Goal: Complete application form

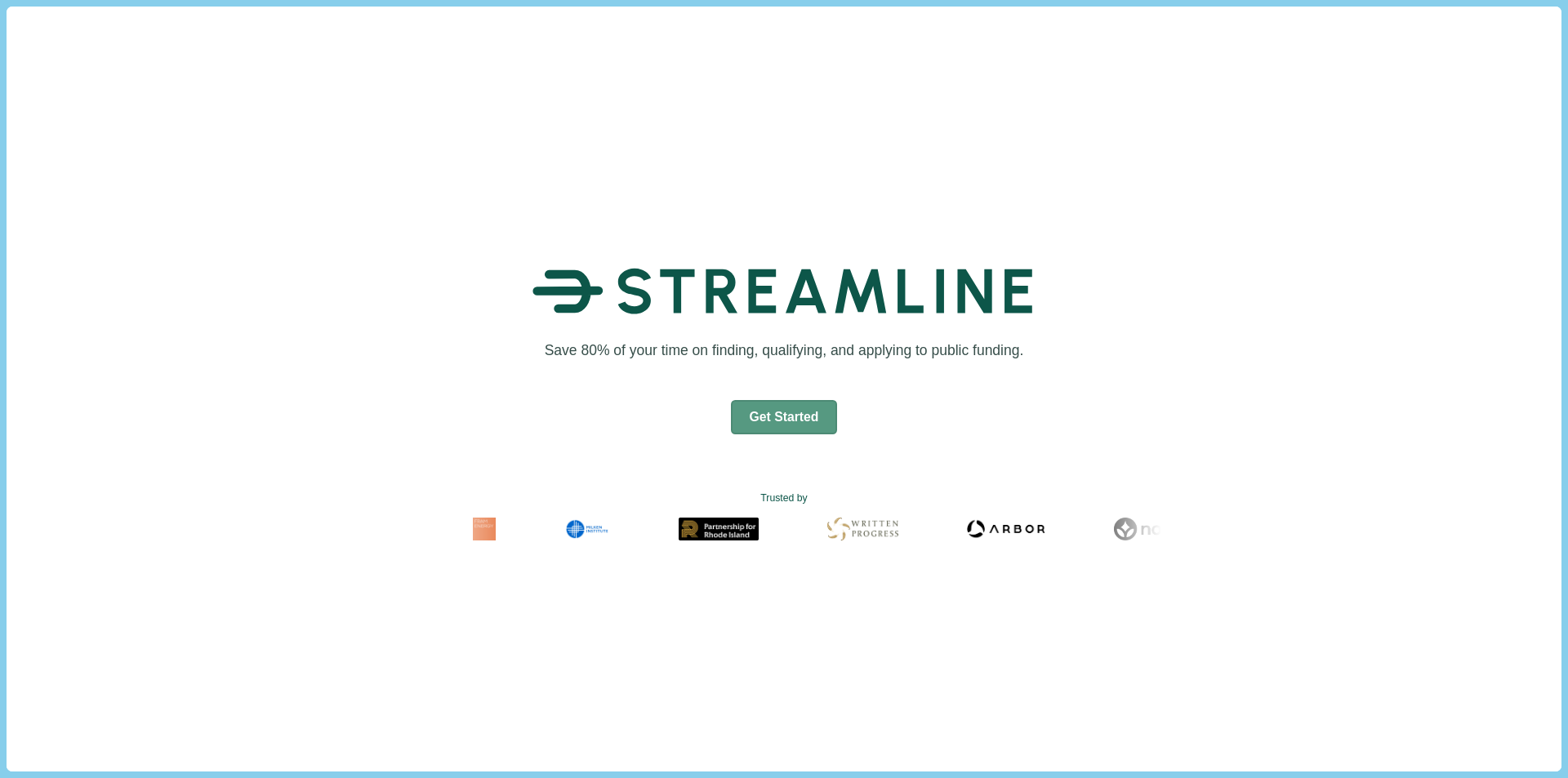
click at [752, 409] on button "Get Started" at bounding box center [784, 416] width 107 height 34
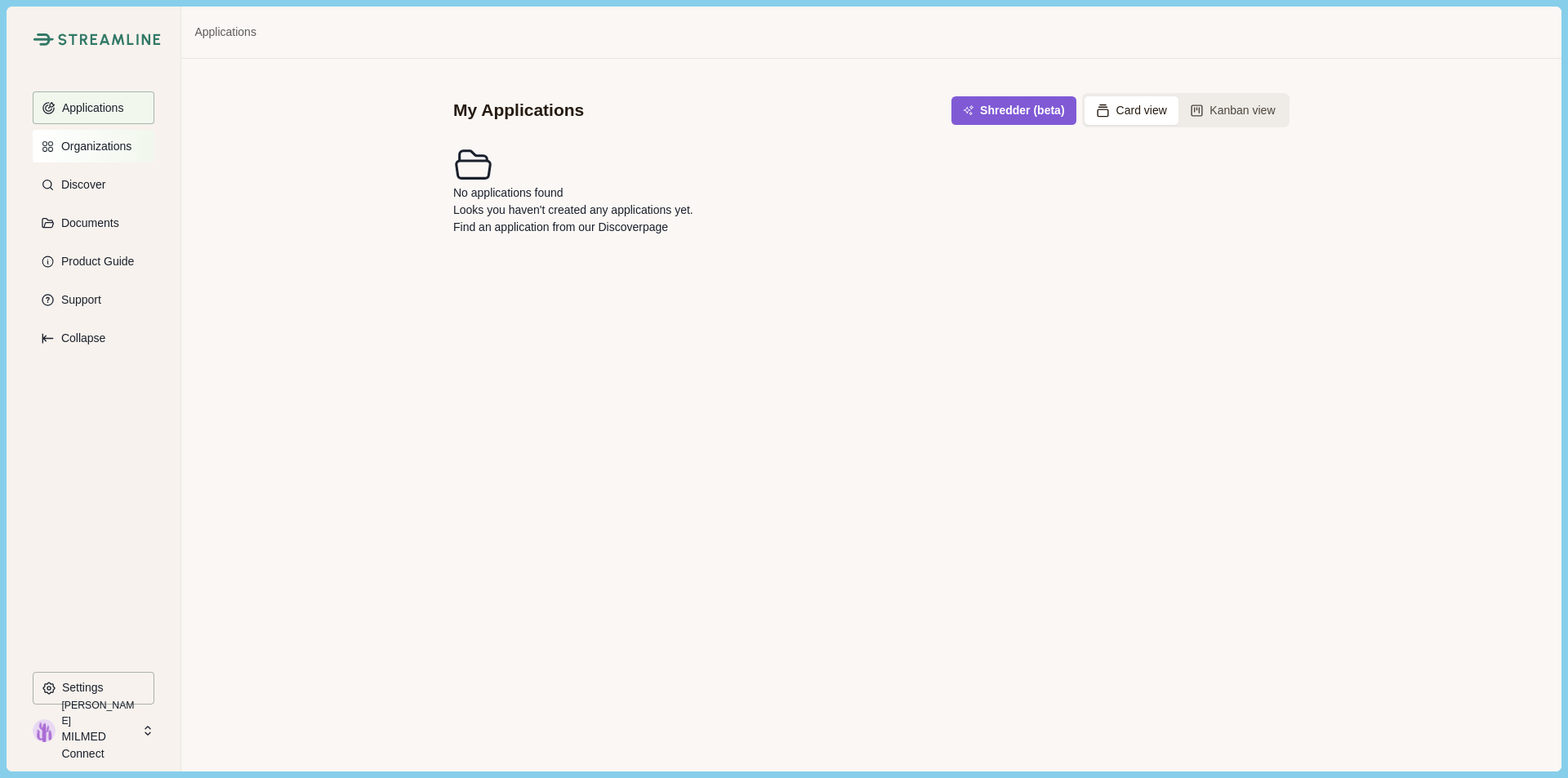
click at [77, 149] on p "Organizations" at bounding box center [93, 147] width 76 height 14
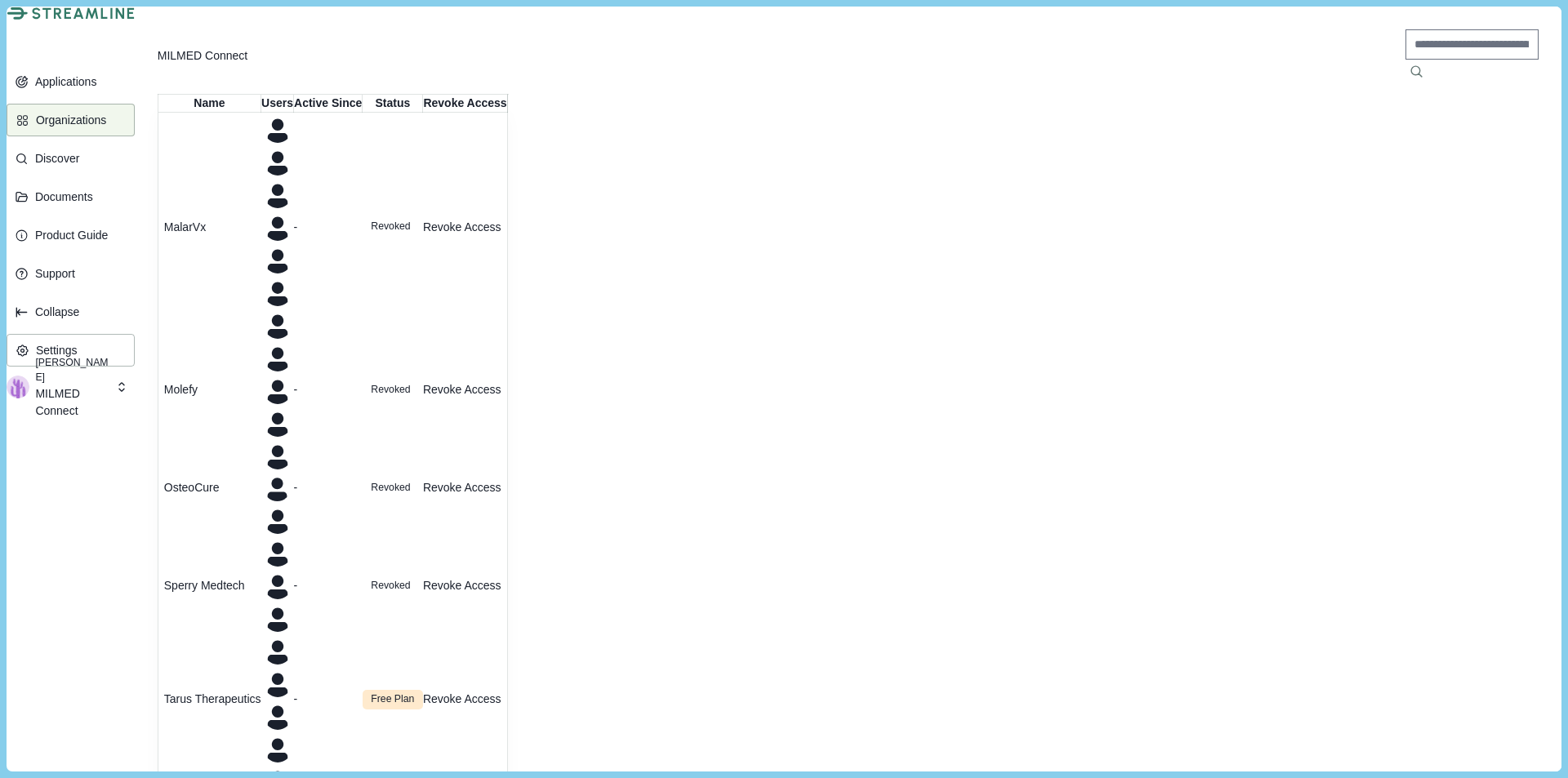
click at [110, 420] on p "MILMED Connect" at bounding box center [72, 402] width 75 height 34
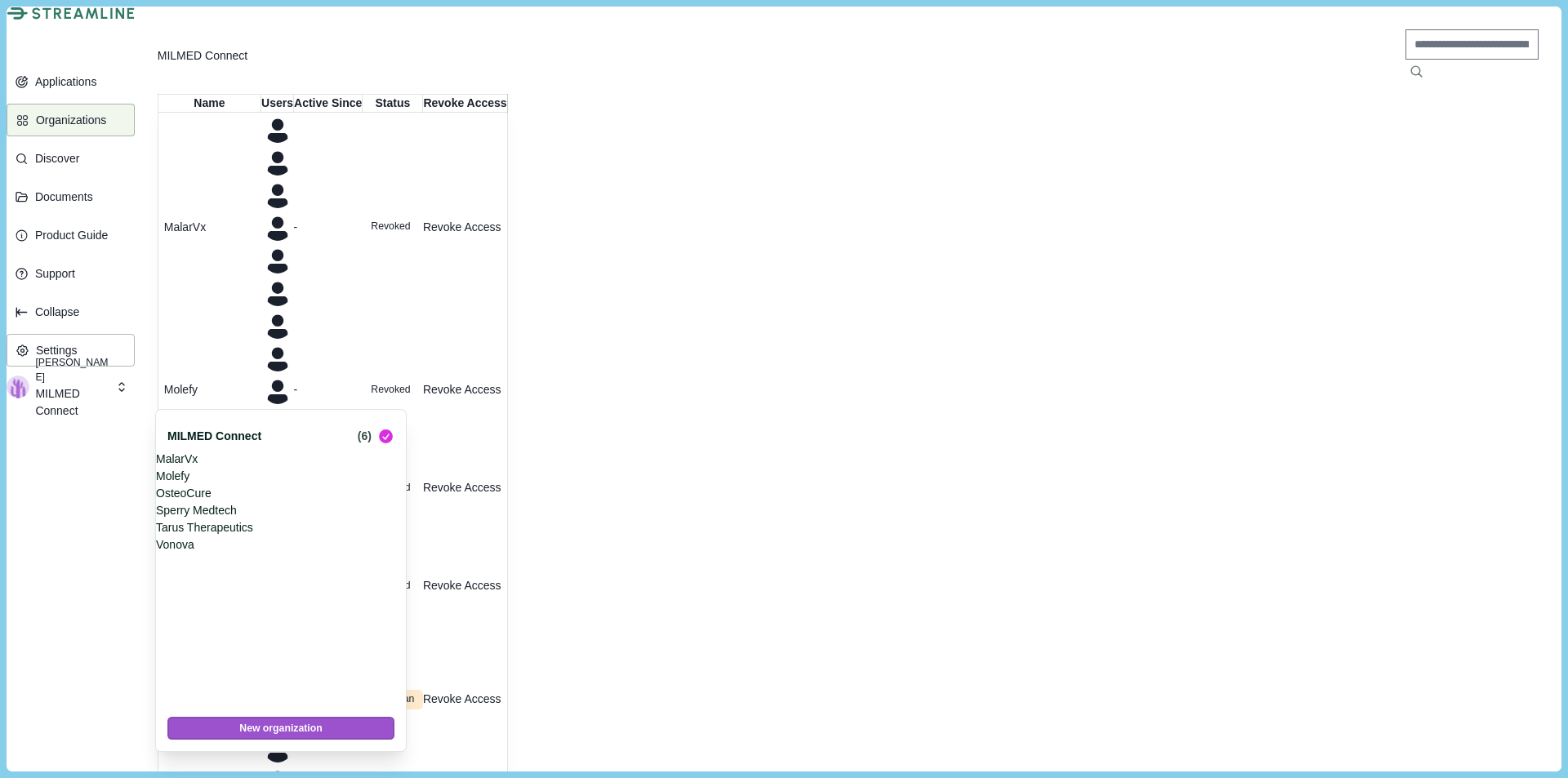
click at [256, 723] on button "New organization" at bounding box center [281, 728] width 227 height 22
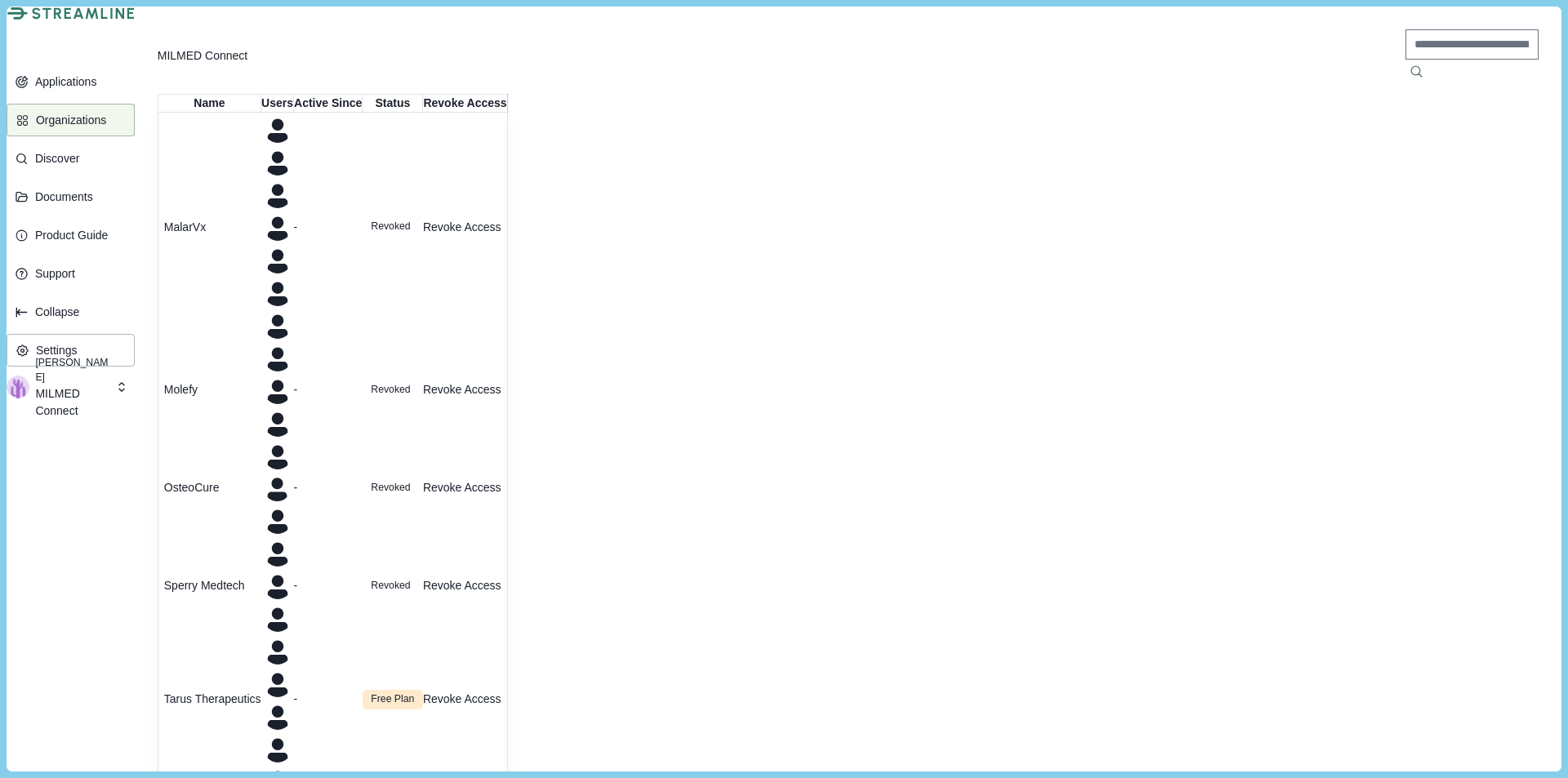
type input "******"
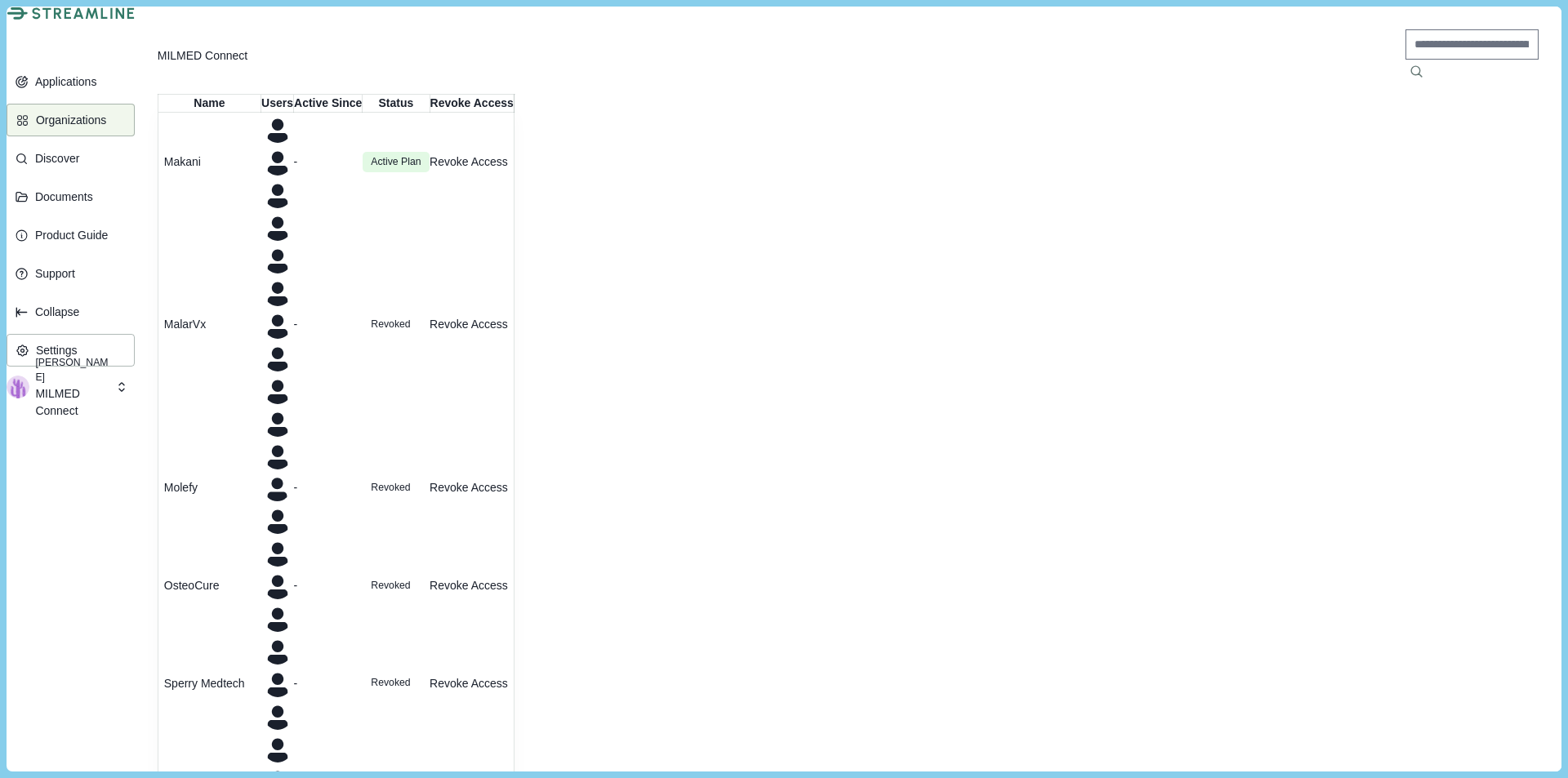
click at [107, 420] on p "MILMED Connect" at bounding box center [72, 402] width 75 height 34
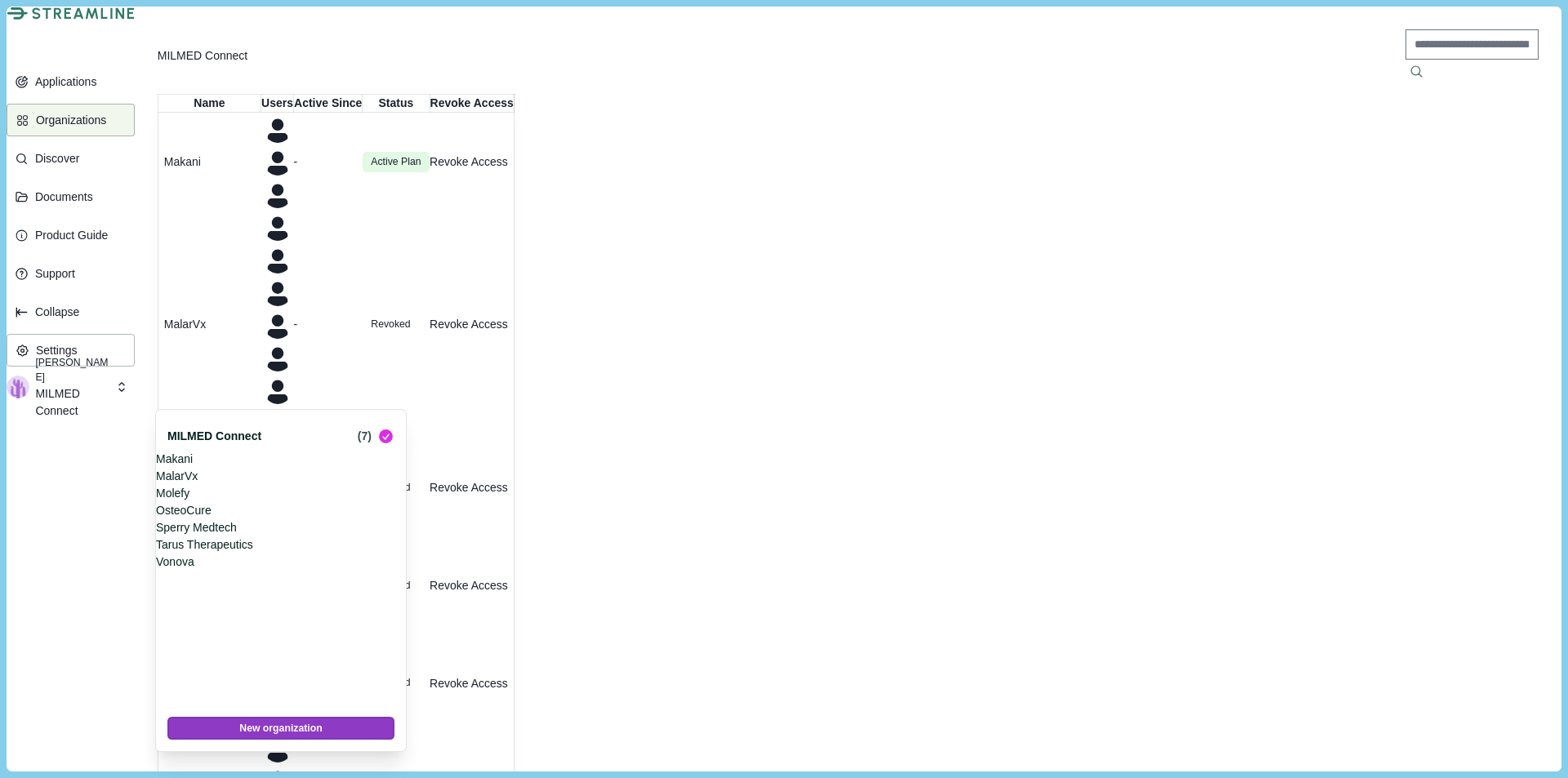
click at [222, 462] on p "Makani" at bounding box center [277, 459] width 244 height 17
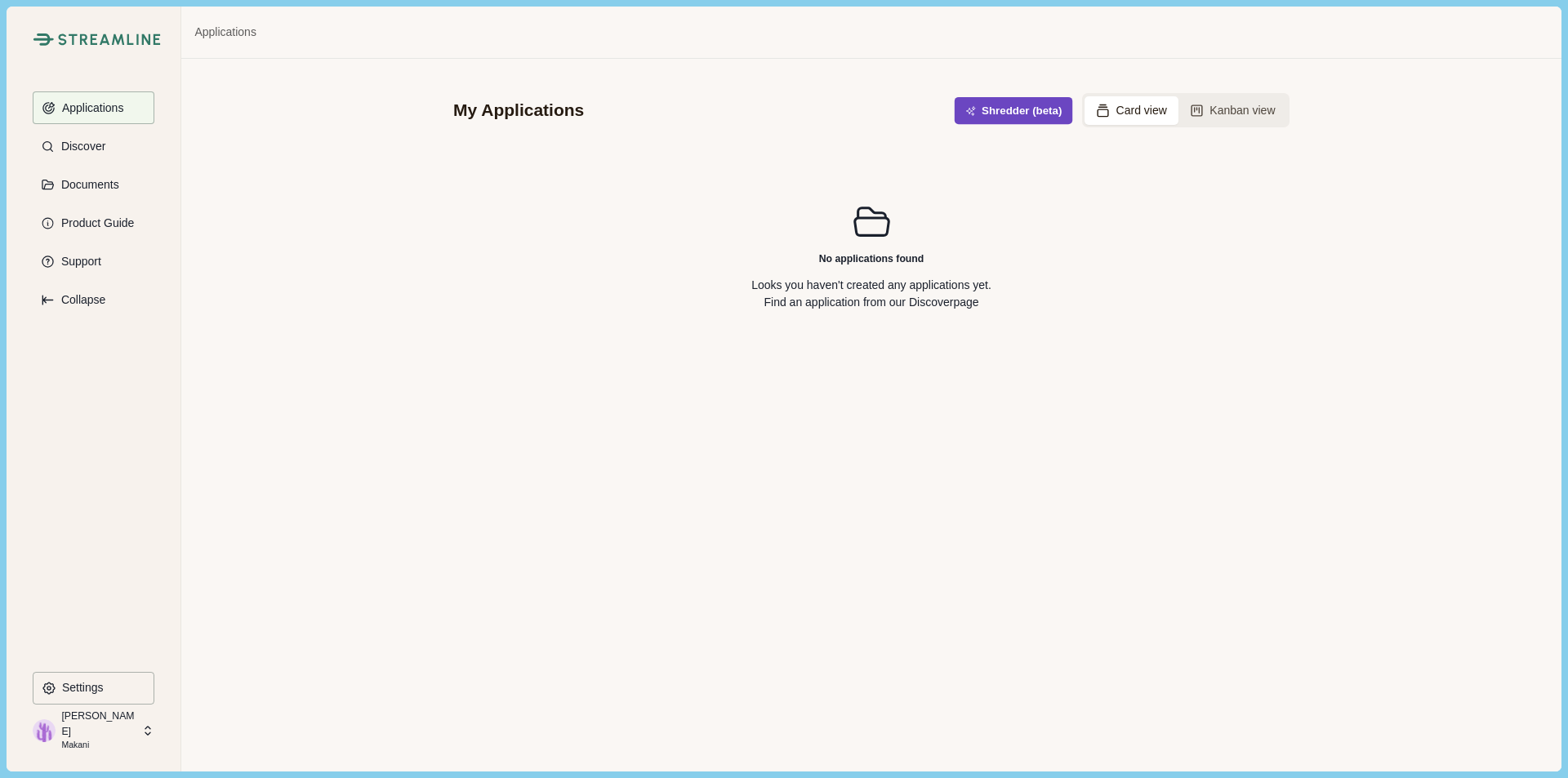
click at [980, 114] on span "button" at bounding box center [974, 110] width 17 height 11
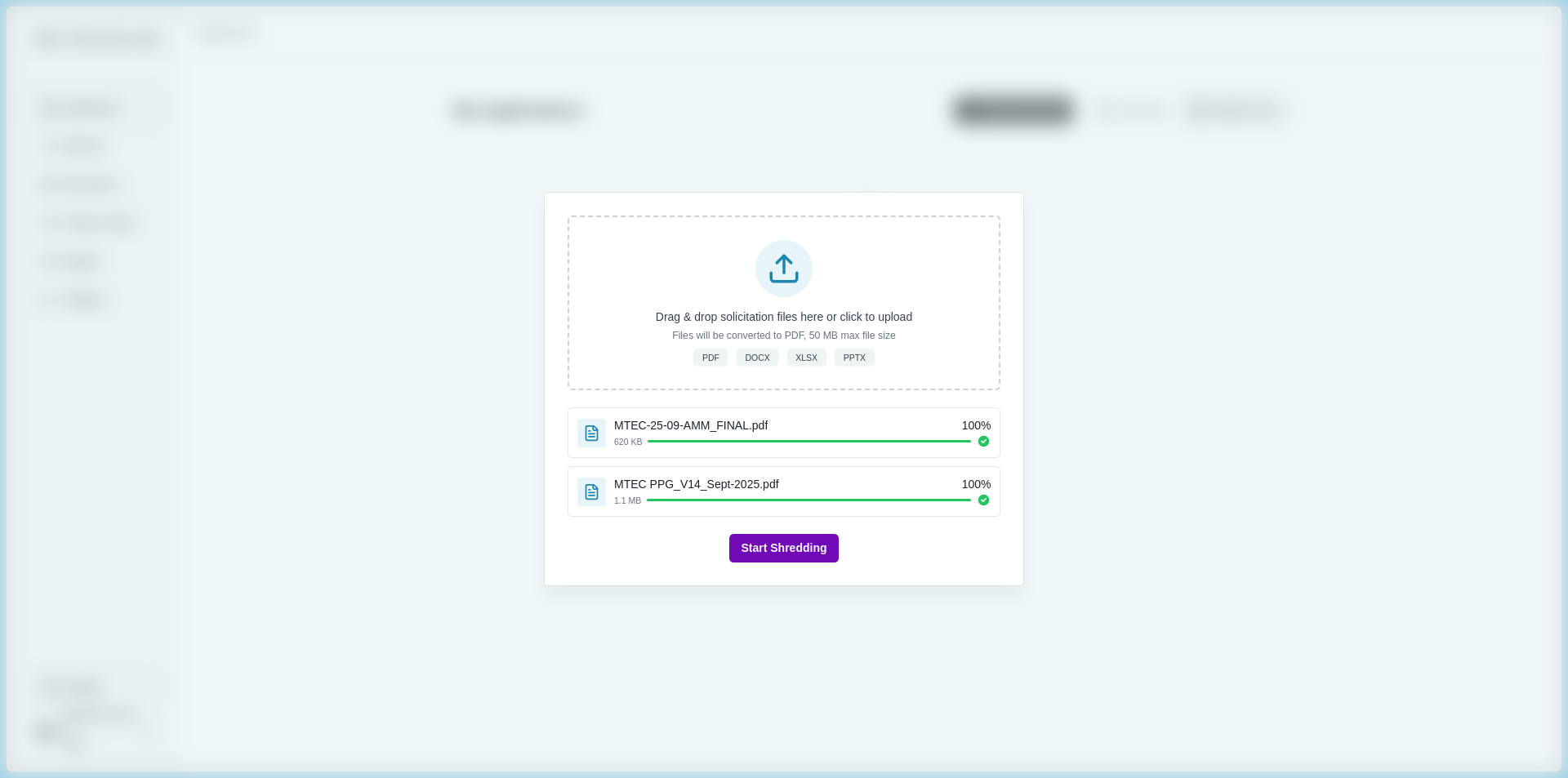
click at [811, 554] on button "Start Shredding" at bounding box center [783, 548] width 108 height 28
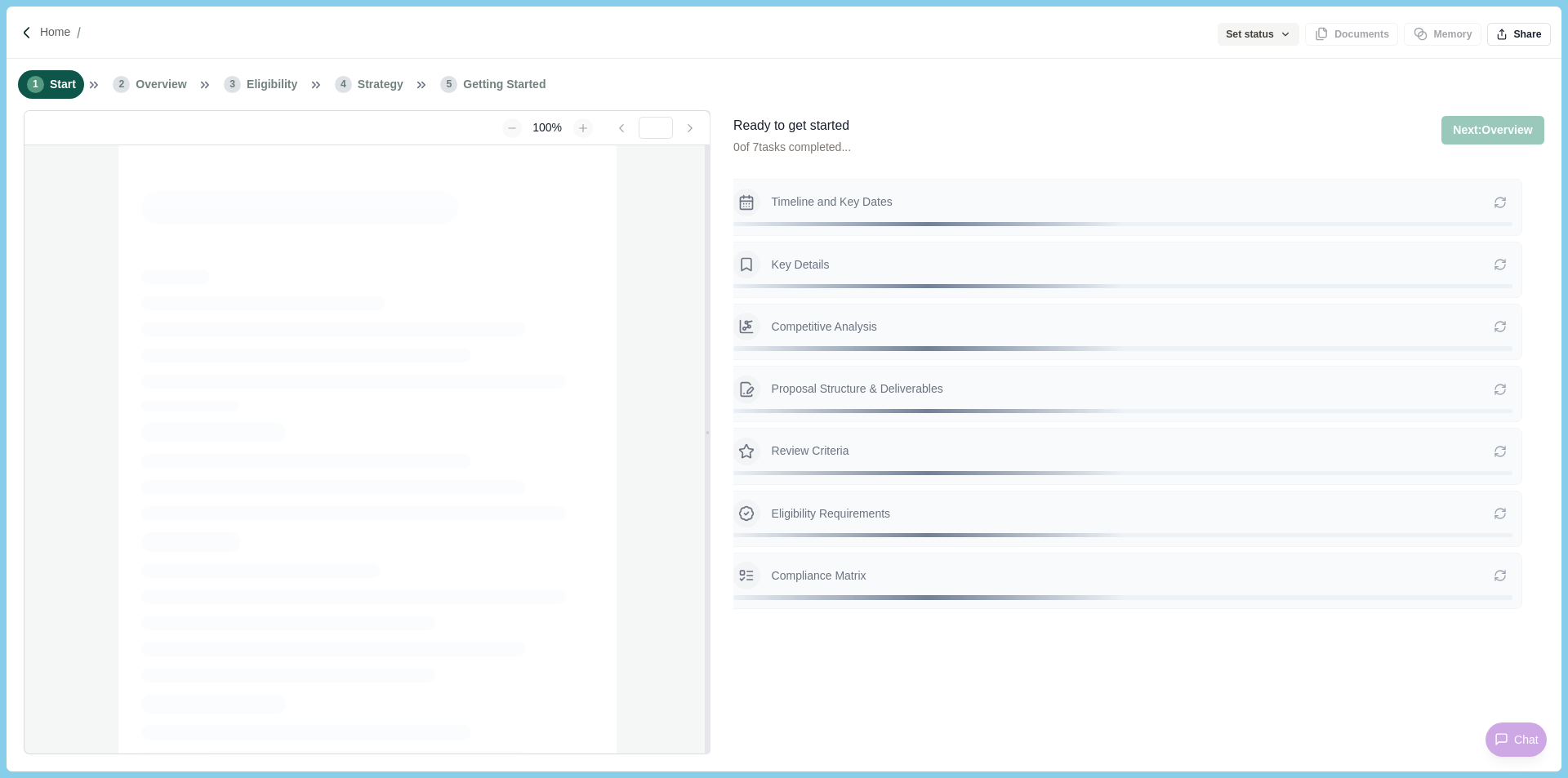
type input "**********"
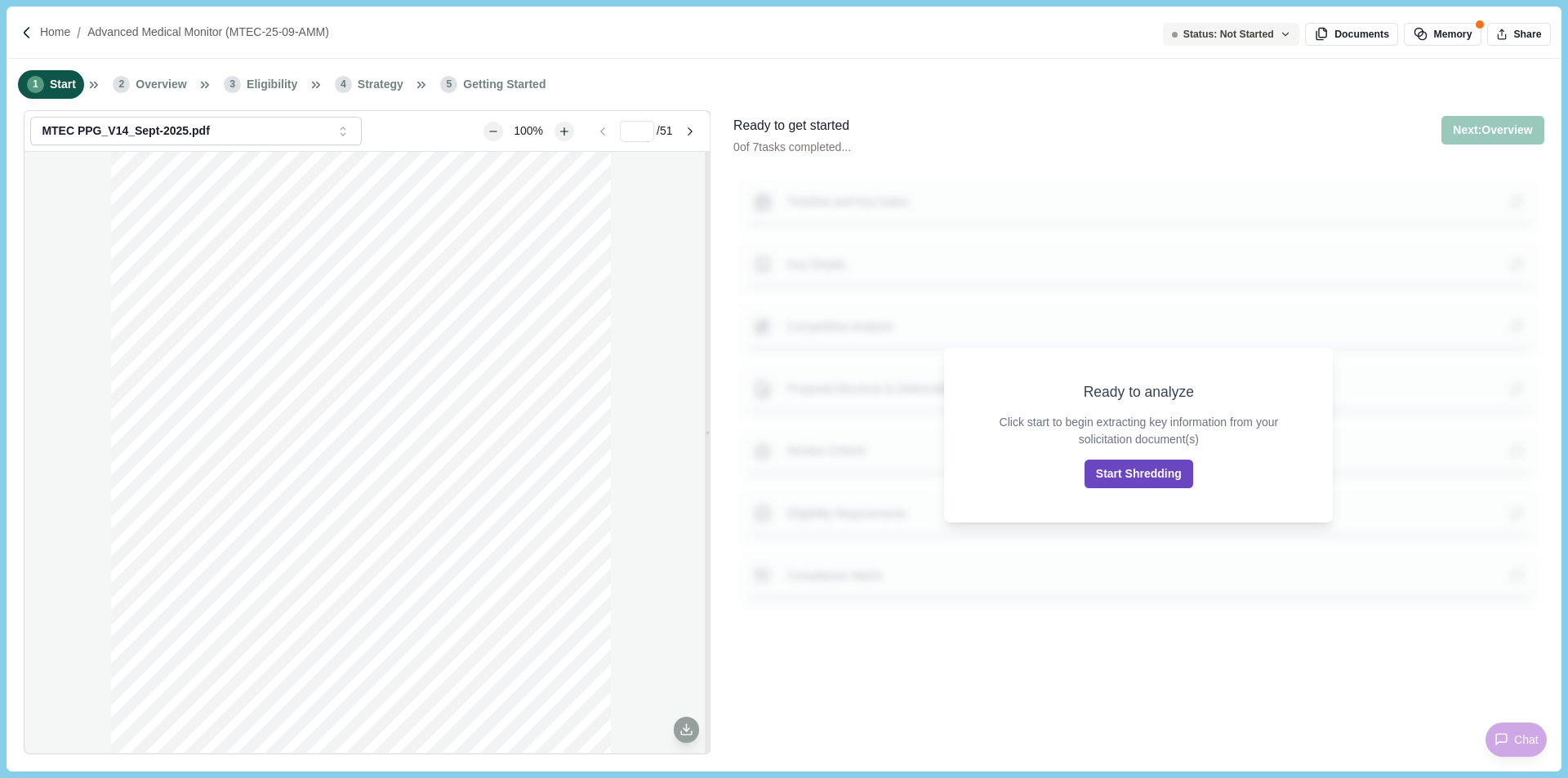
click at [1159, 480] on button "Start Shredding" at bounding box center [1139, 474] width 108 height 28
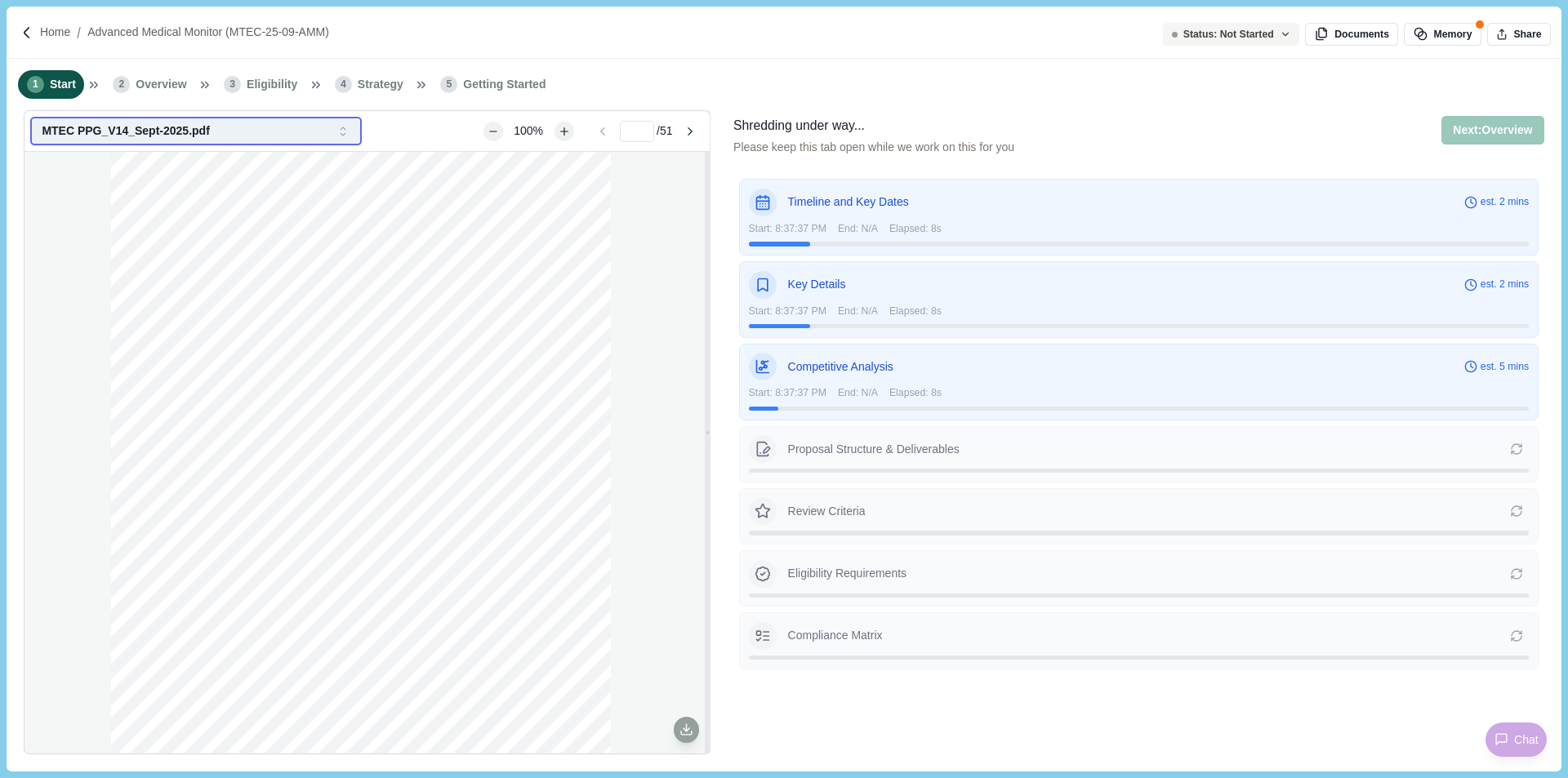
click at [302, 137] on div "MTEC PPG_V14_Sept-2025.pdf" at bounding box center [186, 131] width 288 height 14
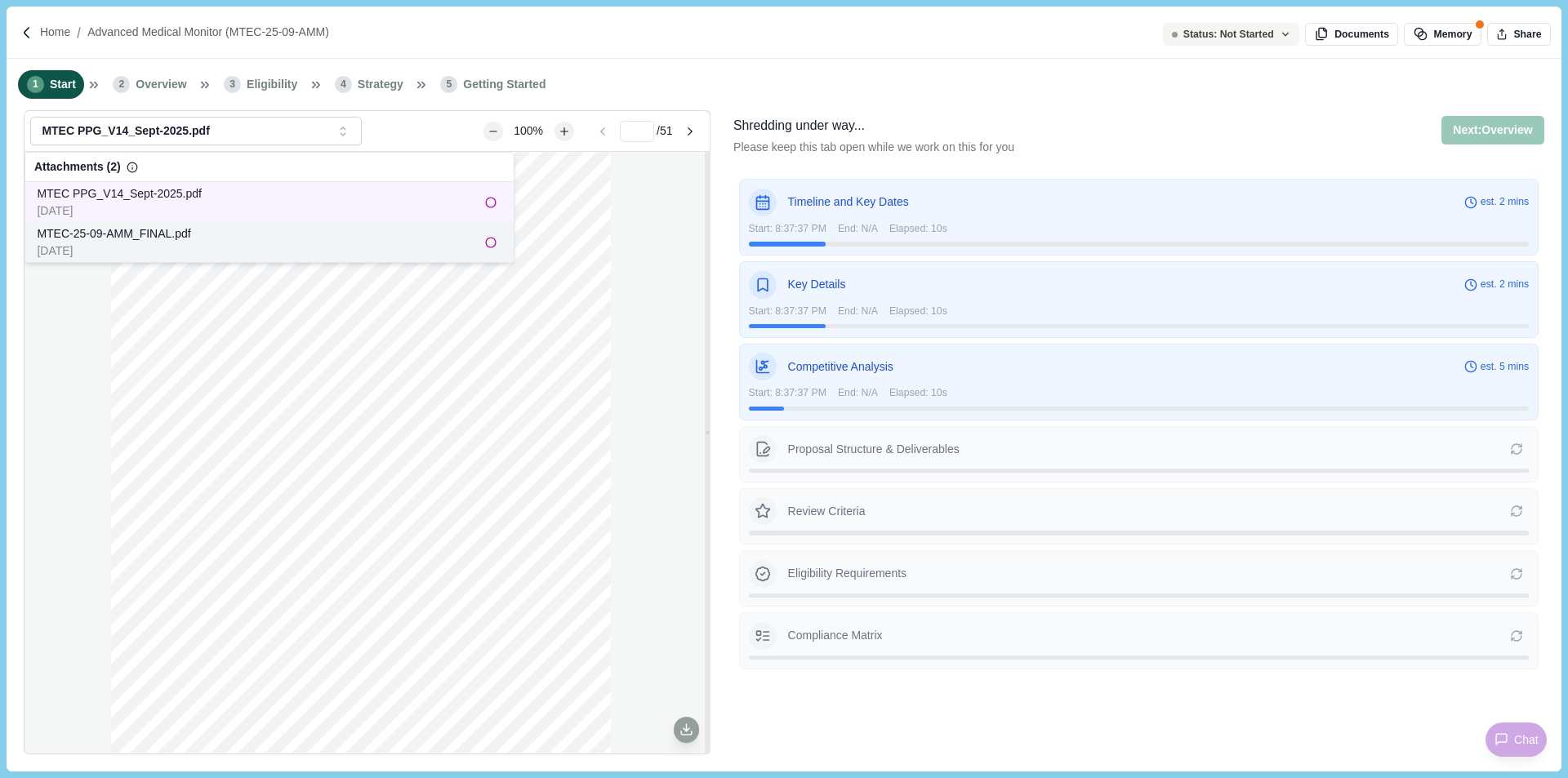
click at [244, 232] on div "MTEC-25-09-AMM_FINAL.pdf" at bounding box center [255, 234] width 437 height 17
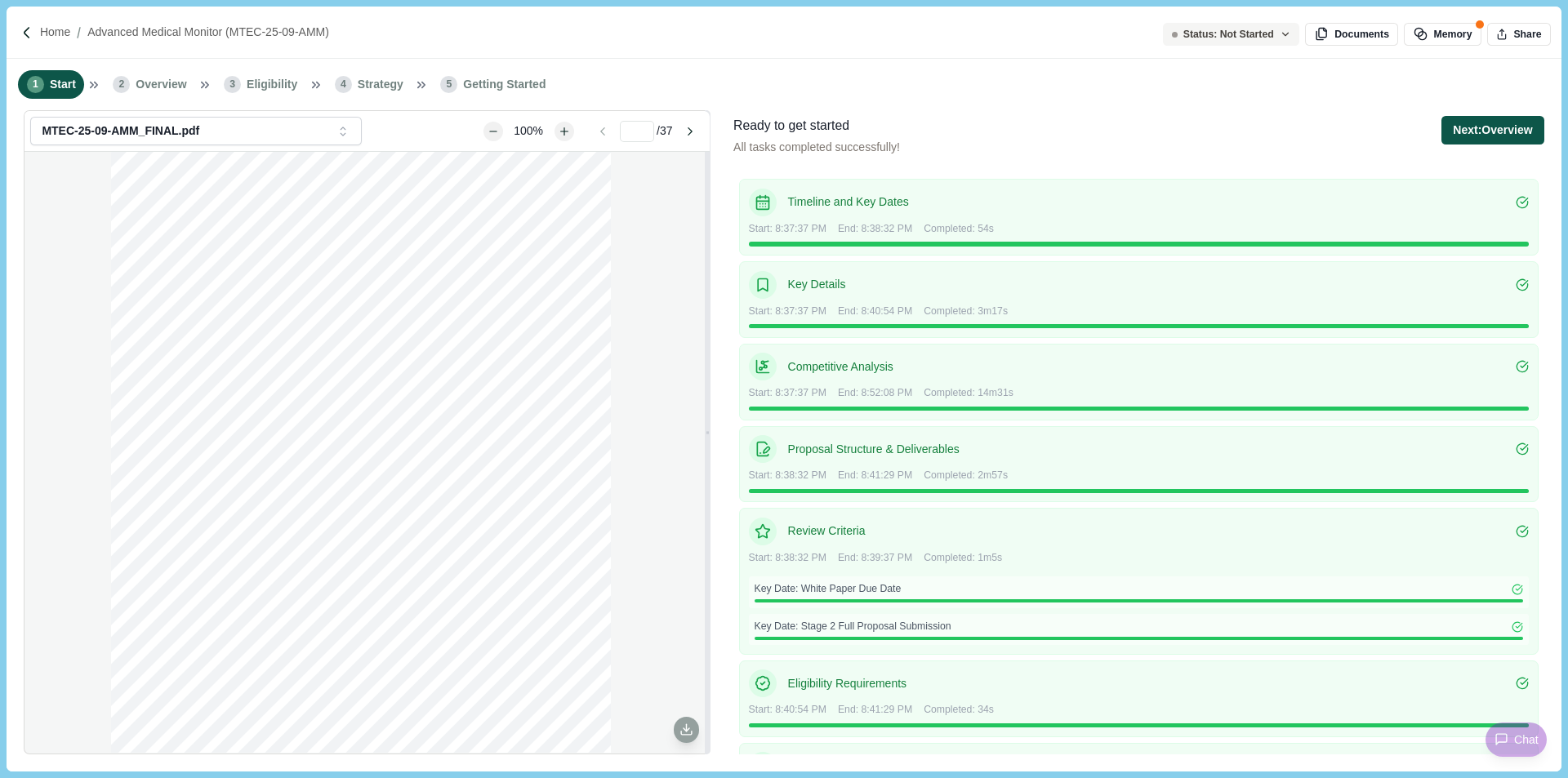
click at [1496, 122] on button "Next: Overview" at bounding box center [1492, 130] width 102 height 28
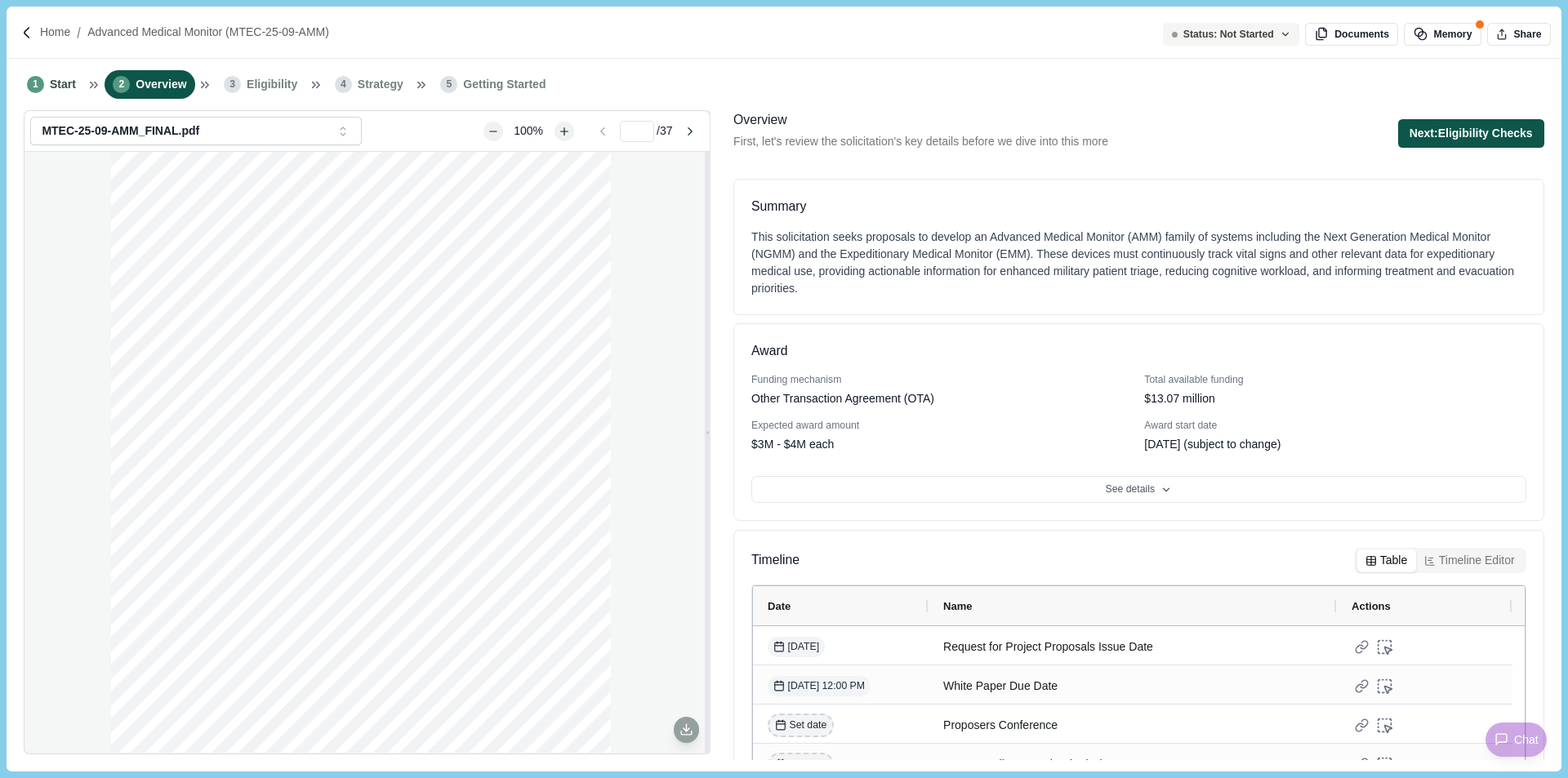
click at [1459, 134] on button "Next: Eligibility Checks" at bounding box center [1471, 133] width 146 height 28
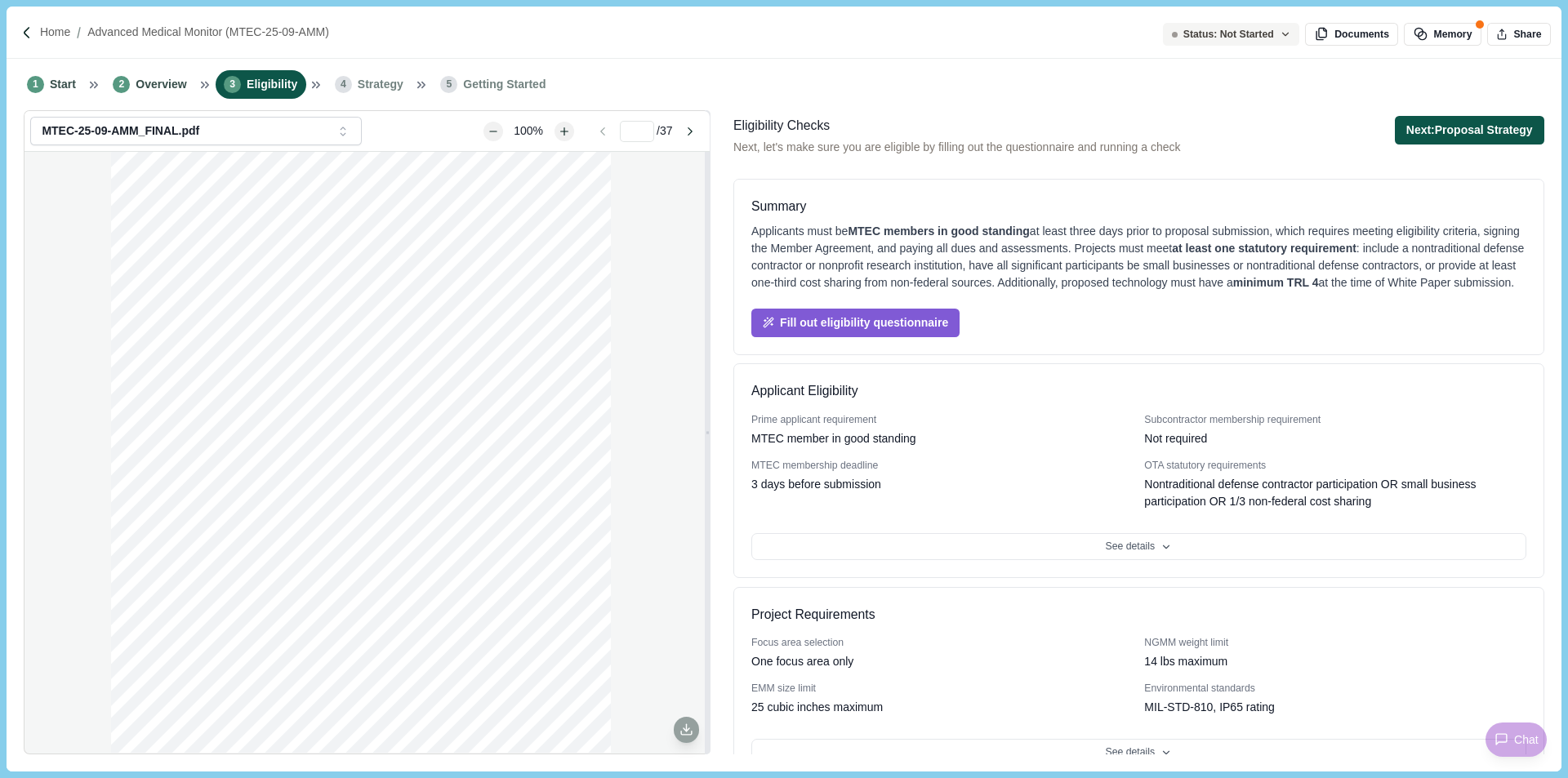
click at [1461, 134] on button "Next: Proposal Strategy" at bounding box center [1469, 130] width 149 height 28
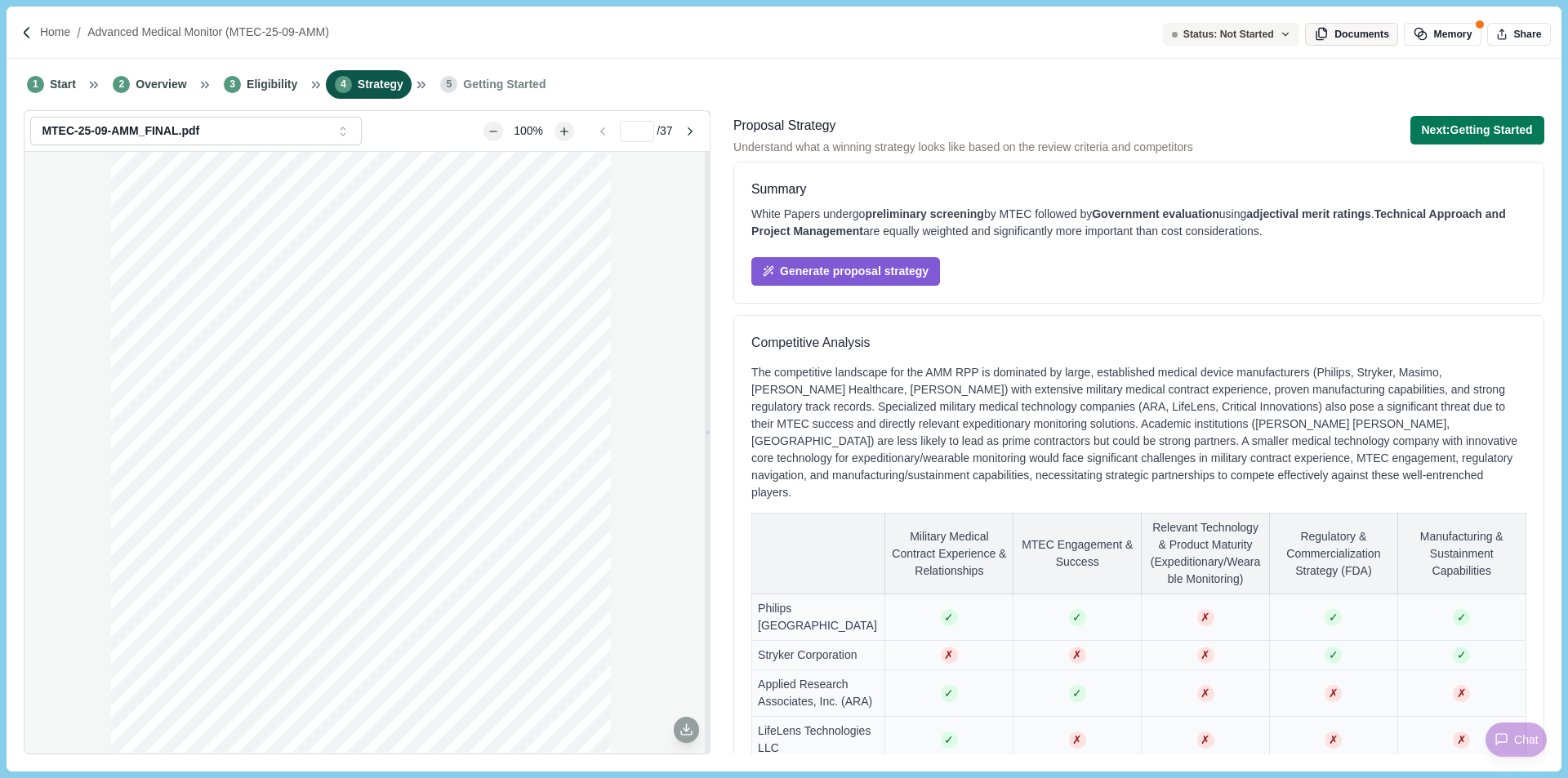
click at [1369, 40] on button "Documents" at bounding box center [1352, 33] width 93 height 22
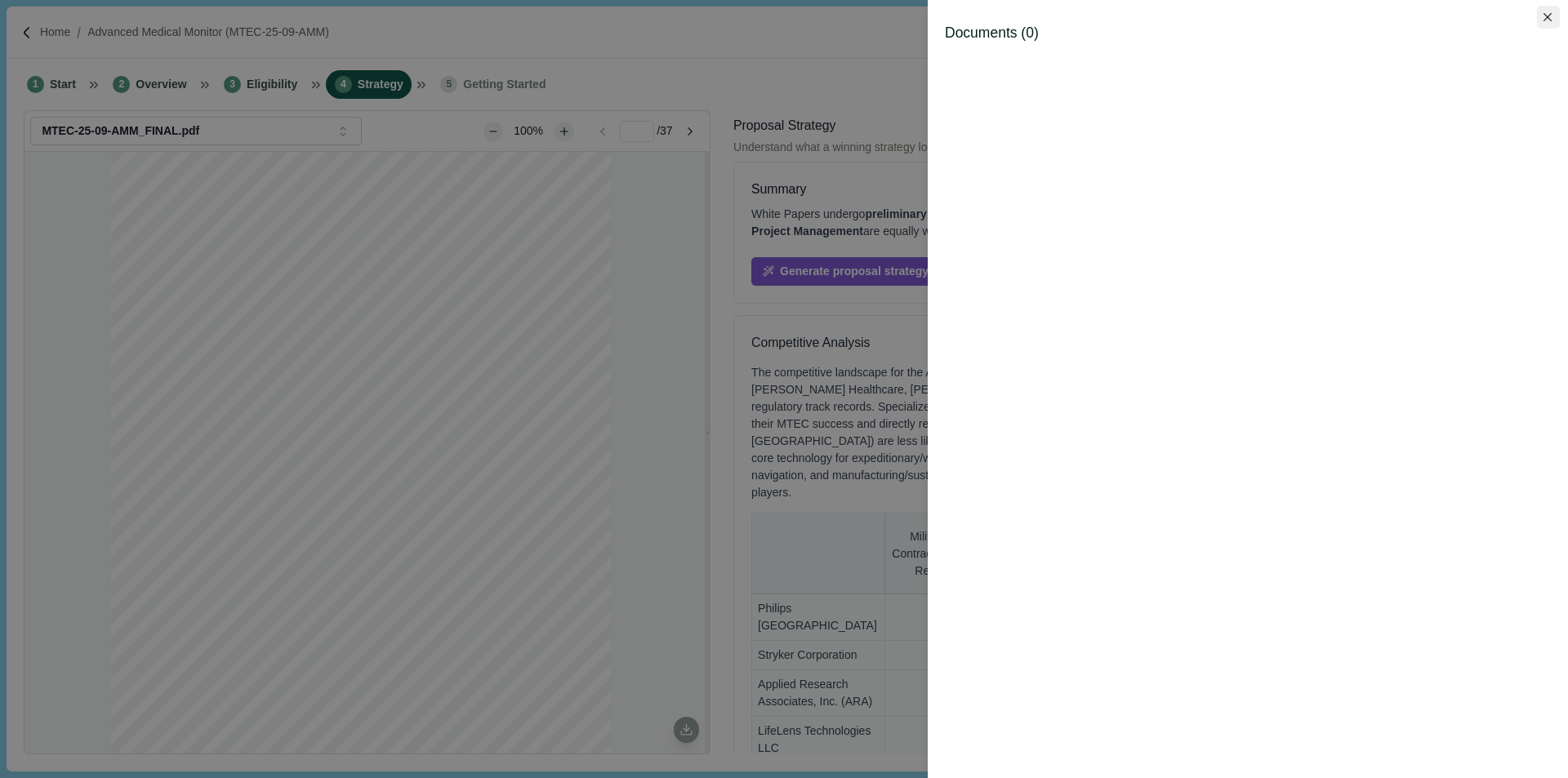
click at [1546, 16] on icon "Close" at bounding box center [1548, 17] width 9 height 9
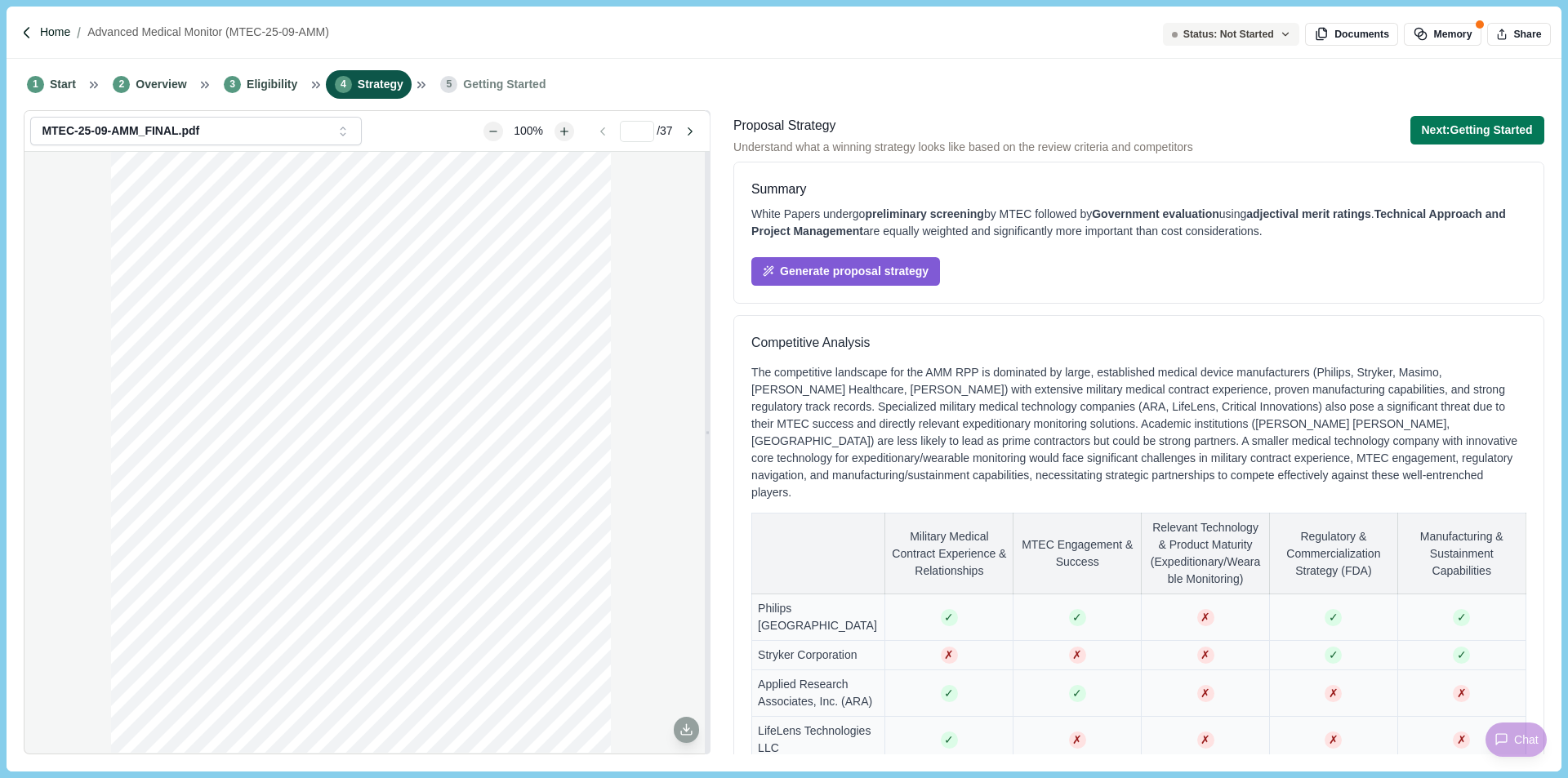
click at [62, 32] on p "Home" at bounding box center [55, 32] width 30 height 17
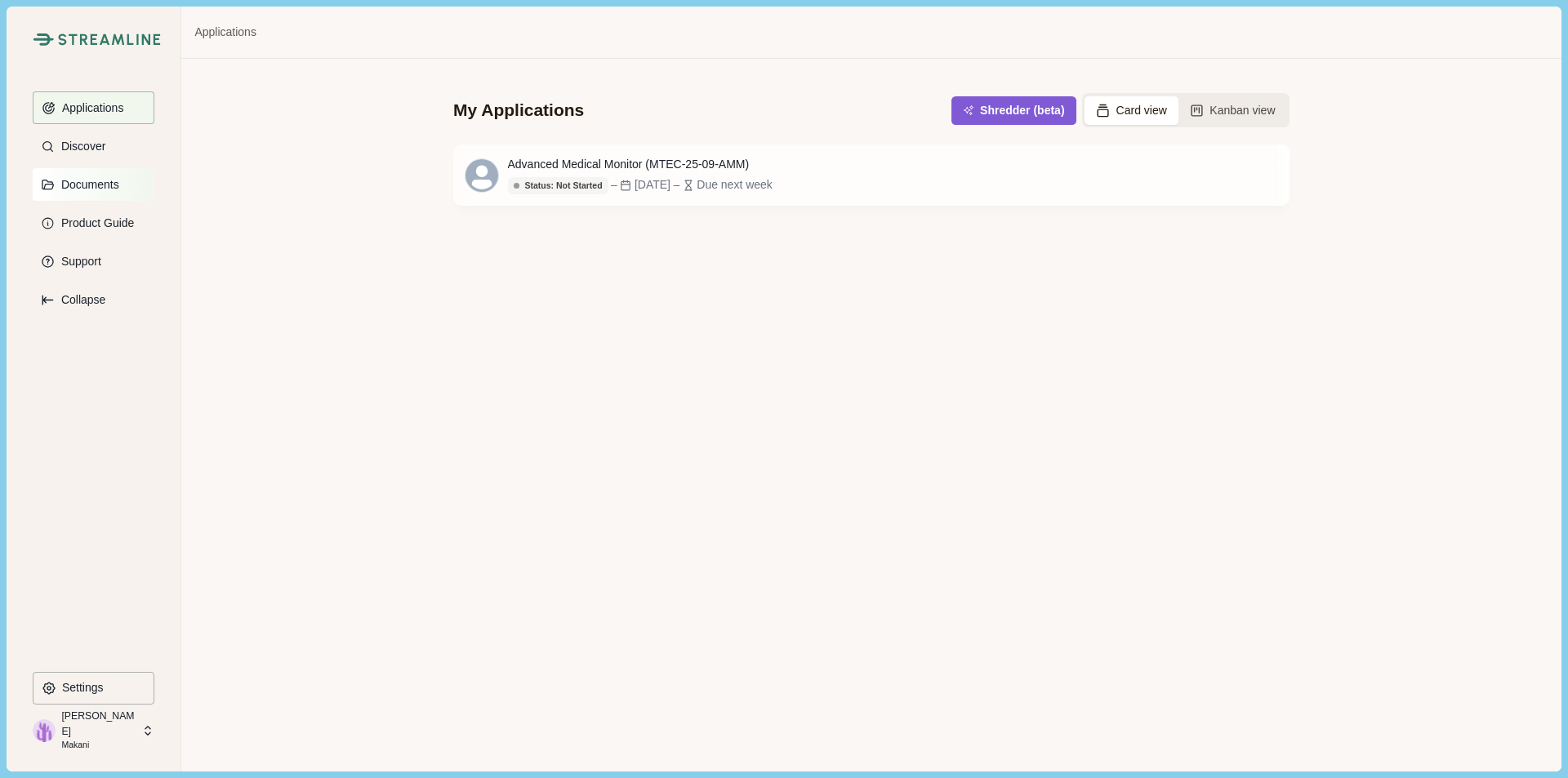
click at [88, 189] on p "Documents" at bounding box center [87, 185] width 63 height 14
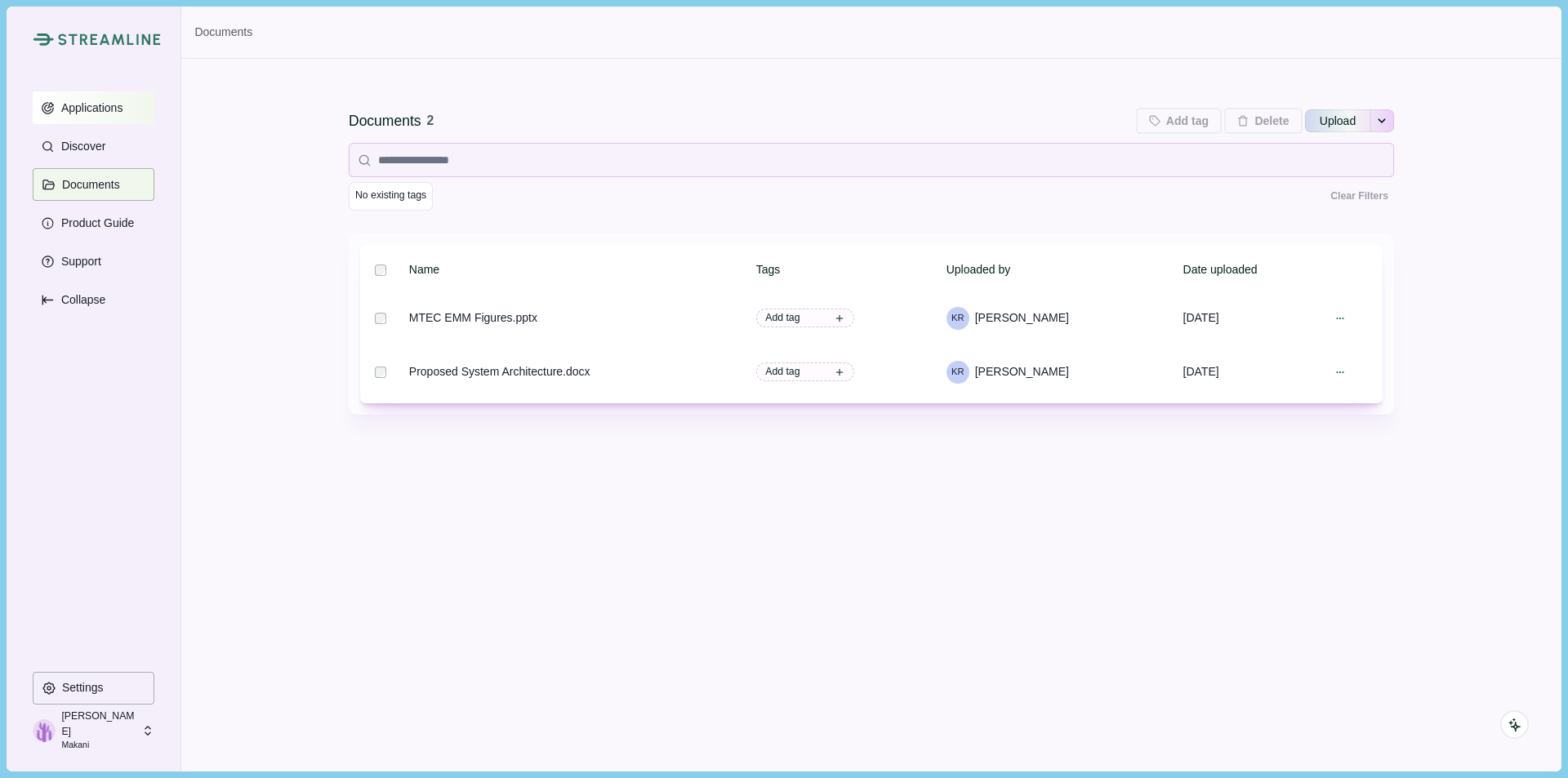
click at [101, 112] on p "Applications" at bounding box center [89, 108] width 67 height 14
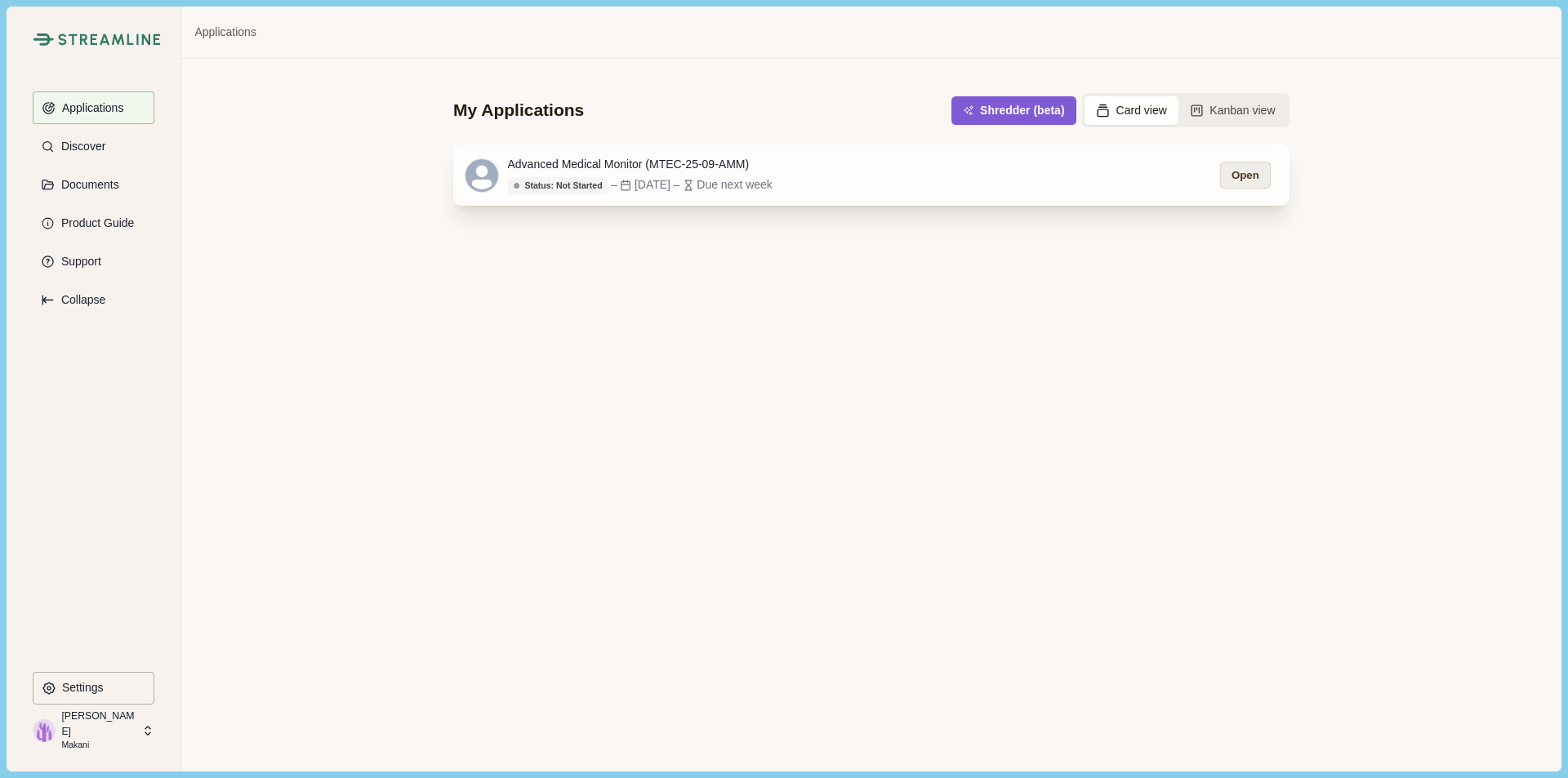
click at [1221, 174] on button "Open" at bounding box center [1246, 175] width 51 height 27
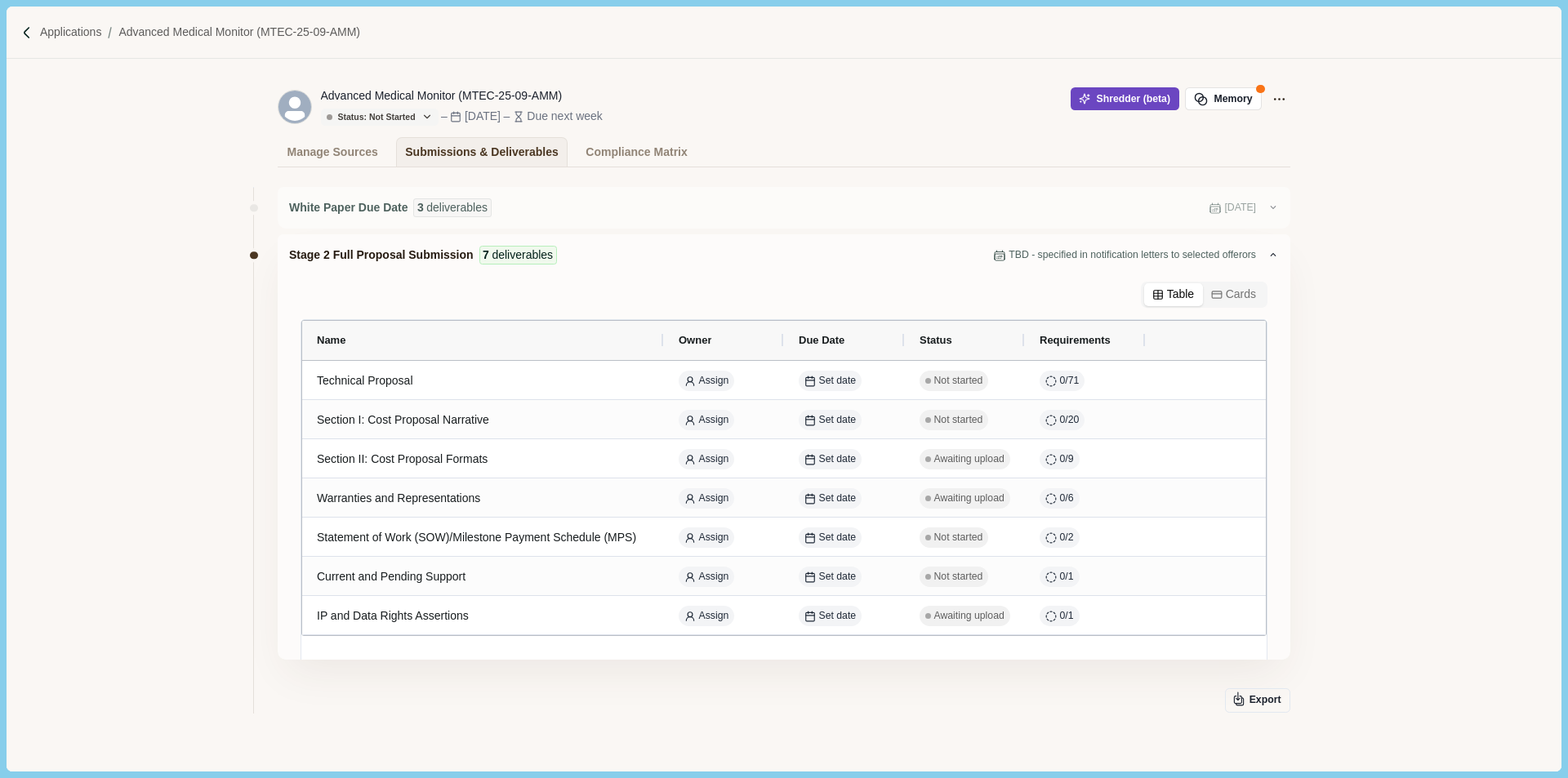
click at [1146, 105] on button "Shredder (beta)" at bounding box center [1125, 98] width 108 height 22
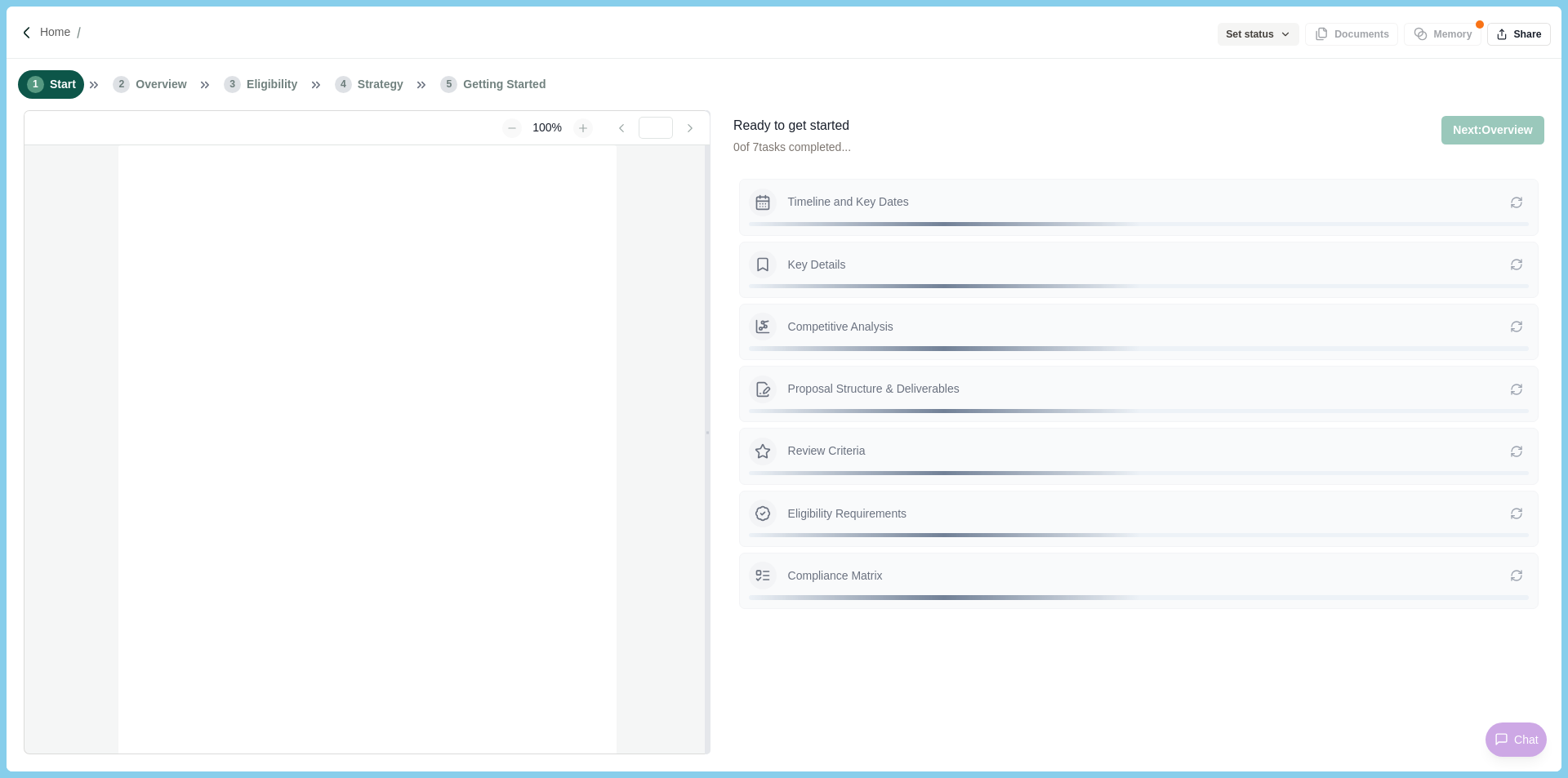
type input "**********"
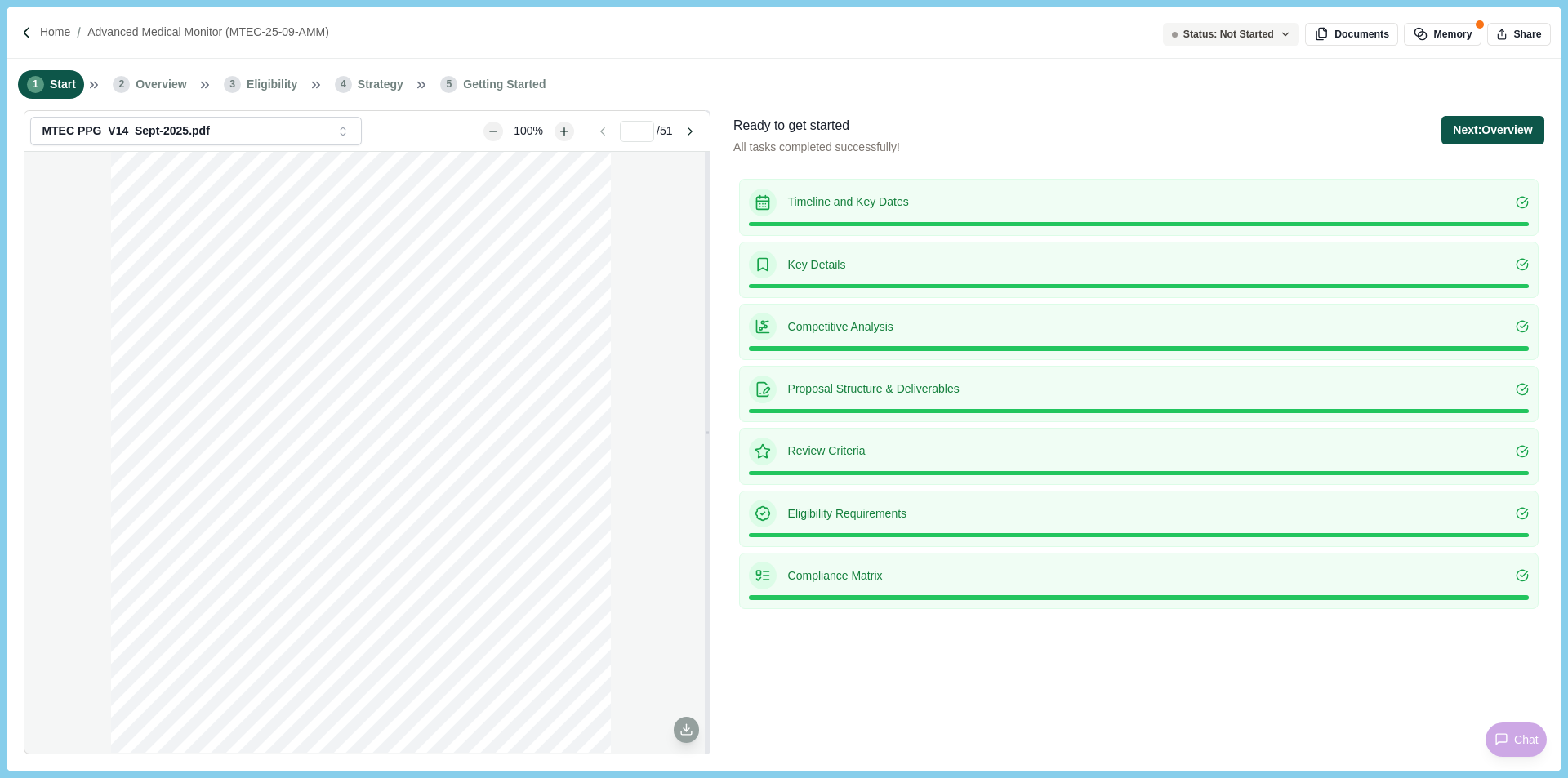
click at [1457, 139] on button "Next: Overview" at bounding box center [1492, 130] width 102 height 28
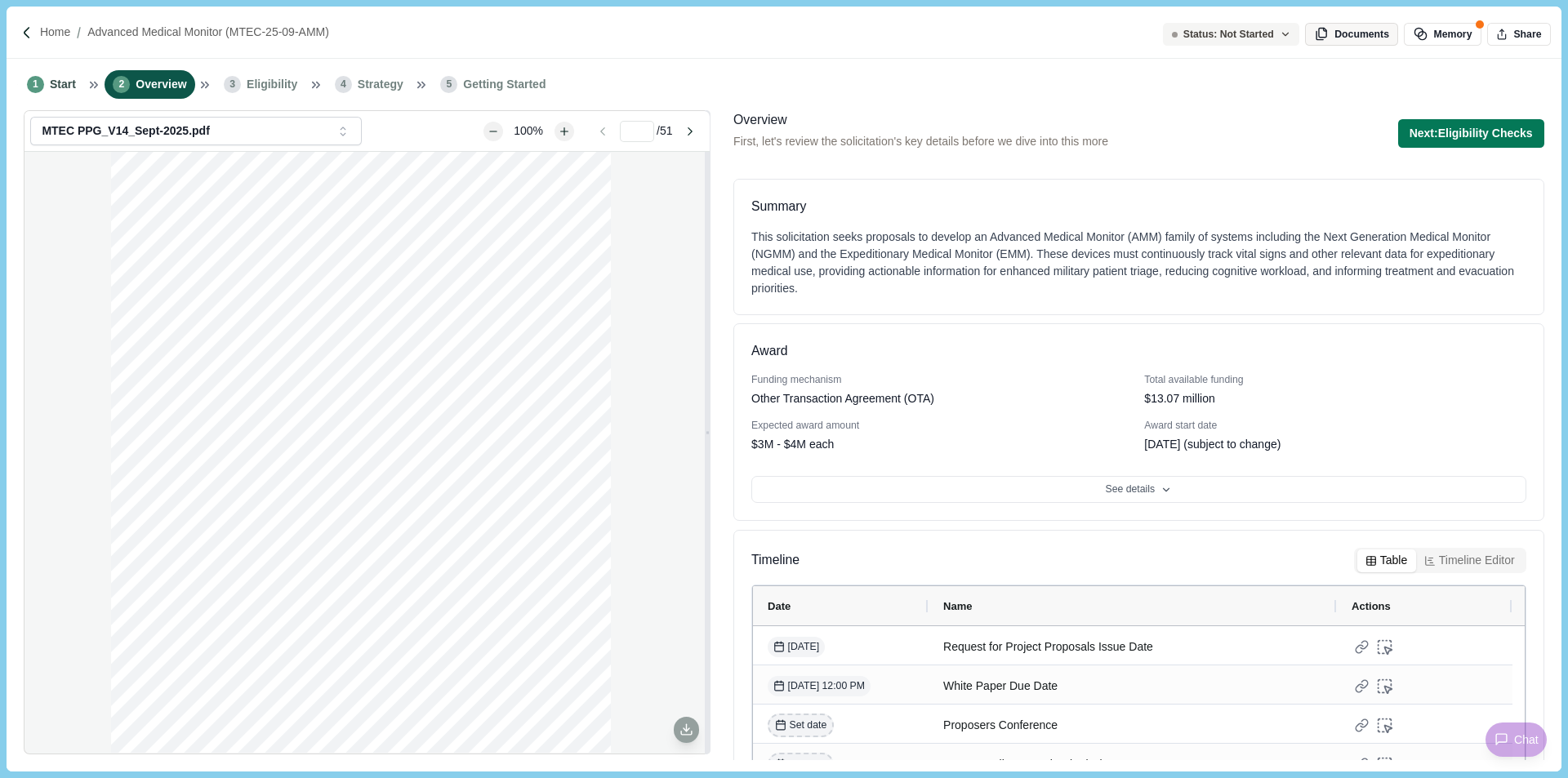
click at [1336, 33] on span "button" at bounding box center [1325, 34] width 21 height 15
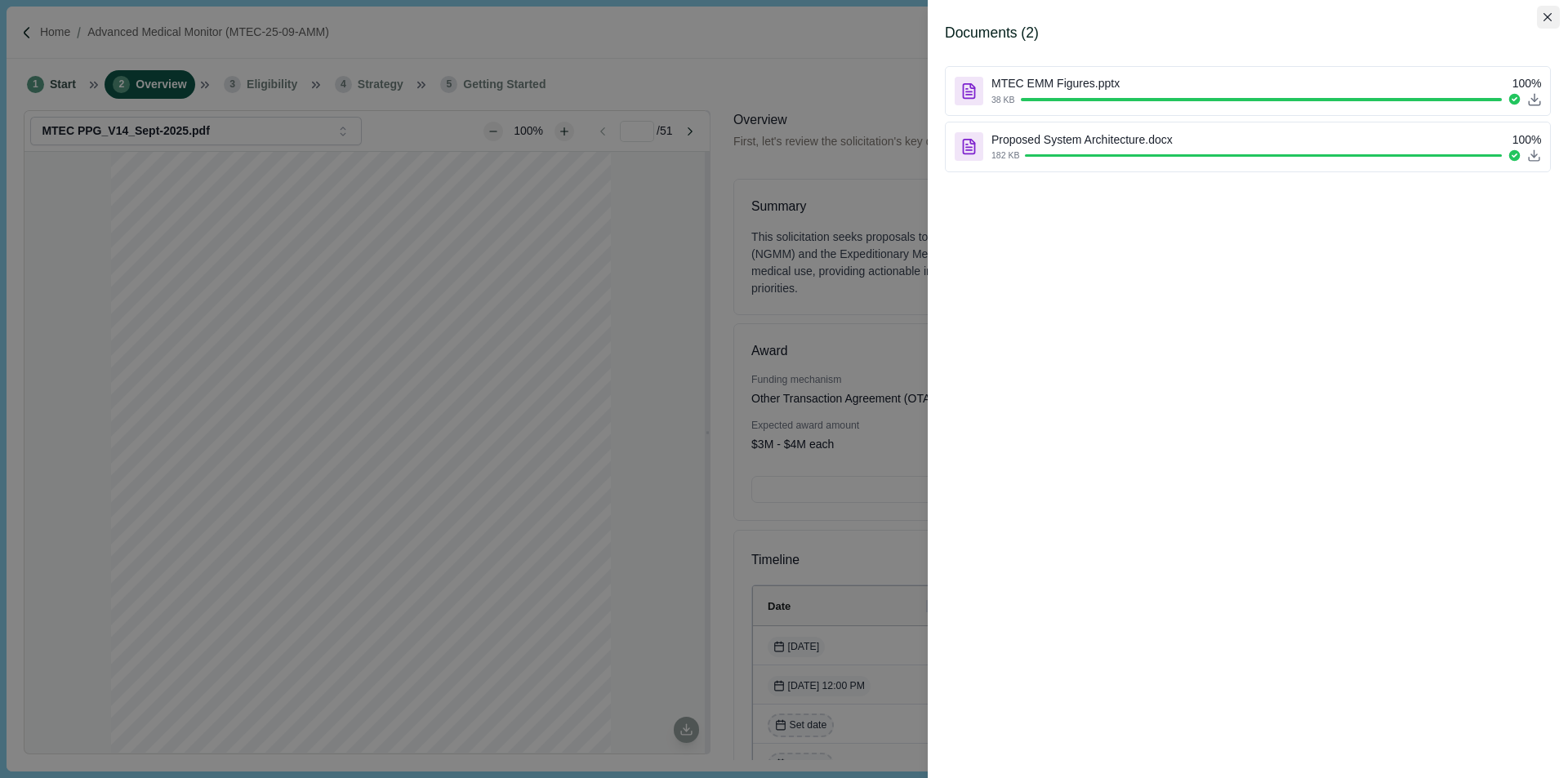
click at [1543, 24] on button "Close" at bounding box center [1548, 17] width 22 height 22
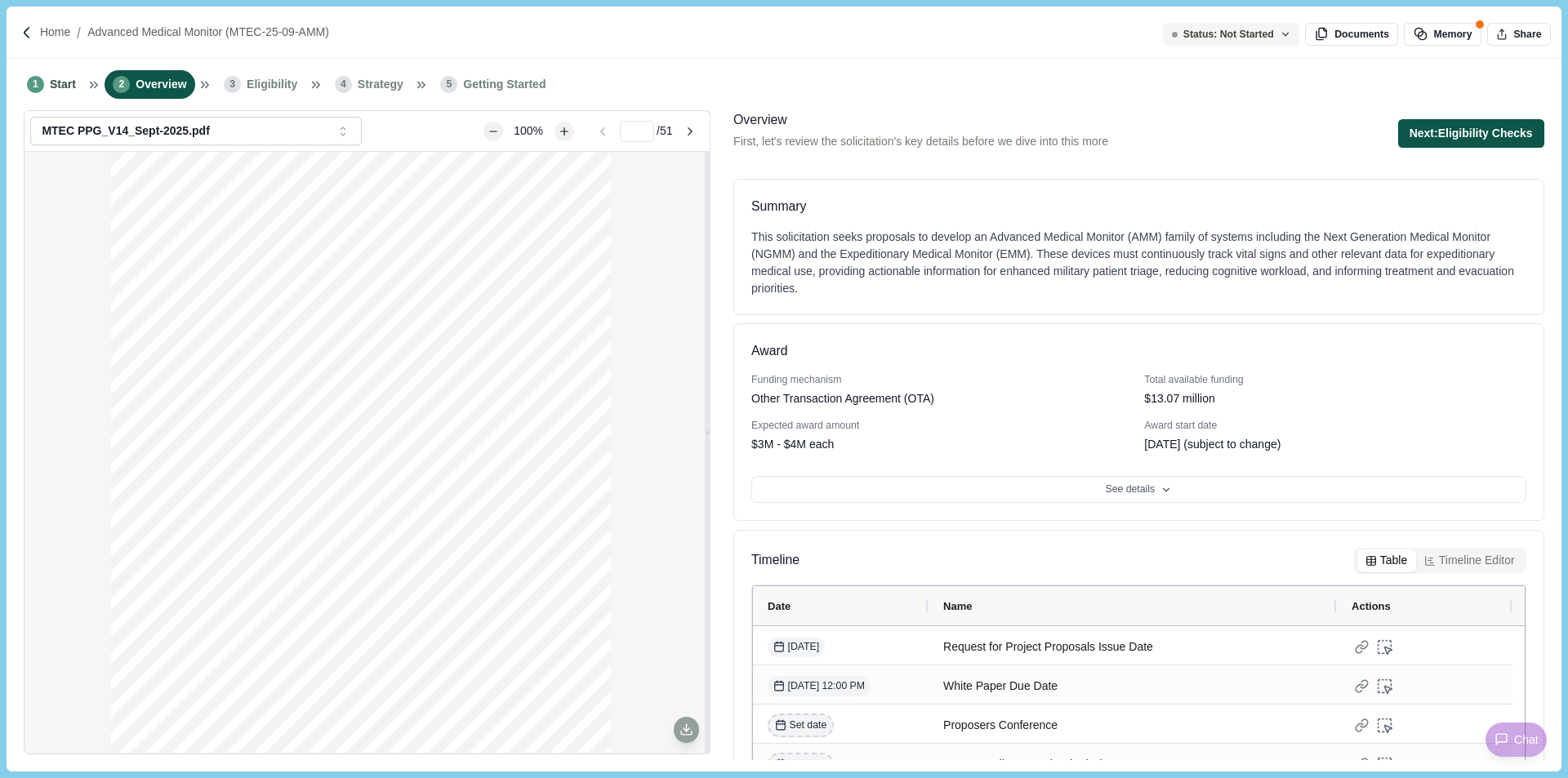
click at [1437, 131] on button "Next: Eligibility Checks" at bounding box center [1471, 133] width 146 height 28
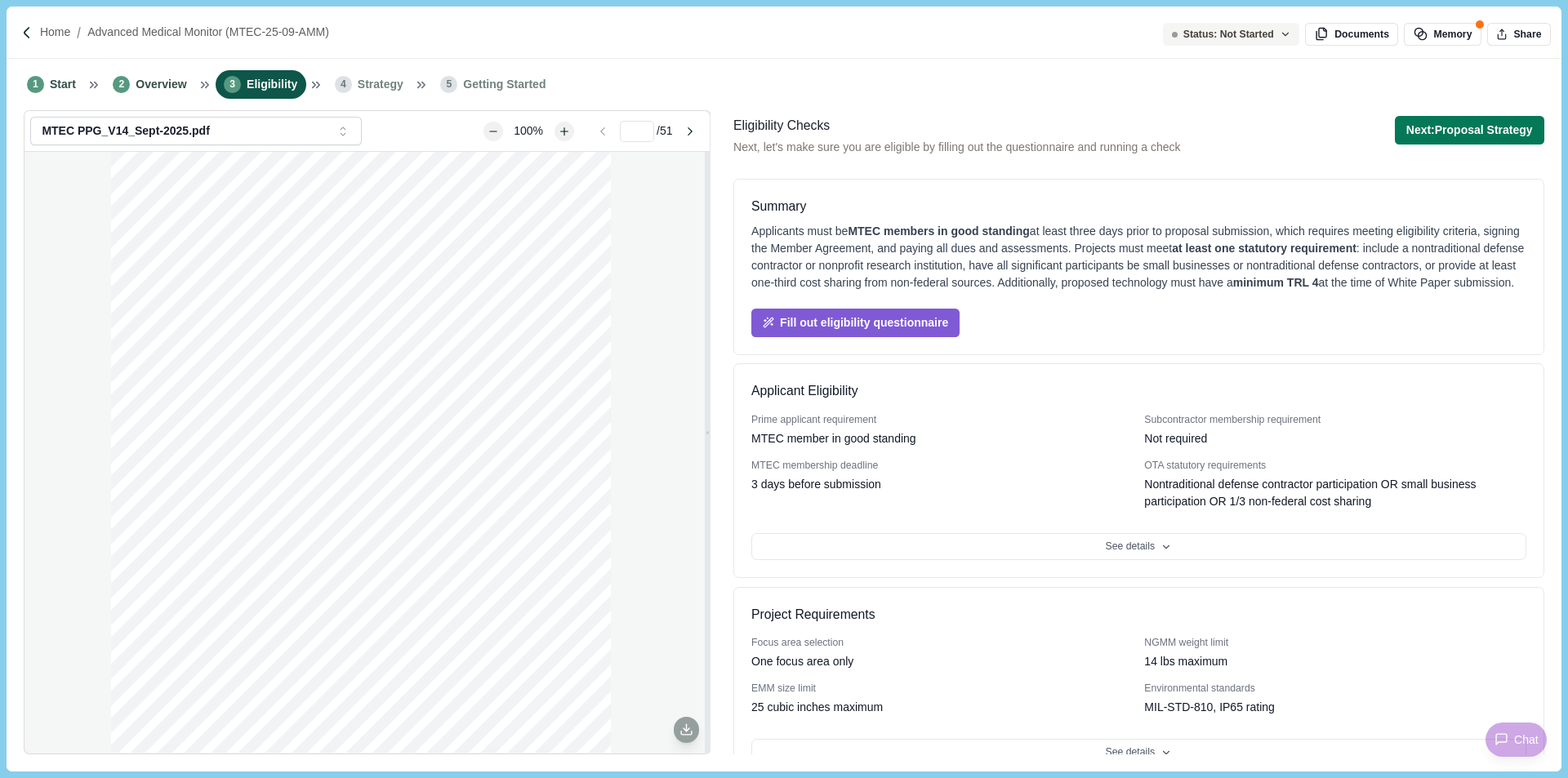
click at [1437, 131] on button "Next: Proposal Strategy" at bounding box center [1469, 130] width 149 height 28
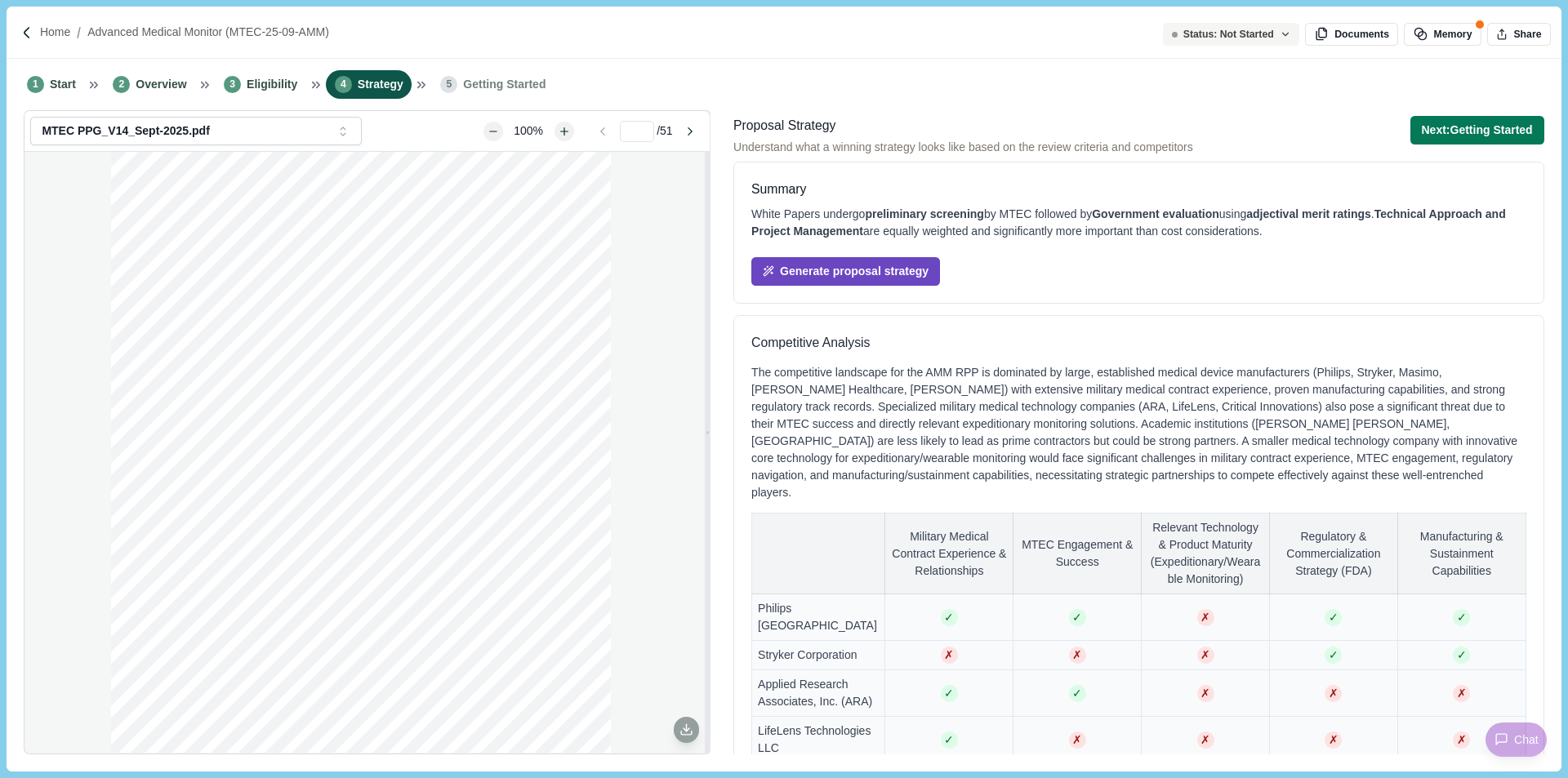
click at [841, 263] on button "Generate proposal strategy" at bounding box center [846, 272] width 188 height 28
click at [1426, 35] on icon "button" at bounding box center [1421, 34] width 15 height 15
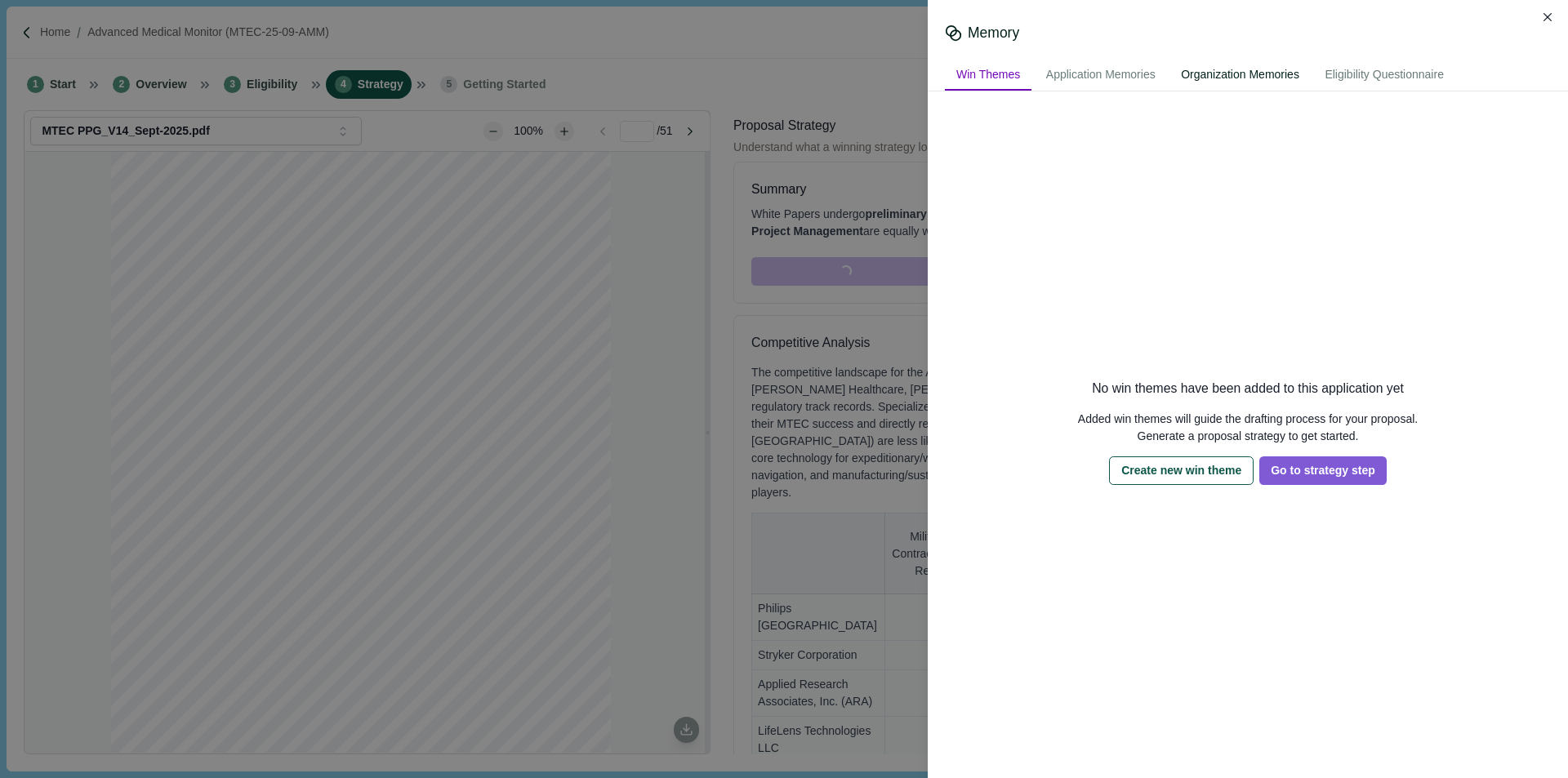
click at [1270, 82] on div "Organization Memories" at bounding box center [1241, 76] width 142 height 30
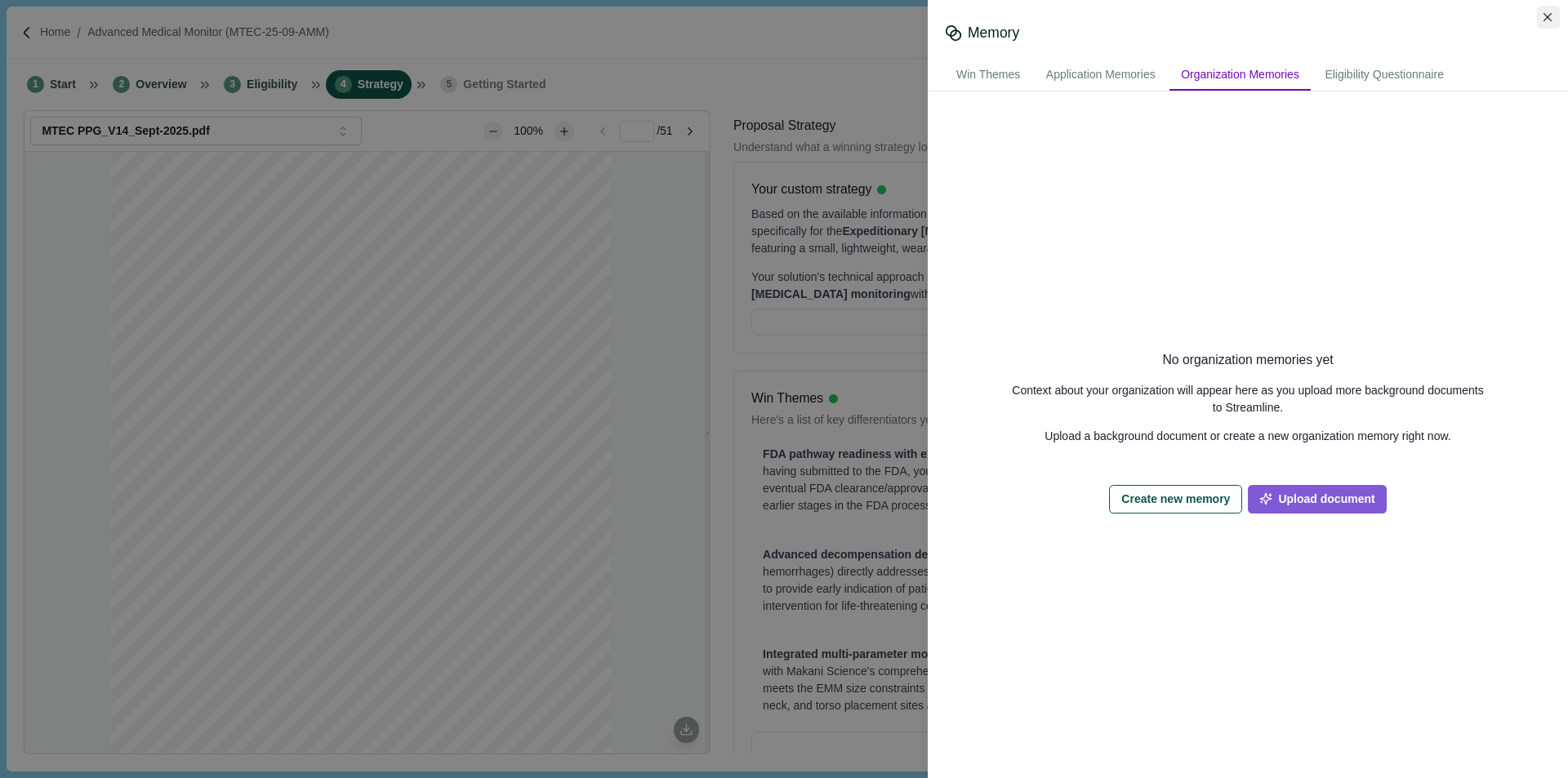
click at [1557, 12] on button "Close" at bounding box center [1548, 17] width 22 height 22
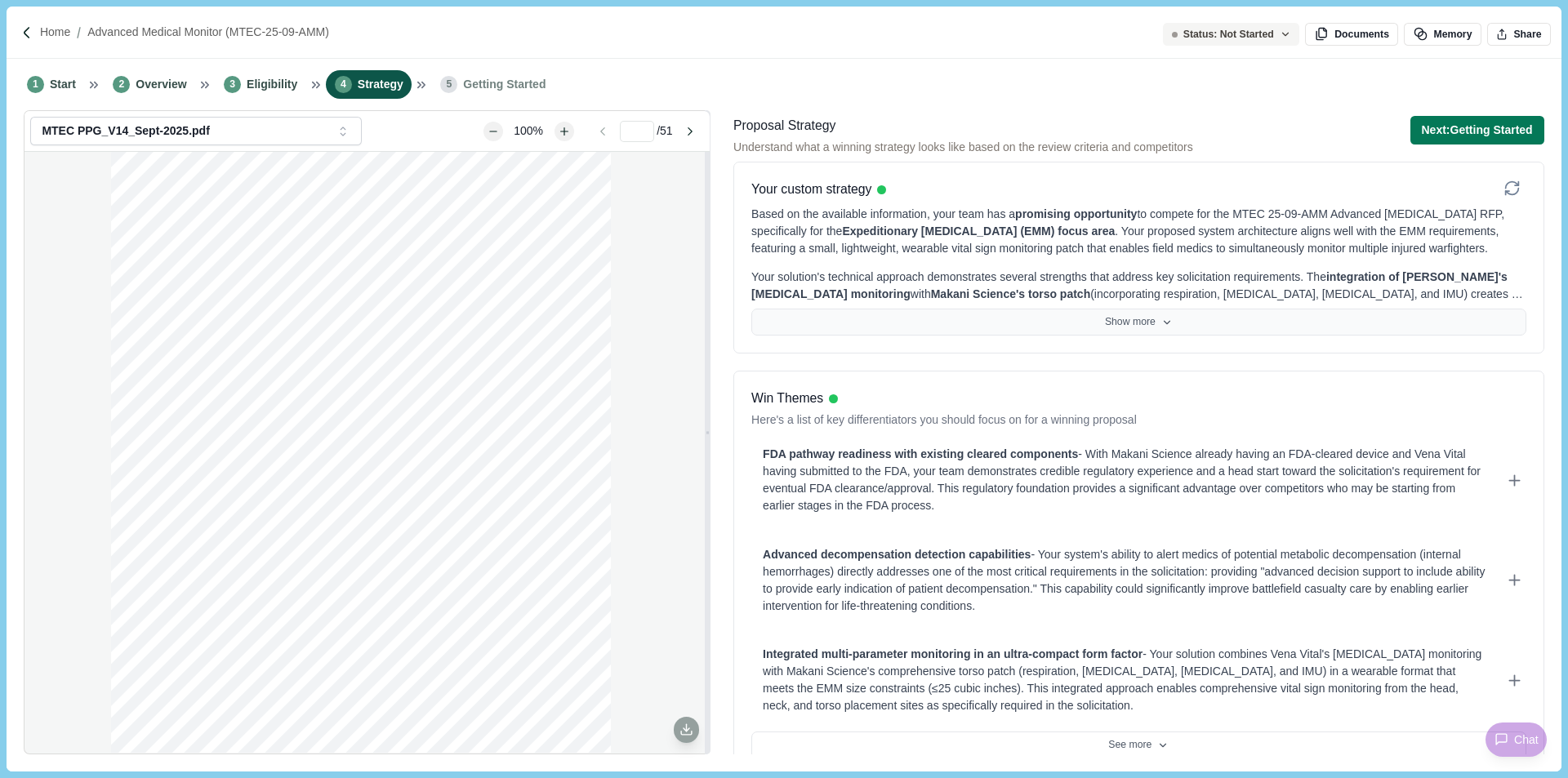
click at [1166, 322] on icon at bounding box center [1167, 322] width 12 height 12
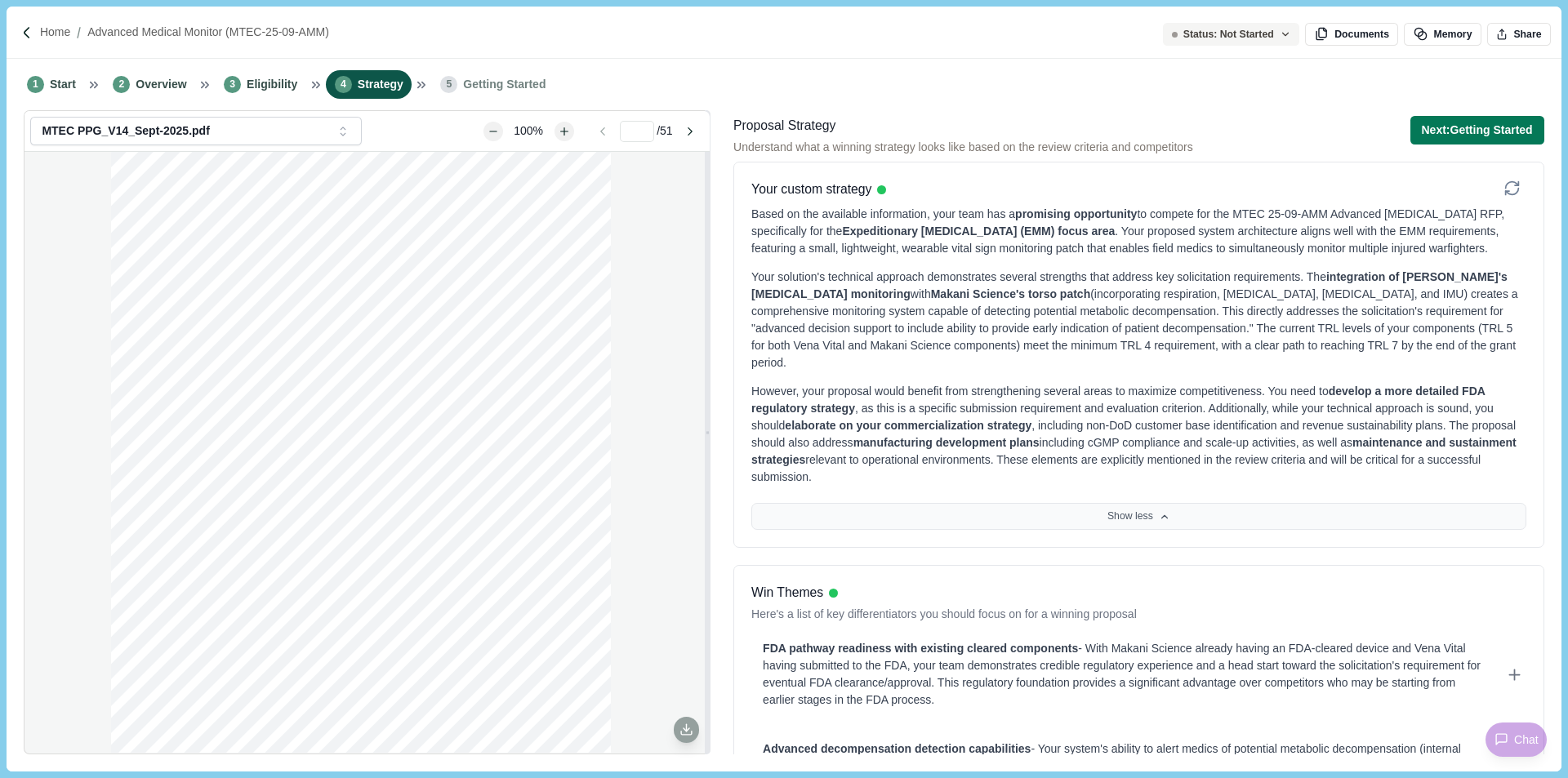
drag, startPoint x: 831, startPoint y: 461, endPoint x: 751, endPoint y: 219, distance: 254.9
click at [751, 219] on div "Your custom strategy Based on the available information, your team has a promis…" at bounding box center [1139, 355] width 811 height 387
copy div "Based on the available information, your team has a promising opportunity to co…"
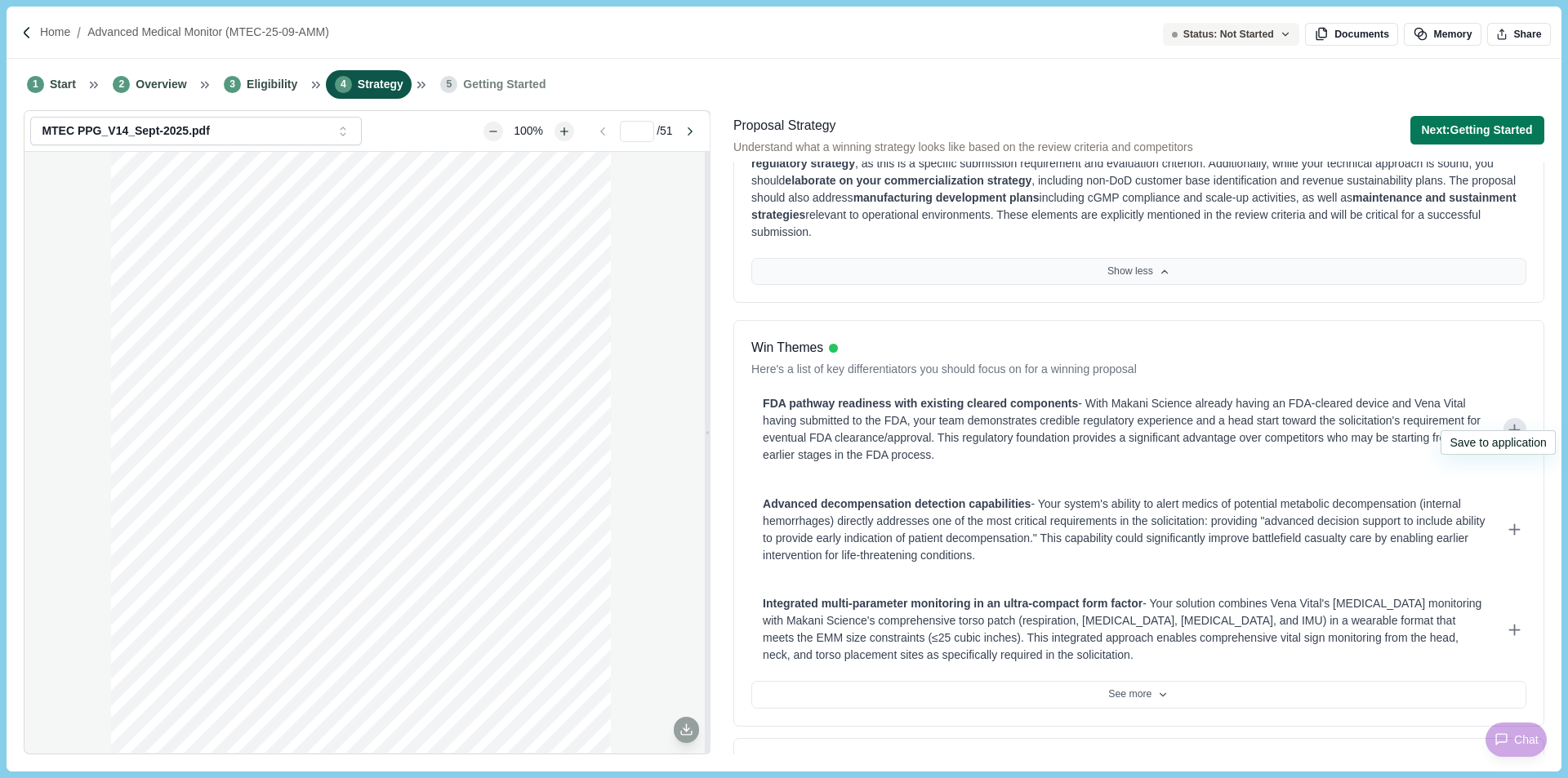
click at [1511, 430] on icon at bounding box center [1516, 430] width 10 height 0
click at [1516, 525] on icon at bounding box center [1516, 530] width 0 height 10
click at [1506, 621] on icon at bounding box center [1515, 630] width 17 height 17
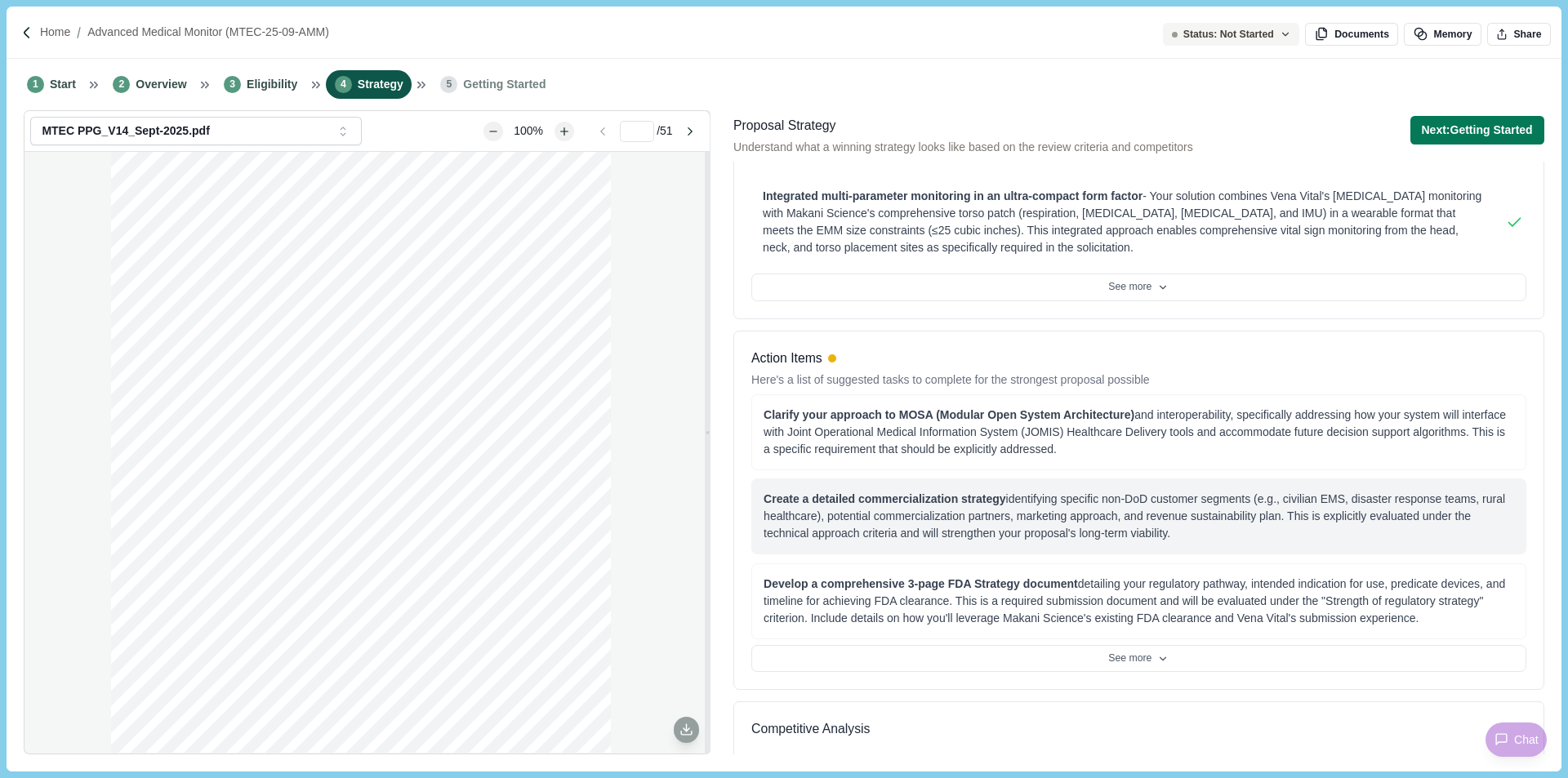
scroll to position [653, 0]
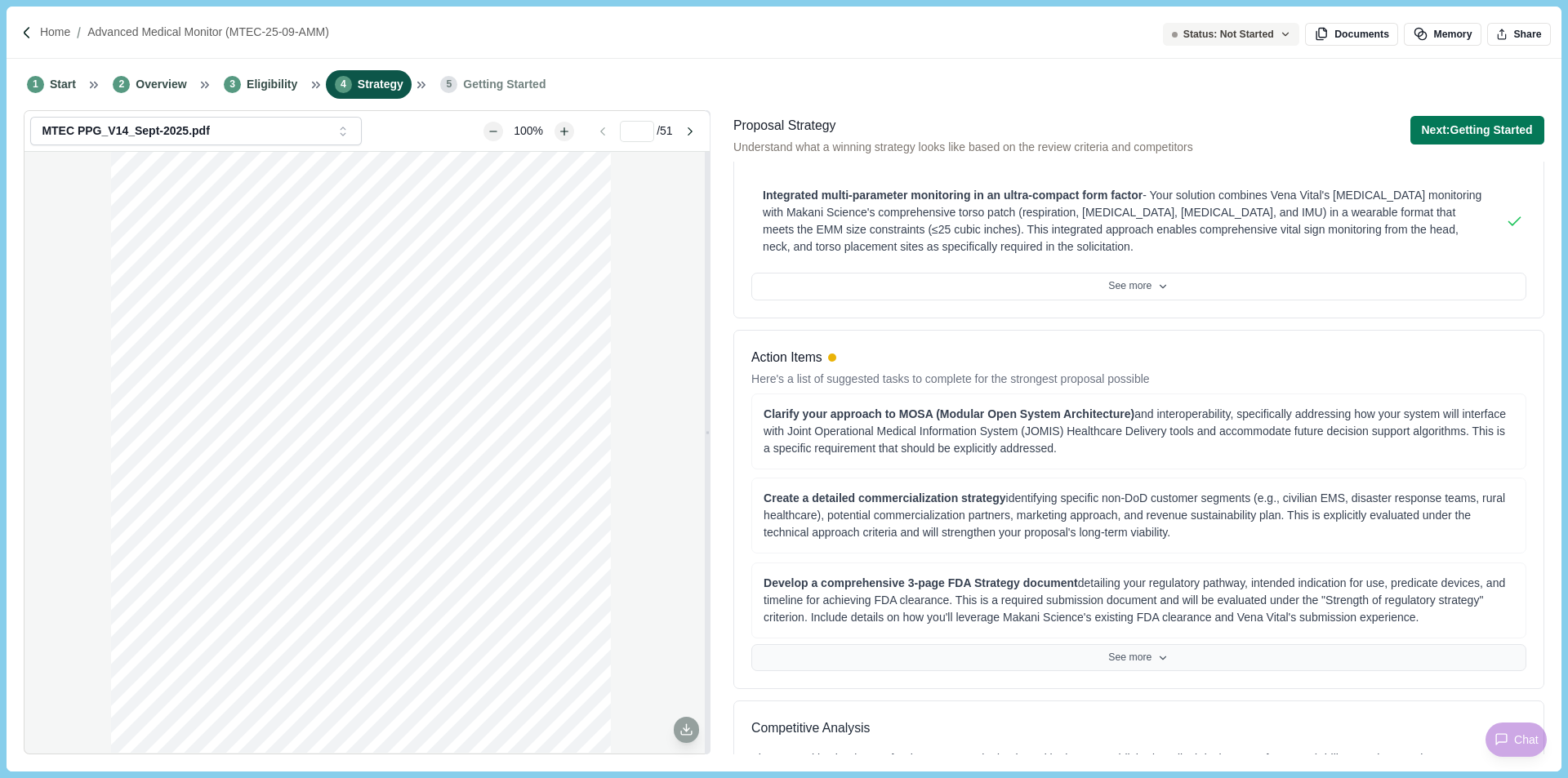
click at [1176, 645] on button "See more" at bounding box center [1139, 658] width 775 height 27
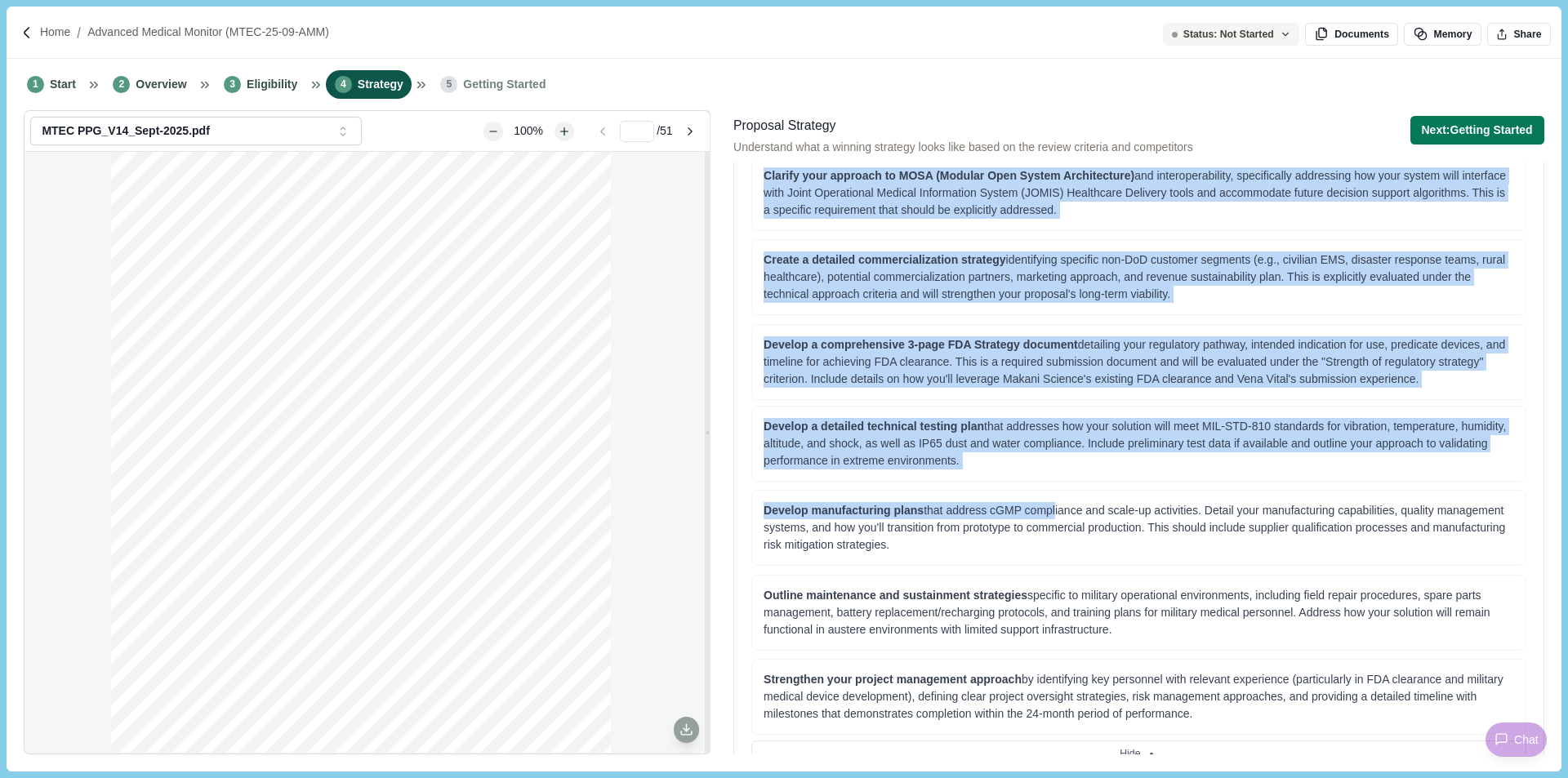
scroll to position [898, 0]
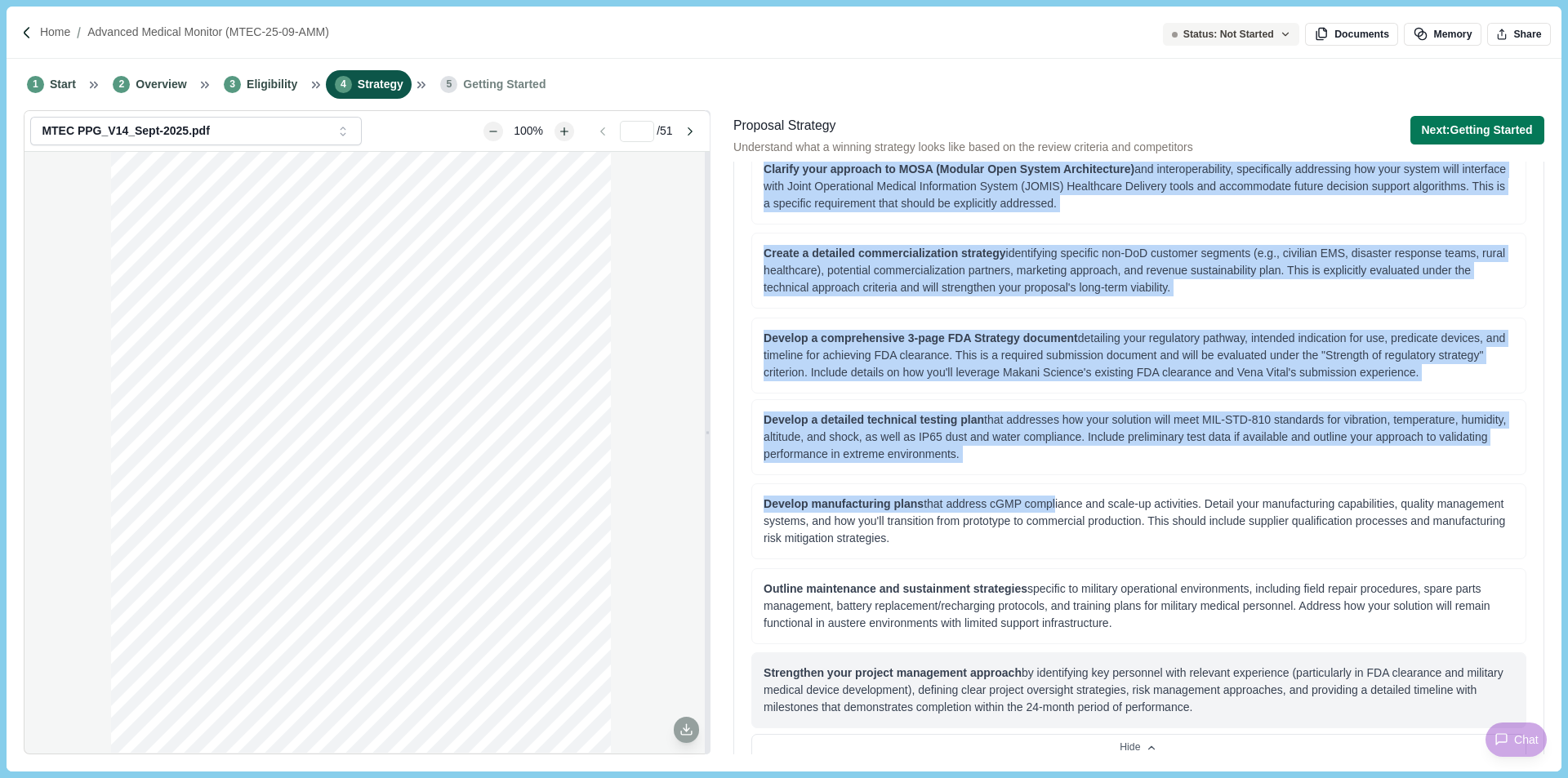
drag, startPoint x: 752, startPoint y: 338, endPoint x: 1226, endPoint y: 697, distance: 594.6
click at [1226, 697] on div "Action Items Here's a list of suggested tasks to complete for the strongest pro…" at bounding box center [1139, 432] width 811 height 695
copy div "Action Items Here's a list of suggested tasks to complete for the strongest pro…"
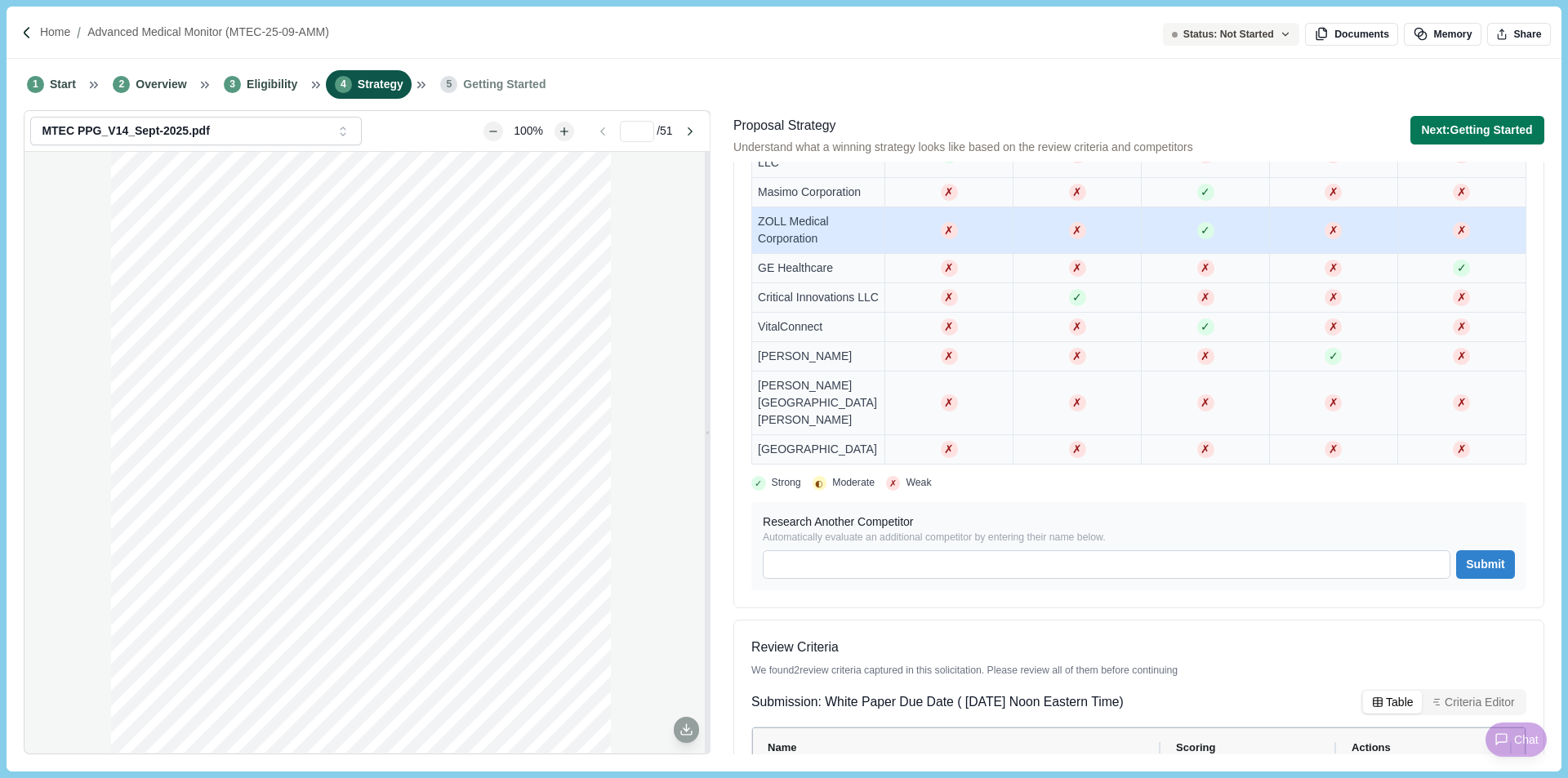
scroll to position [2205, 0]
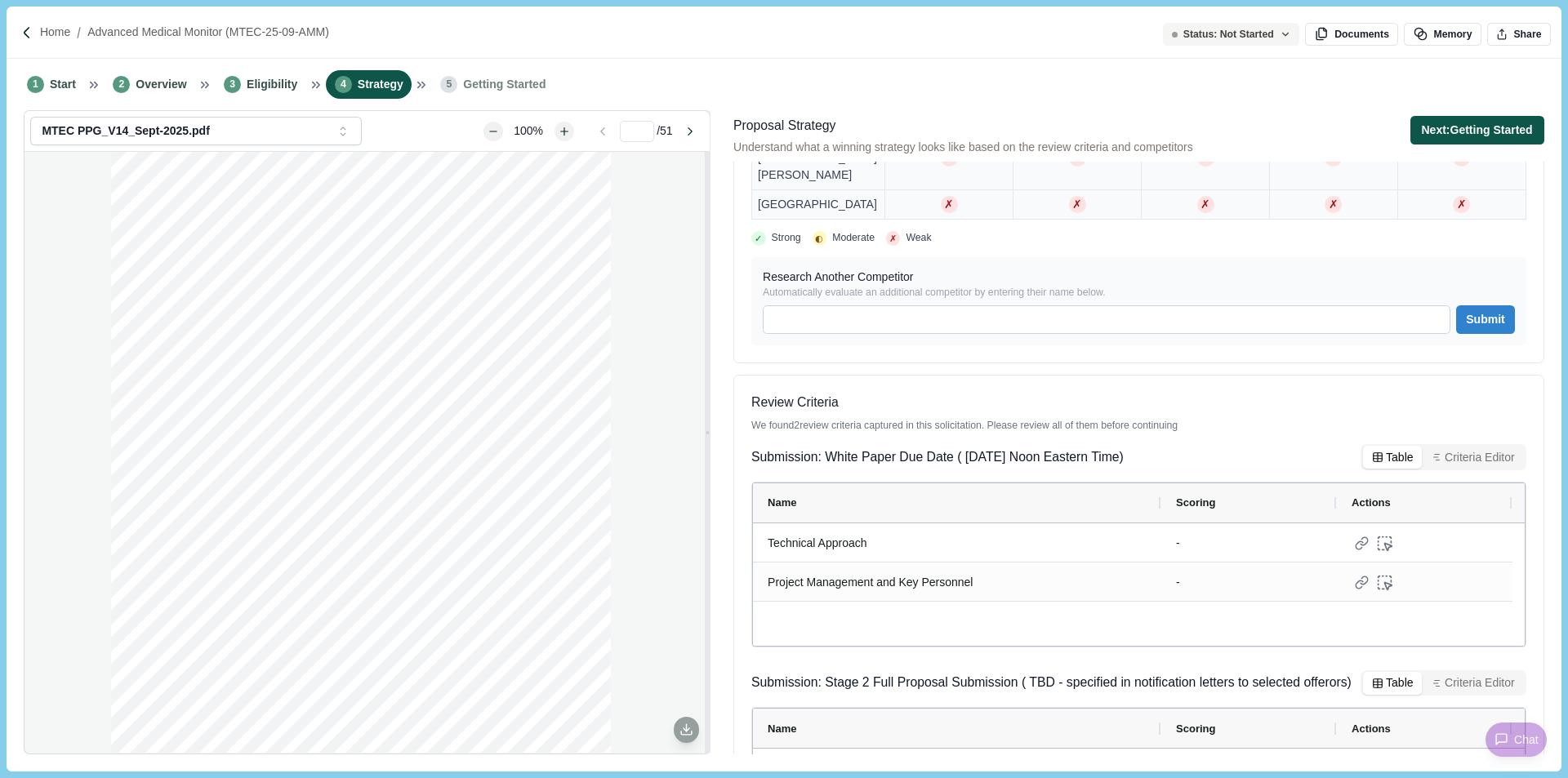
click at [1477, 127] on button "Next: Getting Started" at bounding box center [1477, 130] width 134 height 28
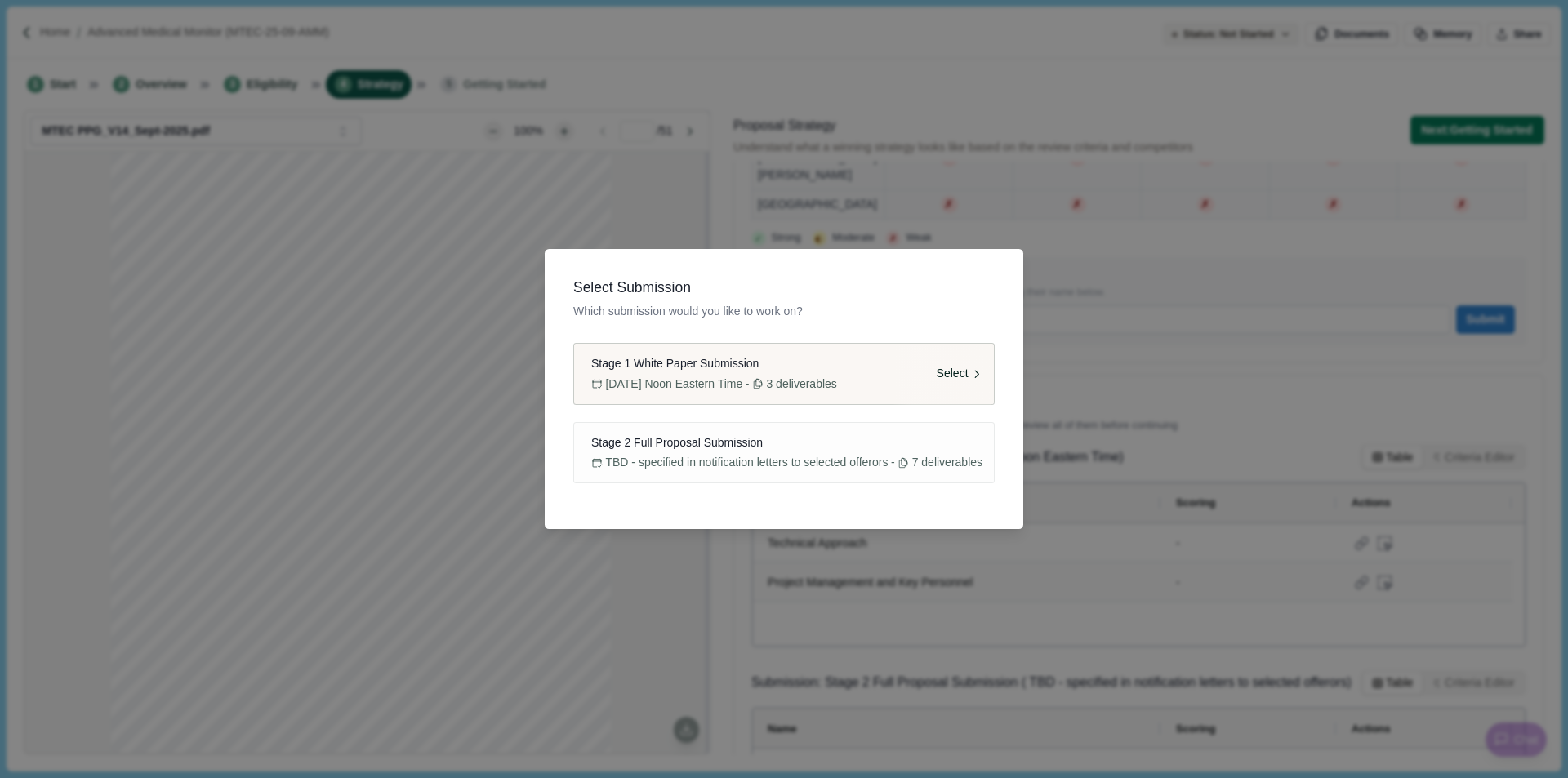
click at [865, 358] on div "Stage 1 White Paper Submission" at bounding box center [784, 363] width 397 height 17
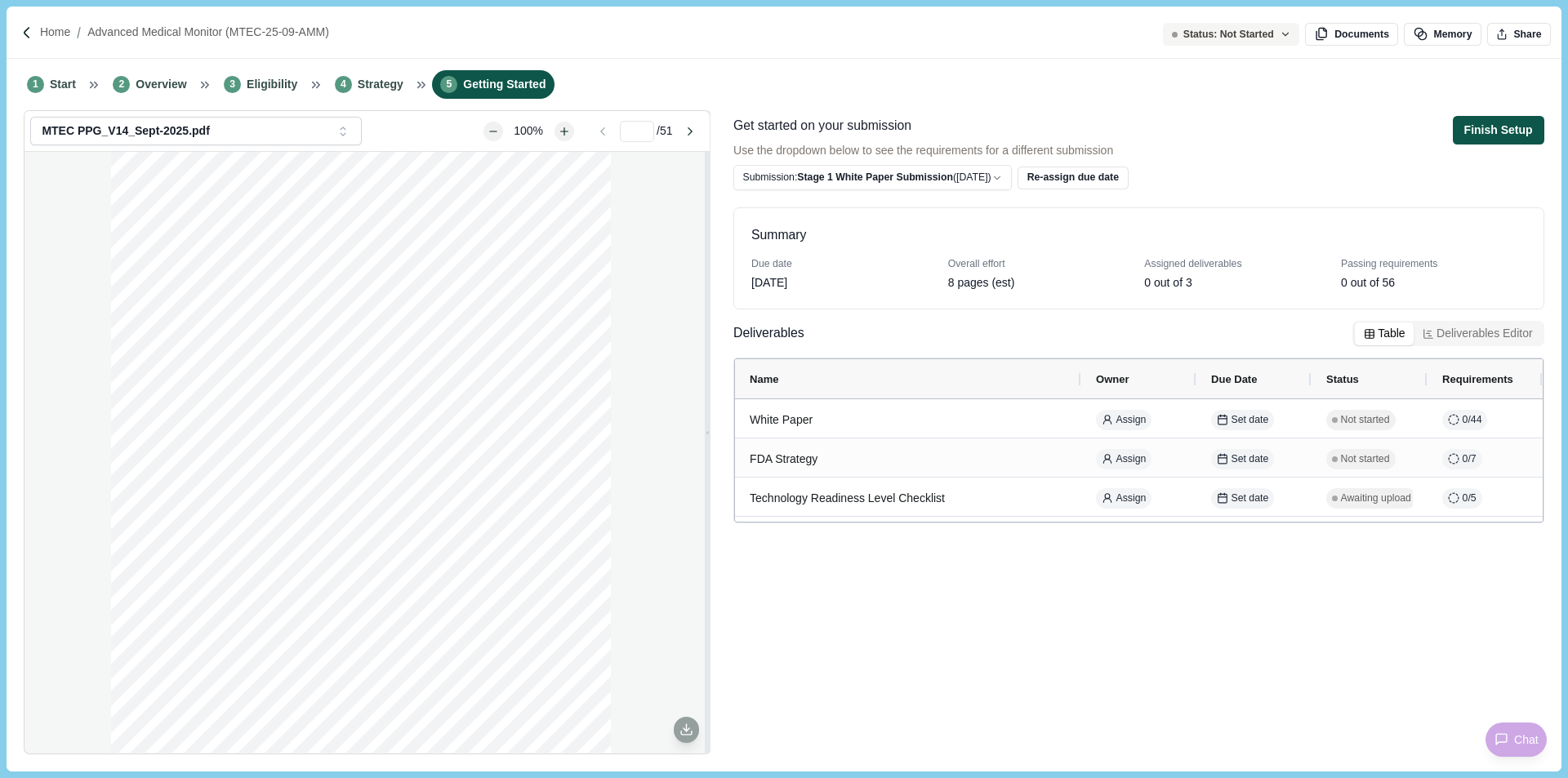
click at [1490, 136] on button "Finish Setup" at bounding box center [1499, 130] width 92 height 28
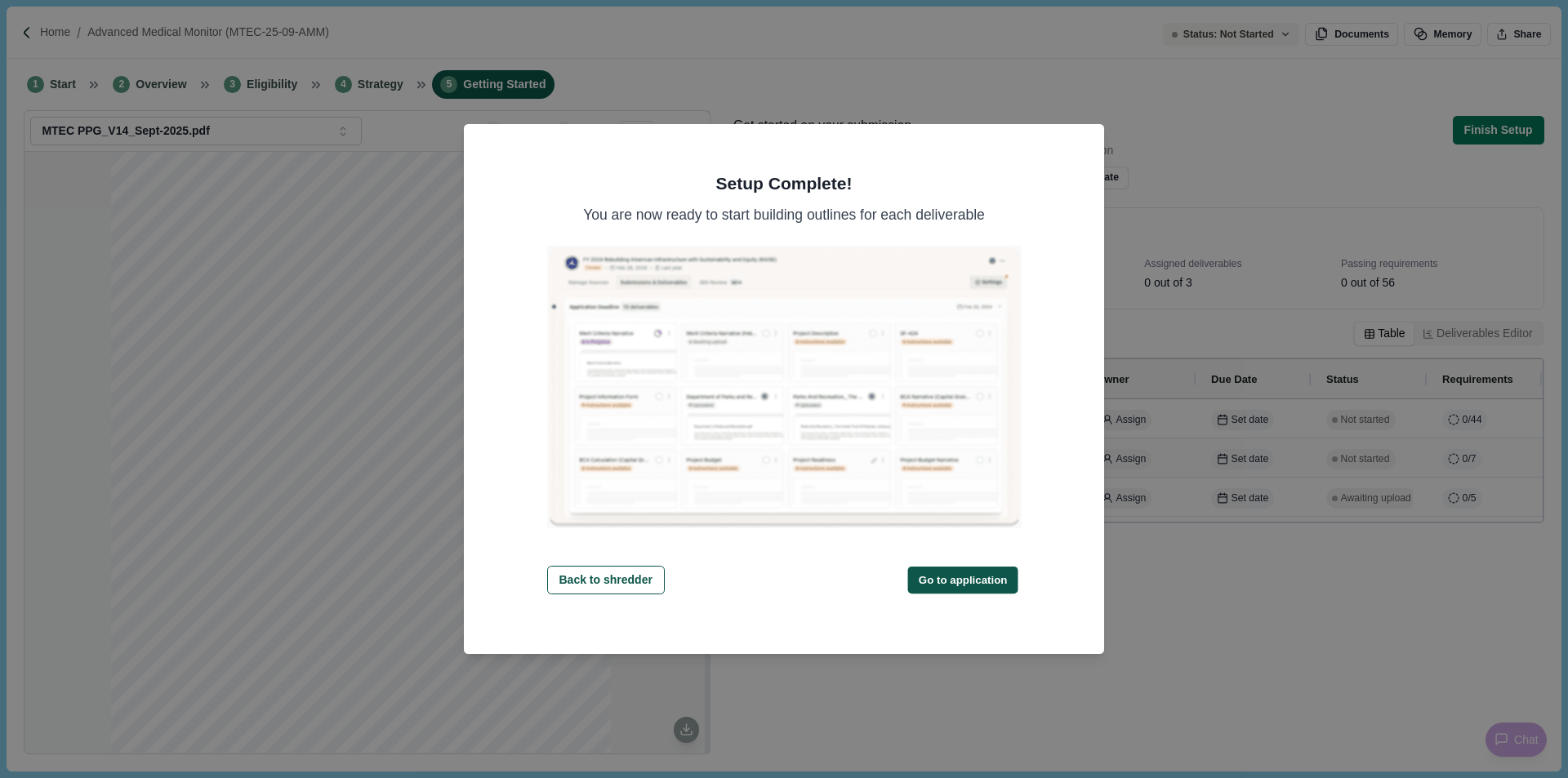
click at [970, 567] on button "Go to application" at bounding box center [963, 579] width 110 height 27
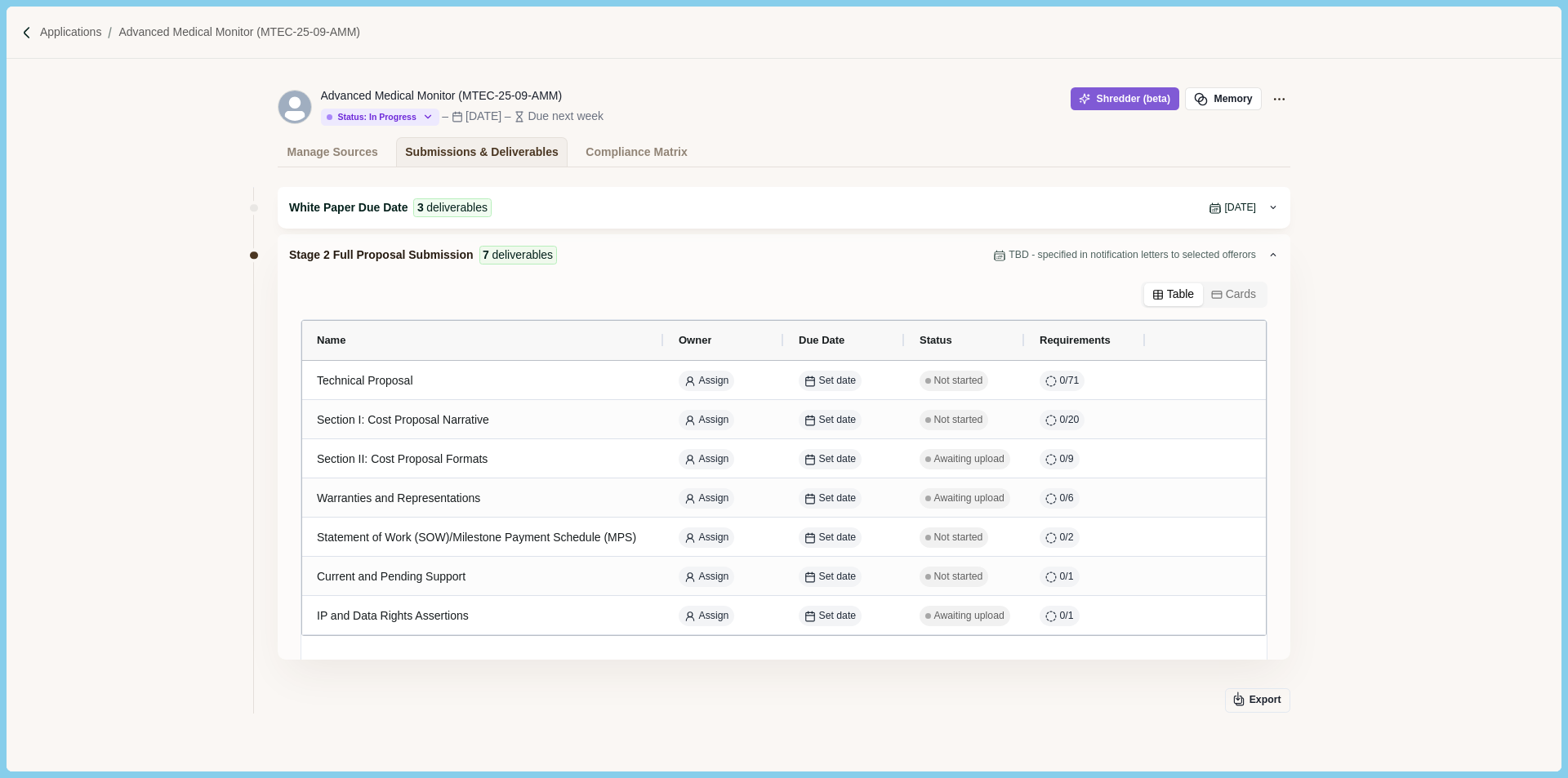
click at [627, 217] on div "White Paper Due Date 3 deliverables Oct 24, 2025" at bounding box center [778, 207] width 978 height 19
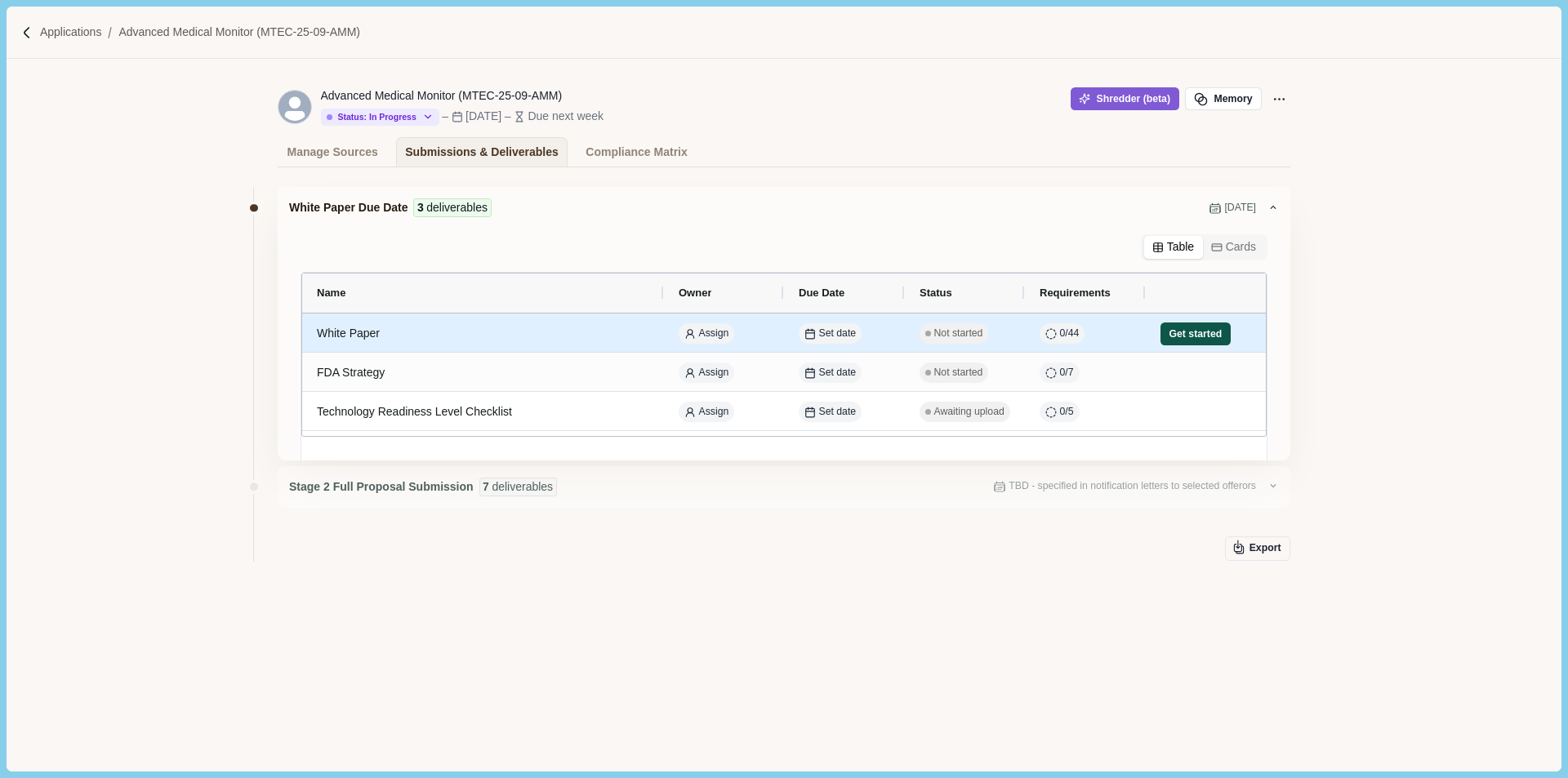
click at [1187, 337] on button "Get started" at bounding box center [1196, 333] width 70 height 22
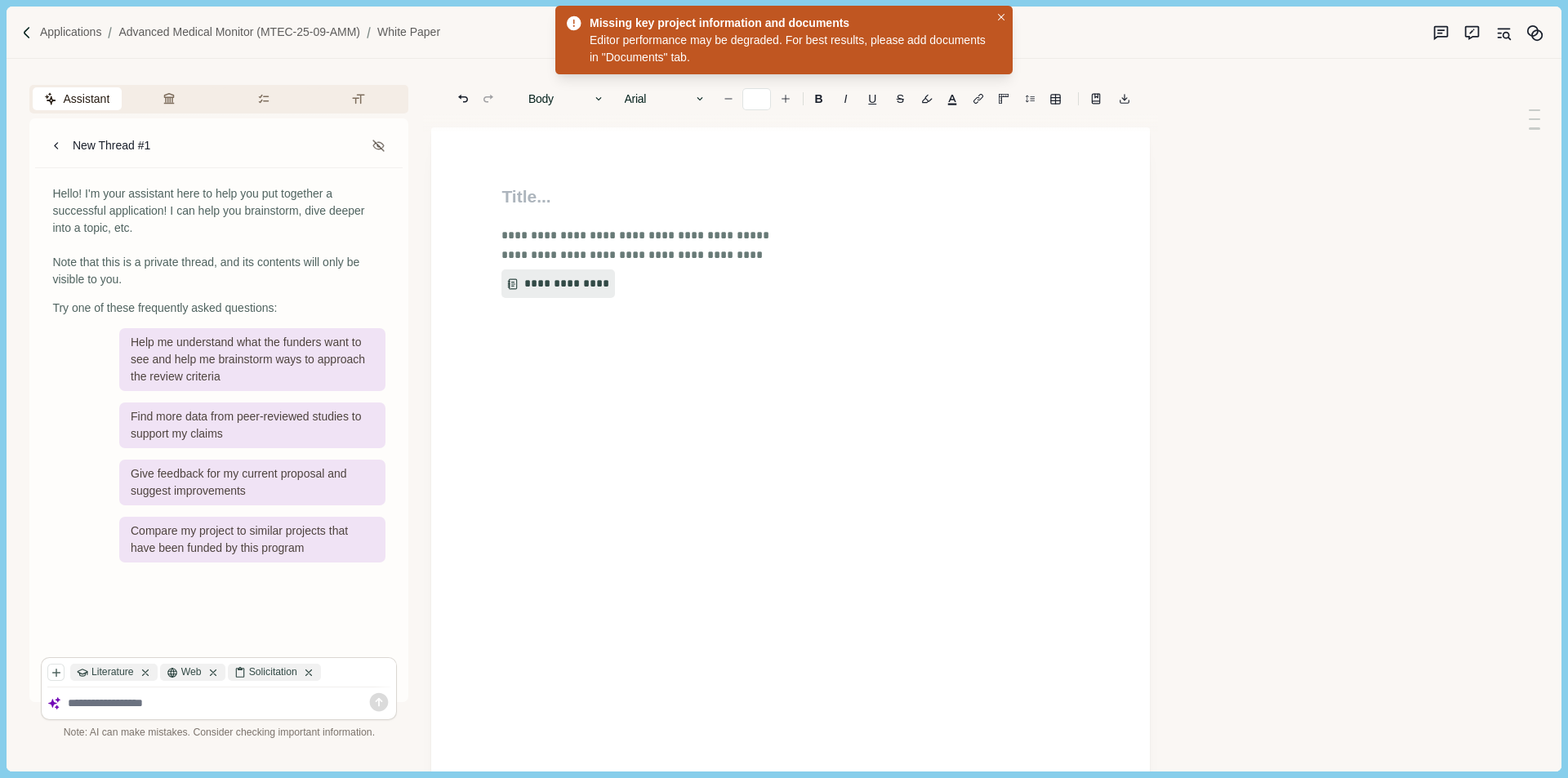
type input "**"
click at [998, 16] on icon "Close" at bounding box center [1001, 17] width 7 height 7
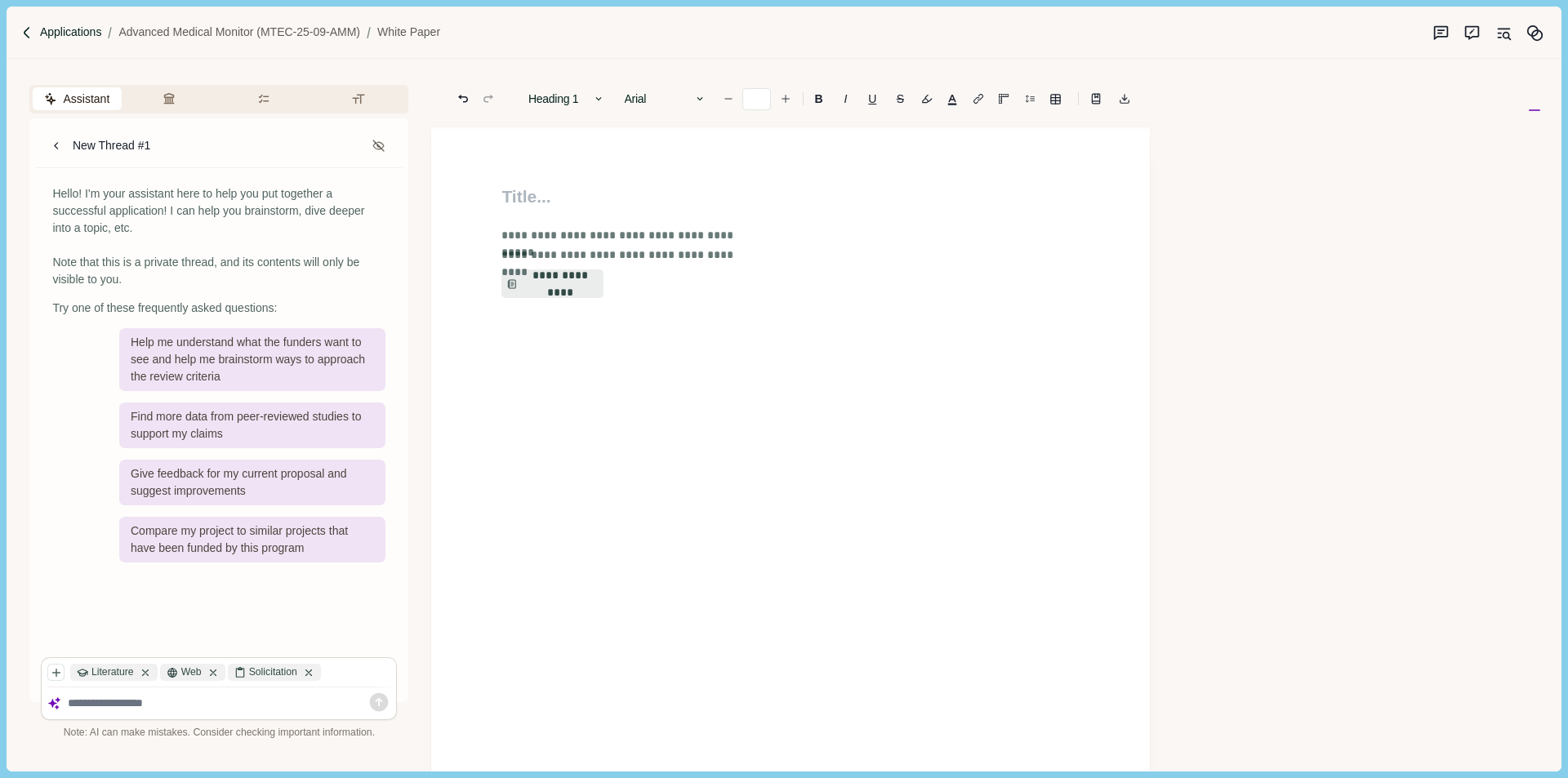
click at [74, 31] on p "Applications" at bounding box center [71, 32] width 62 height 17
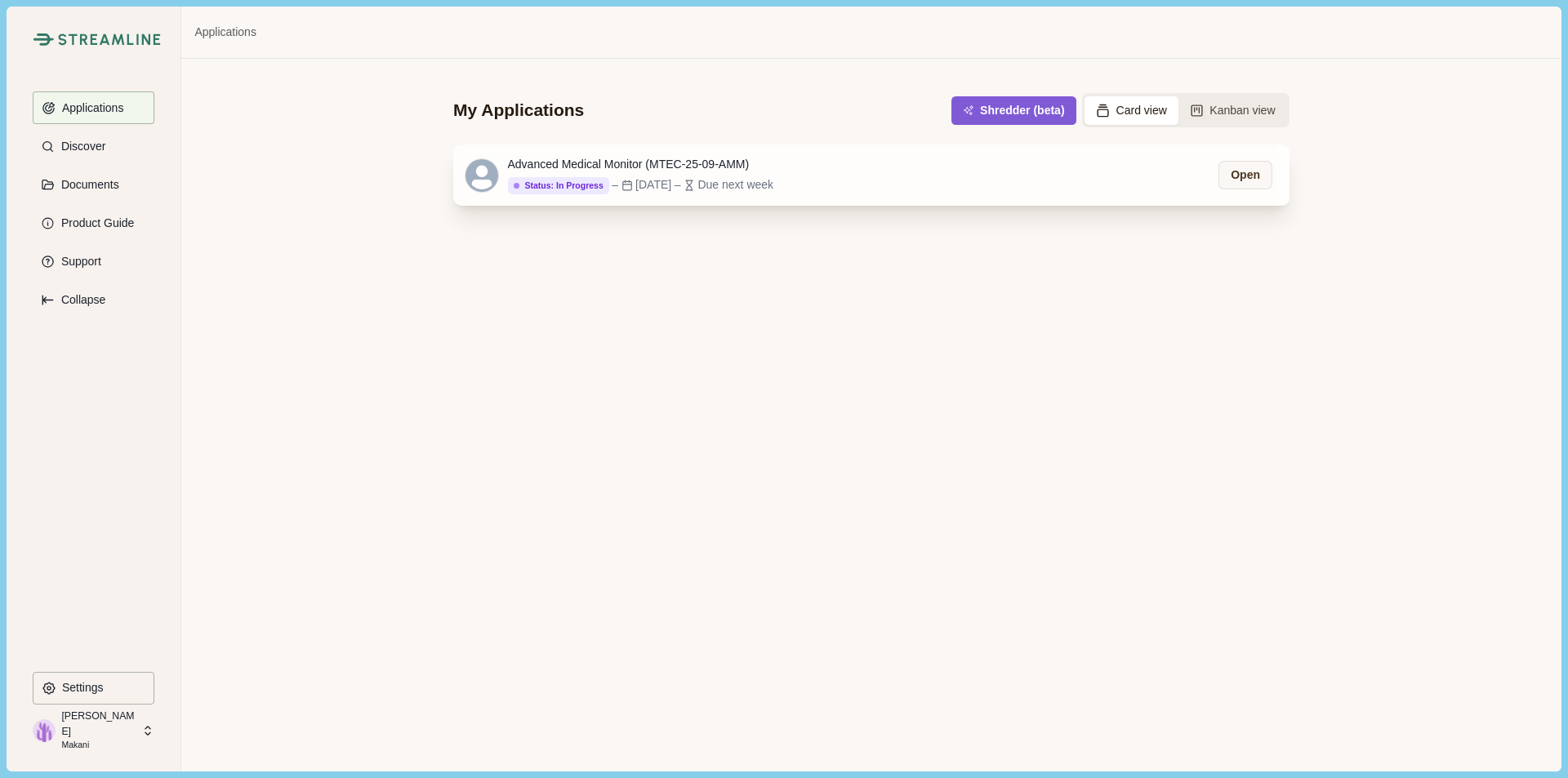
click at [905, 193] on div "Advanced Medical Monitor (MTEC-25-09-AMM) Status: In Progress – [DATE] – Due ne…" at bounding box center [871, 175] width 836 height 61
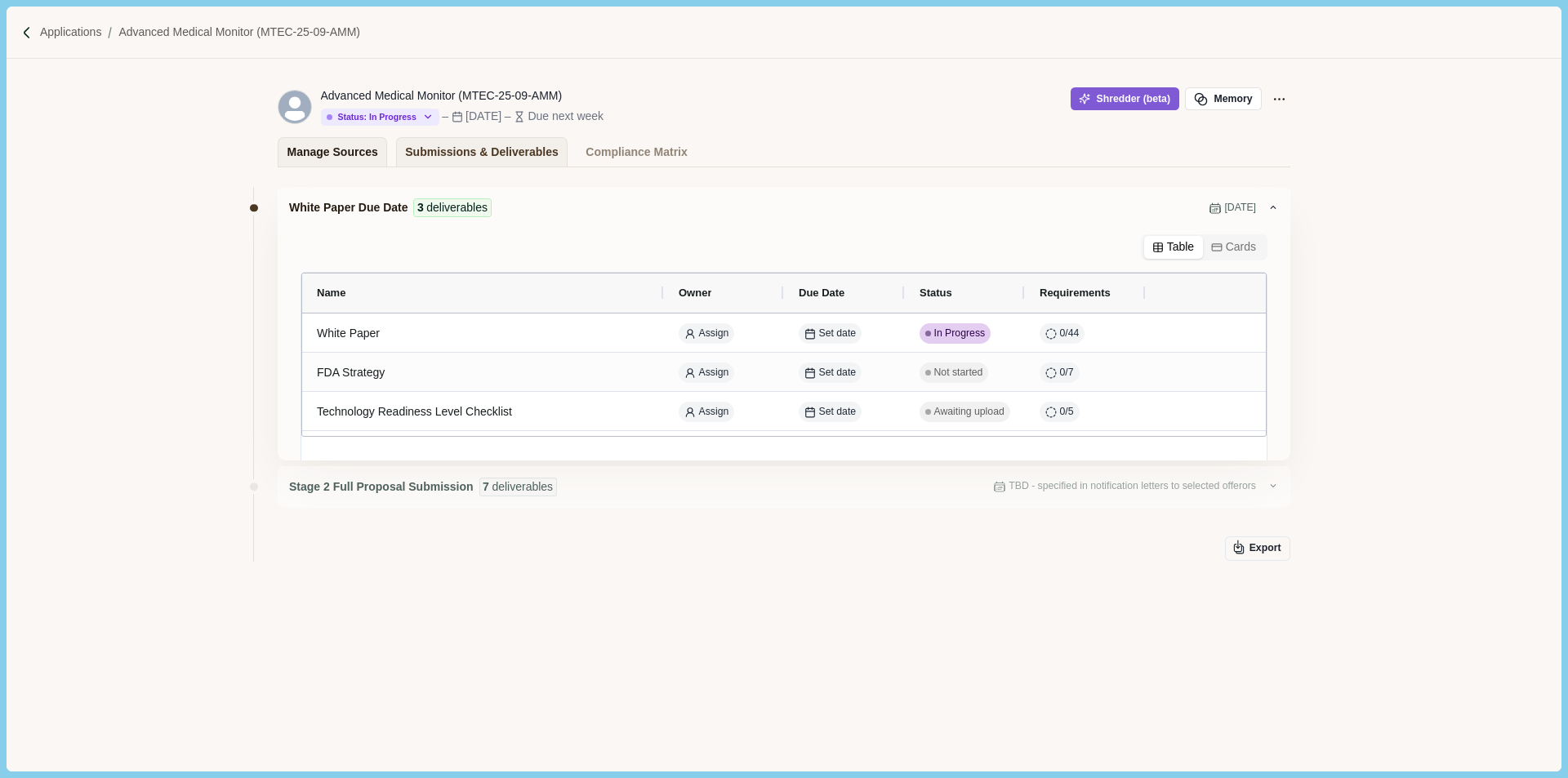
click at [338, 146] on div "Manage Sources" at bounding box center [332, 152] width 91 height 28
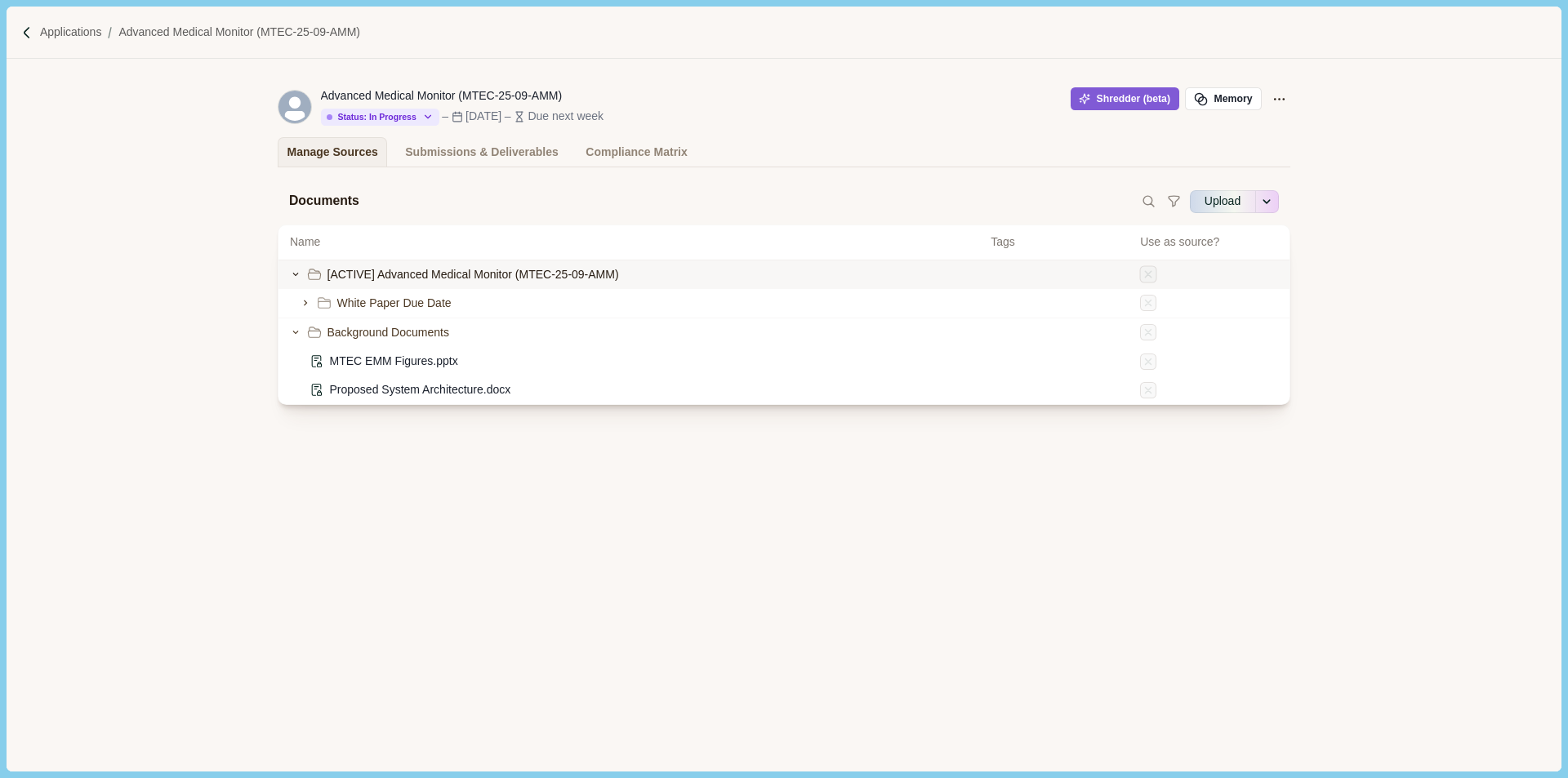
click at [1153, 270] on icon at bounding box center [1149, 274] width 12 height 12
click at [1146, 324] on span at bounding box center [1149, 332] width 17 height 17
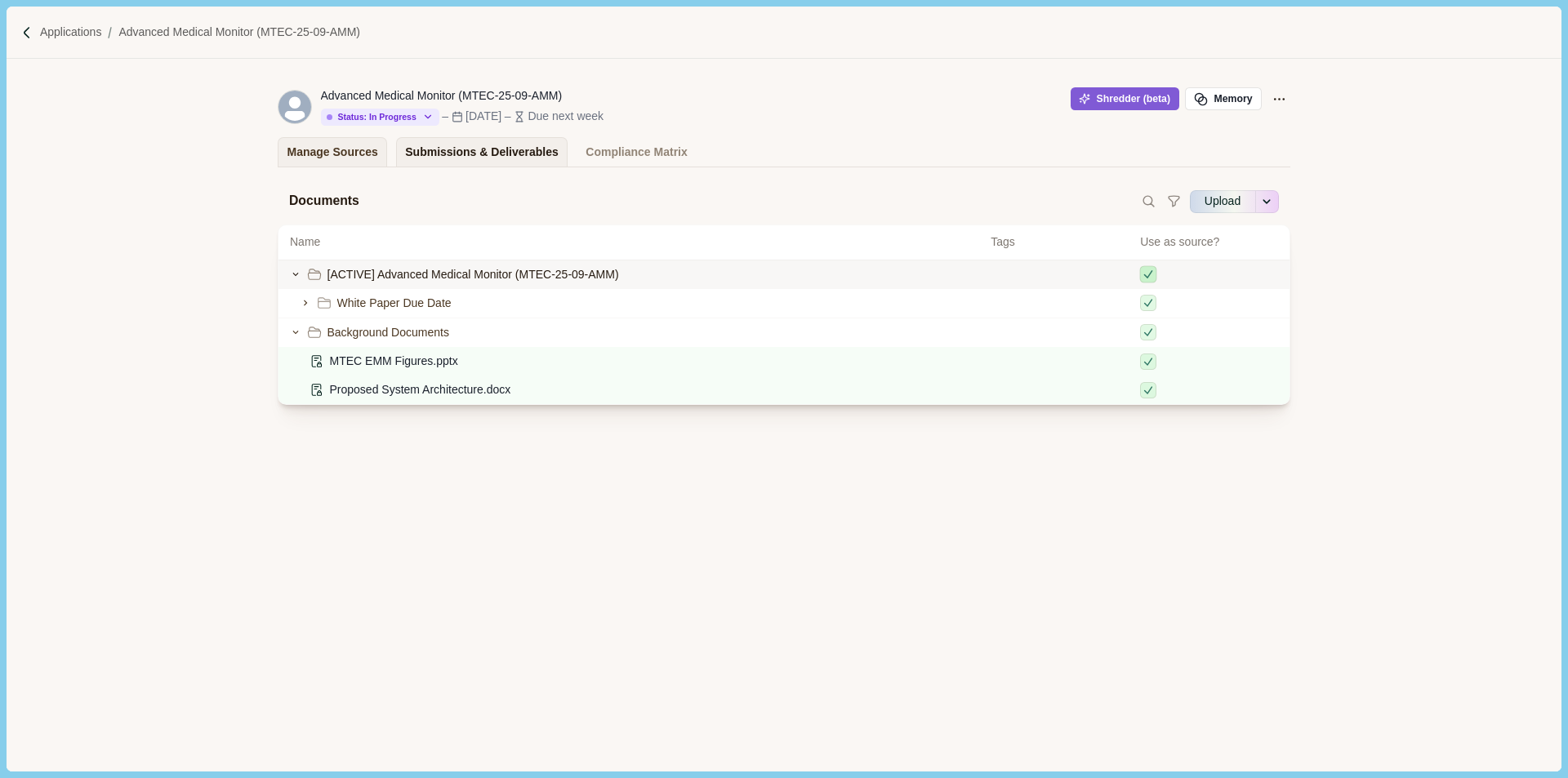
click at [510, 153] on div "Submissions & Deliverables" at bounding box center [482, 152] width 153 height 28
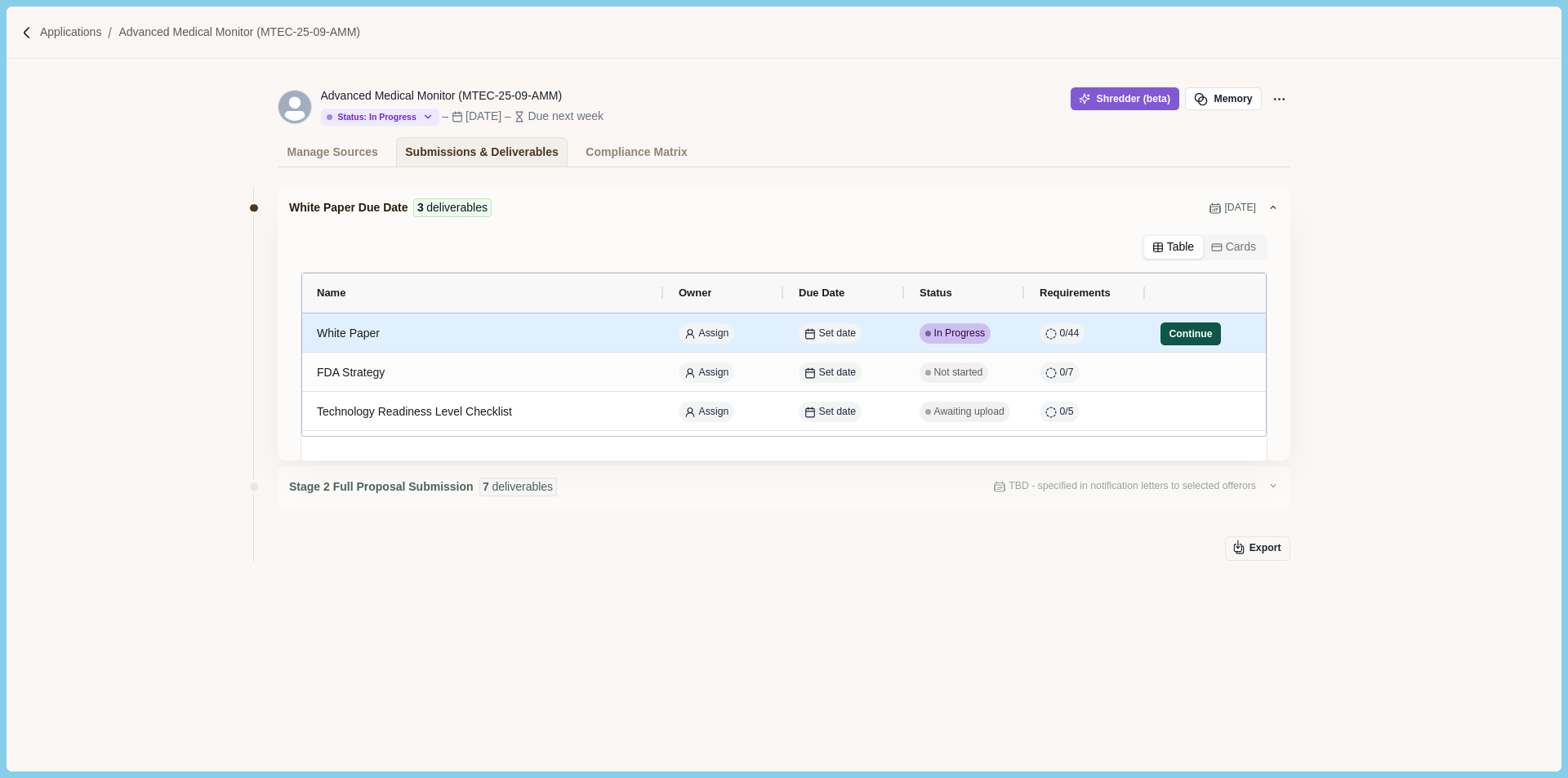
click at [1181, 333] on button "Continue" at bounding box center [1191, 333] width 61 height 22
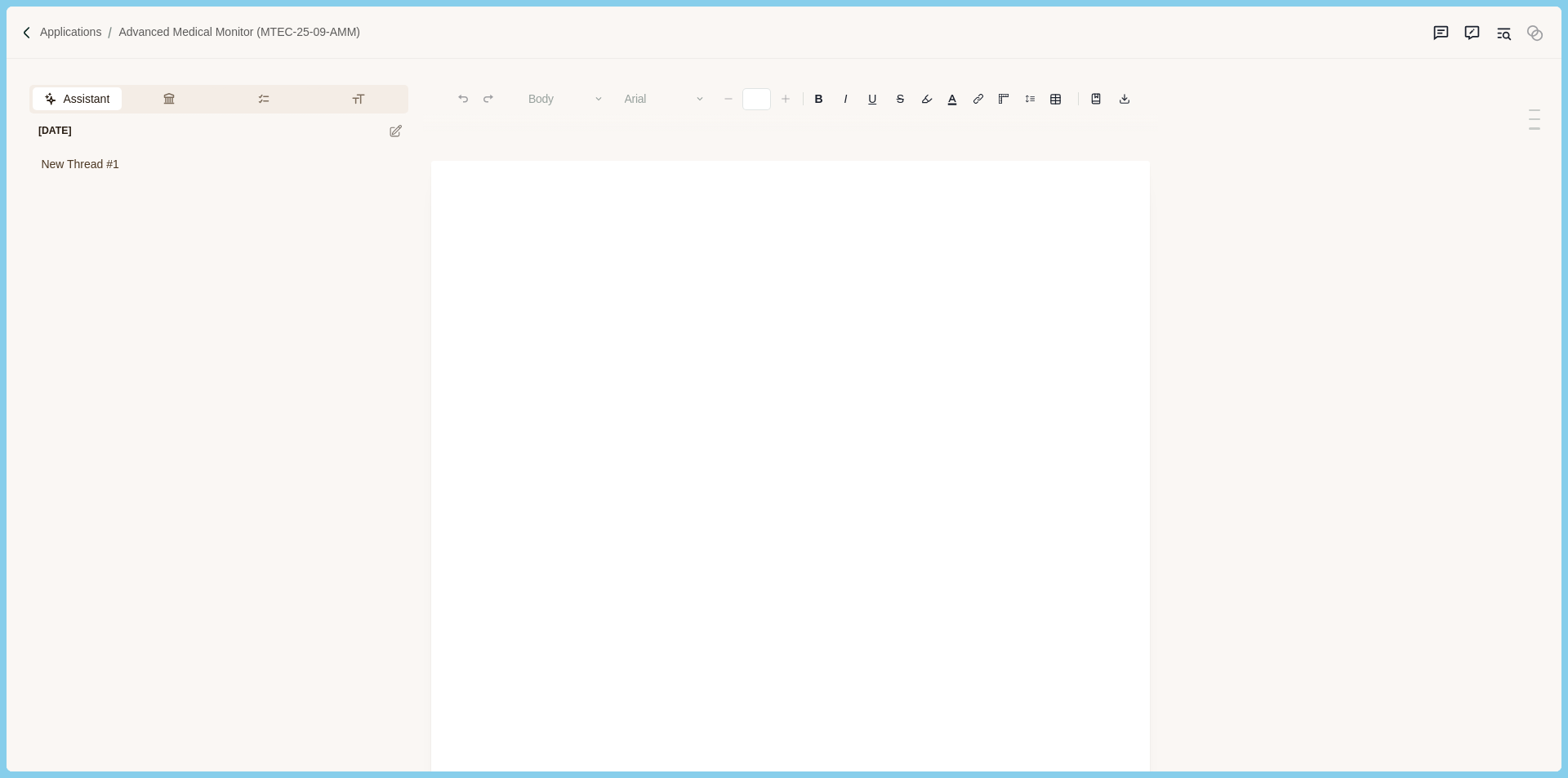
type input "**"
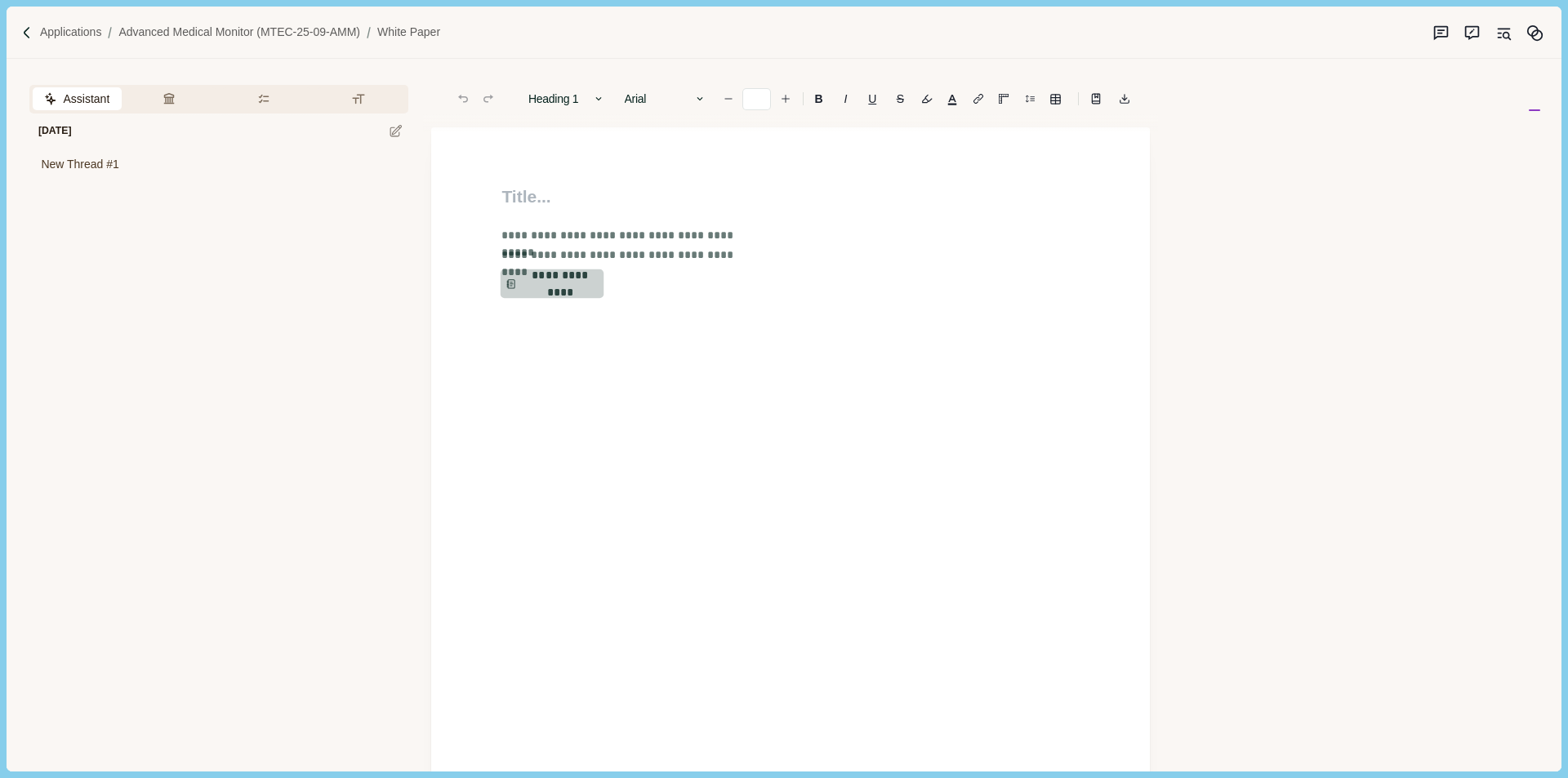
click at [583, 293] on button "**********" at bounding box center [552, 284] width 104 height 29
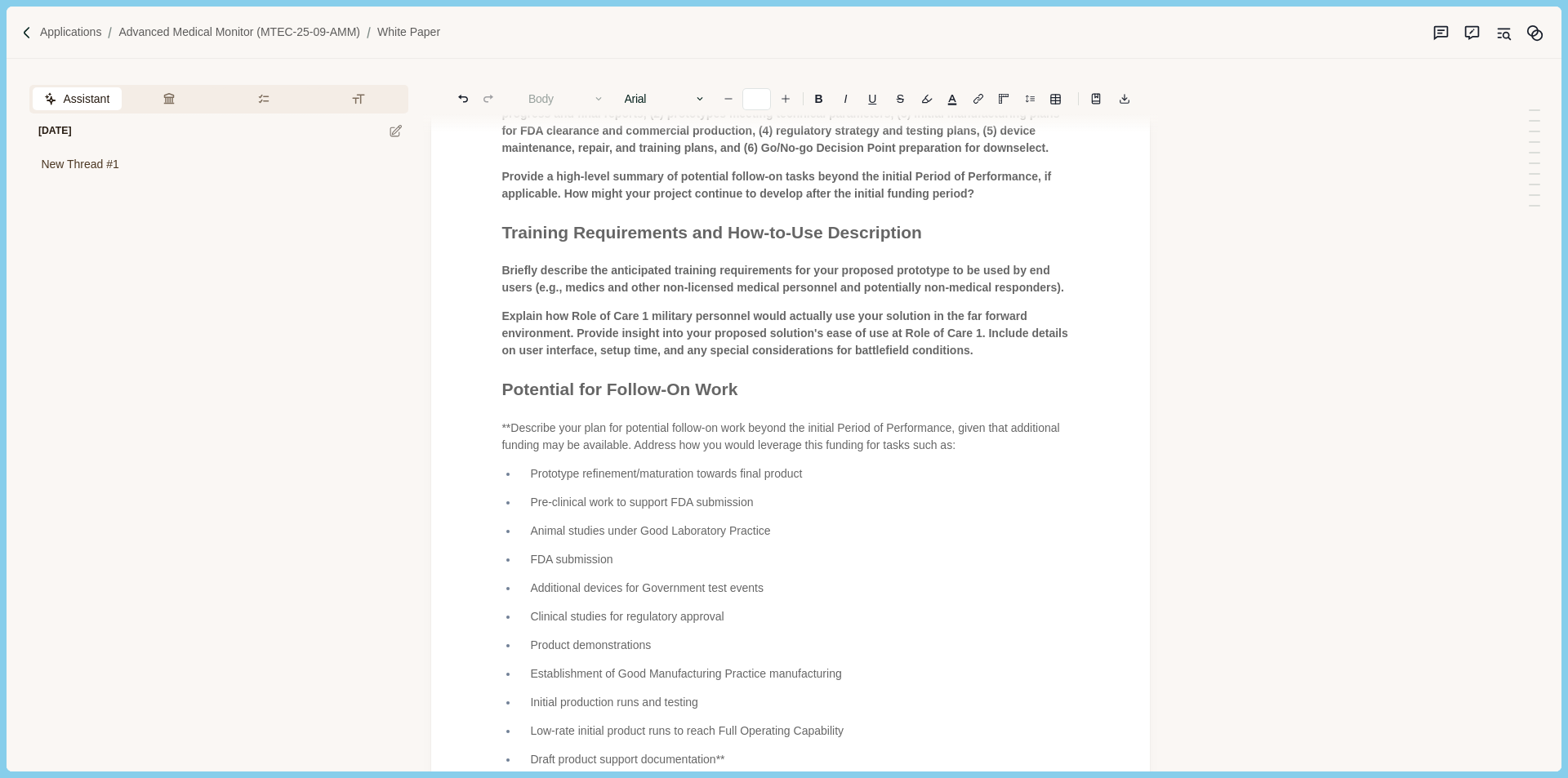
scroll to position [2332, 0]
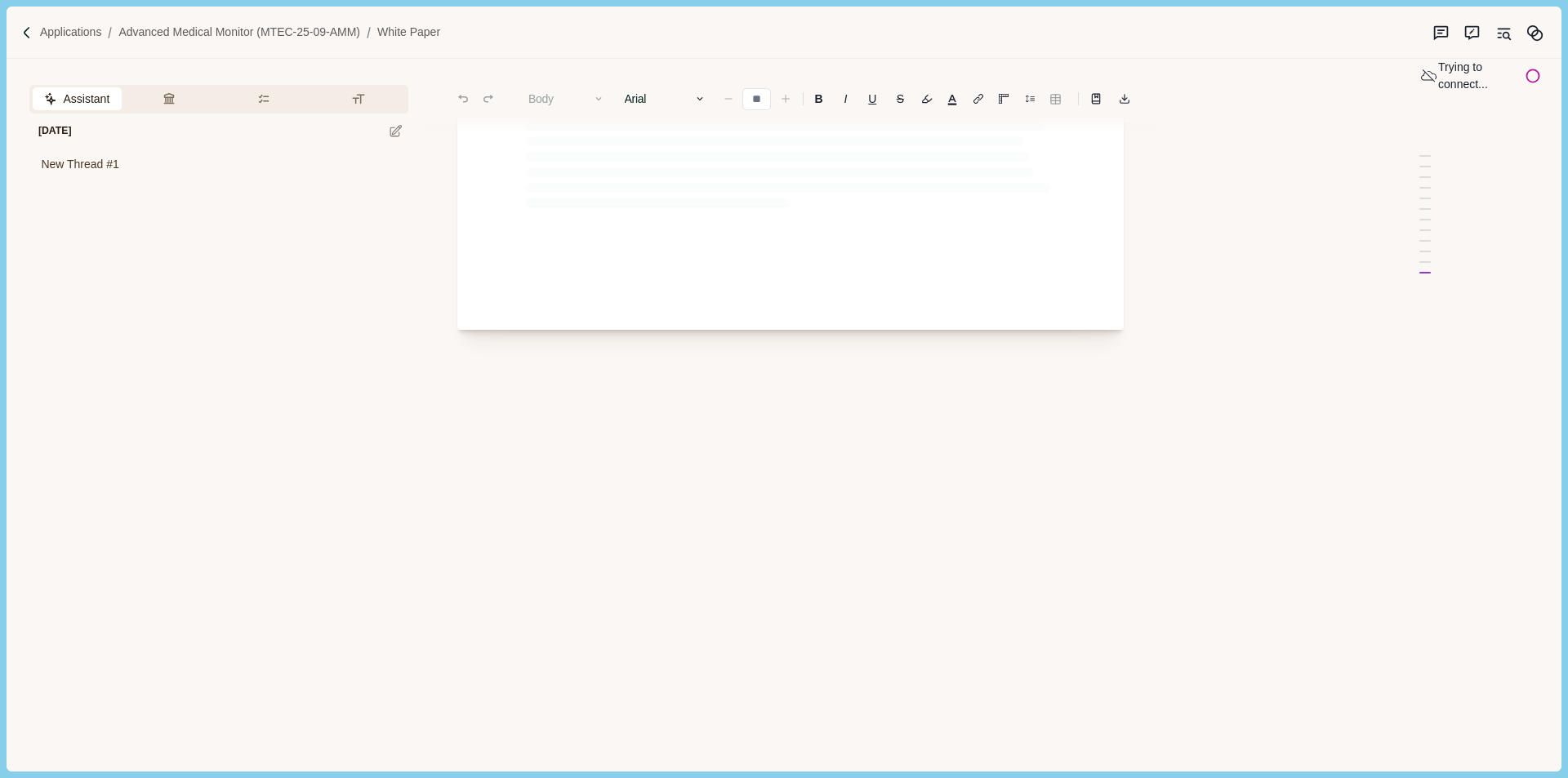
type input "**"
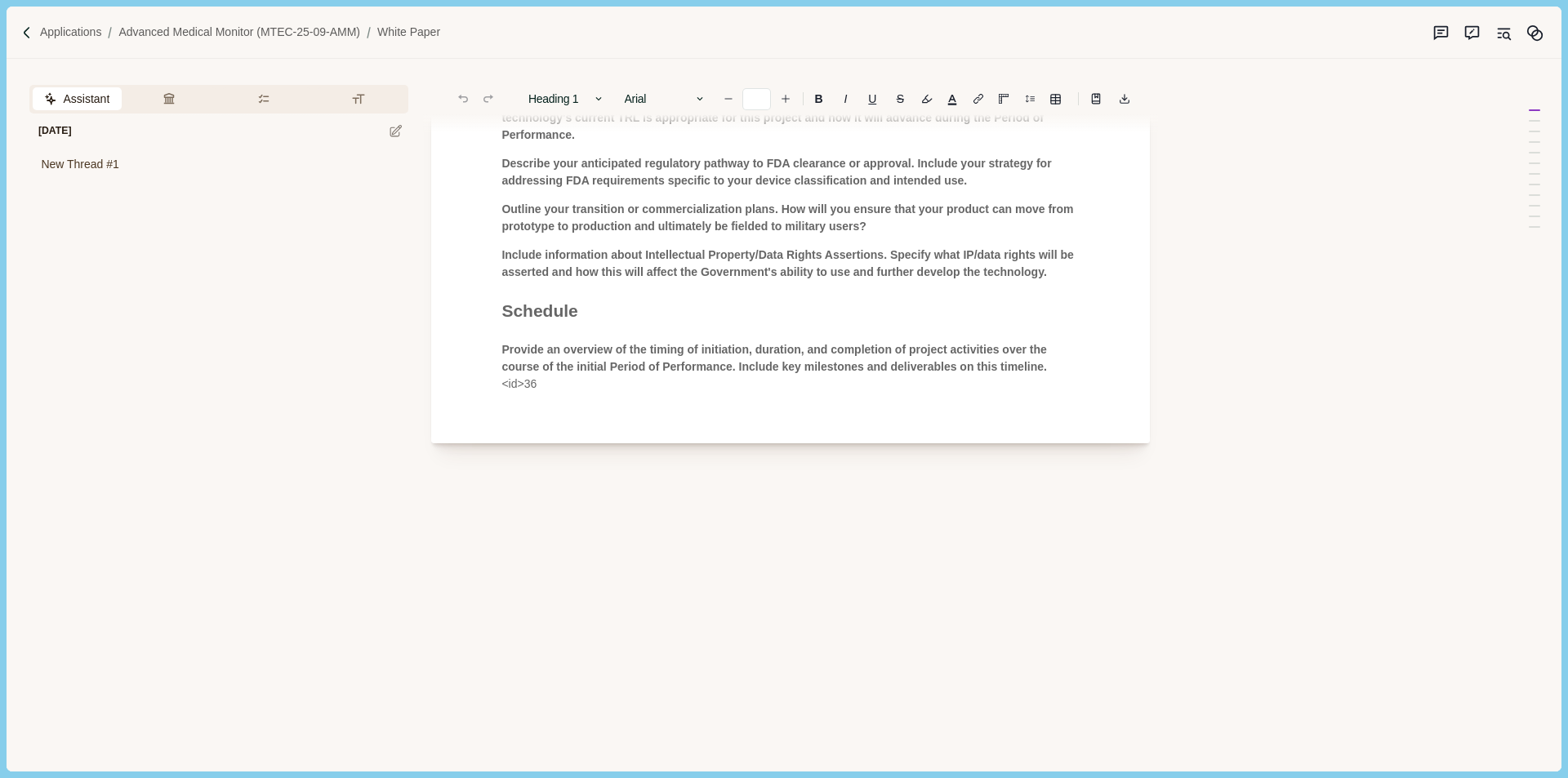
scroll to position [3085, 0]
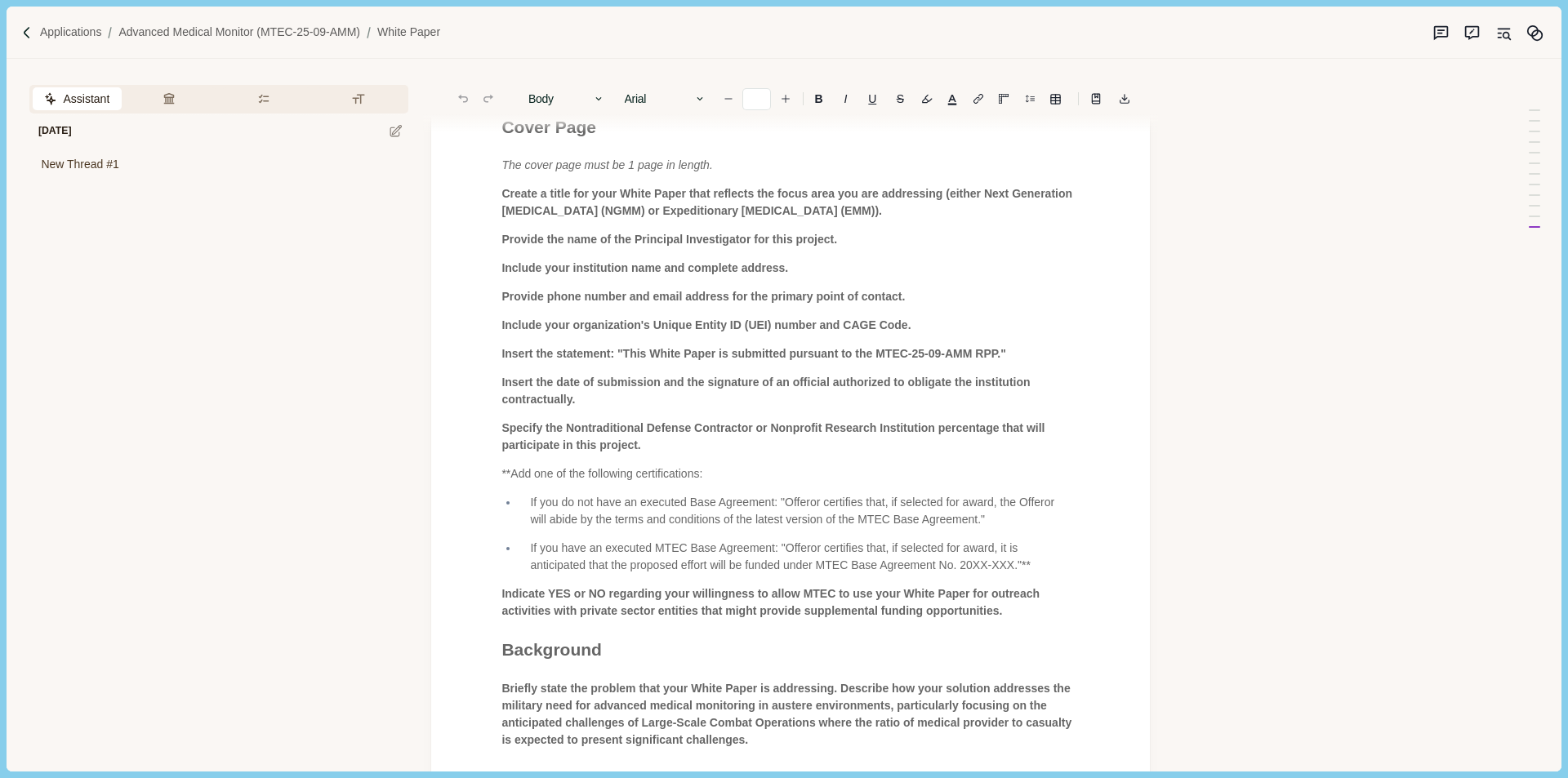
scroll to position [0, 0]
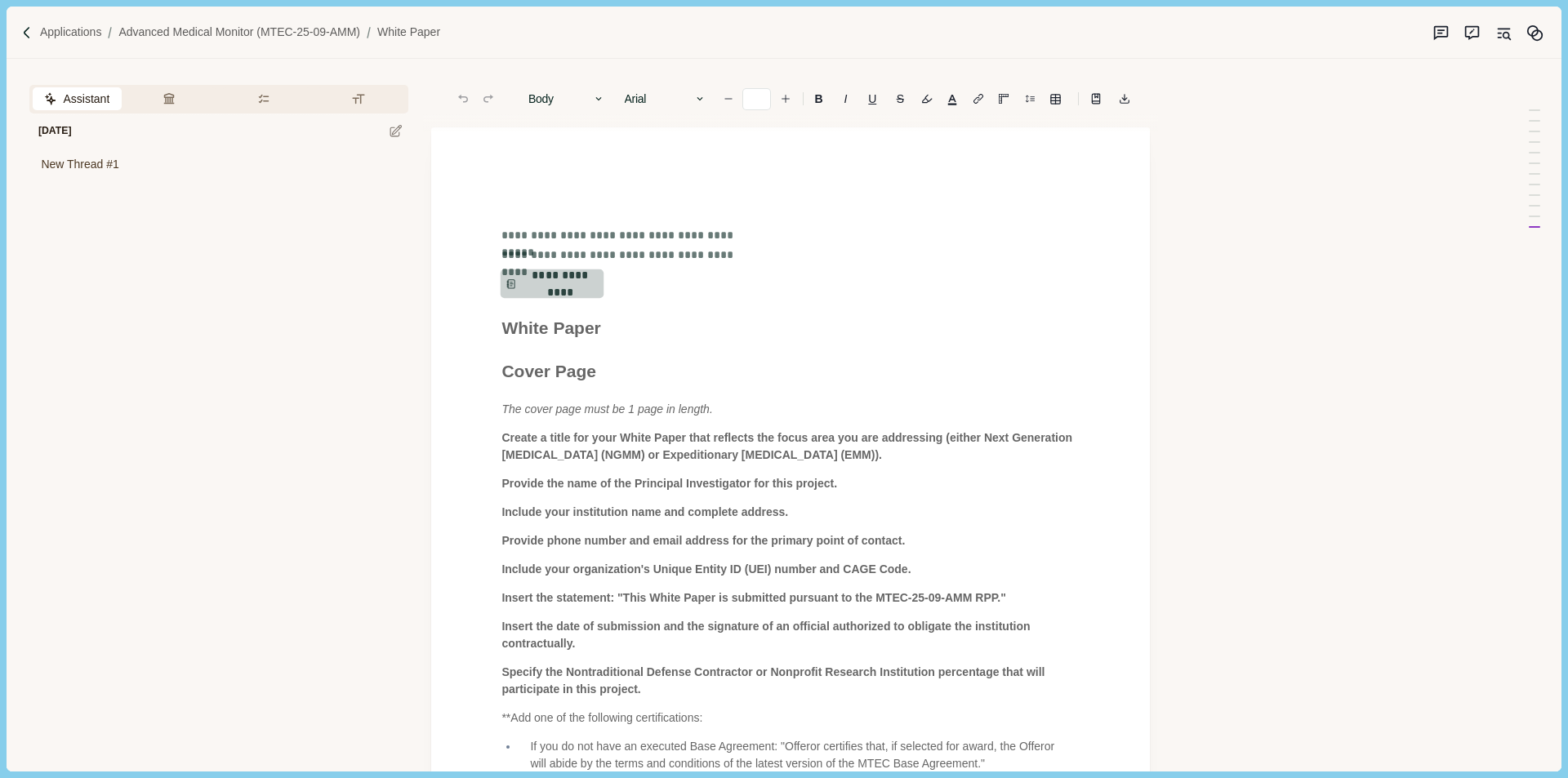
click at [549, 289] on button "**********" at bounding box center [552, 284] width 104 height 29
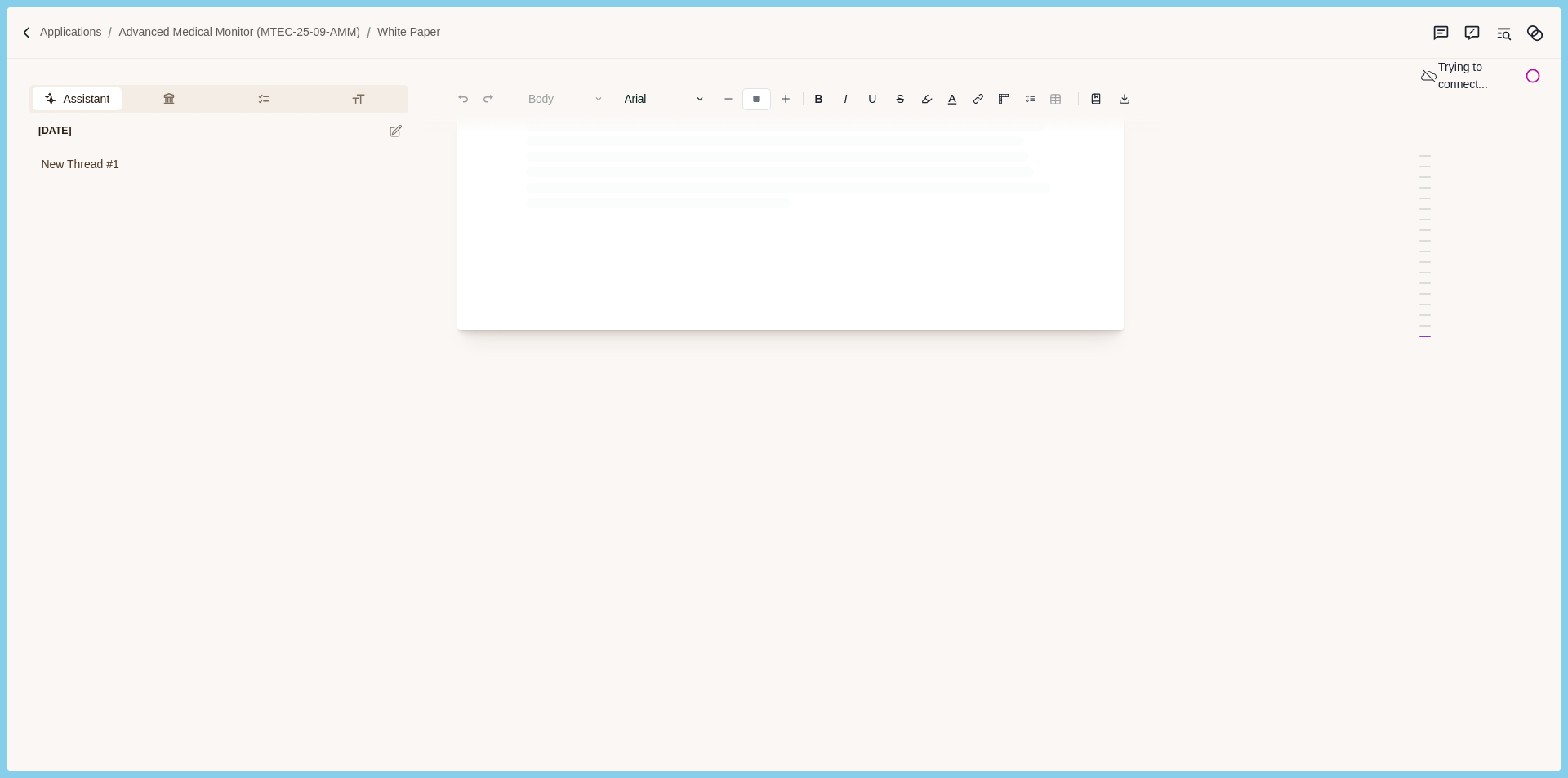
scroll to position [576, 0]
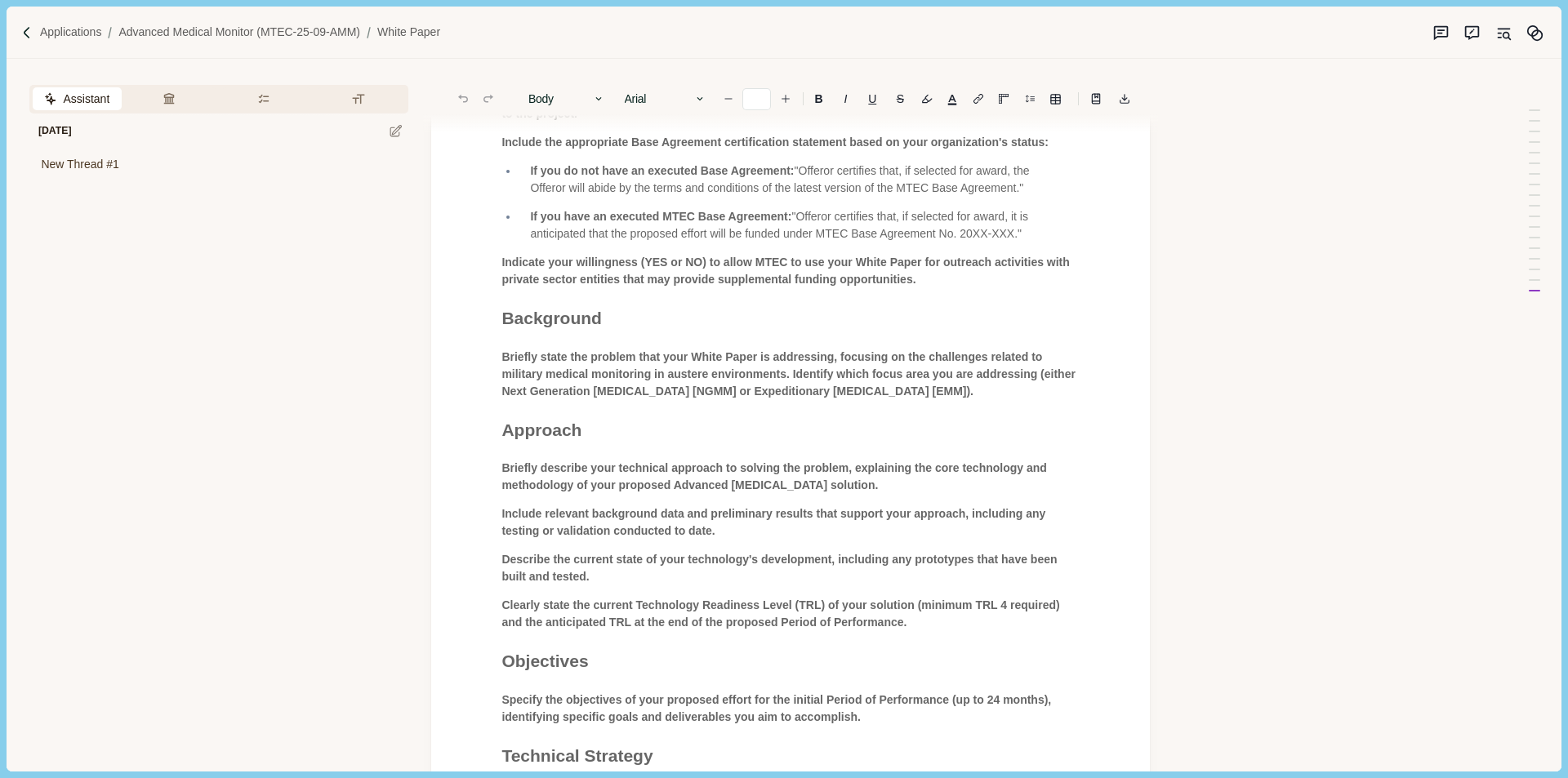
type input "**"
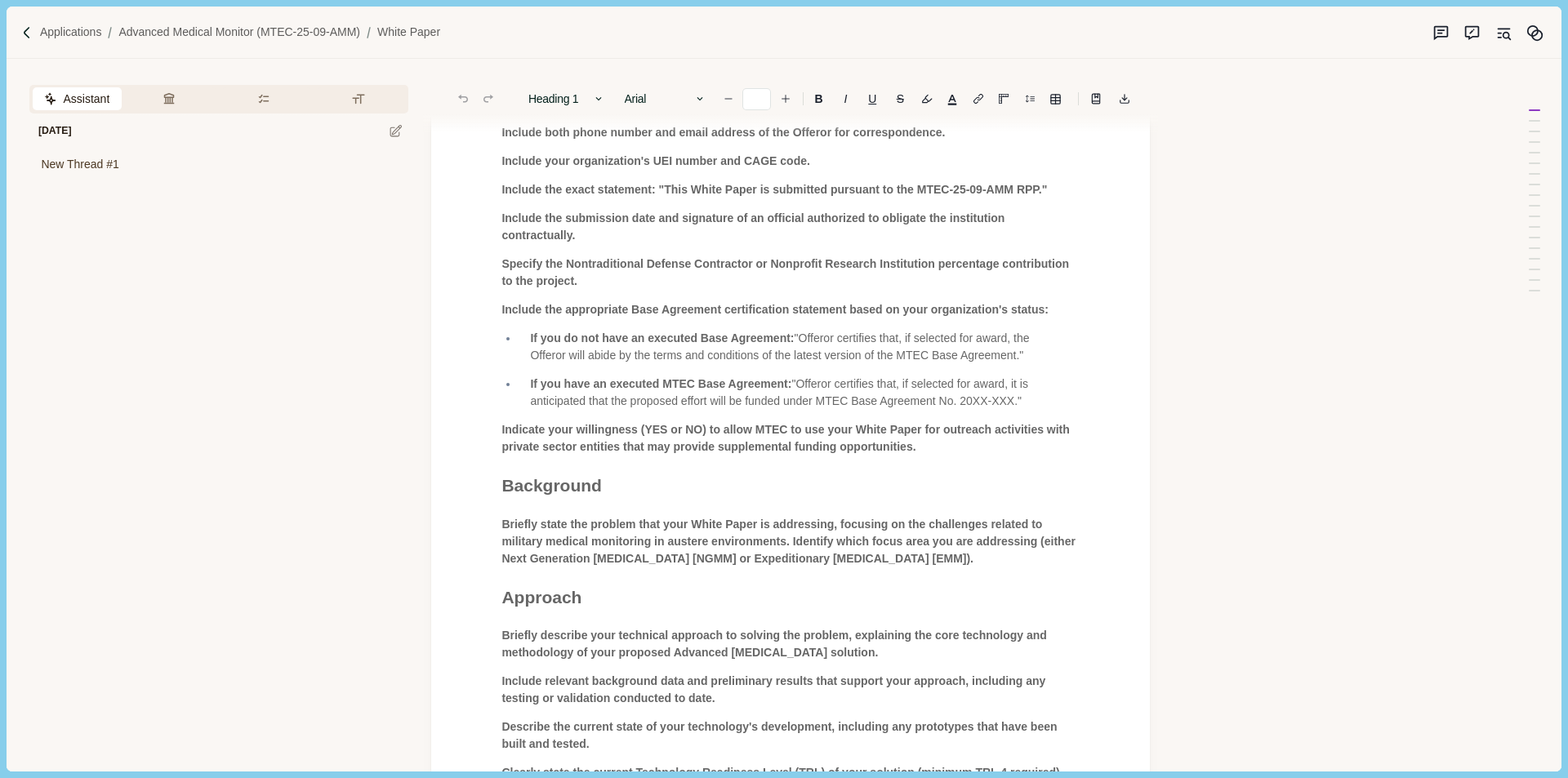
scroll to position [0, 0]
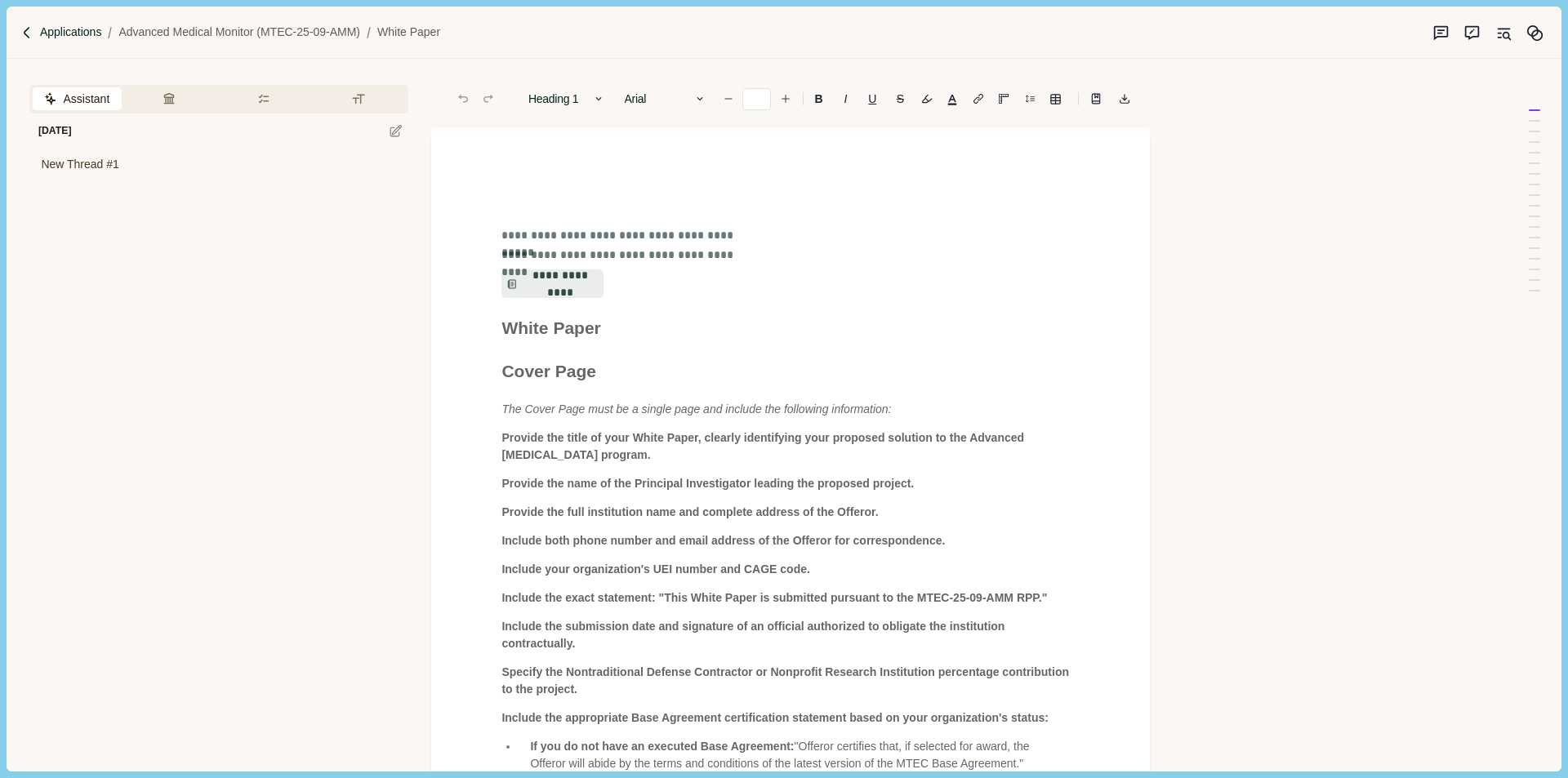
click at [71, 33] on p "Applications" at bounding box center [71, 32] width 62 height 17
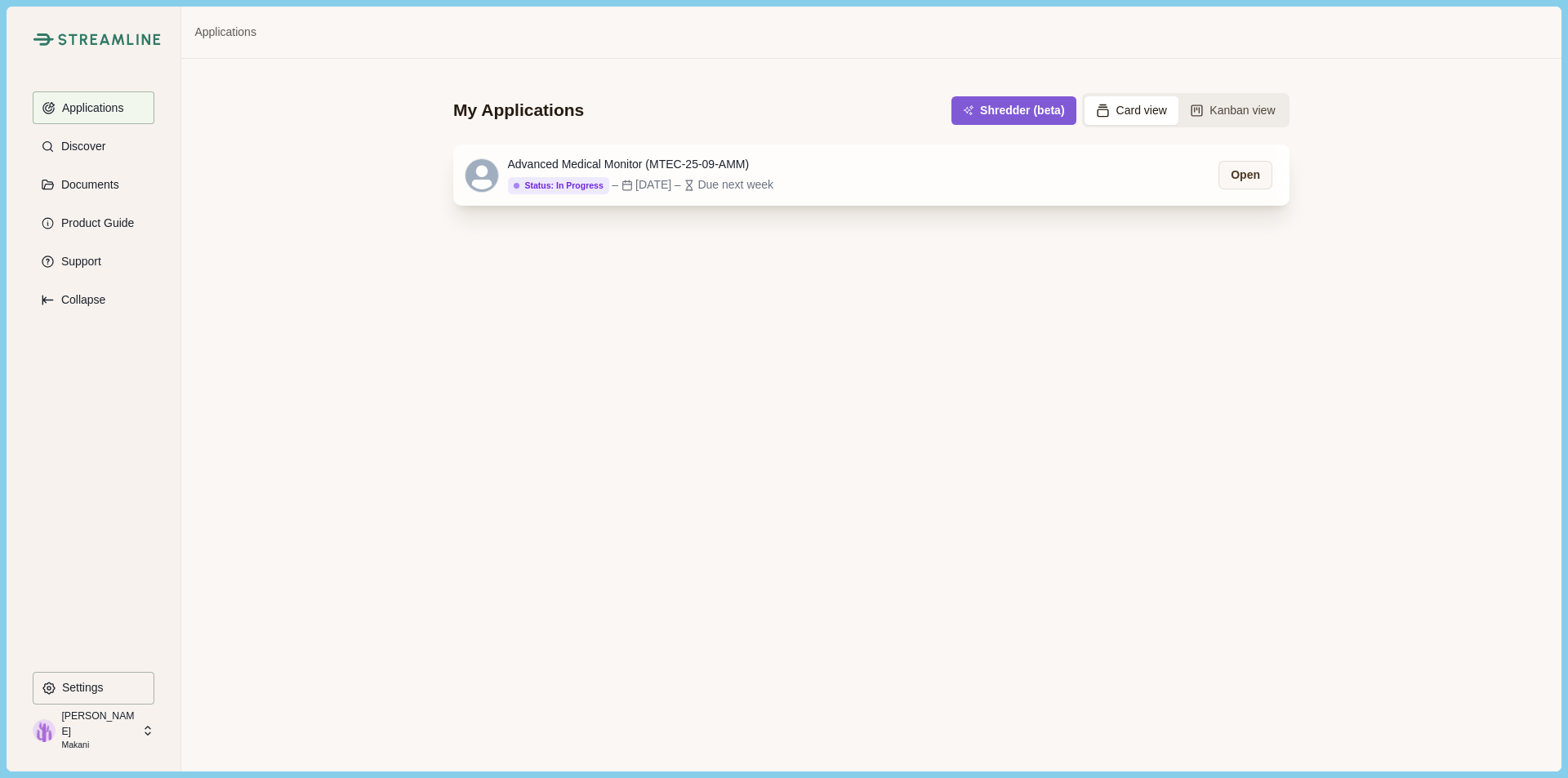
click at [1191, 163] on div "Advanced Medical Monitor (MTEC-25-09-AMM) Status: In Progress – [DATE] – Due ne…" at bounding box center [871, 175] width 836 height 61
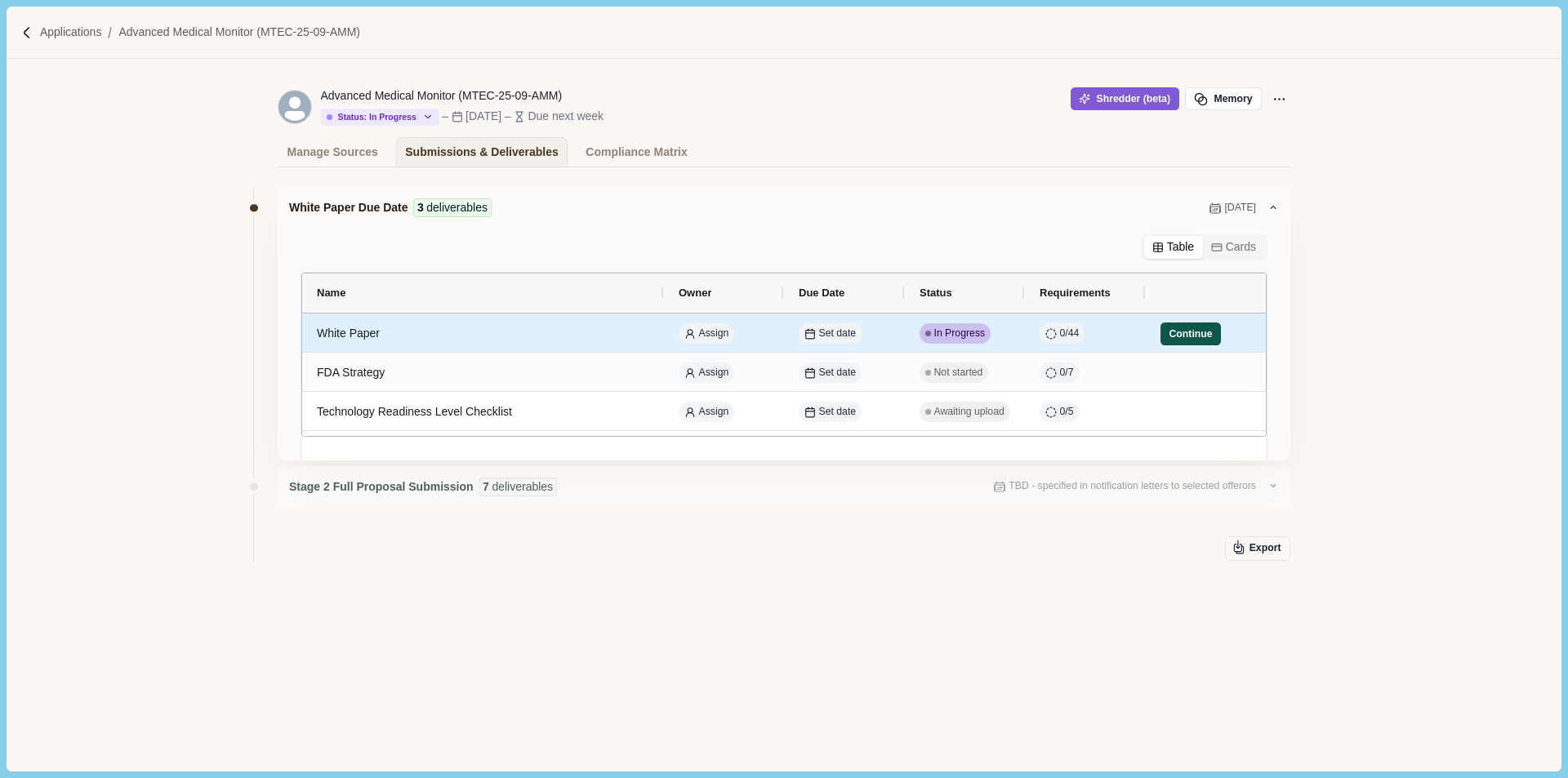
click at [1177, 337] on button "Continue" at bounding box center [1191, 333] width 61 height 22
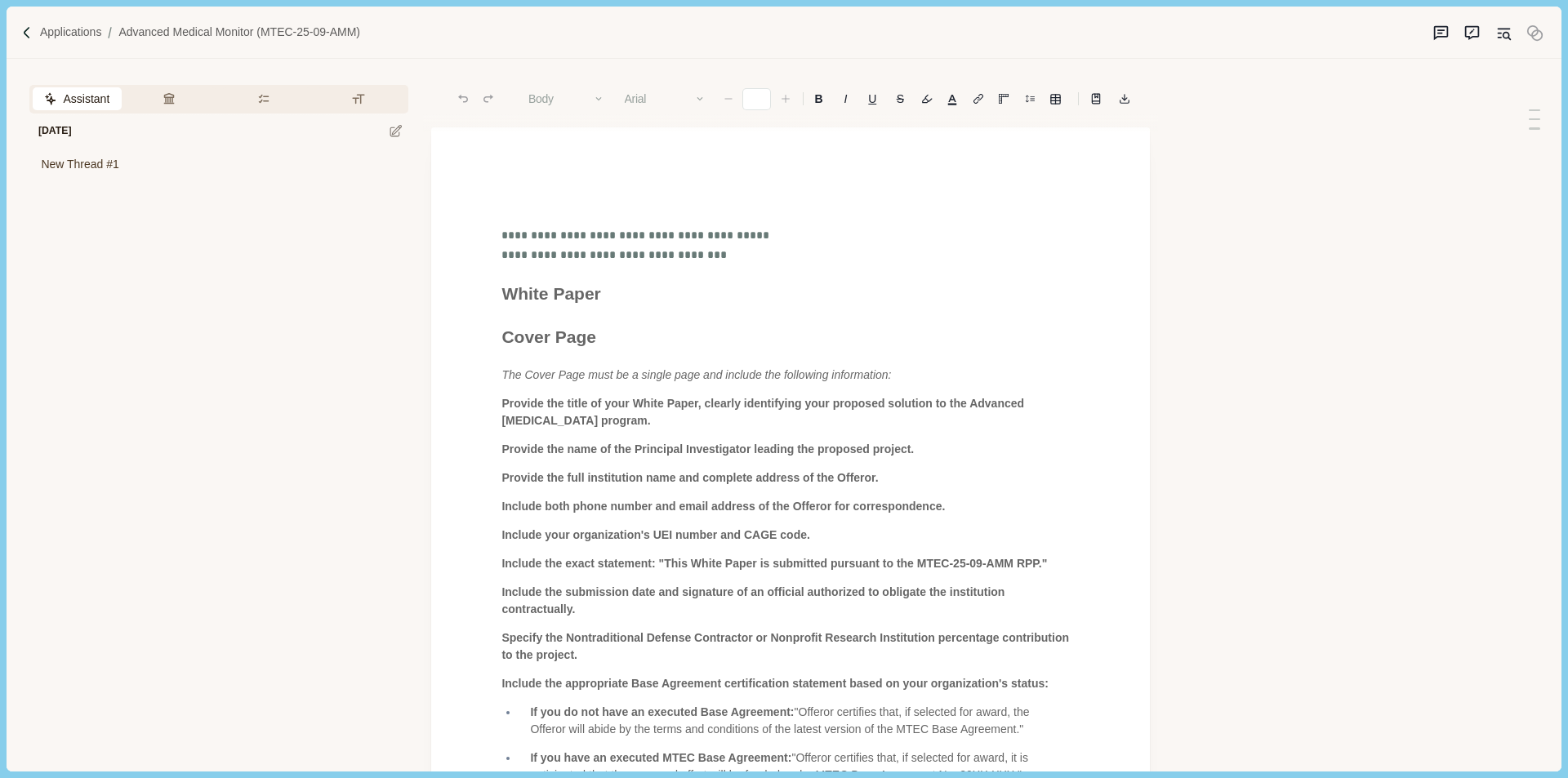
type input "**"
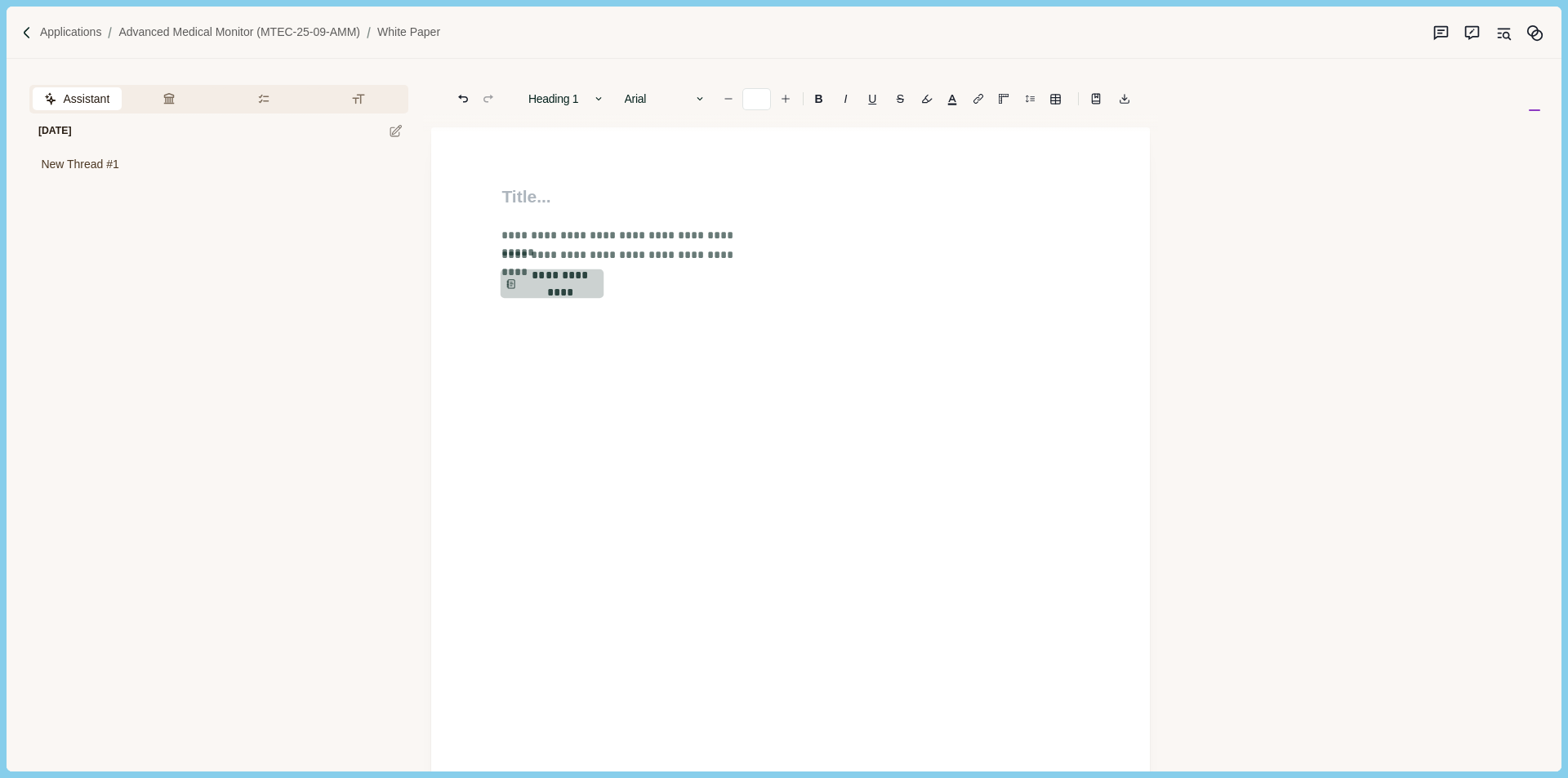
click at [577, 286] on button "**********" at bounding box center [552, 284] width 104 height 29
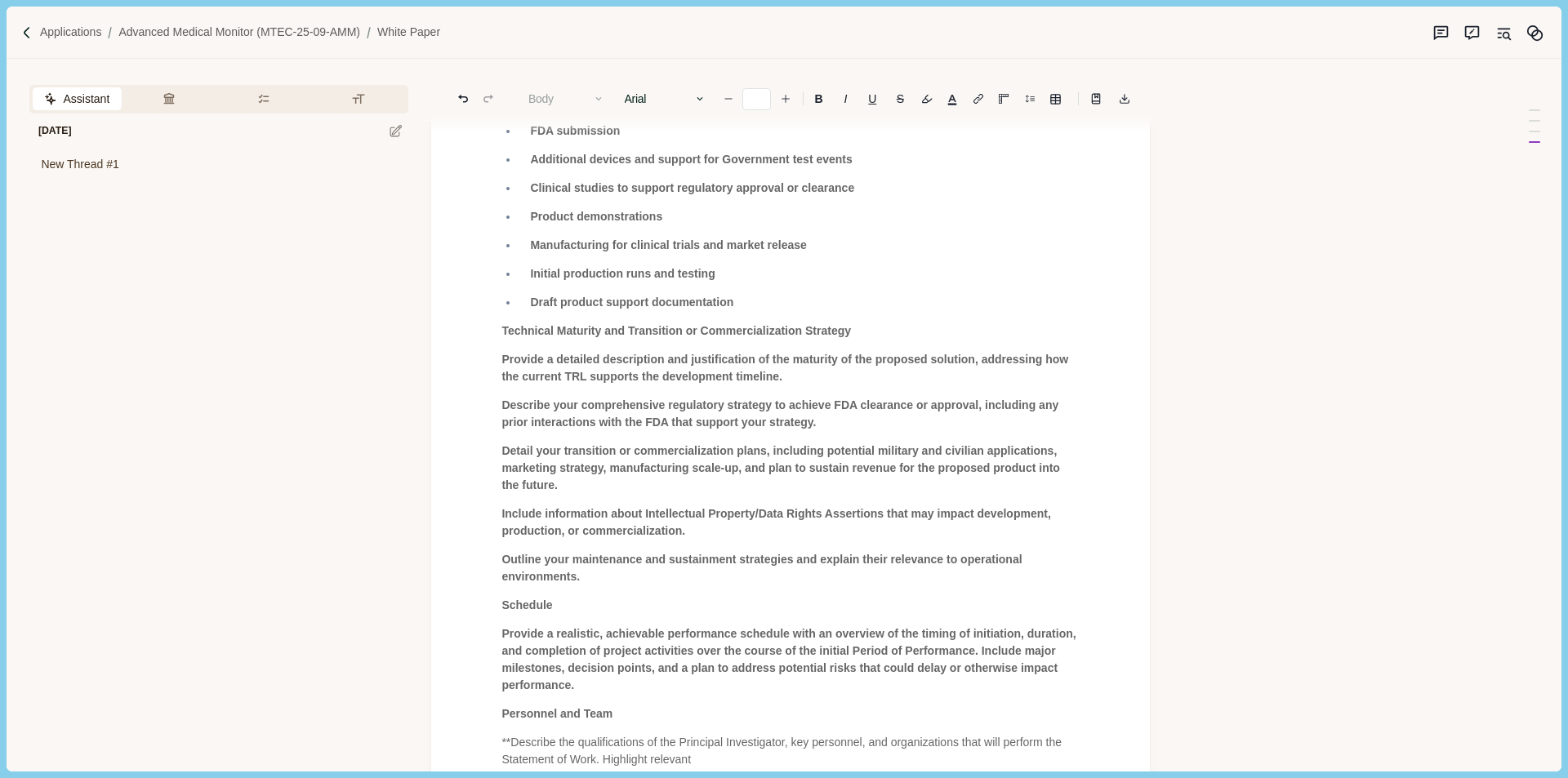
scroll to position [2700, 0]
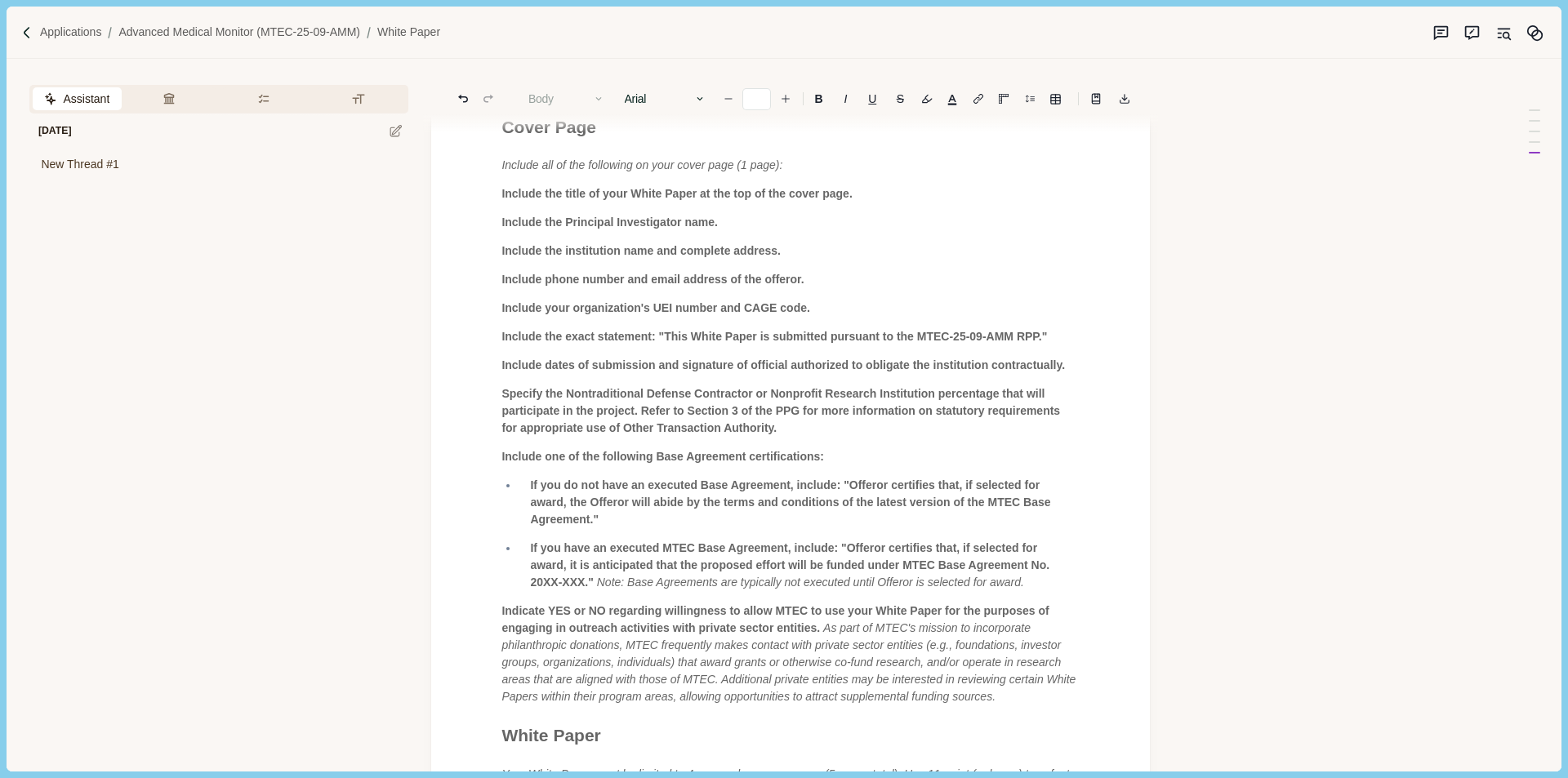
scroll to position [20, 0]
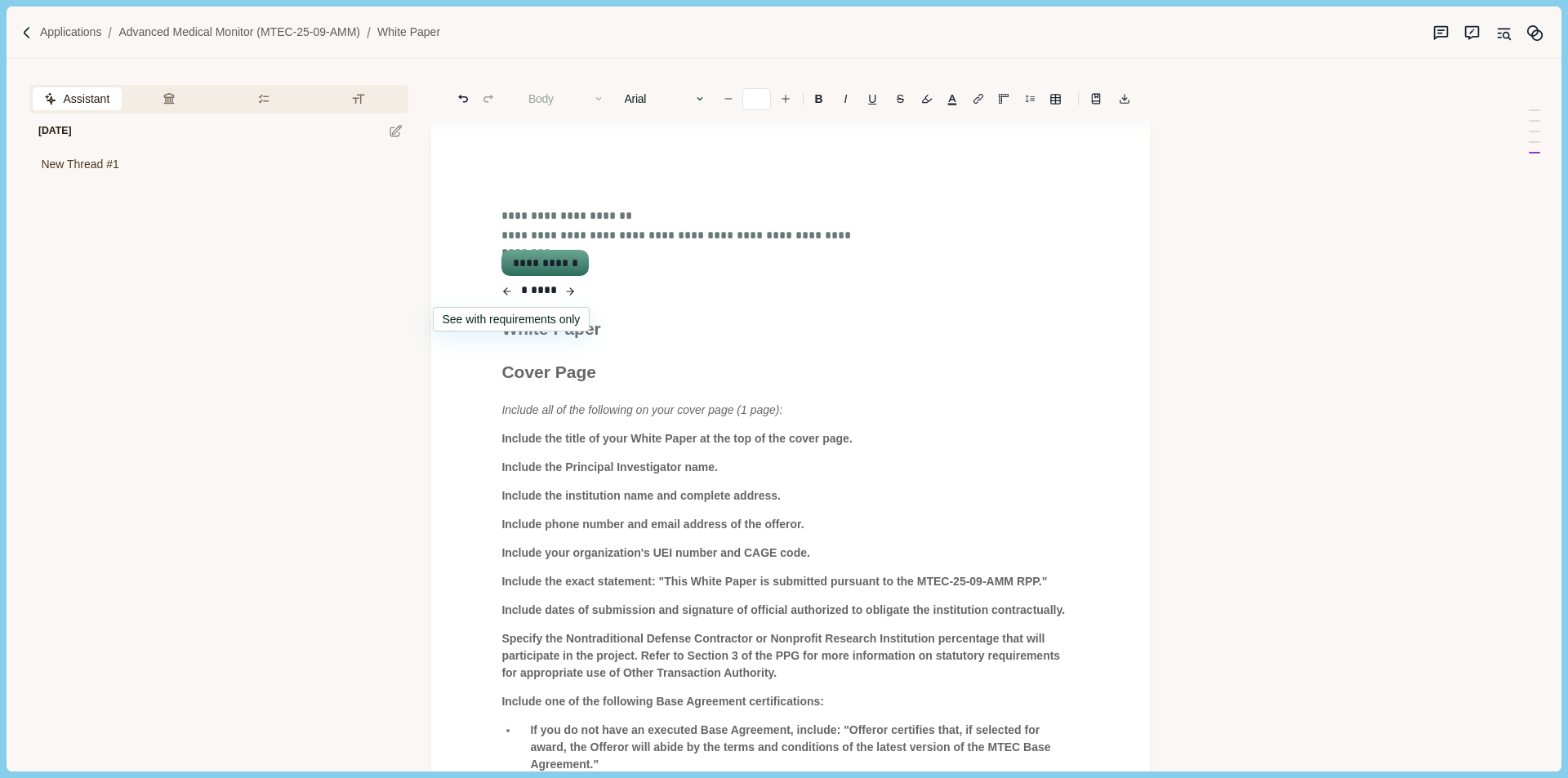
click at [513, 289] on icon "button" at bounding box center [507, 292] width 12 height 20
click at [557, 265] on button "**********" at bounding box center [545, 262] width 83 height 22
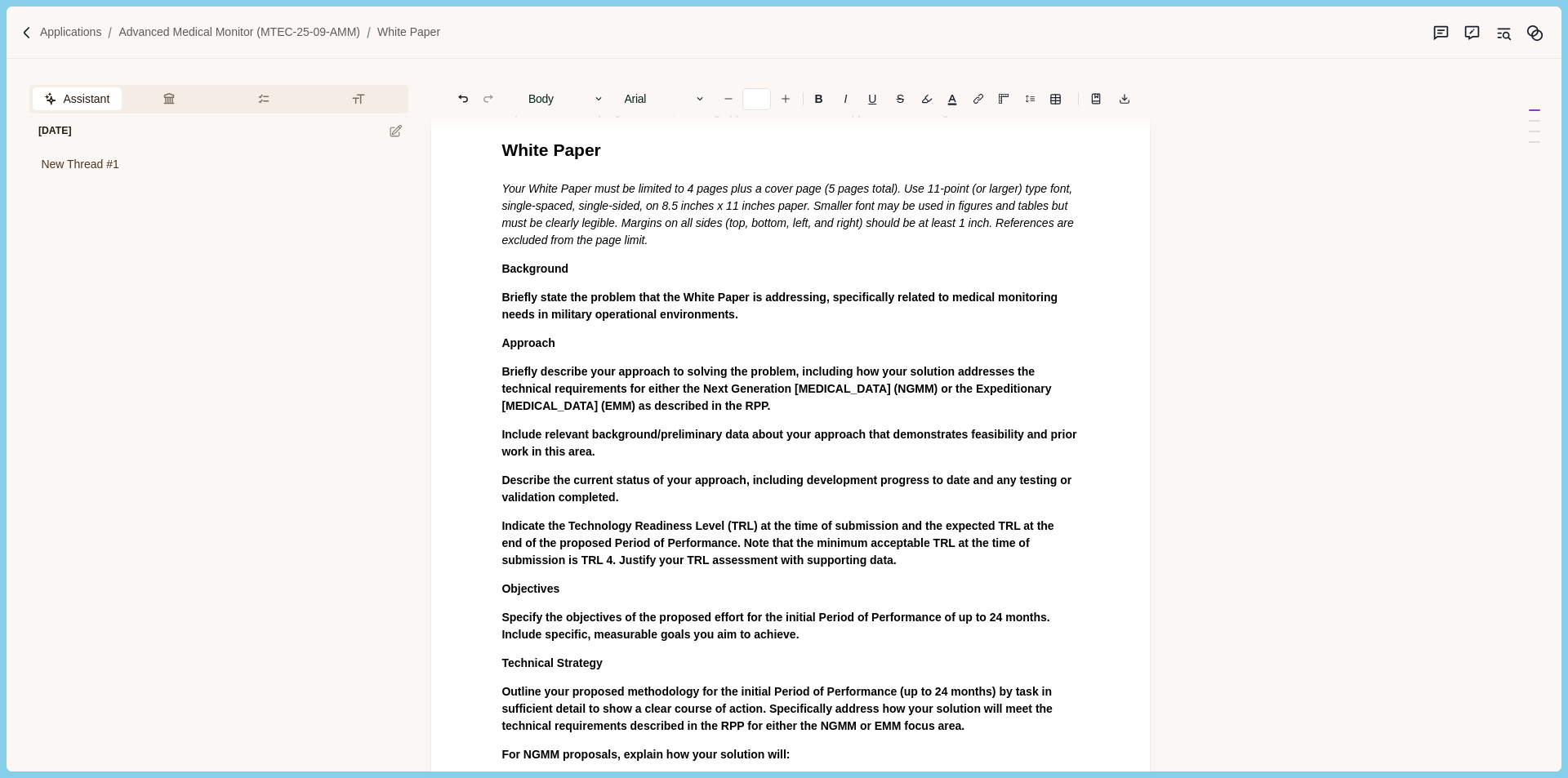
scroll to position [0, 0]
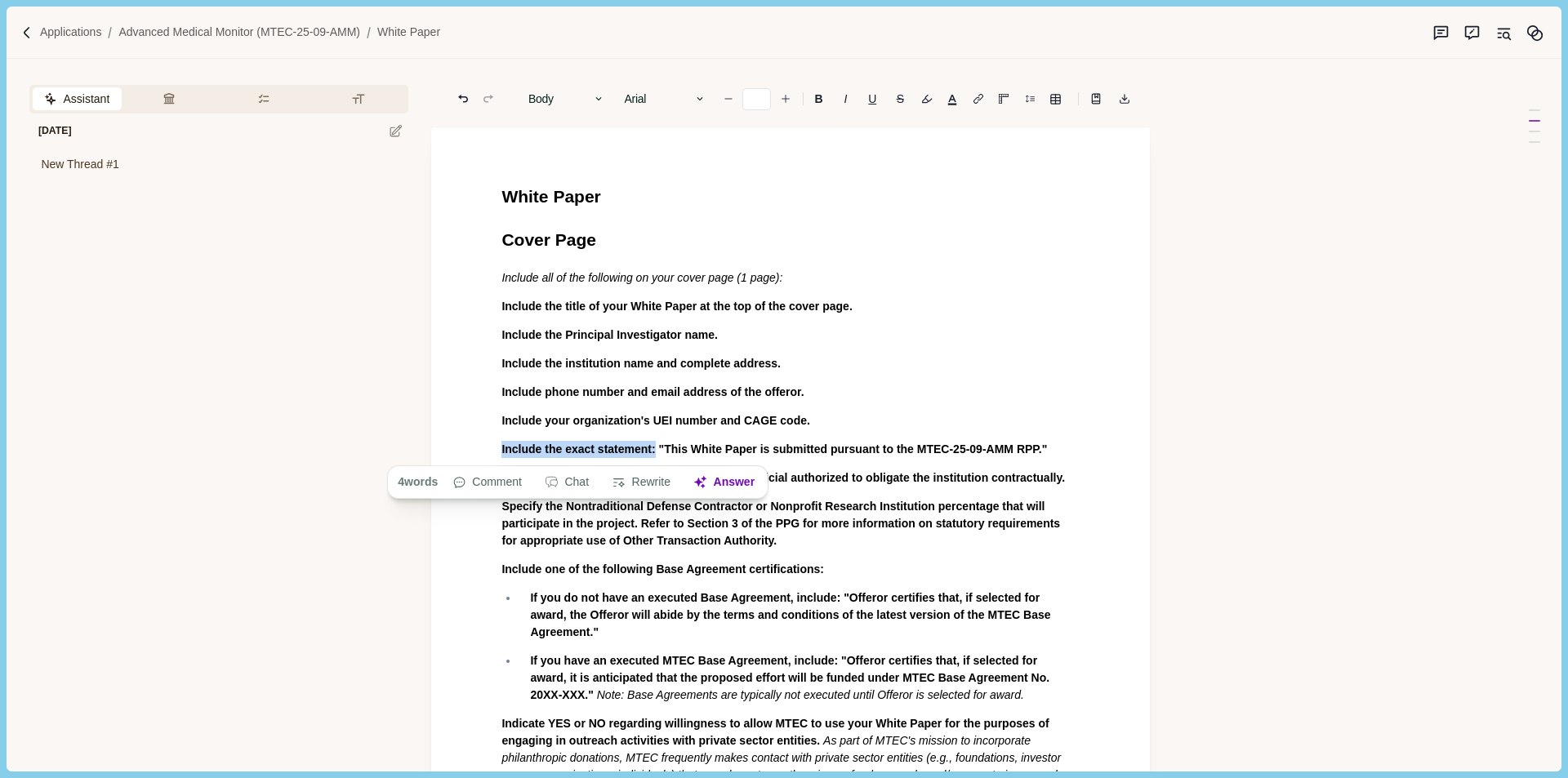
drag, startPoint x: 655, startPoint y: 449, endPoint x: 498, endPoint y: 453, distance: 157.1
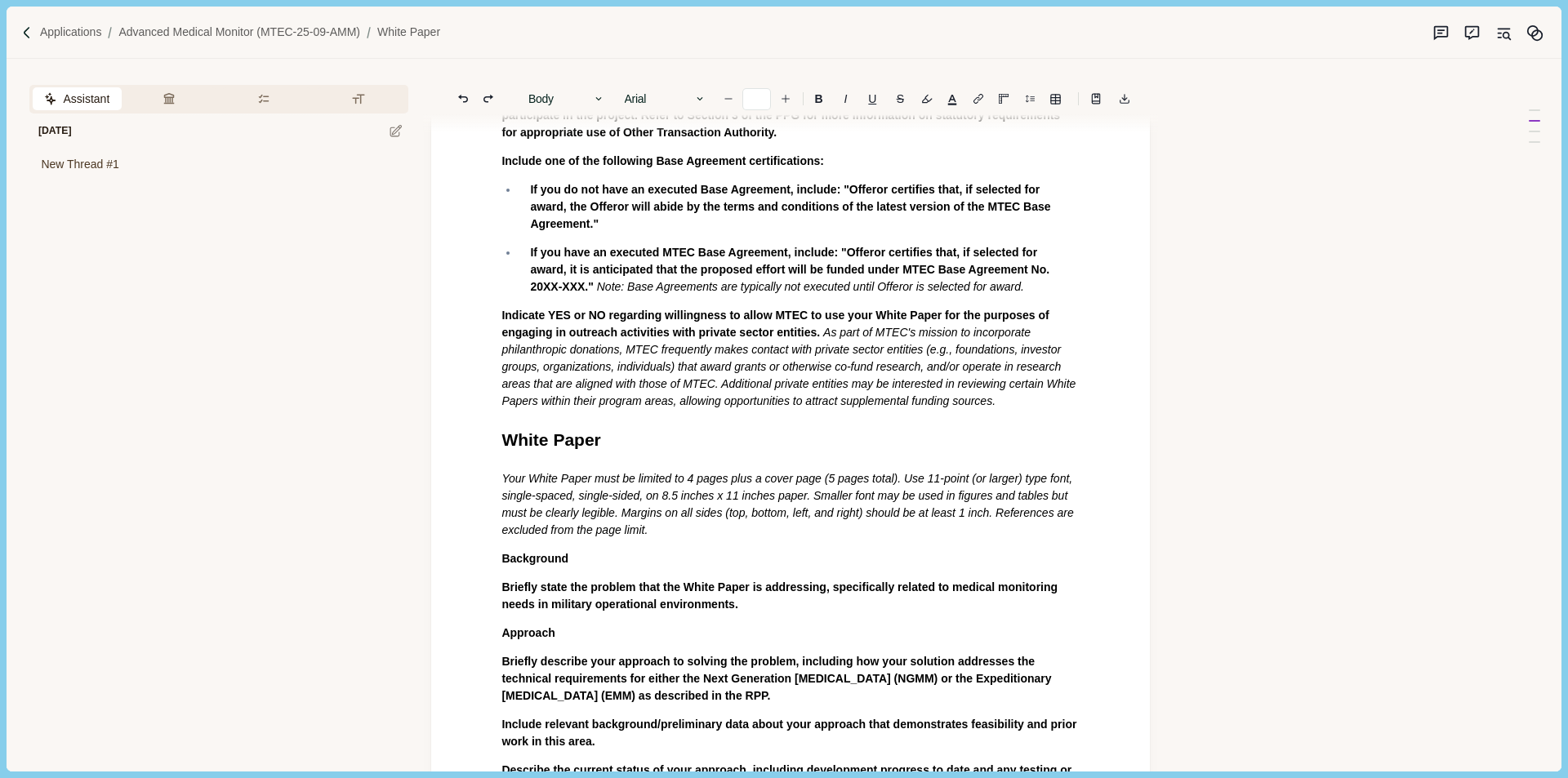
scroll to position [571, 0]
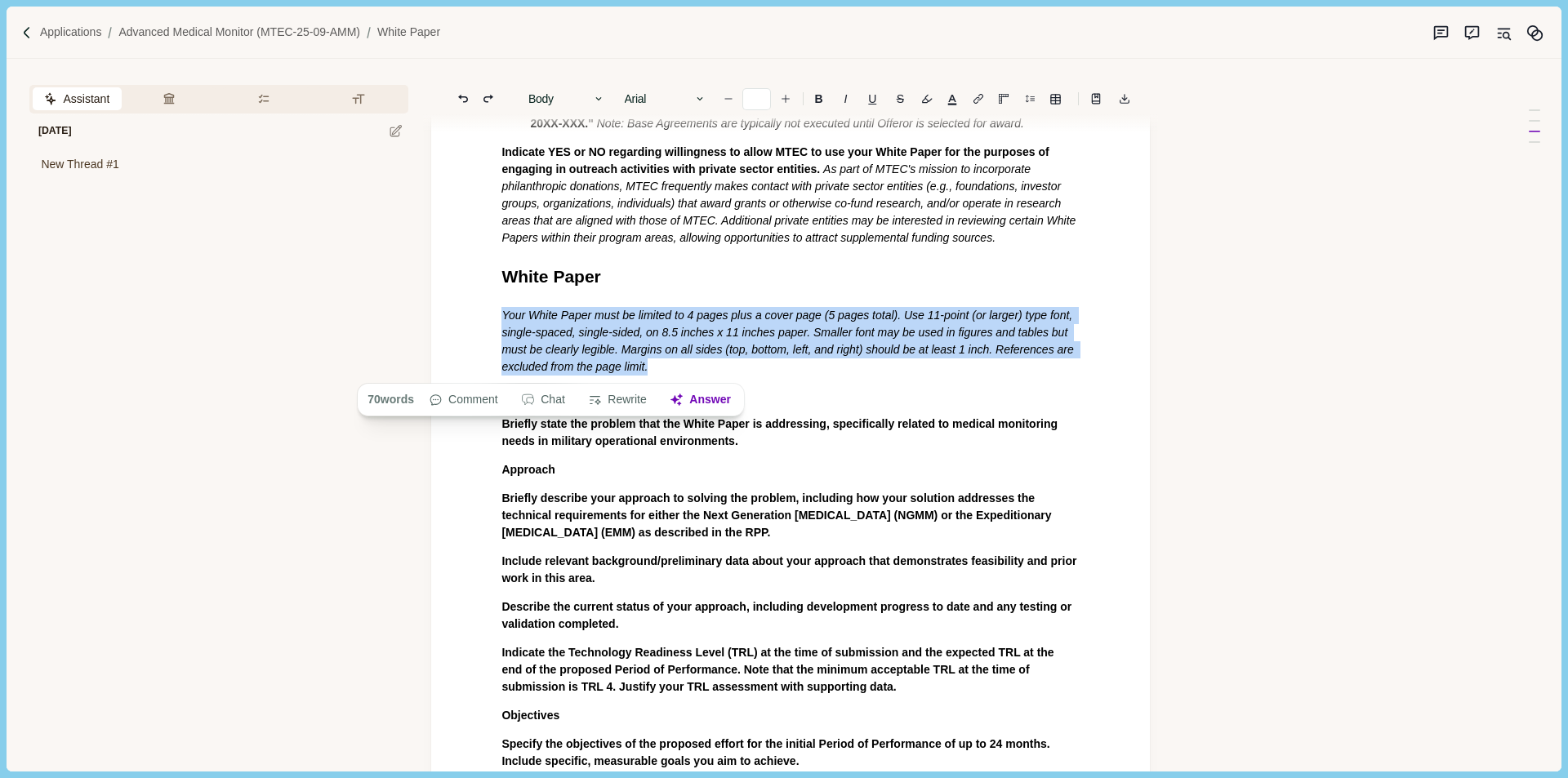
drag, startPoint x: 621, startPoint y: 370, endPoint x: 478, endPoint y: 316, distance: 152.9
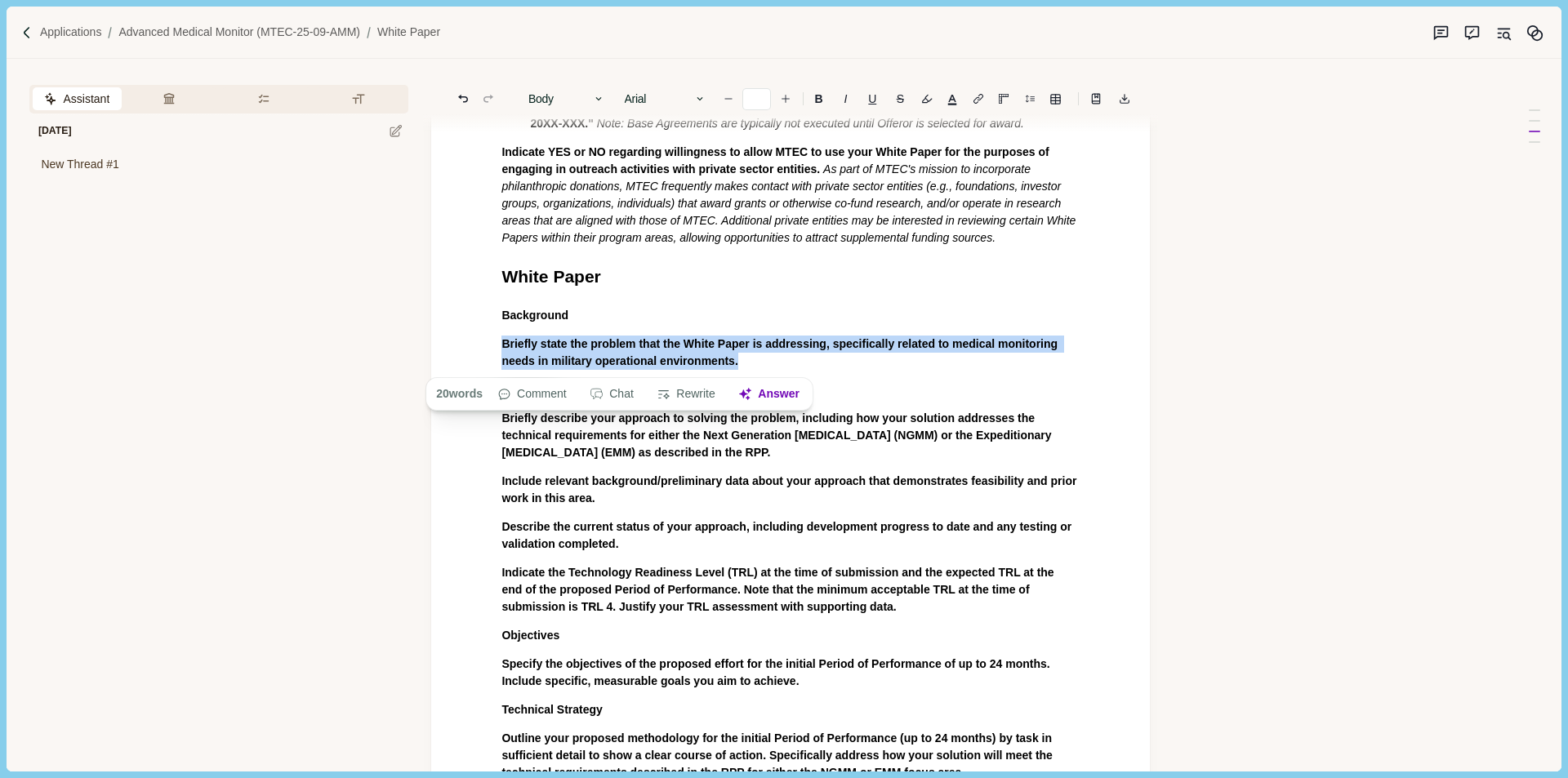
drag, startPoint x: 775, startPoint y: 362, endPoint x: 478, endPoint y: 343, distance: 297.6
click at [791, 398] on button "Answer" at bounding box center [769, 394] width 78 height 22
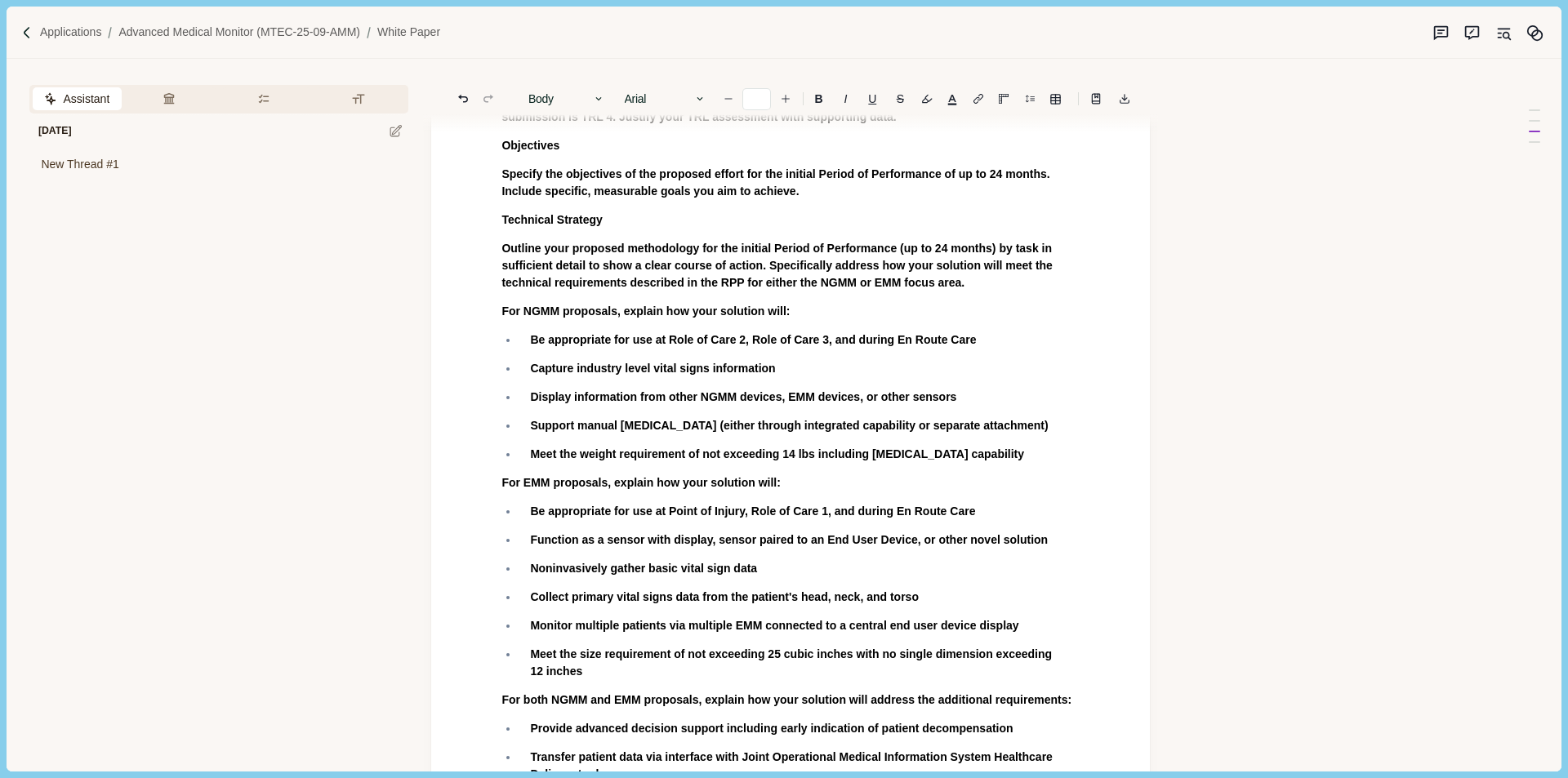
scroll to position [653, 0]
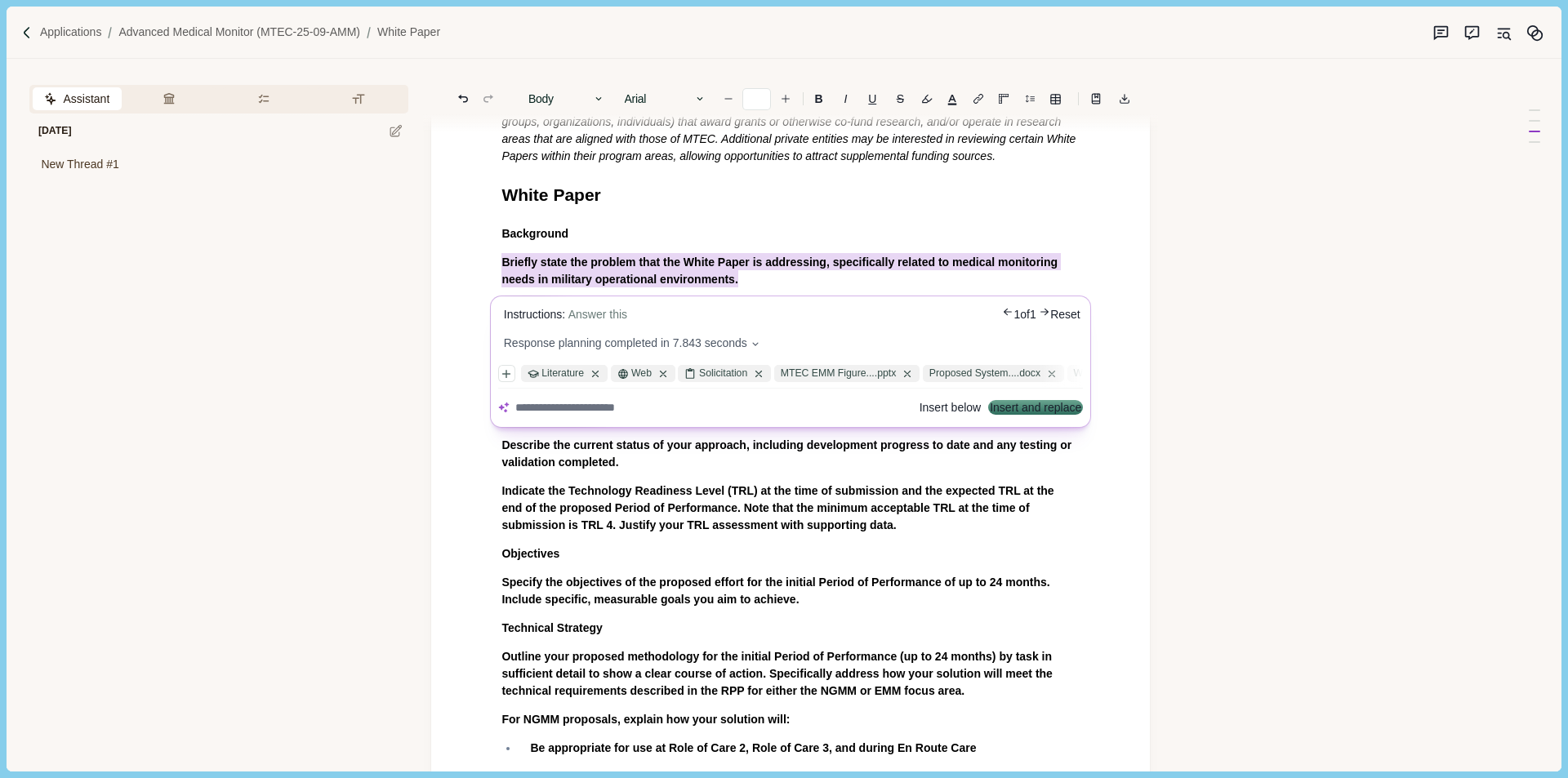
click at [920, 412] on button "Insert below" at bounding box center [951, 408] width 62 height 12
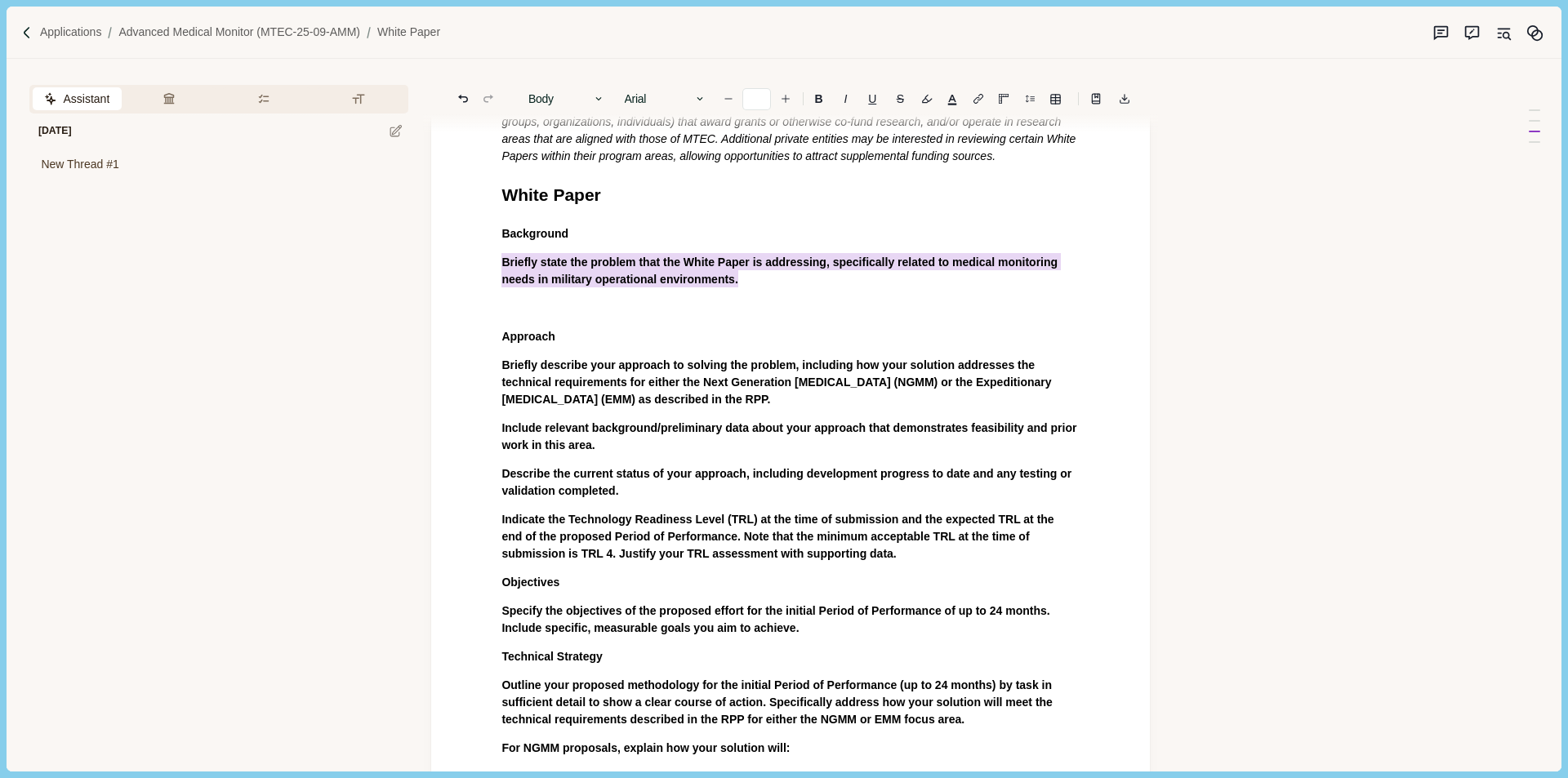
drag, startPoint x: 753, startPoint y: 276, endPoint x: 485, endPoint y: 254, distance: 268.9
click at [785, 316] on button "Answer" at bounding box center [769, 312] width 78 height 22
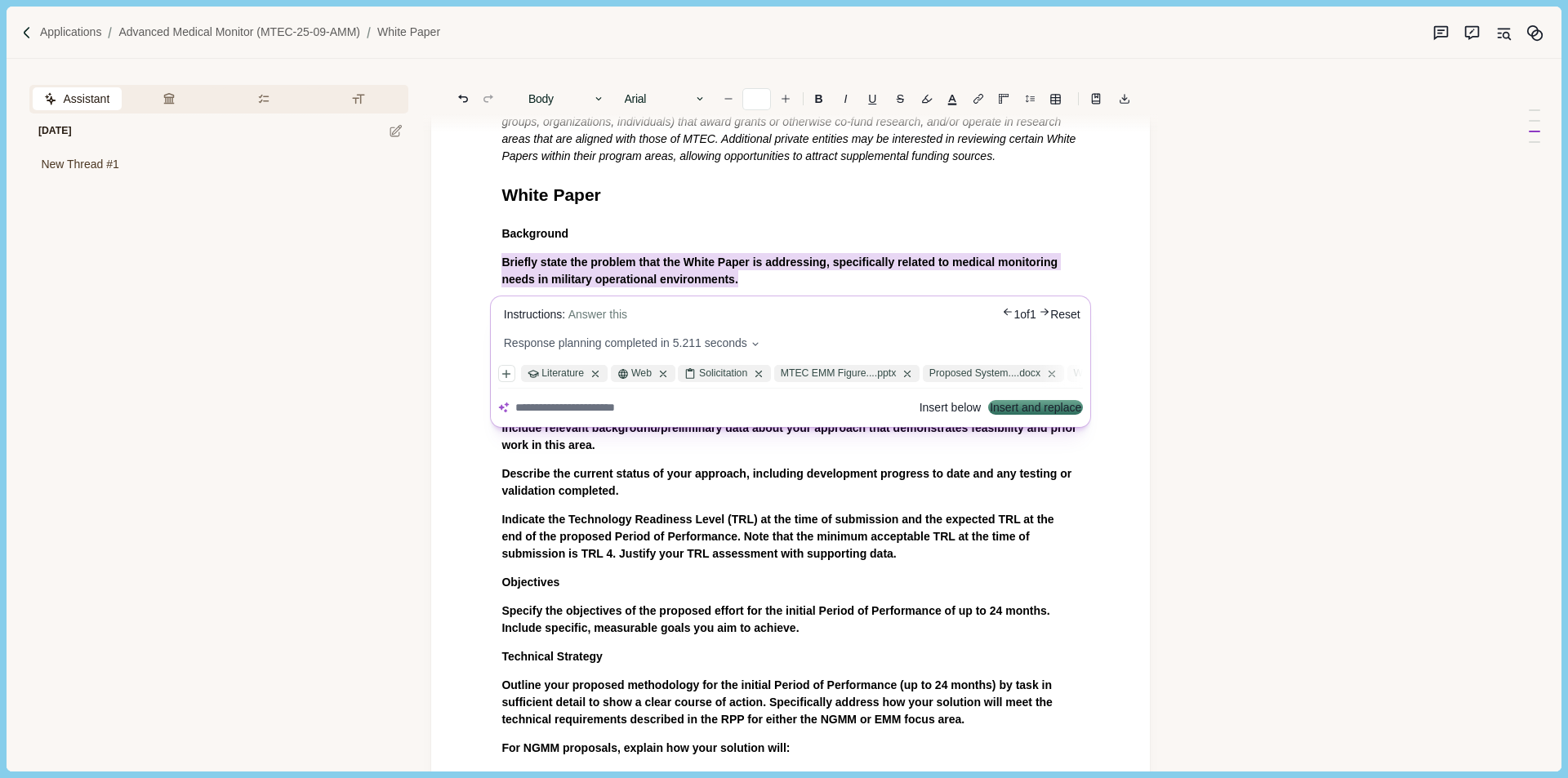
click at [612, 408] on textarea at bounding box center [714, 407] width 397 height 17
click at [1067, 315] on button "Reset" at bounding box center [1066, 316] width 30 height 17
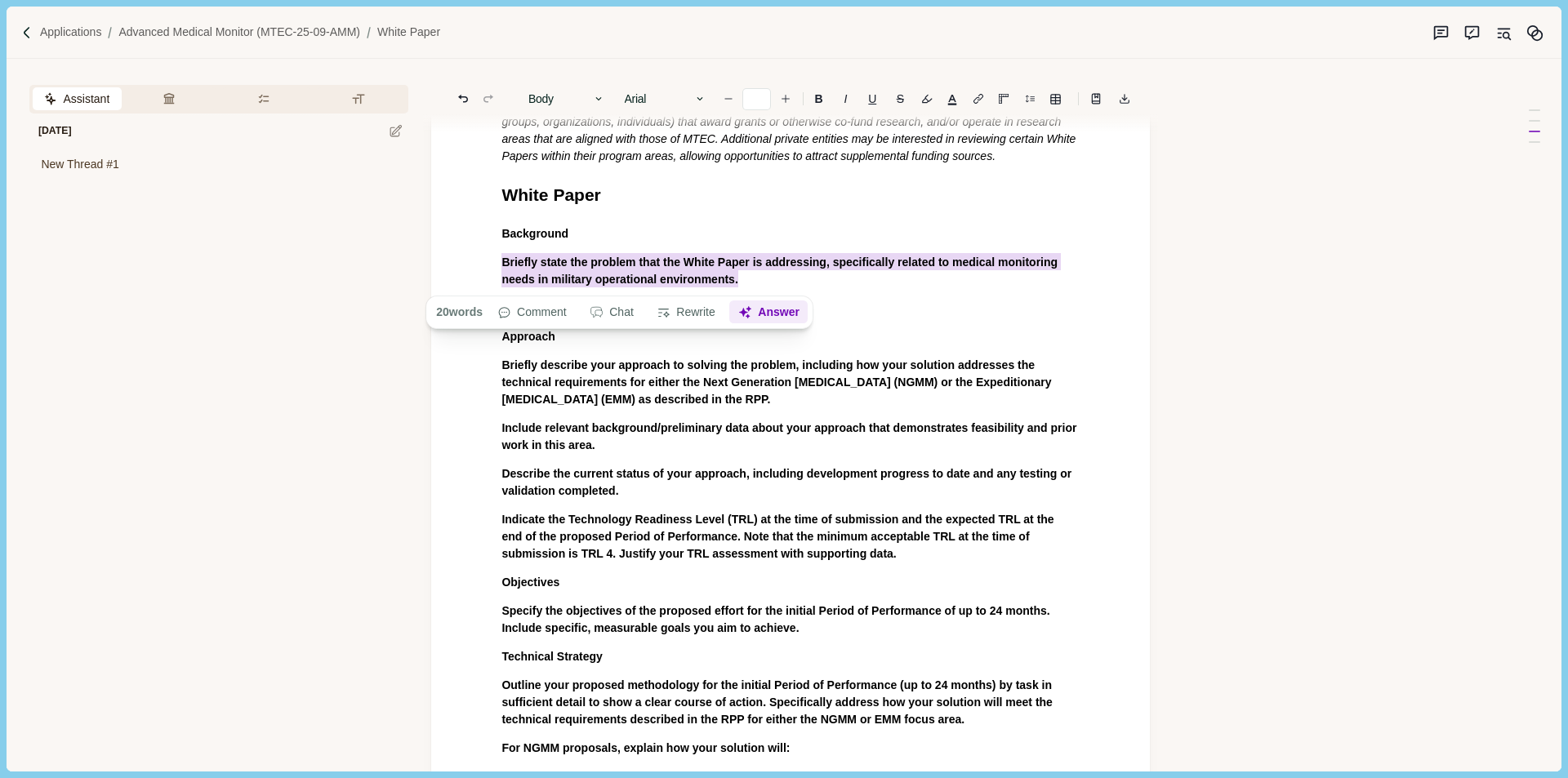
click at [762, 309] on button "Answer" at bounding box center [769, 312] width 78 height 22
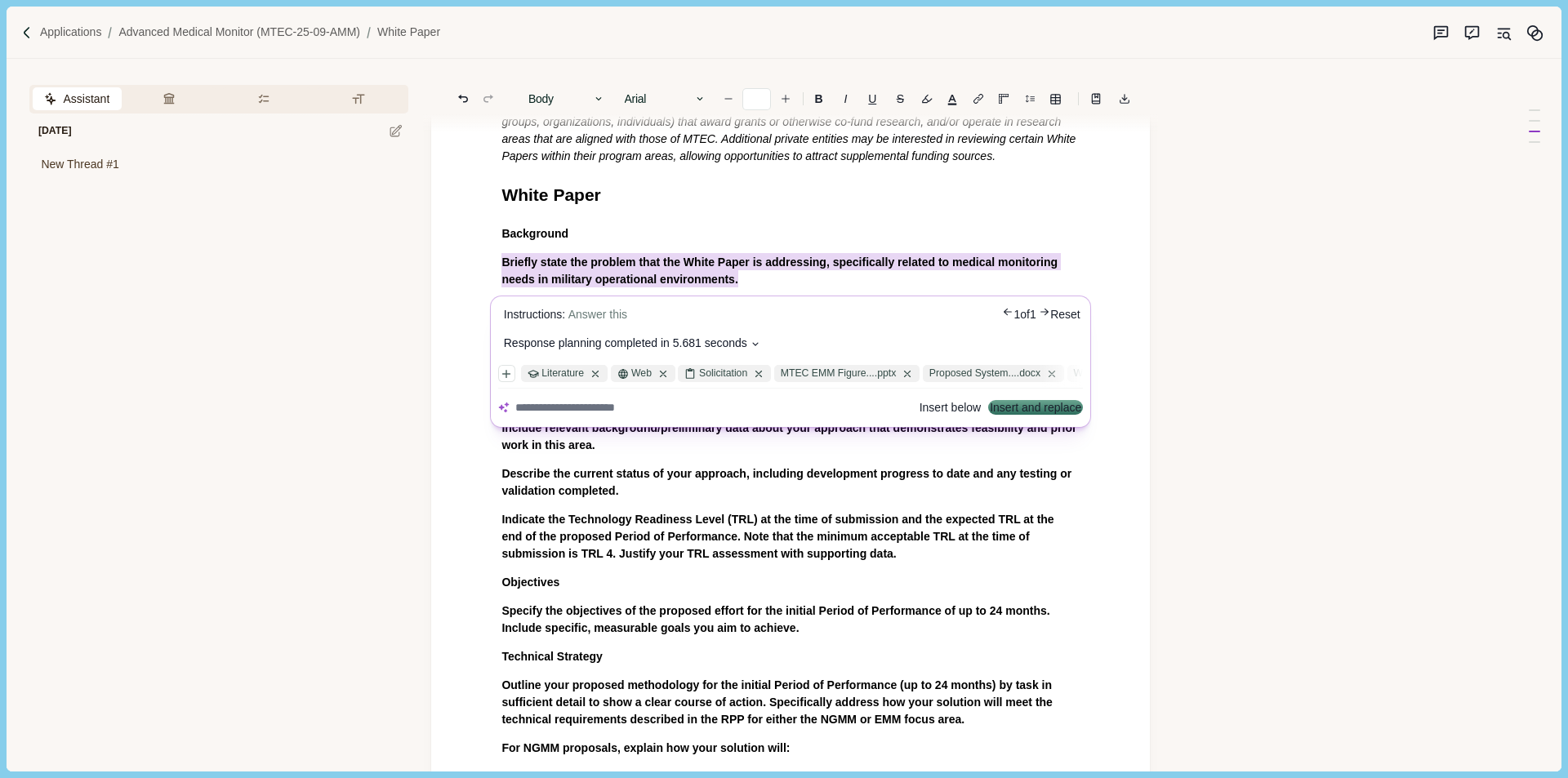
click at [755, 339] on icon at bounding box center [757, 344] width 12 height 12
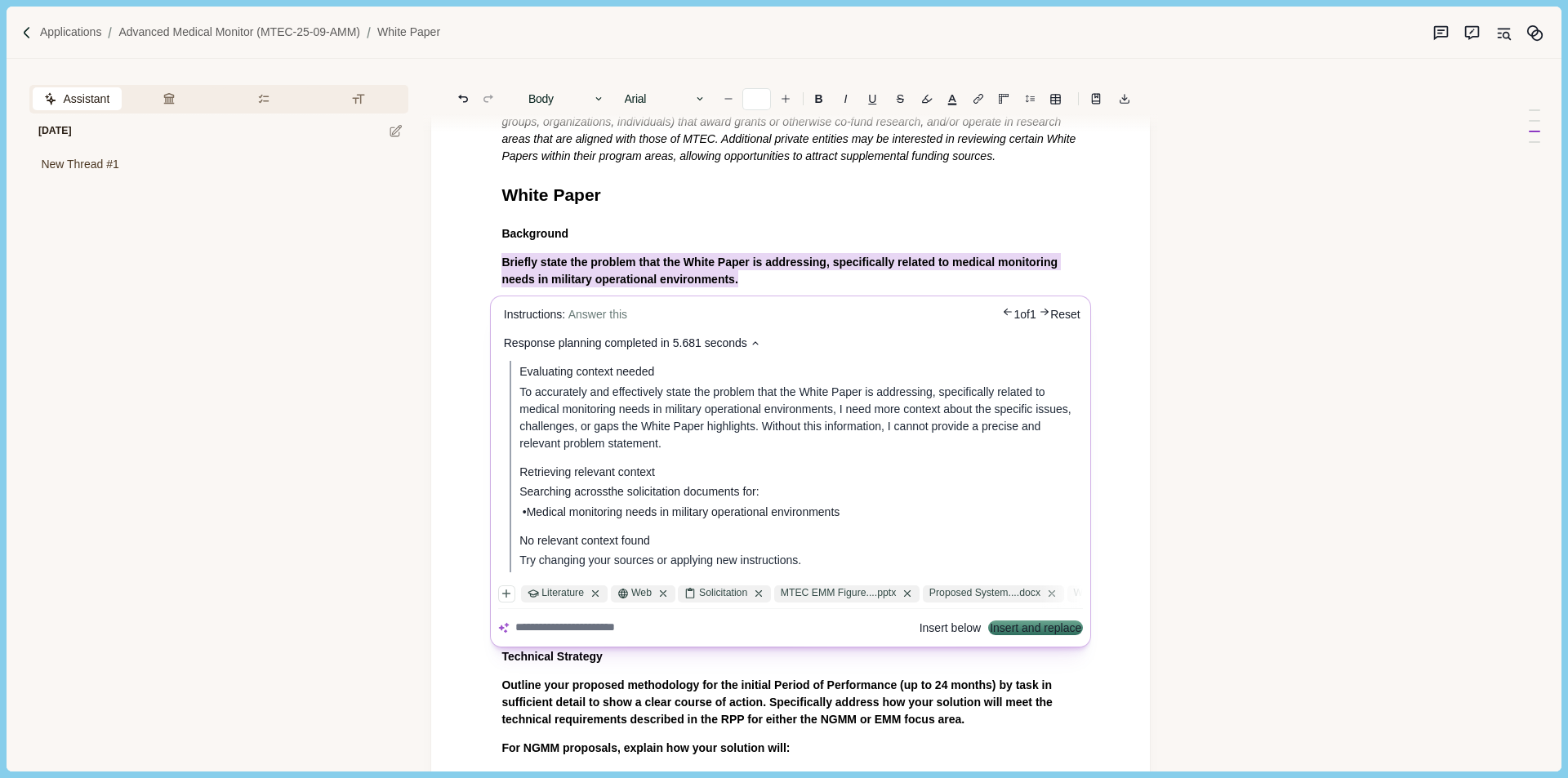
click at [1176, 440] on body "Applications Advanced Medical Monitor (MTEC-25-09-AMM) White Paper Assistant Re…" at bounding box center [784, 389] width 1568 height 778
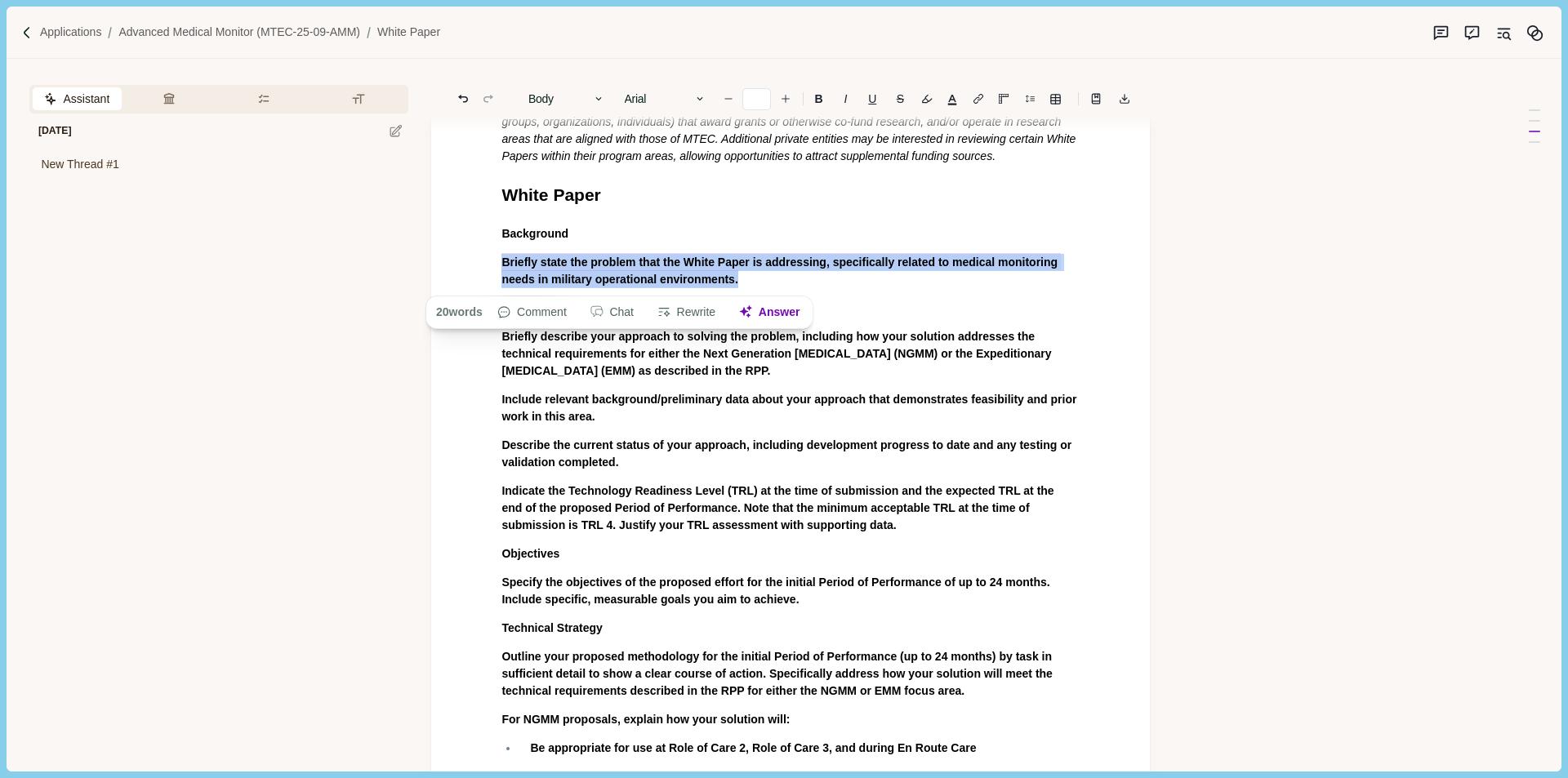
drag, startPoint x: 772, startPoint y: 272, endPoint x: 452, endPoint y: 270, distance: 320.0
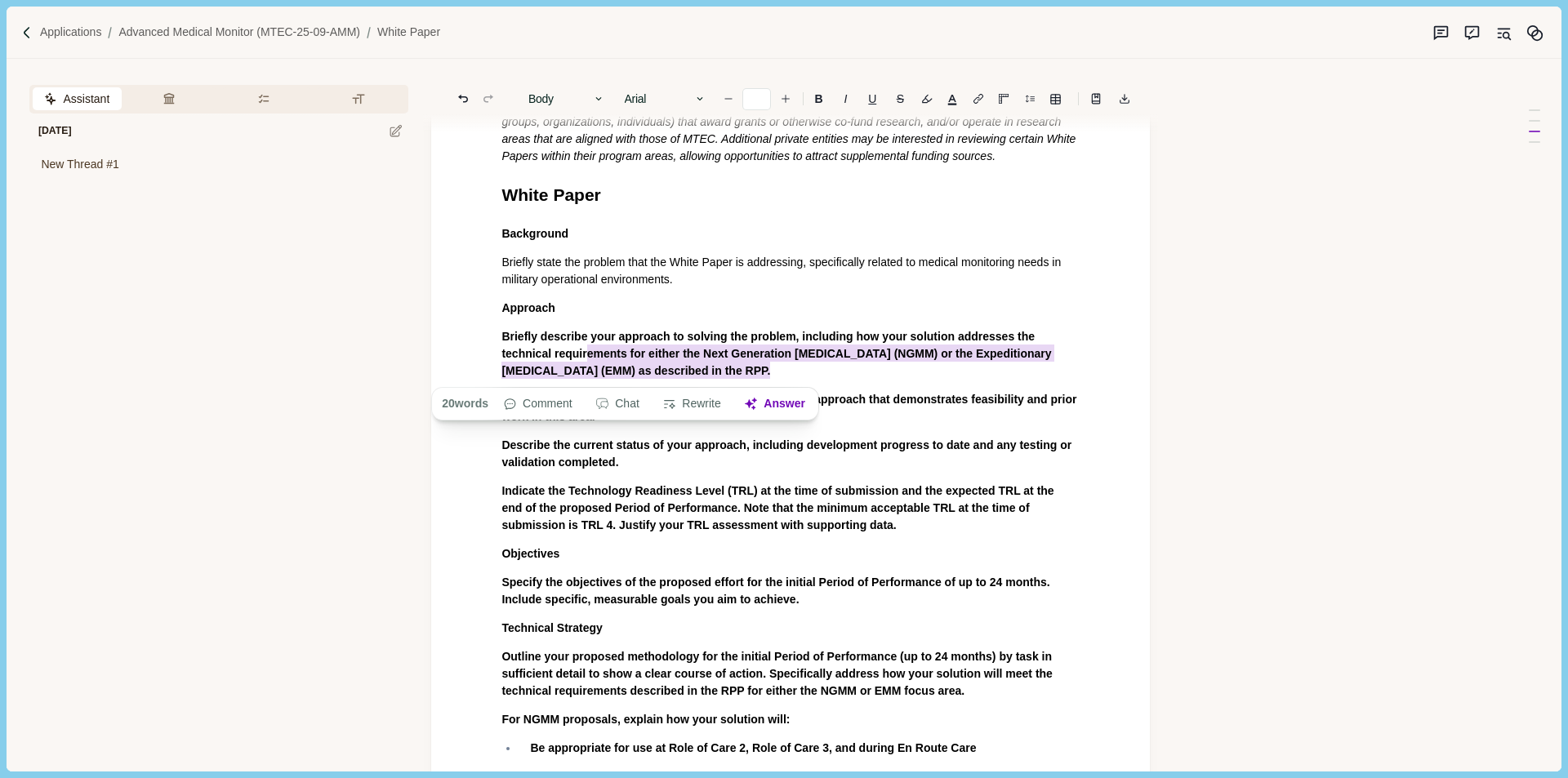
drag, startPoint x: 737, startPoint y: 373, endPoint x: 534, endPoint y: 357, distance: 203.6
click at [534, 357] on p "Briefly describe your approach to solving the problem, including how your solut…" at bounding box center [791, 354] width 578 height 52
click at [731, 341] on span "Briefly describe your approach to solving the problem, including how your solut…" at bounding box center [778, 355] width 553 height 50
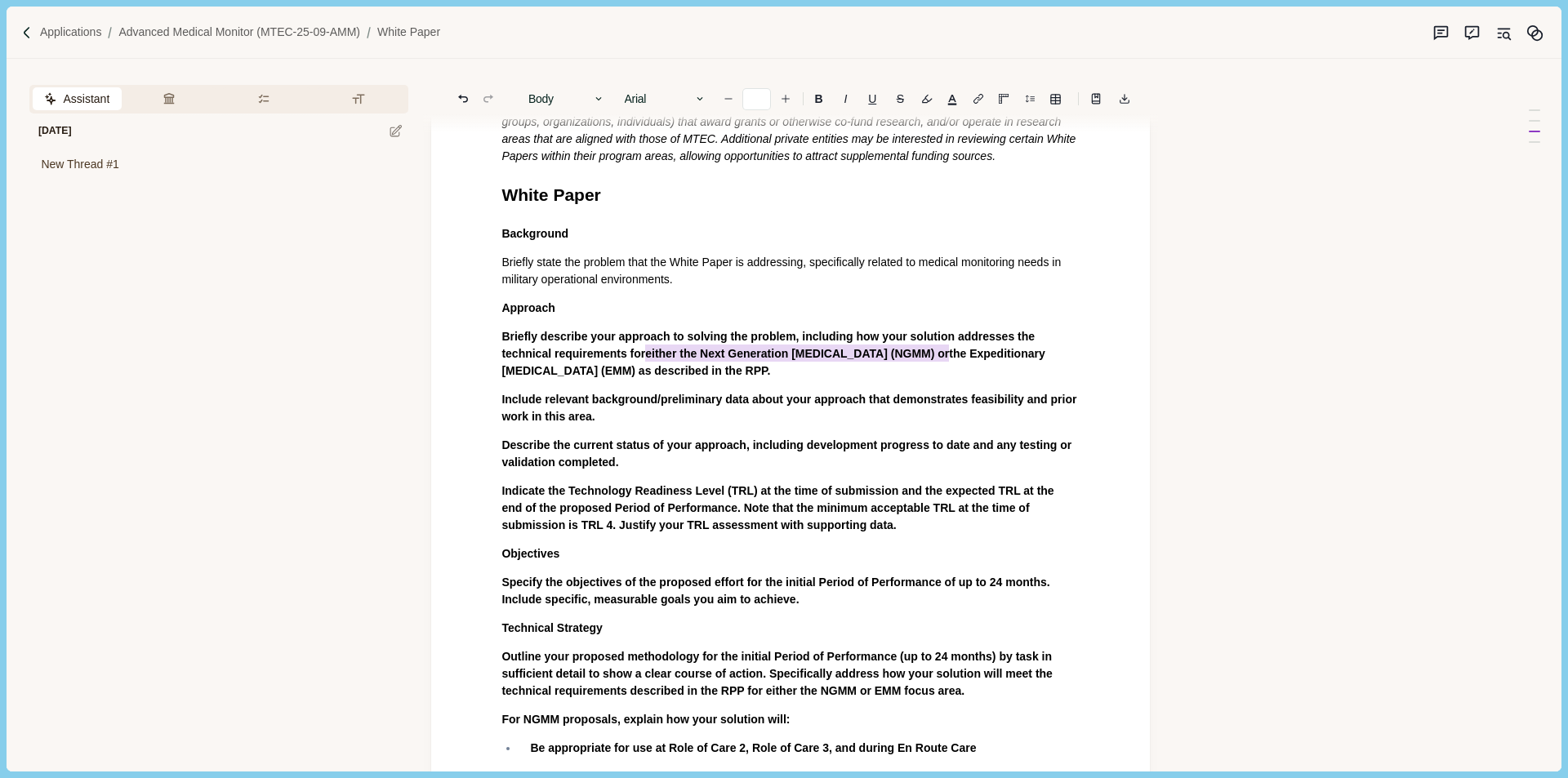
drag, startPoint x: 900, startPoint y: 356, endPoint x: 594, endPoint y: 359, distance: 306.0
click at [594, 359] on span "Briefly describe your approach to solving the problem, including how your solut…" at bounding box center [775, 353] width 547 height 47
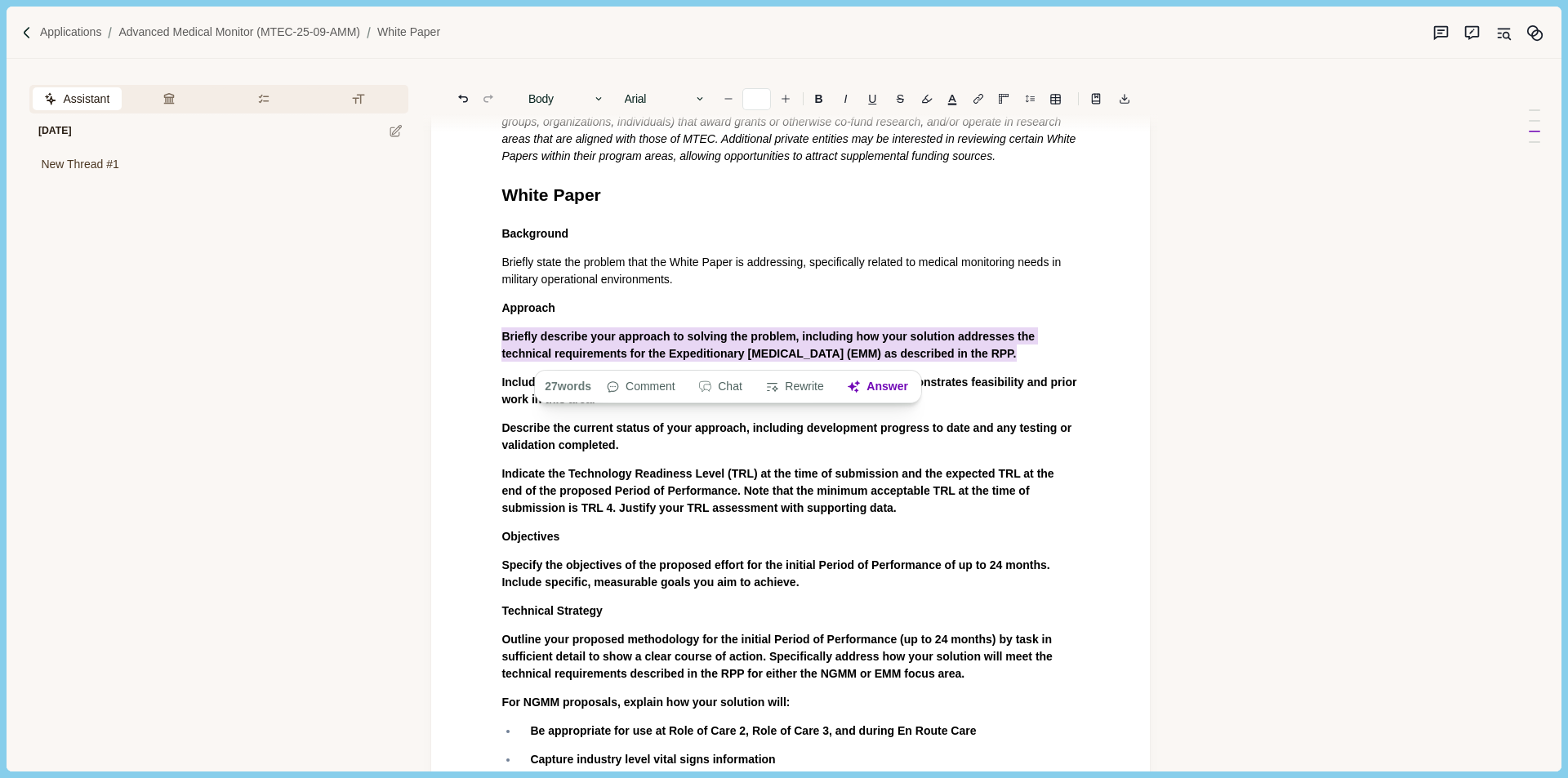
drag, startPoint x: 974, startPoint y: 355, endPoint x: 492, endPoint y: 342, distance: 482.2
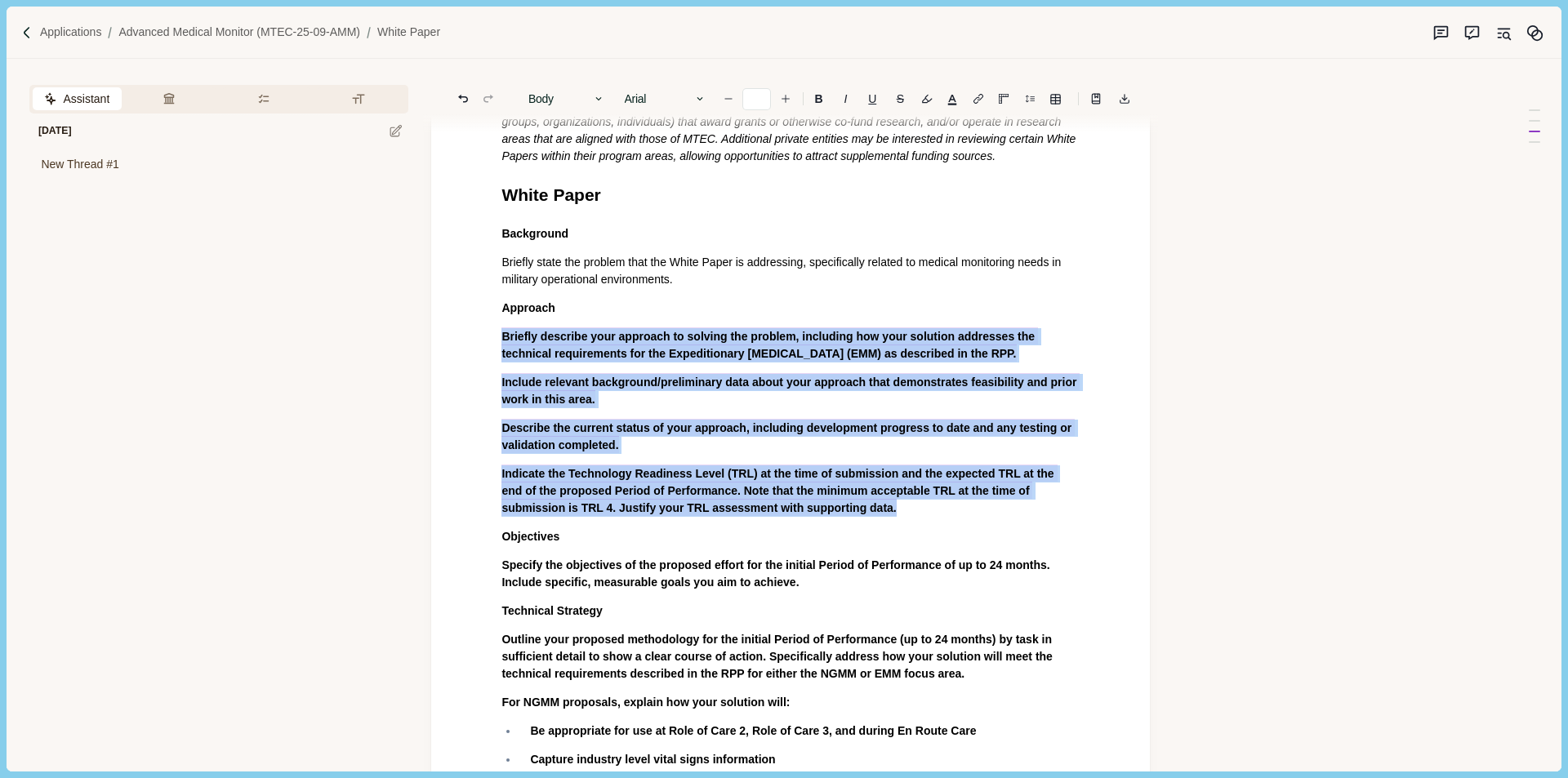
drag, startPoint x: 830, startPoint y: 512, endPoint x: 482, endPoint y: 343, distance: 386.9
click at [816, 541] on button "Answer" at bounding box center [814, 541] width 78 height 22
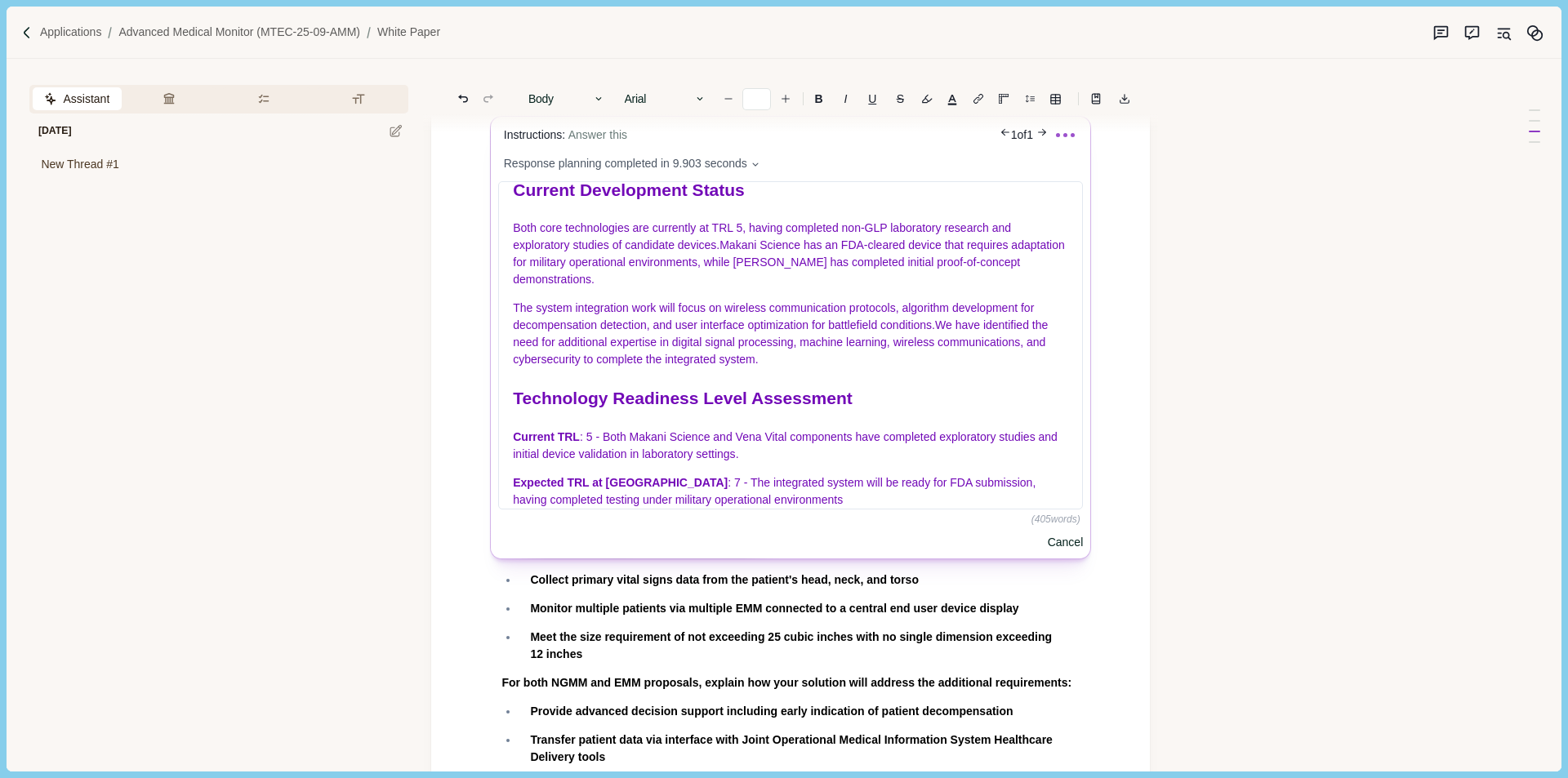
scroll to position [703, 0]
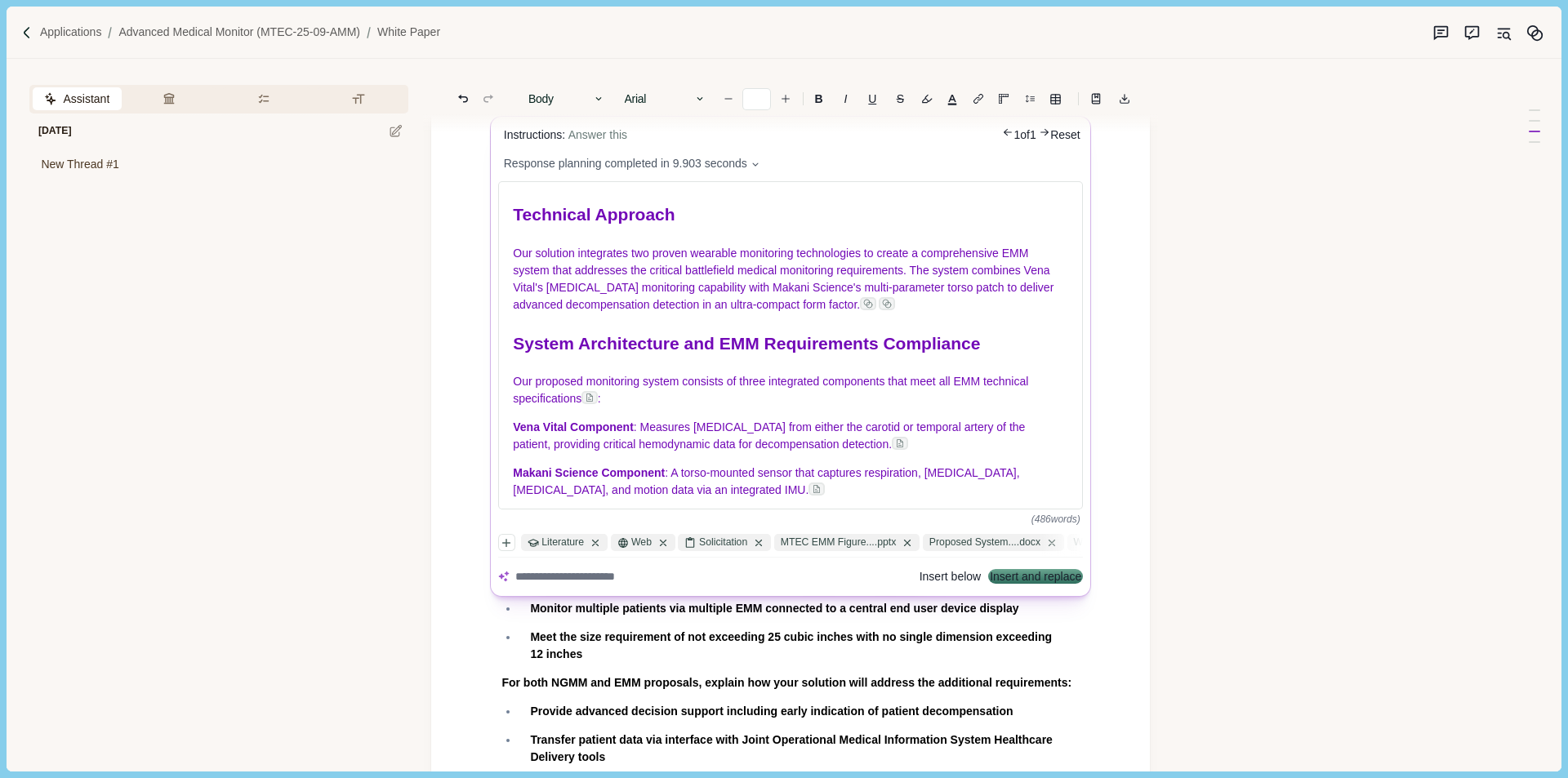
click at [920, 580] on button "Insert below" at bounding box center [951, 577] width 62 height 12
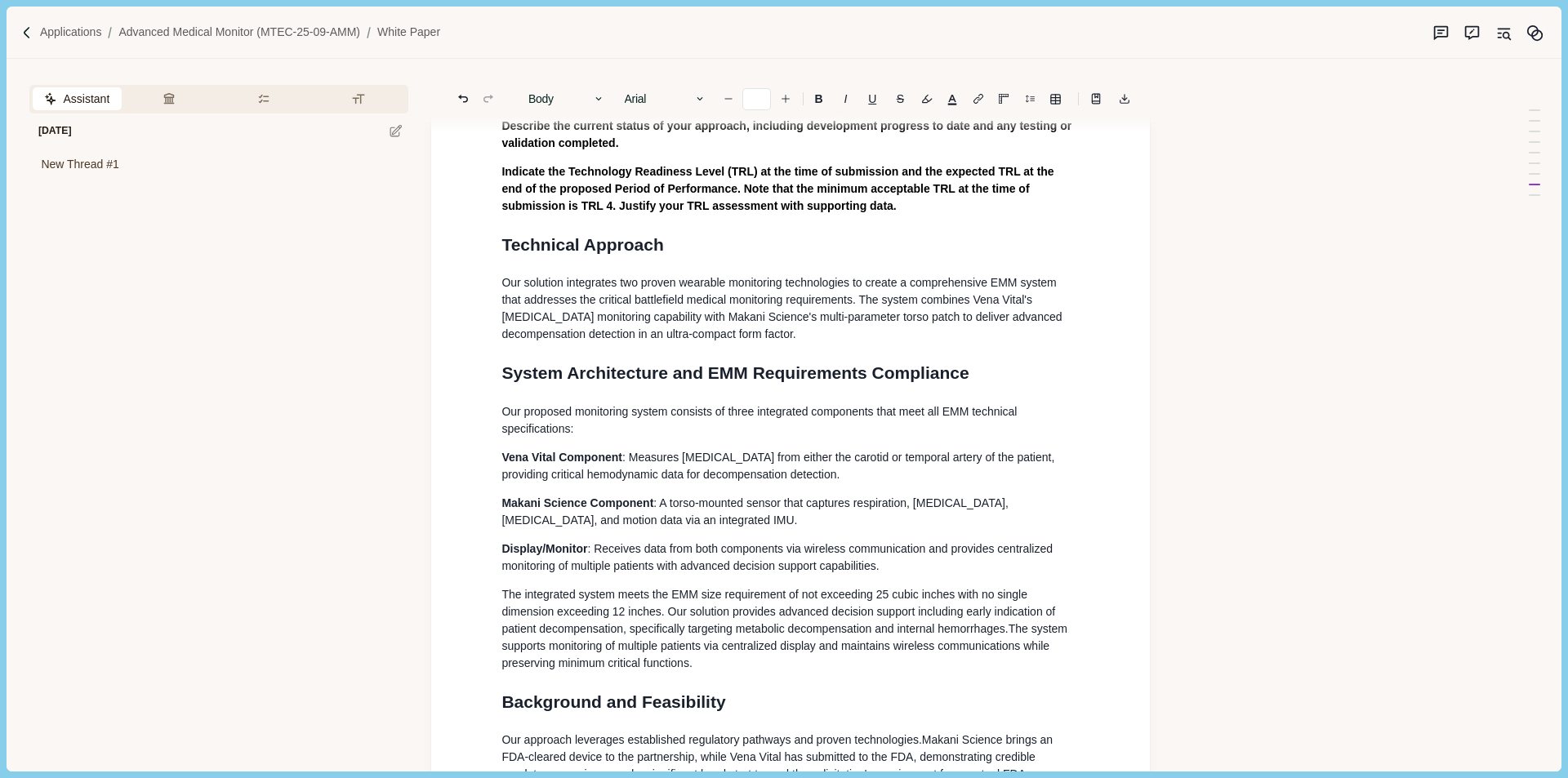
scroll to position [1007, 0]
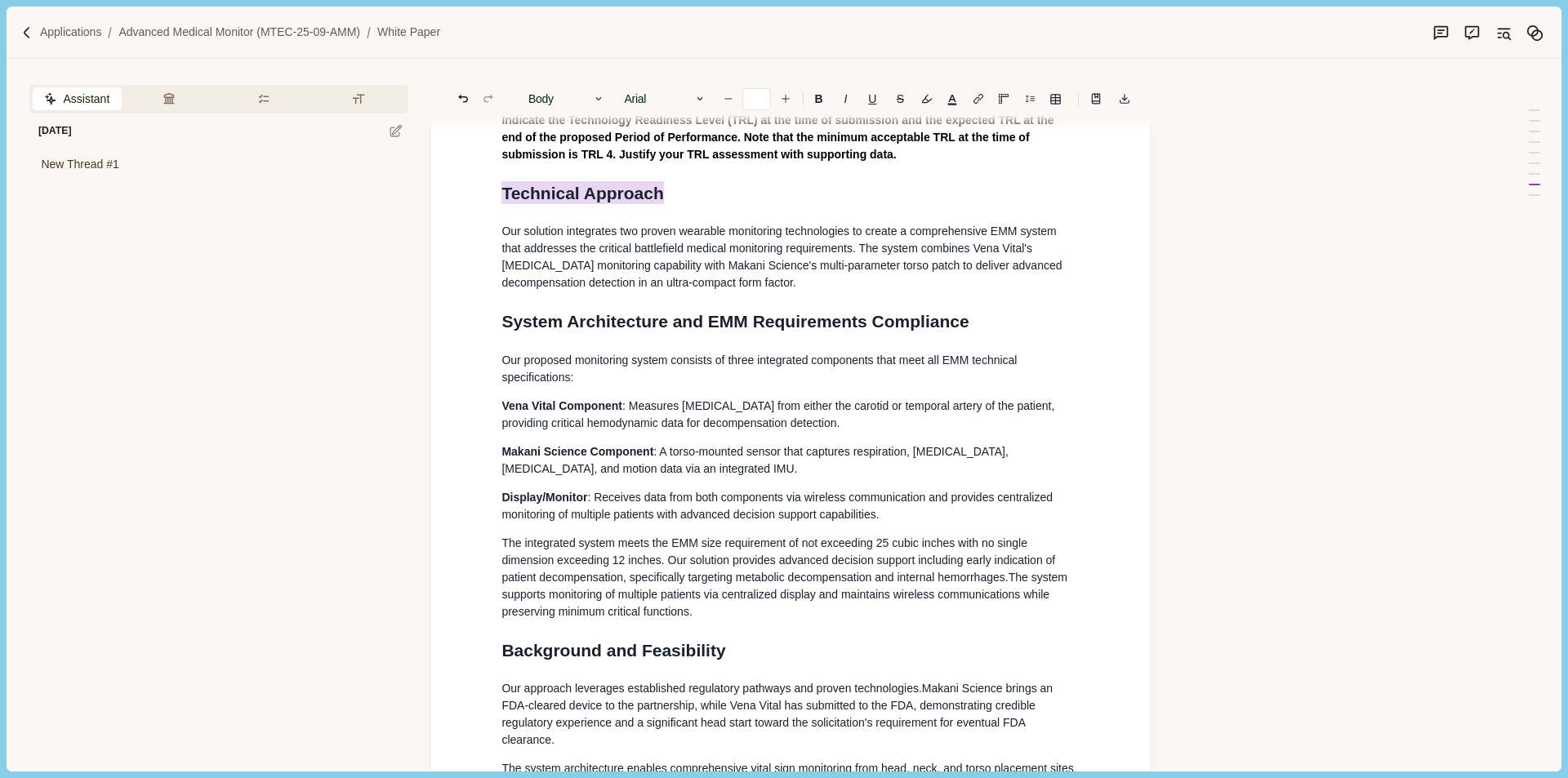
drag, startPoint x: 699, startPoint y: 197, endPoint x: 486, endPoint y: 192, distance: 213.1
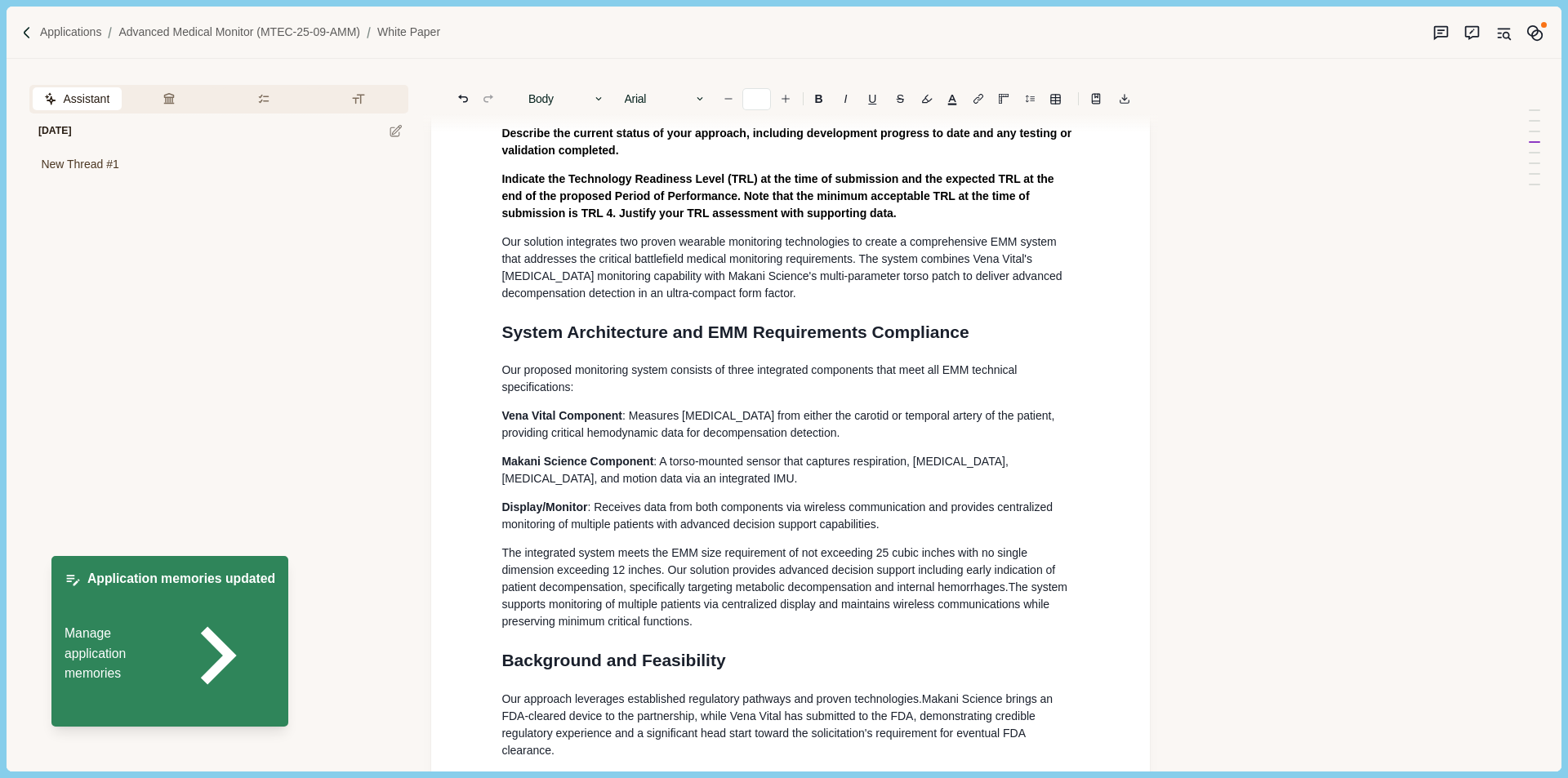
scroll to position [762, 0]
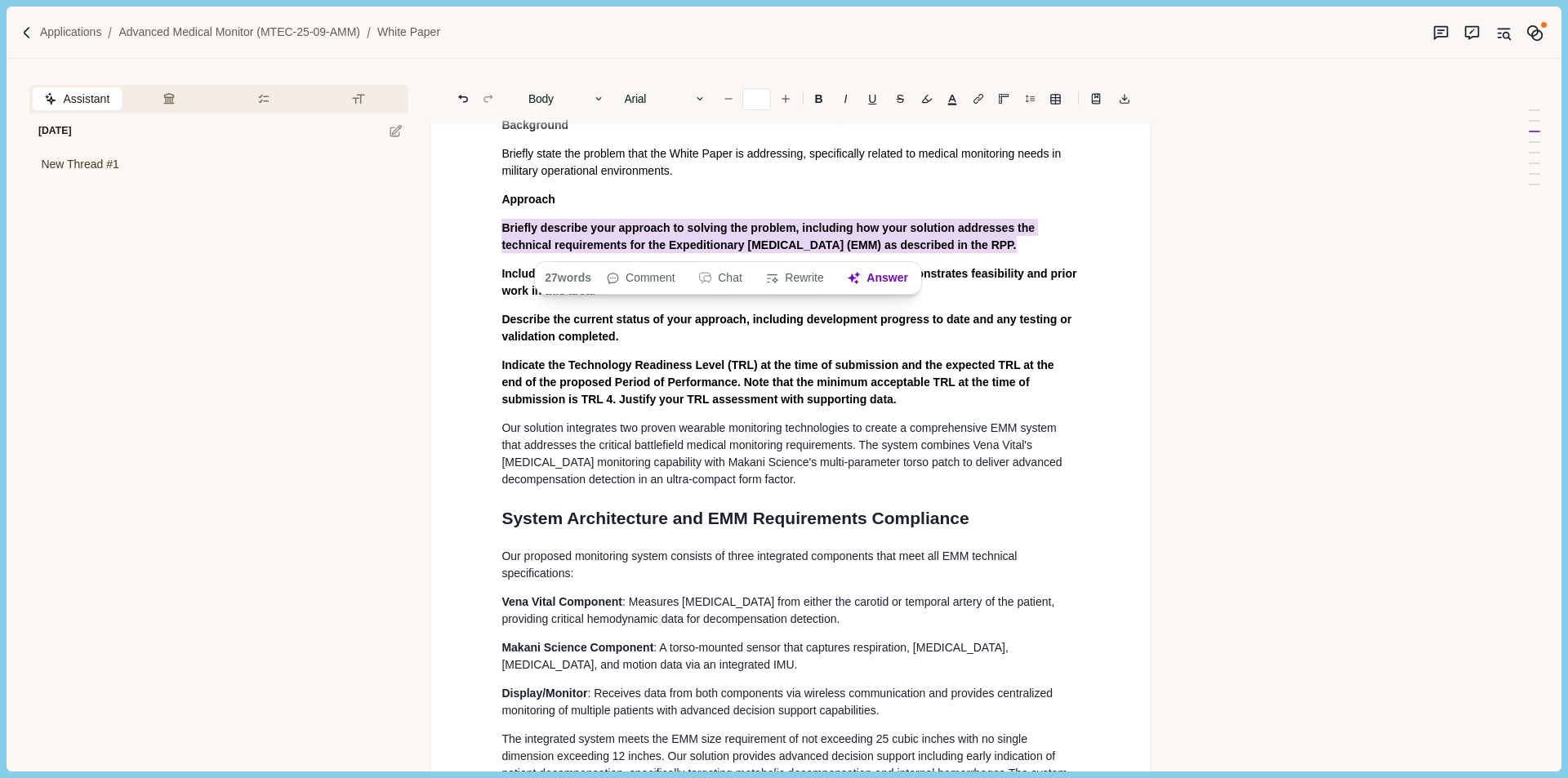
drag, startPoint x: 996, startPoint y: 250, endPoint x: 457, endPoint y: 232, distance: 539.3
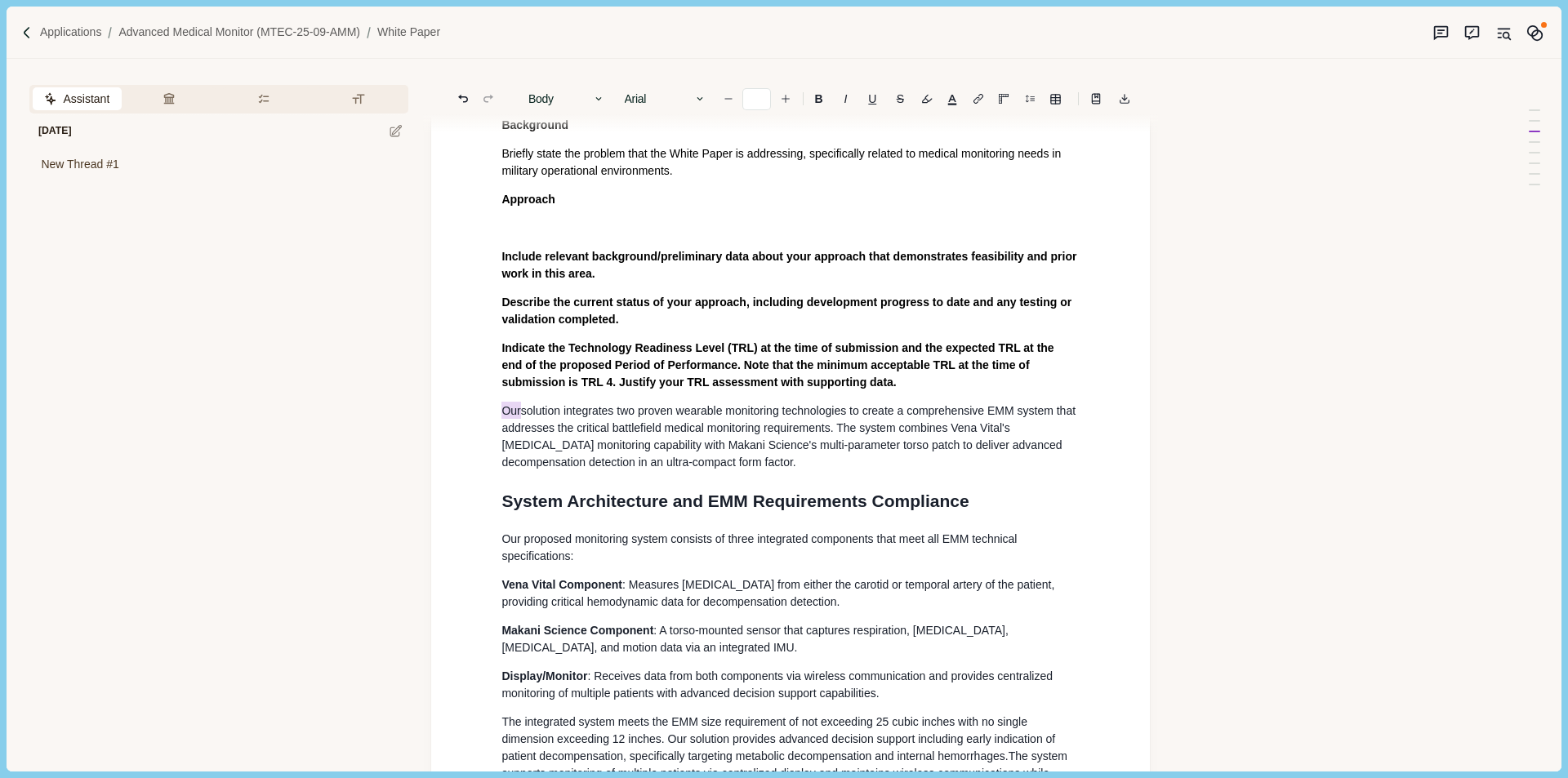
drag, startPoint x: 522, startPoint y: 412, endPoint x: 458, endPoint y: 414, distance: 64.0
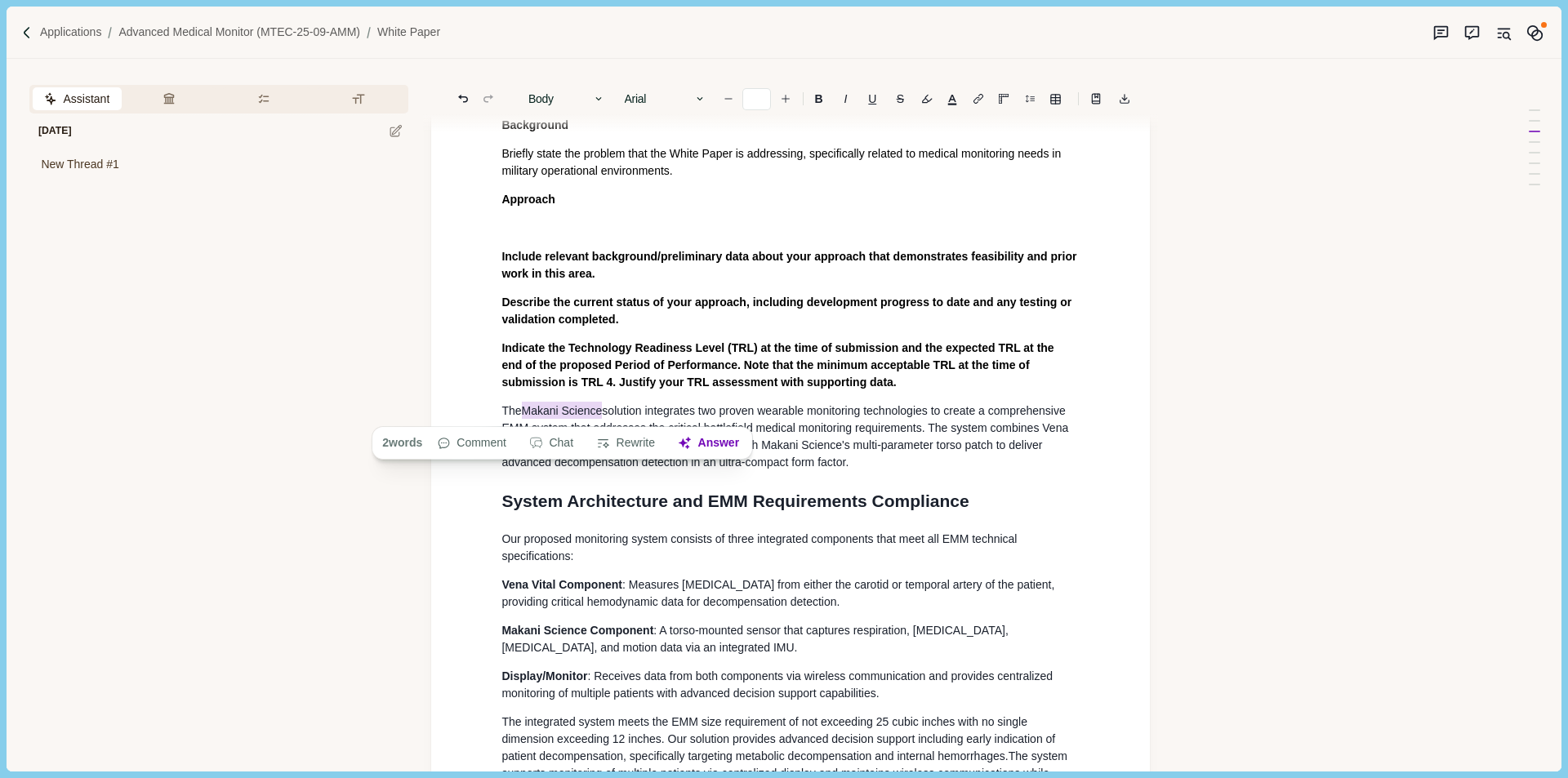
drag, startPoint x: 608, startPoint y: 412, endPoint x: 527, endPoint y: 411, distance: 81.0
click at [527, 411] on span "The Makani Science solution integrates two proven wearable monitoring technolog…" at bounding box center [786, 435] width 570 height 67
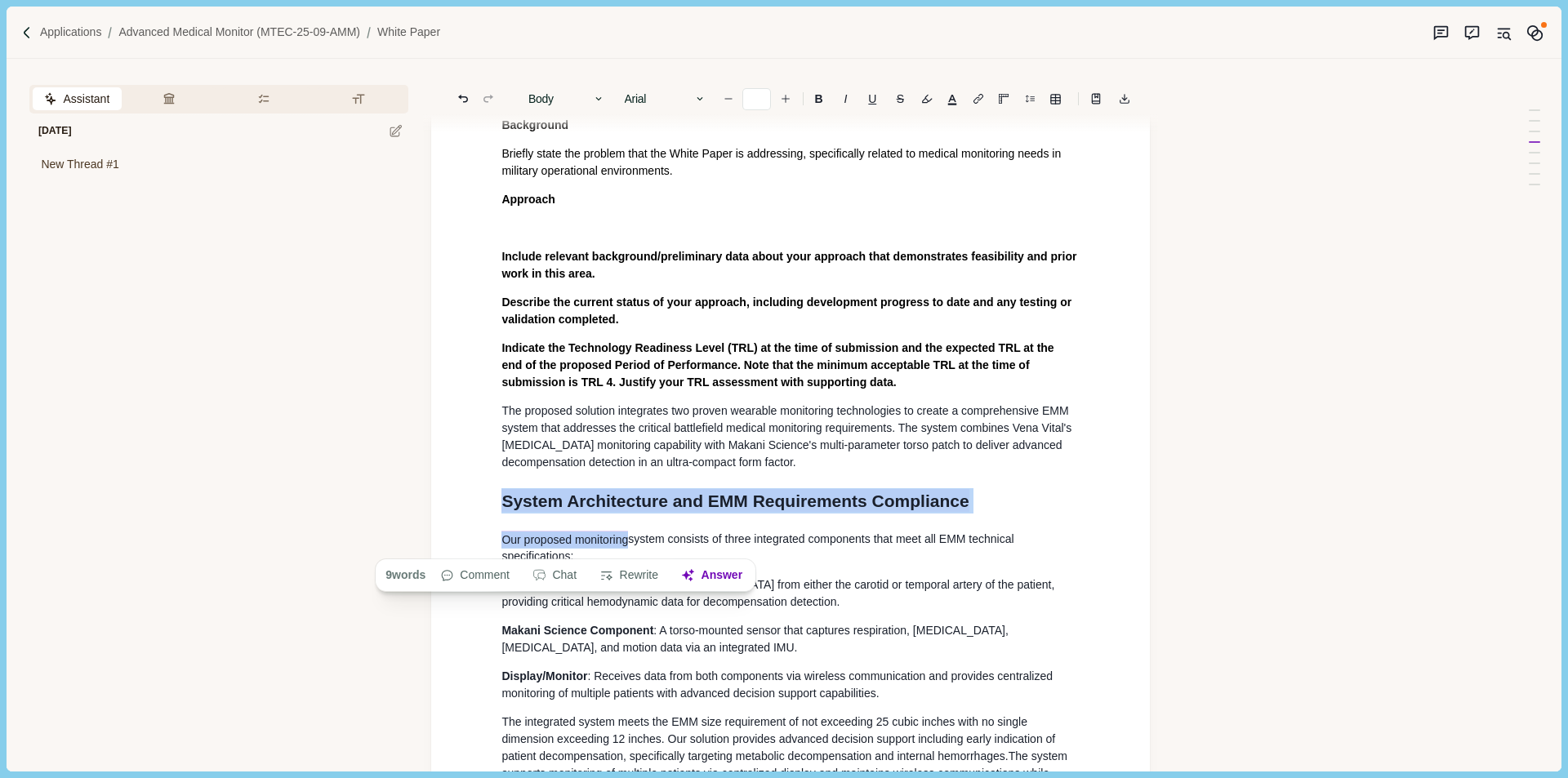
drag, startPoint x: 630, startPoint y: 546, endPoint x: 503, endPoint y: 492, distance: 138.0
click at [528, 546] on span "Our proposed monitoring" at bounding box center [565, 539] width 127 height 17
drag, startPoint x: 520, startPoint y: 546, endPoint x: 483, endPoint y: 503, distance: 56.7
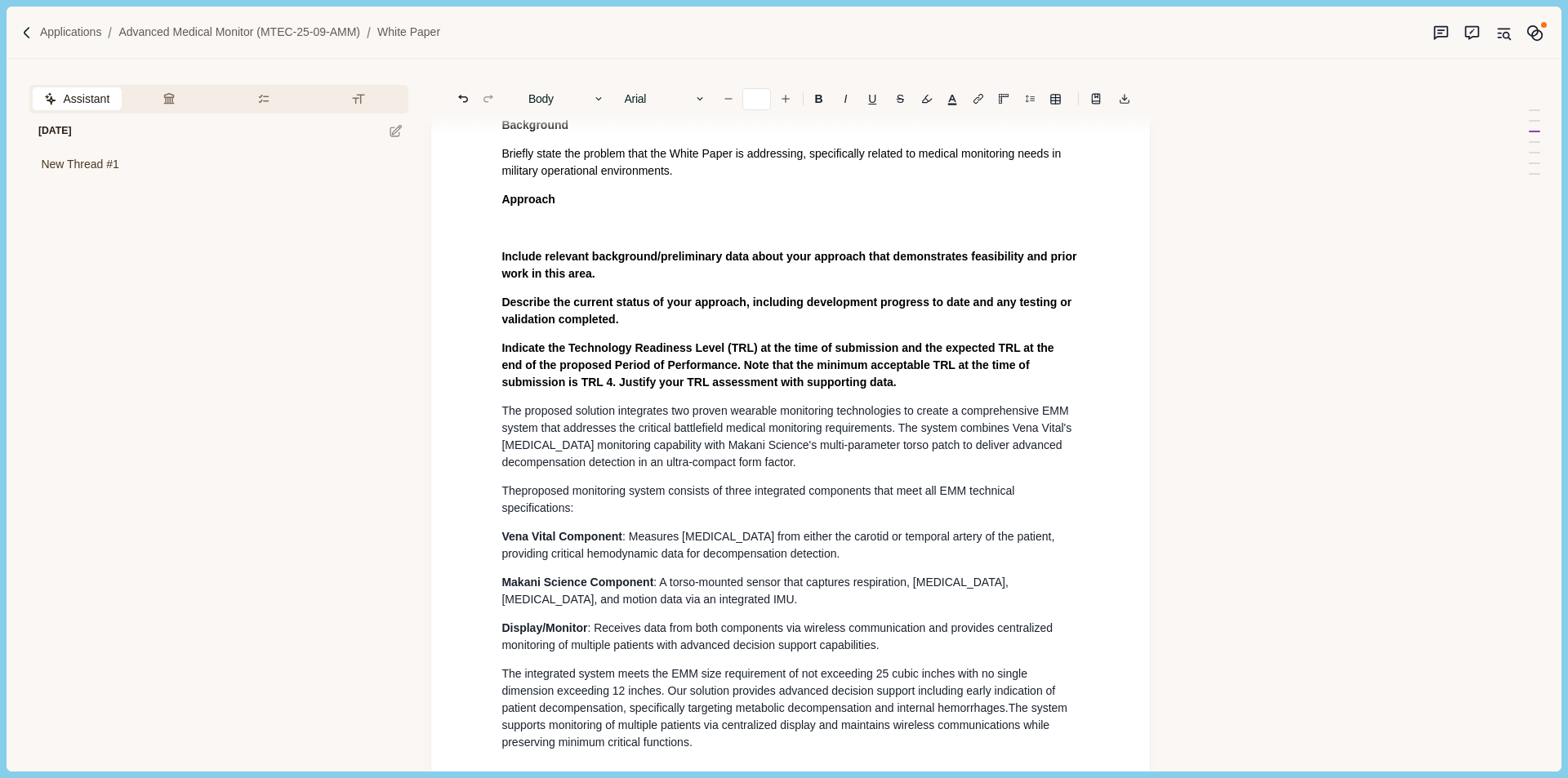
scroll to position [1007, 0]
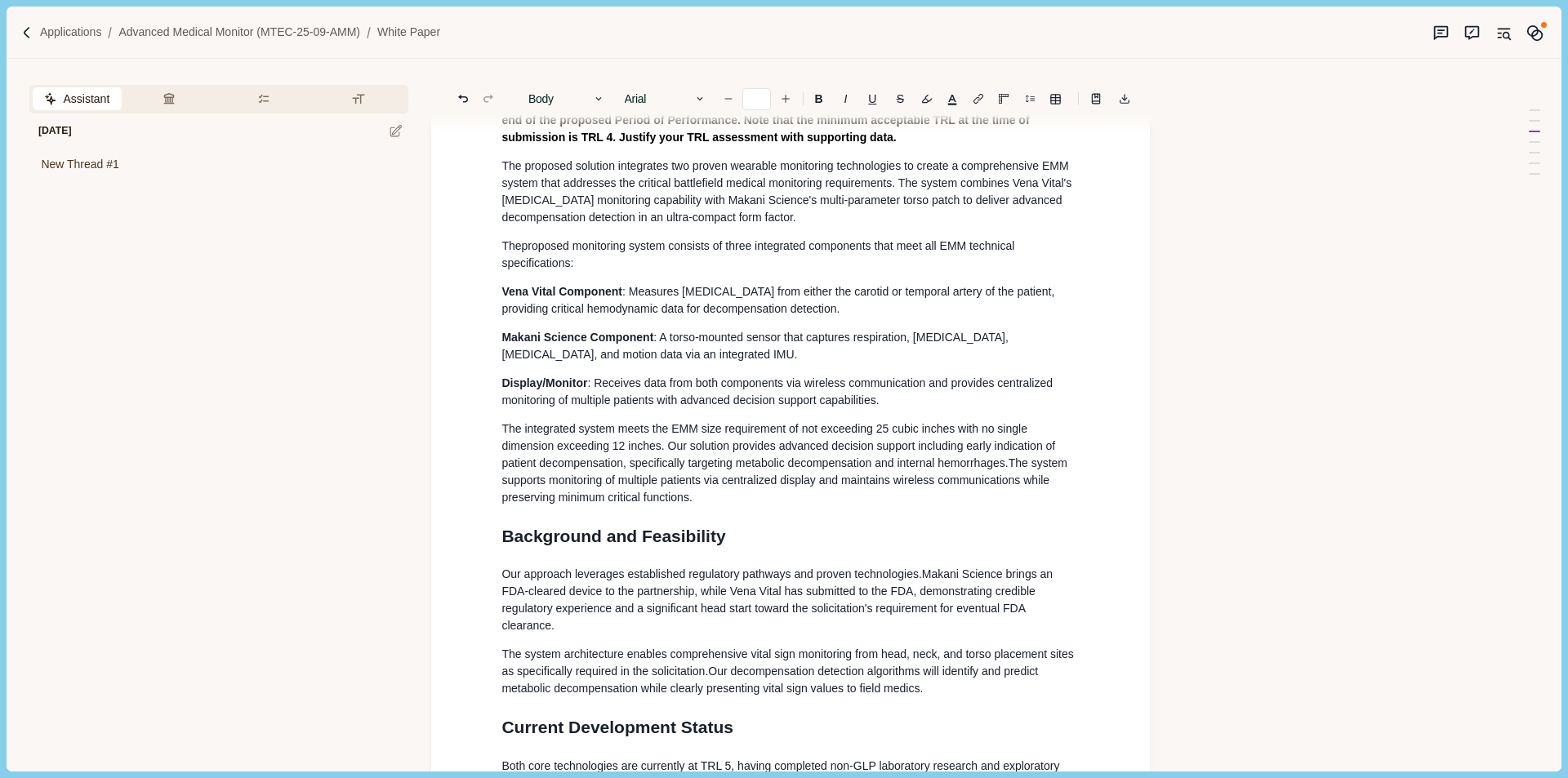
click at [687, 459] on span ". Our solution provides advanced decision support including early indication of…" at bounding box center [780, 454] width 557 height 30
drag, startPoint x: 736, startPoint y: 458, endPoint x: 670, endPoint y: 463, distance: 66.2
click at [670, 463] on span ". This solution provides advanced decision support including early indication o…" at bounding box center [778, 452] width 553 height 32
drag, startPoint x: 1036, startPoint y: 476, endPoint x: 977, endPoint y: 472, distance: 59.1
click at [977, 472] on p "The integrated system meets the EMM size requirement of not exceeding 25 cubic …" at bounding box center [791, 463] width 578 height 86
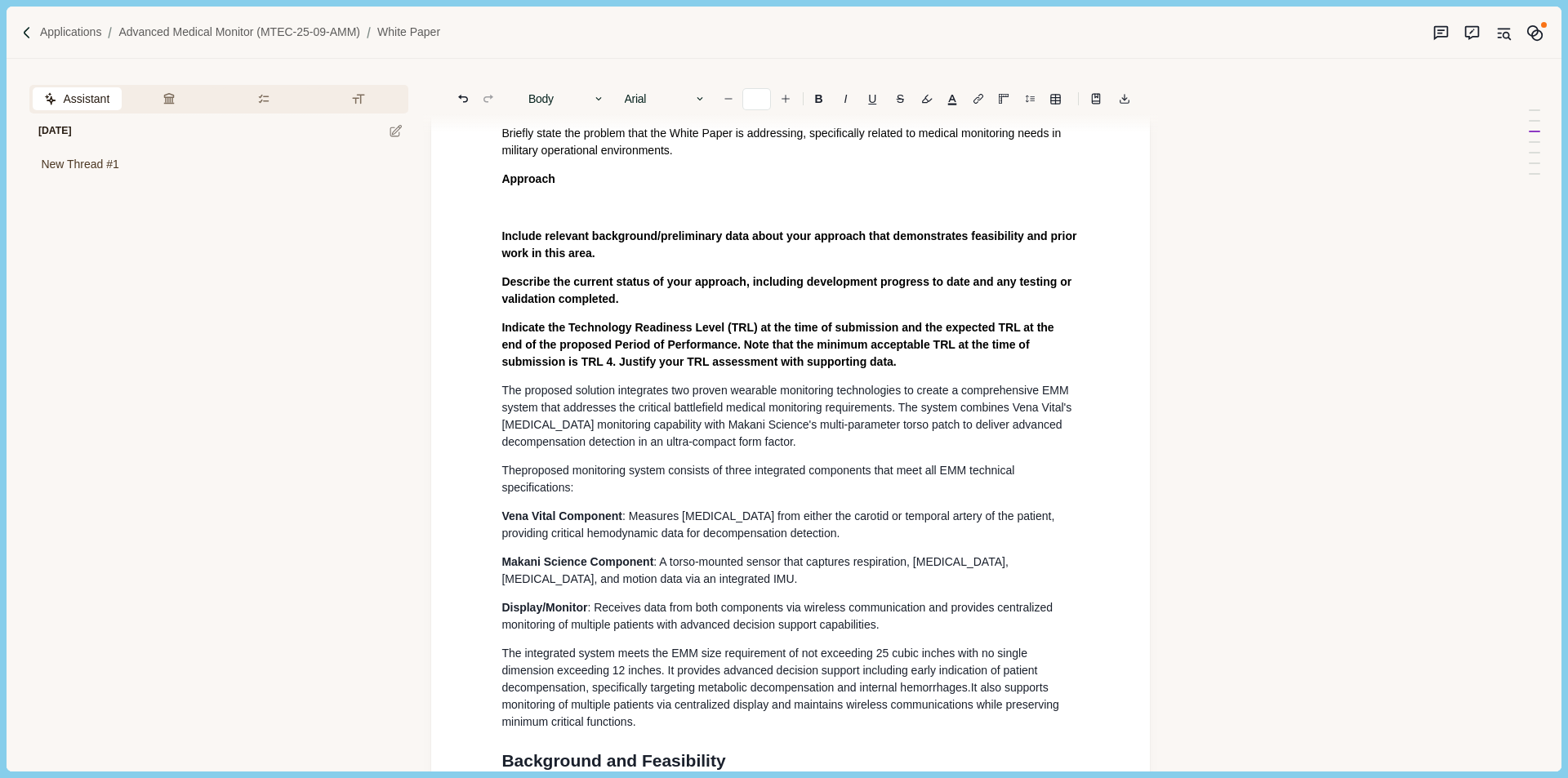
scroll to position [599, 0]
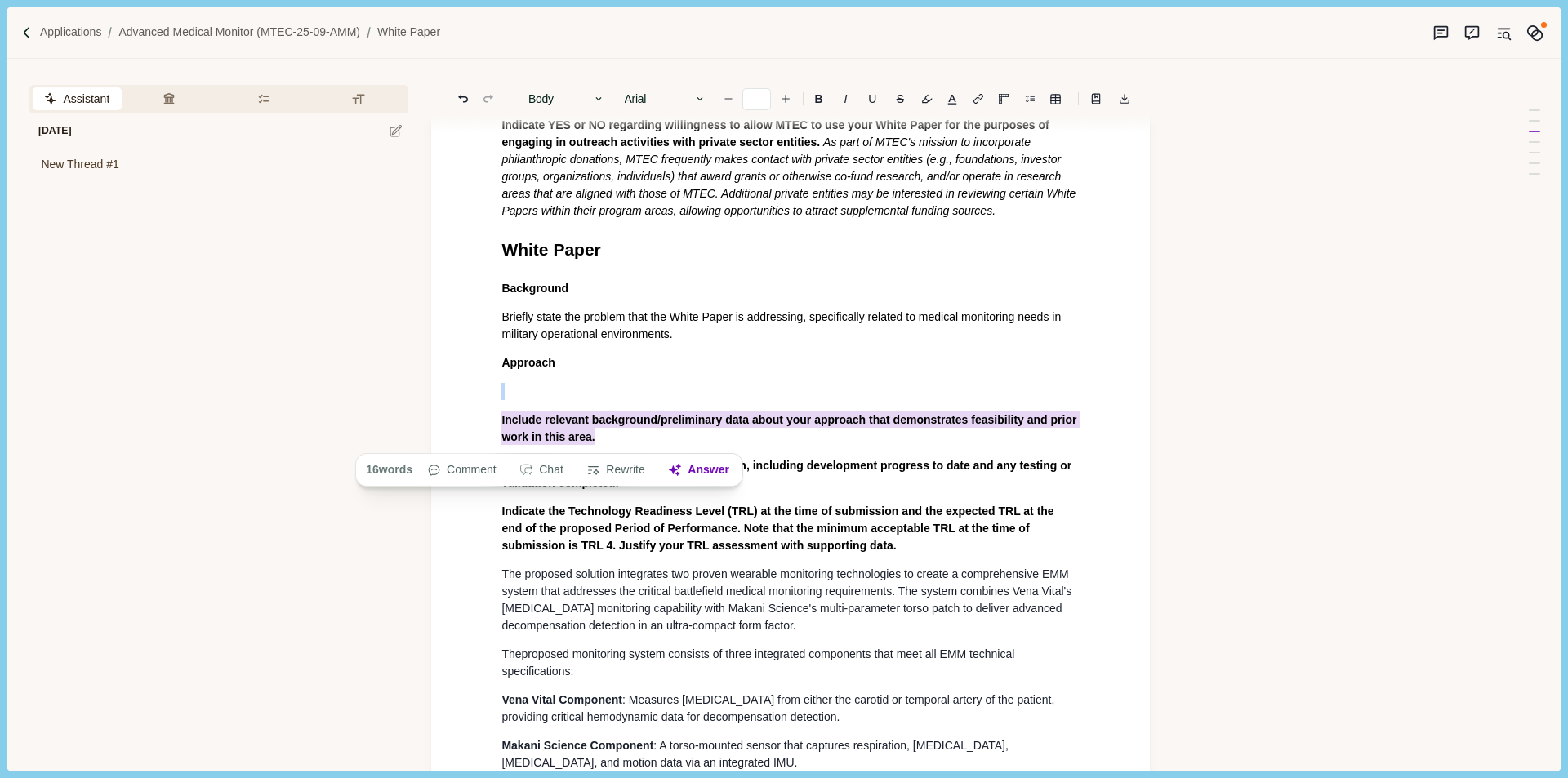
drag, startPoint x: 630, startPoint y: 440, endPoint x: 497, endPoint y: 395, distance: 140.4
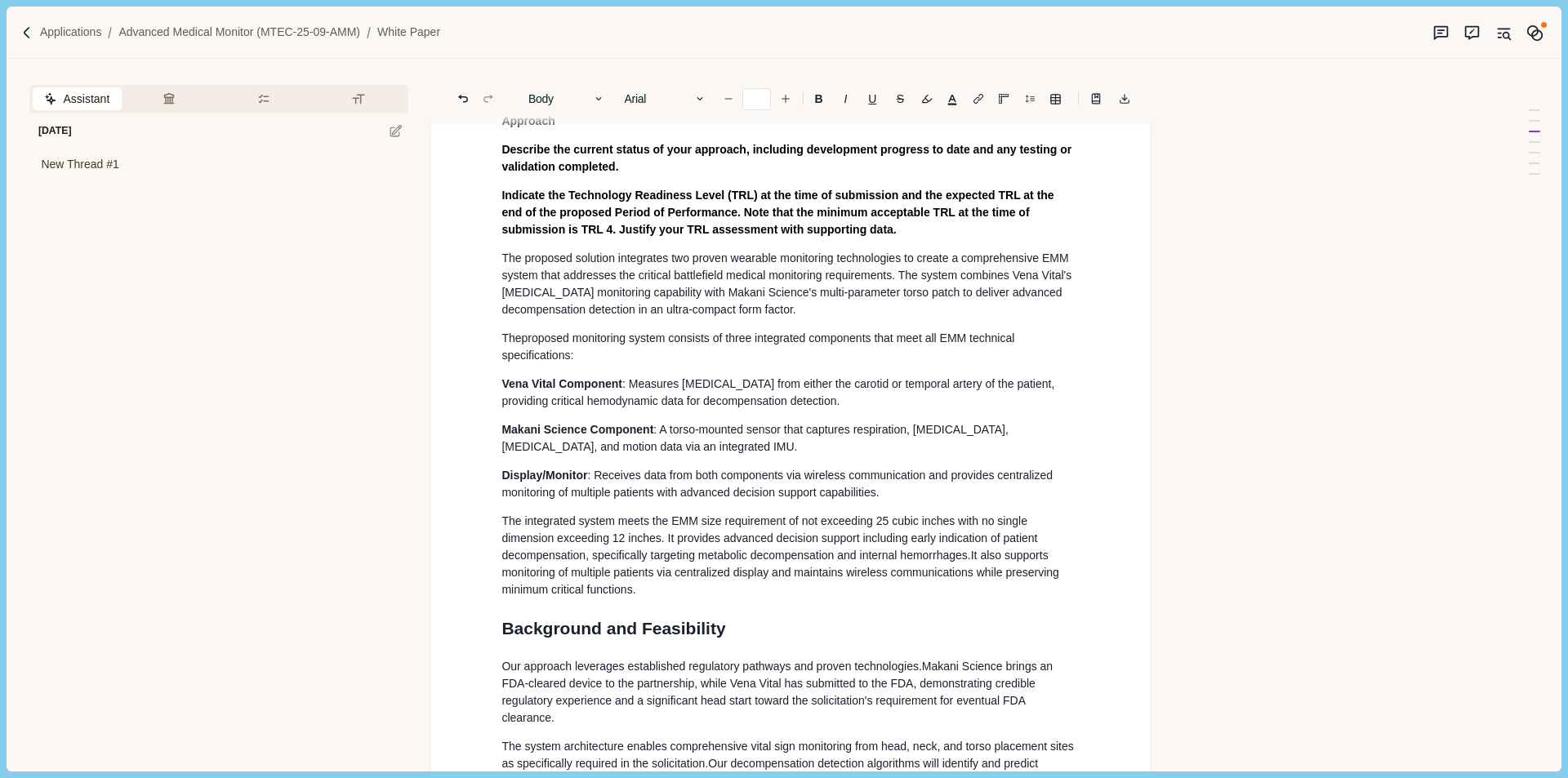
scroll to position [1089, 0]
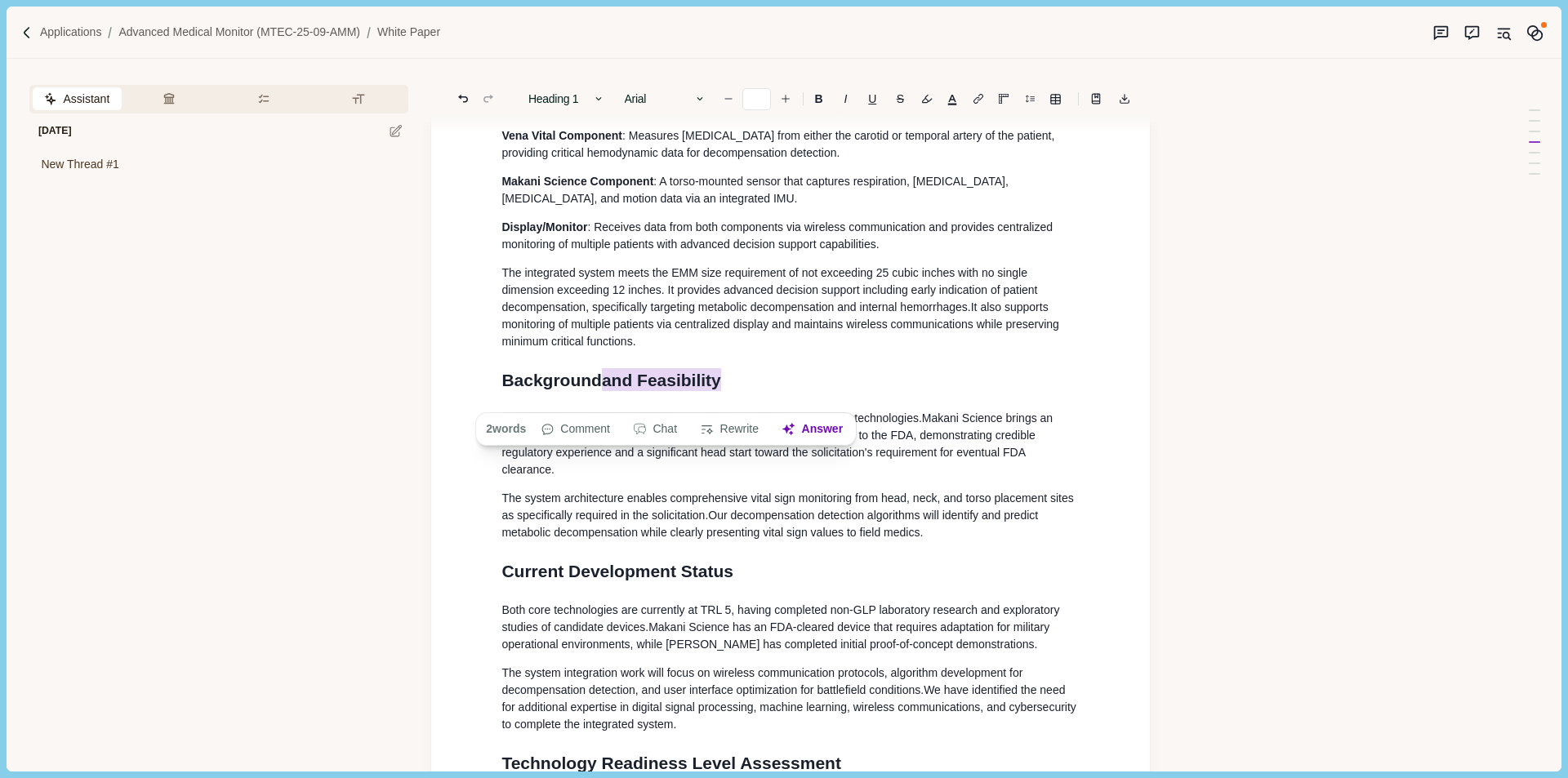
drag, startPoint x: 764, startPoint y: 400, endPoint x: 608, endPoint y: 398, distance: 156.0
click at [608, 394] on h1 "Background and Feasibility" at bounding box center [791, 380] width 578 height 26
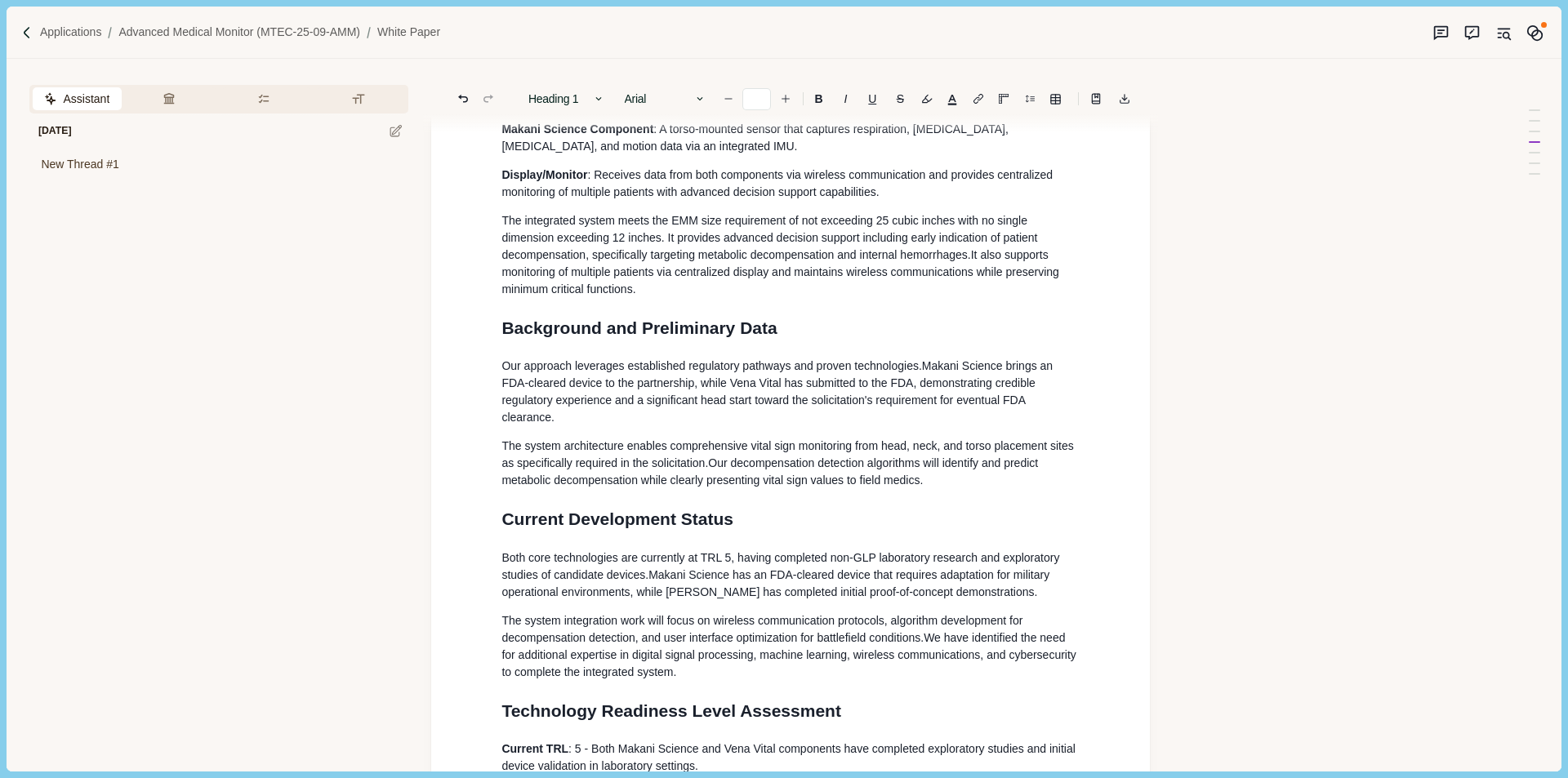
scroll to position [1170, 0]
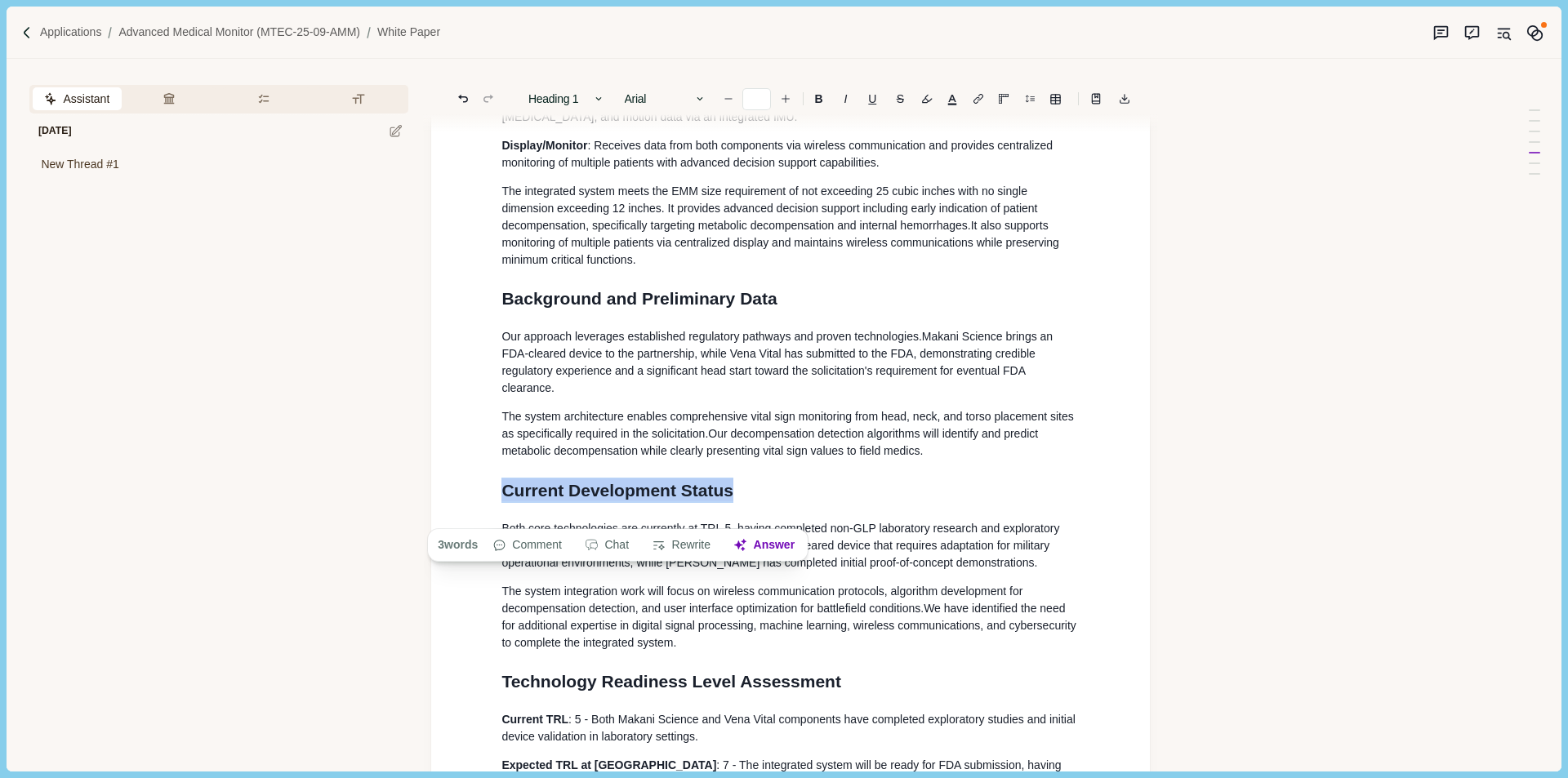
drag, startPoint x: 770, startPoint y: 514, endPoint x: 482, endPoint y: 518, distance: 288.0
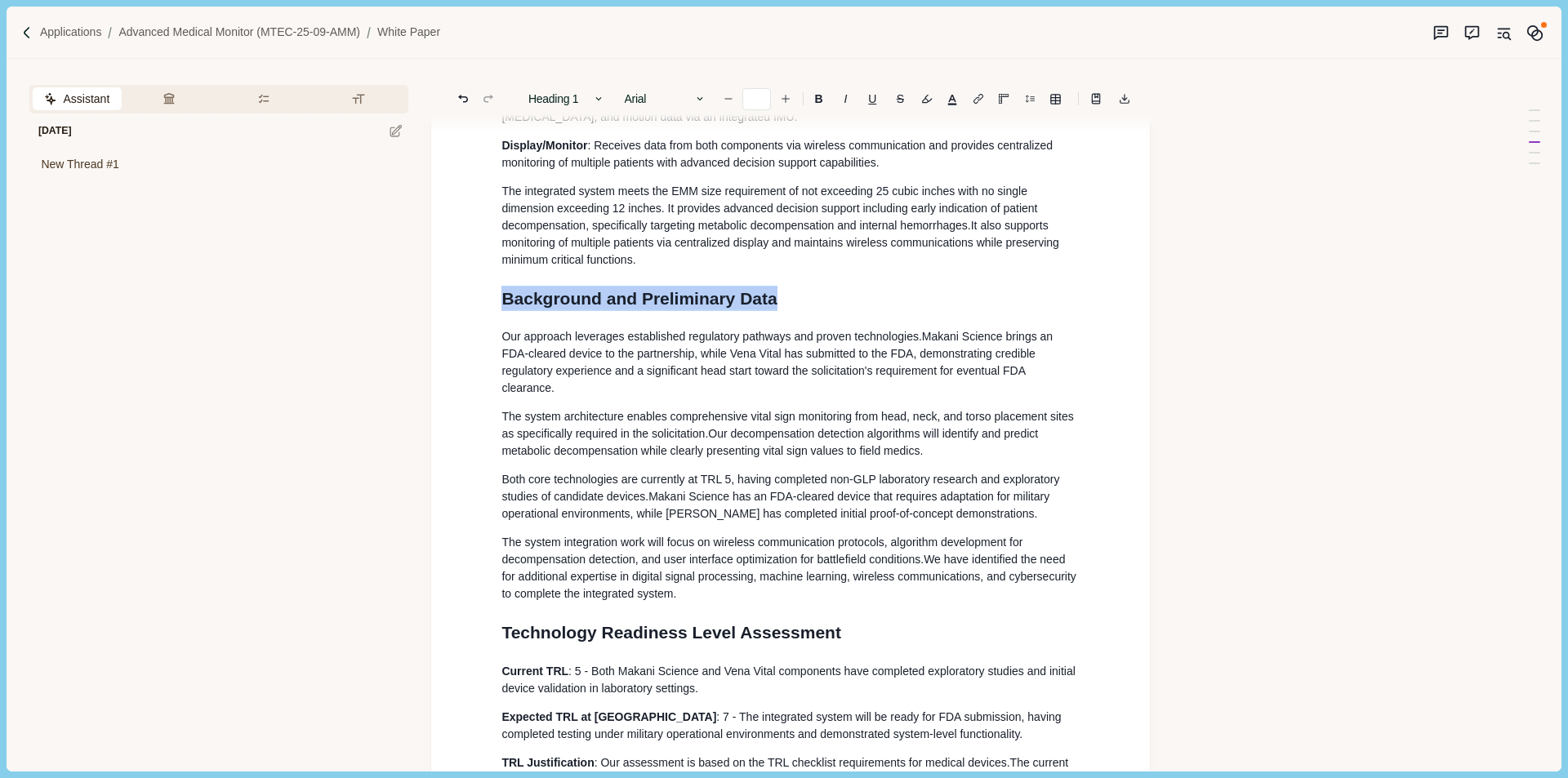
drag, startPoint x: 853, startPoint y: 312, endPoint x: 476, endPoint y: 322, distance: 377.1
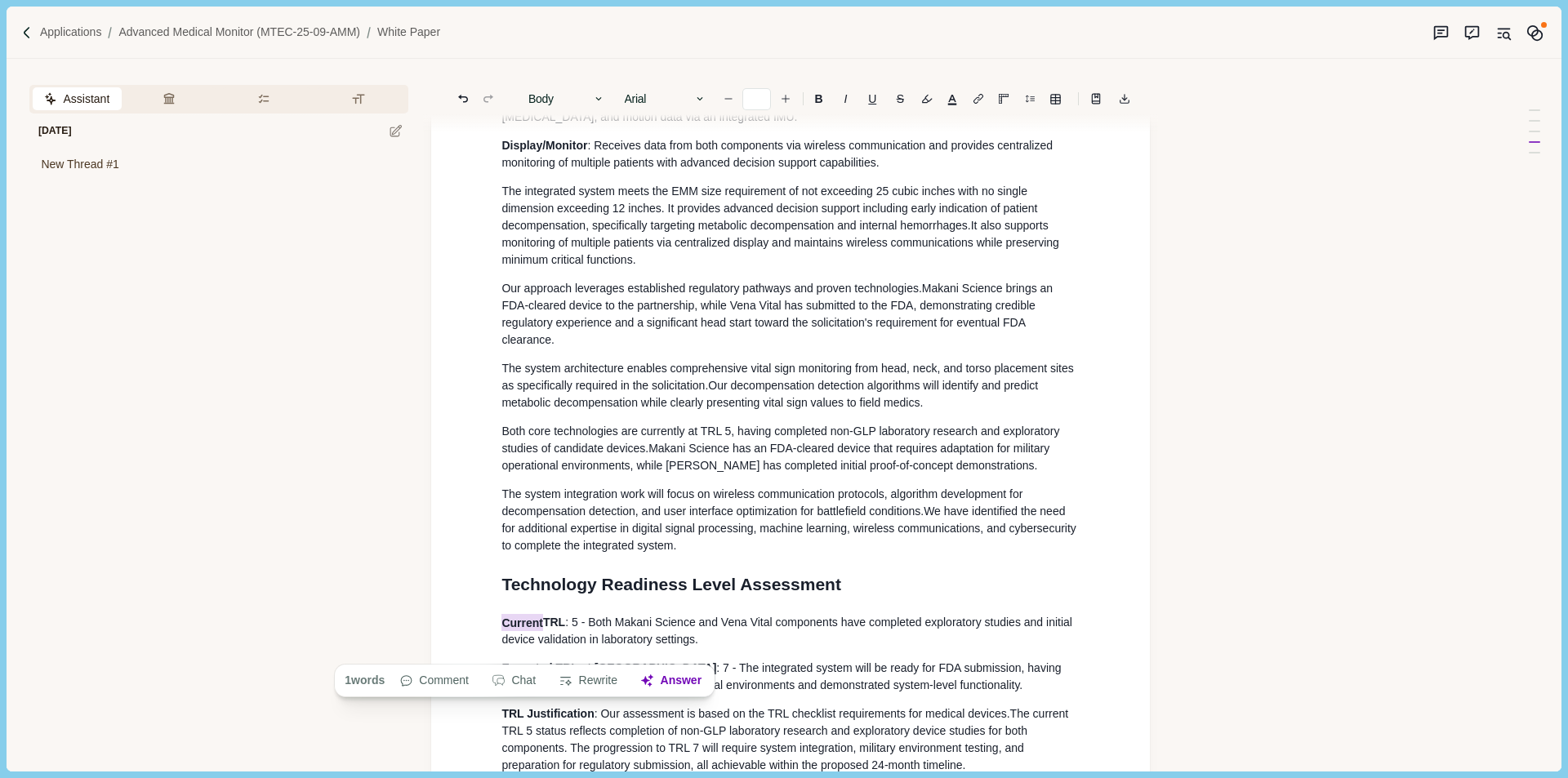
drag, startPoint x: 547, startPoint y: 645, endPoint x: 477, endPoint y: 646, distance: 70.0
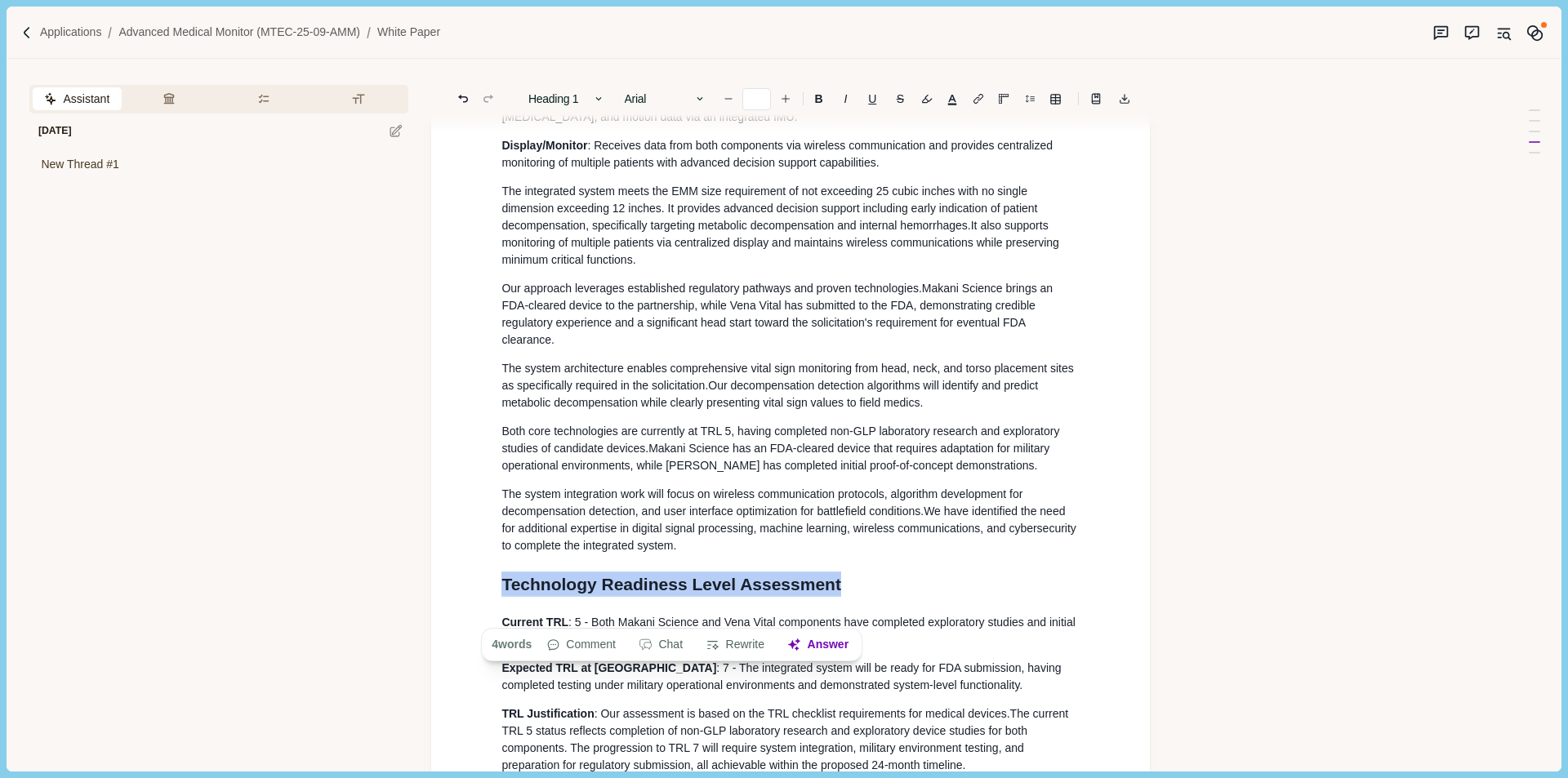
drag, startPoint x: 851, startPoint y: 603, endPoint x: 383, endPoint y: 604, distance: 468.0
click at [383, 604] on div "Assistant Review Criteria Requirements Formatting Today New Thread #1 1. Techni…" at bounding box center [757, 415] width 1501 height 712
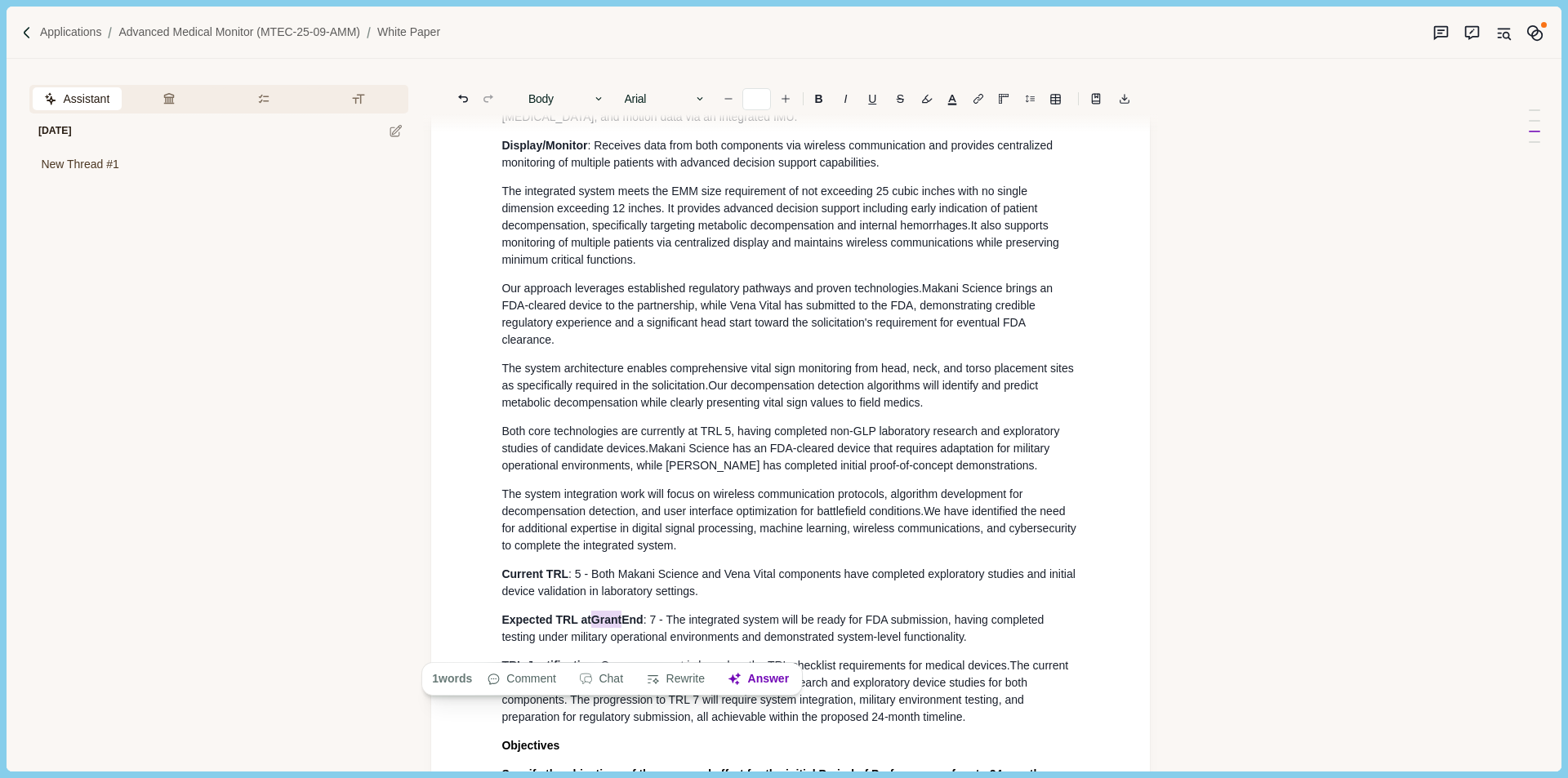
drag, startPoint x: 627, startPoint y: 647, endPoint x: 597, endPoint y: 645, distance: 30.1
click at [597, 628] on span "Expected TRL at Grant End" at bounding box center [572, 619] width 142 height 17
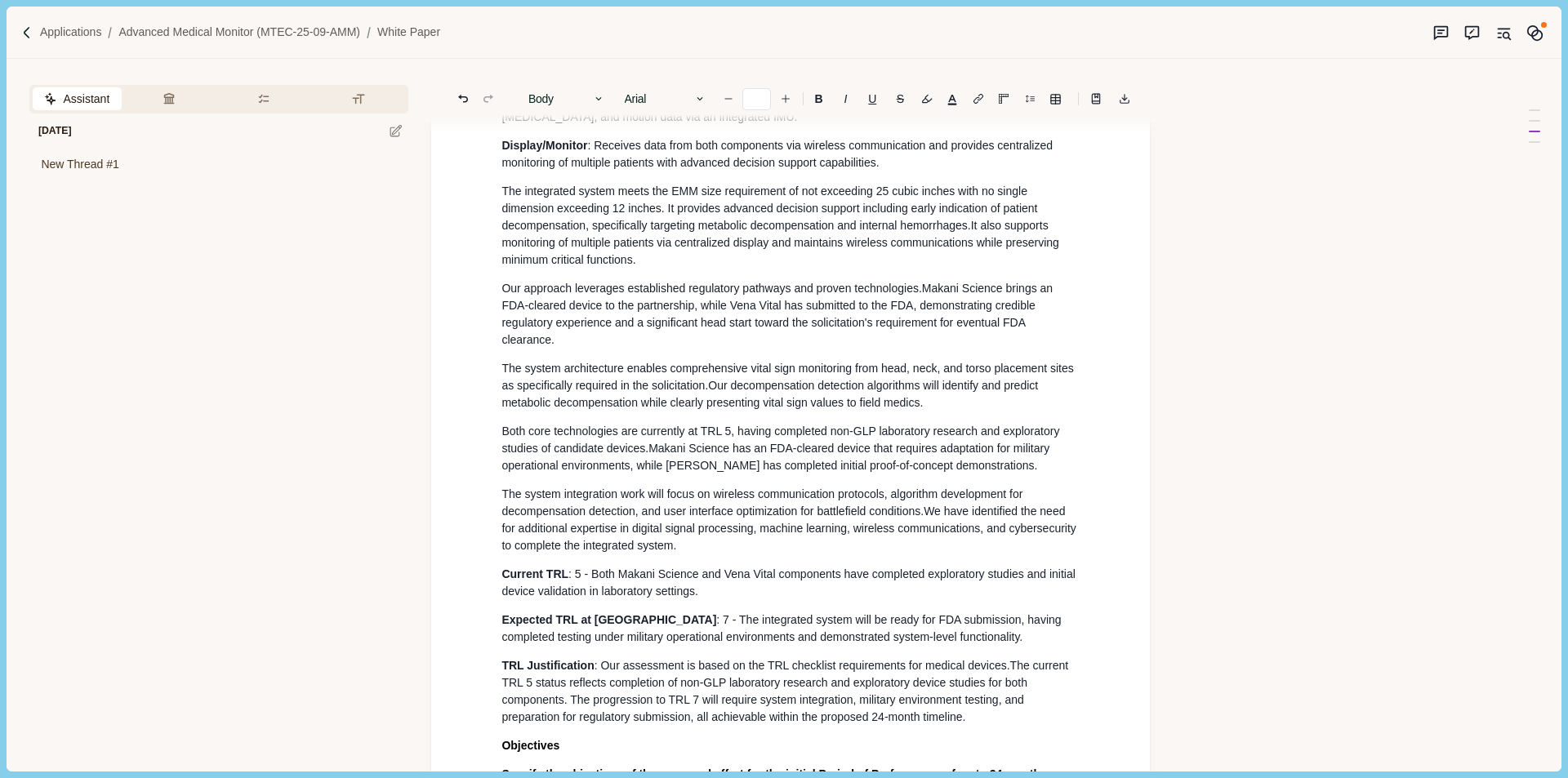
scroll to position [1497, 0]
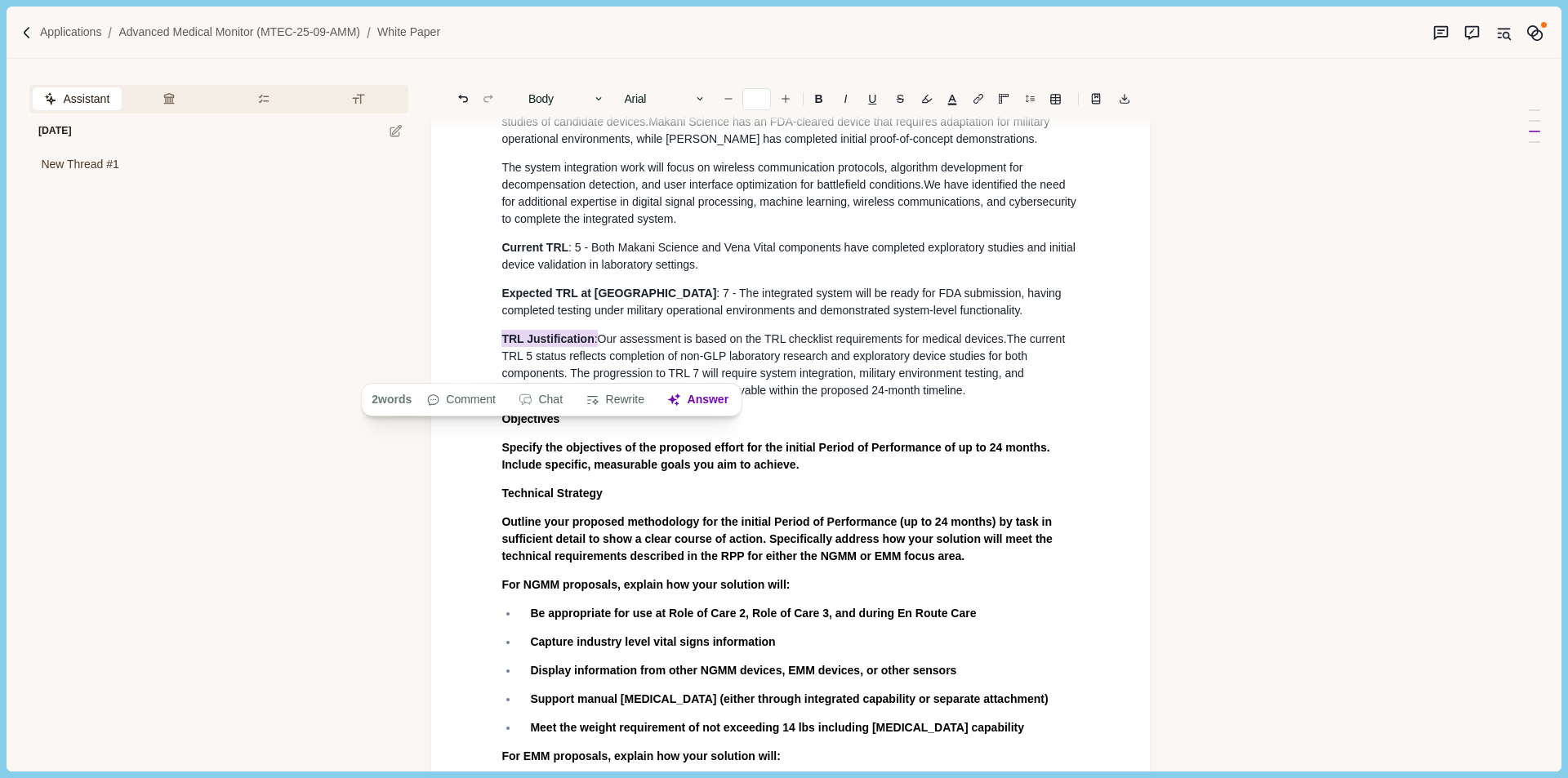
drag, startPoint x: 601, startPoint y: 367, endPoint x: 479, endPoint y: 377, distance: 122.4
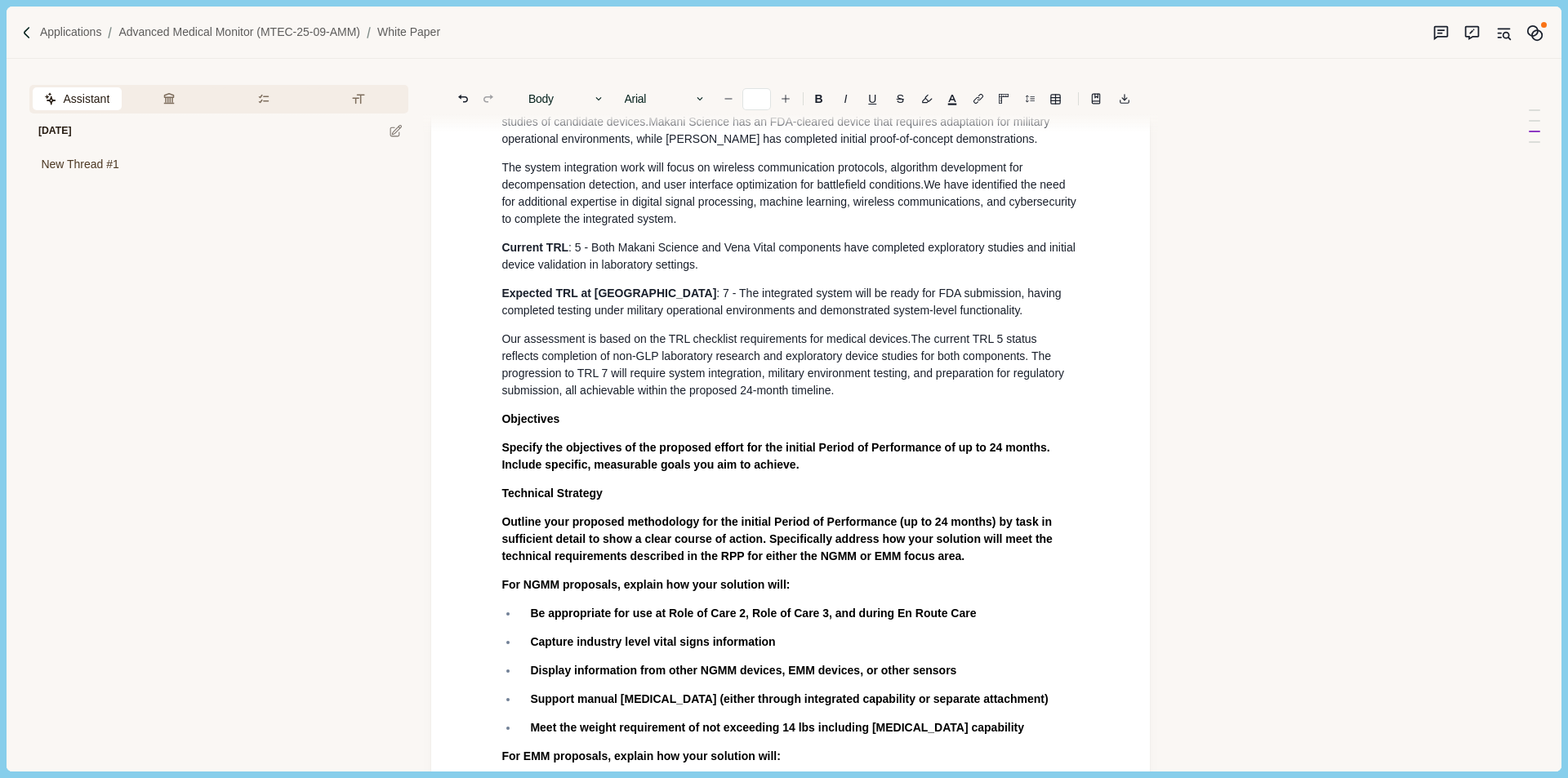
click at [847, 471] on span "Specify the objectives of the proposed effort for the initial Period of Perform…" at bounding box center [777, 456] width 552 height 30
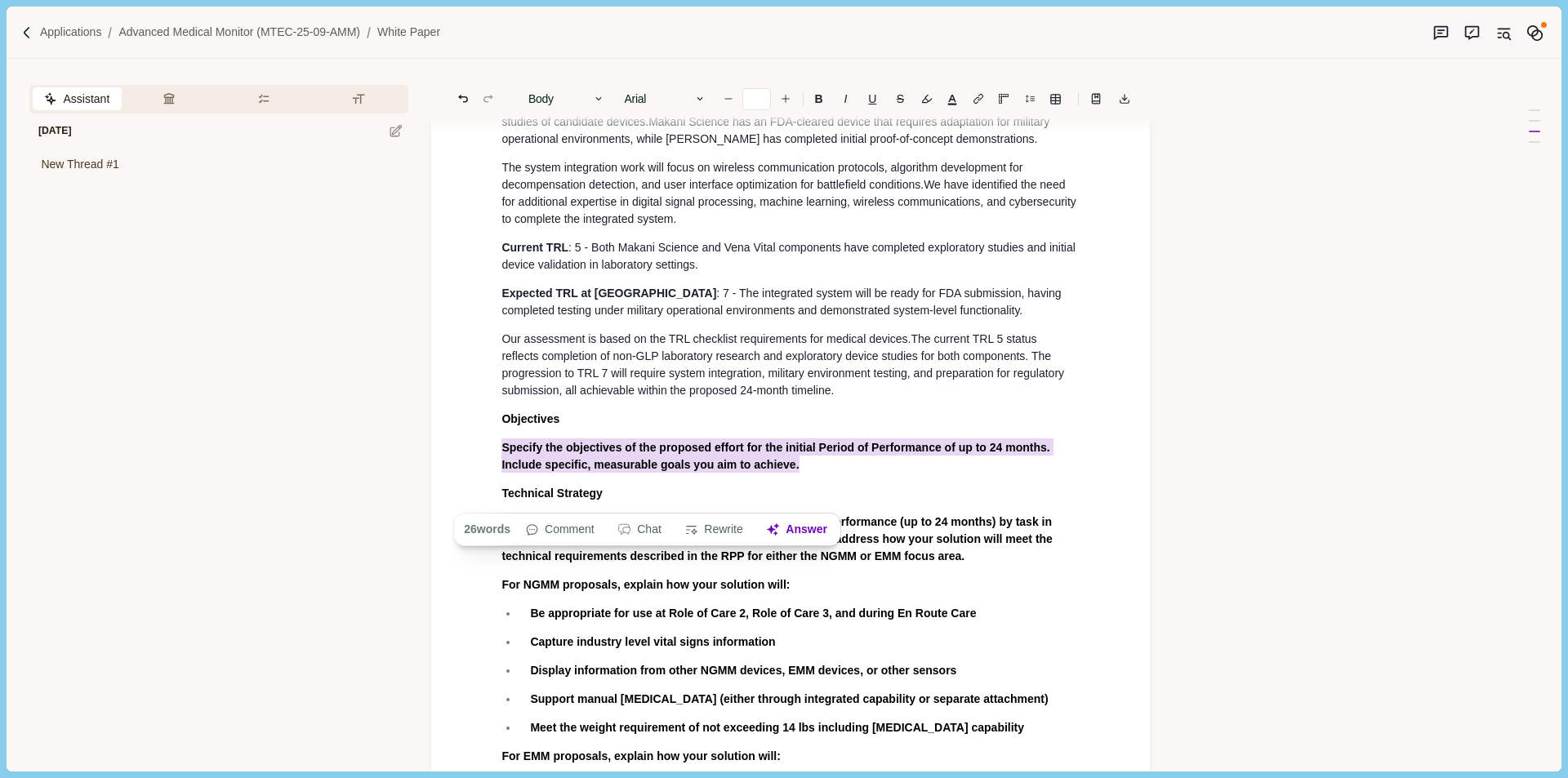
drag, startPoint x: 841, startPoint y: 496, endPoint x: 498, endPoint y: 482, distance: 343.3
click at [806, 534] on button "Answer" at bounding box center [797, 530] width 78 height 22
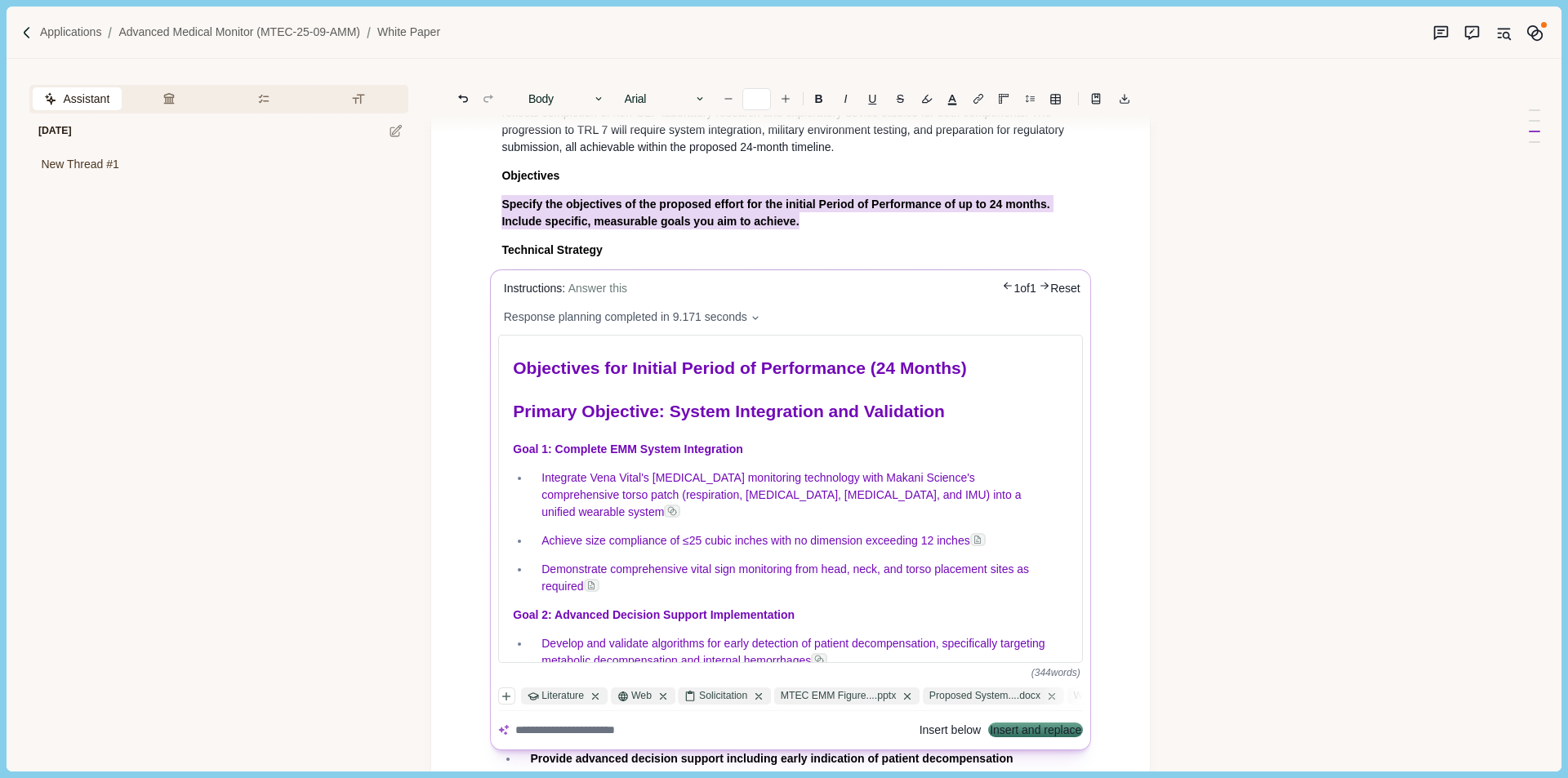
scroll to position [1742, 0]
click at [1026, 735] on button "Insert and replace" at bounding box center [1036, 730] width 92 height 12
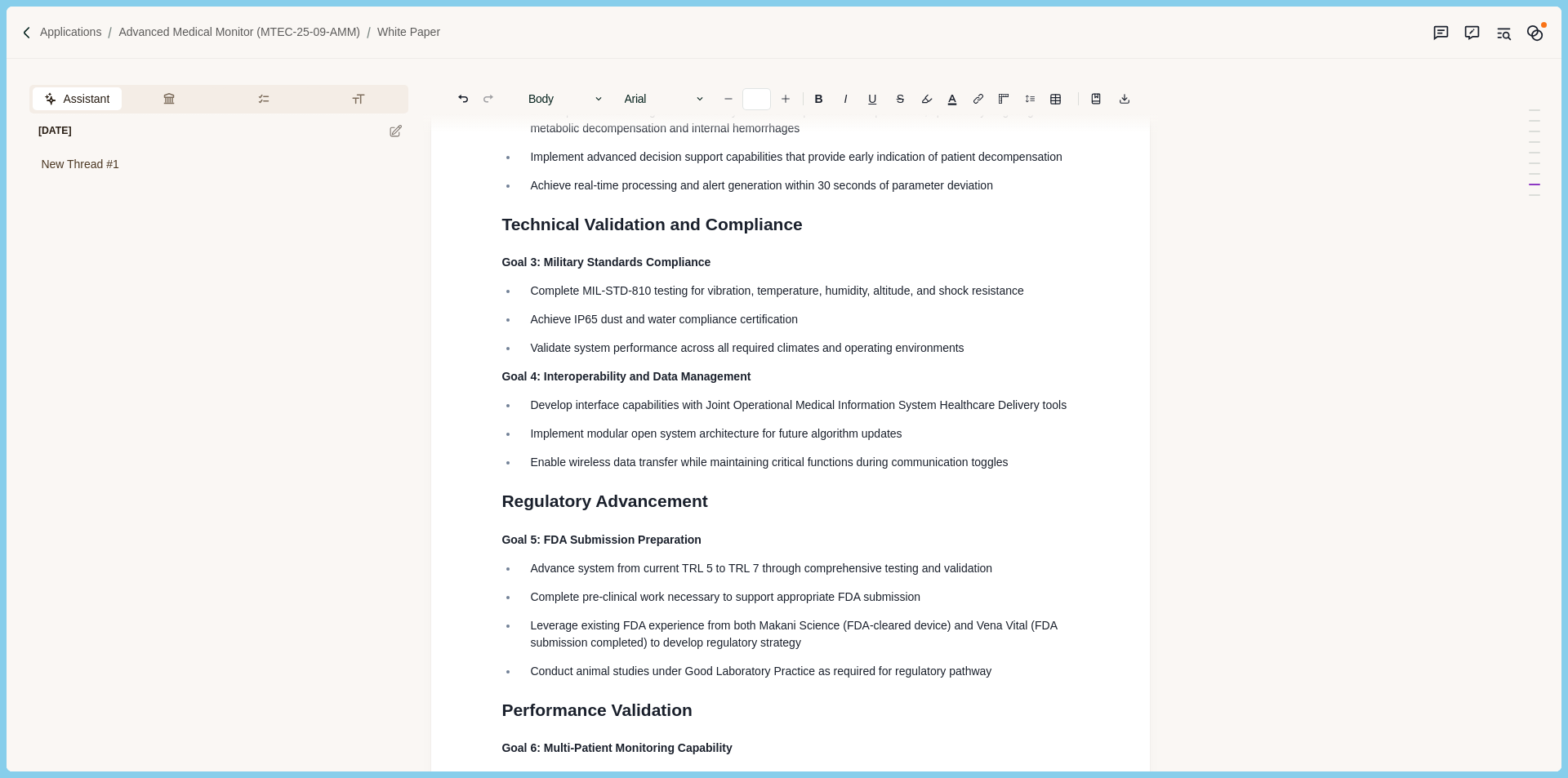
scroll to position [1623, 0]
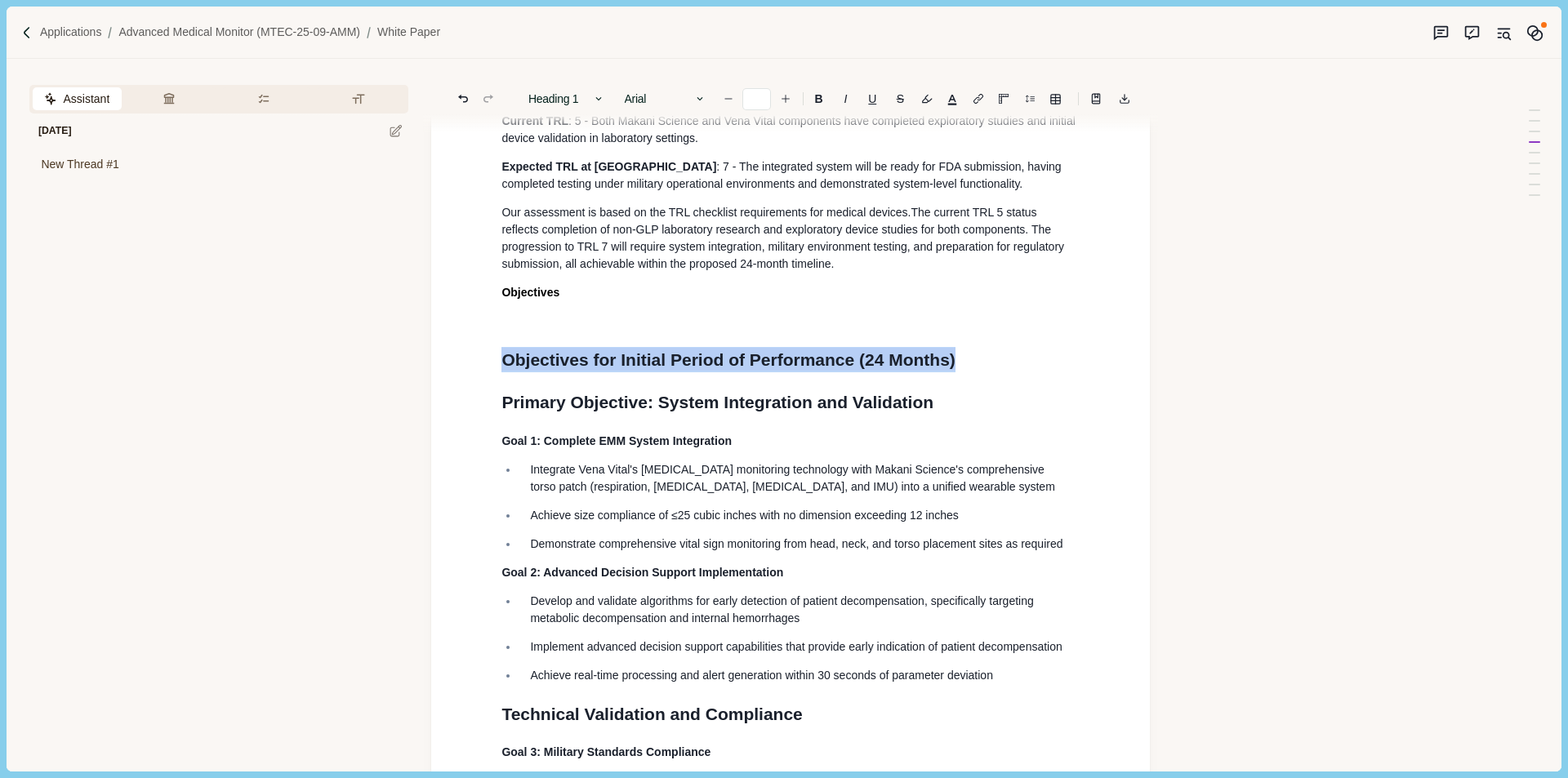
drag, startPoint x: 994, startPoint y: 391, endPoint x: 480, endPoint y: 390, distance: 514.0
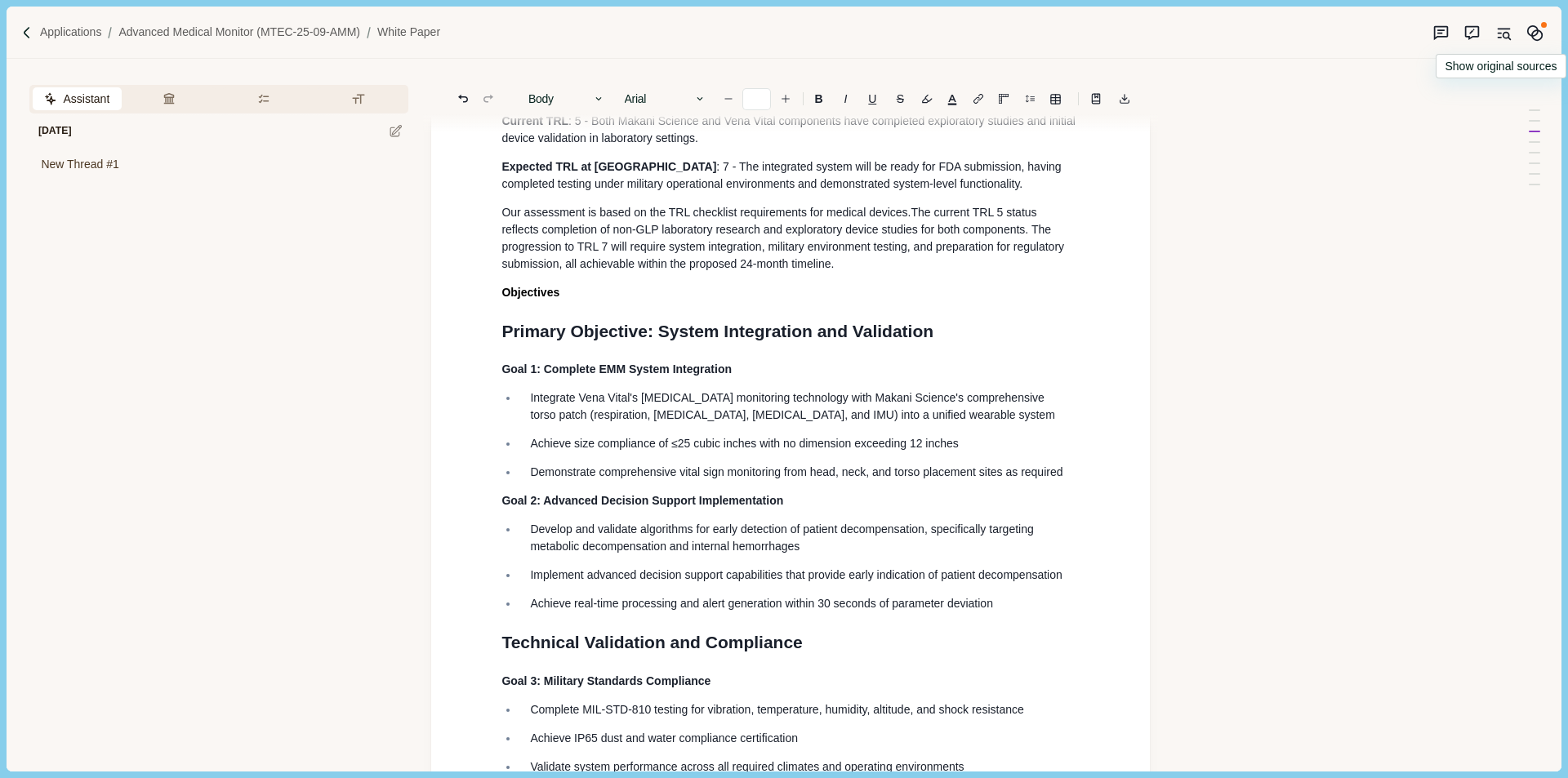
click at [1509, 31] on icon "Original sources" at bounding box center [1504, 32] width 17 height 17
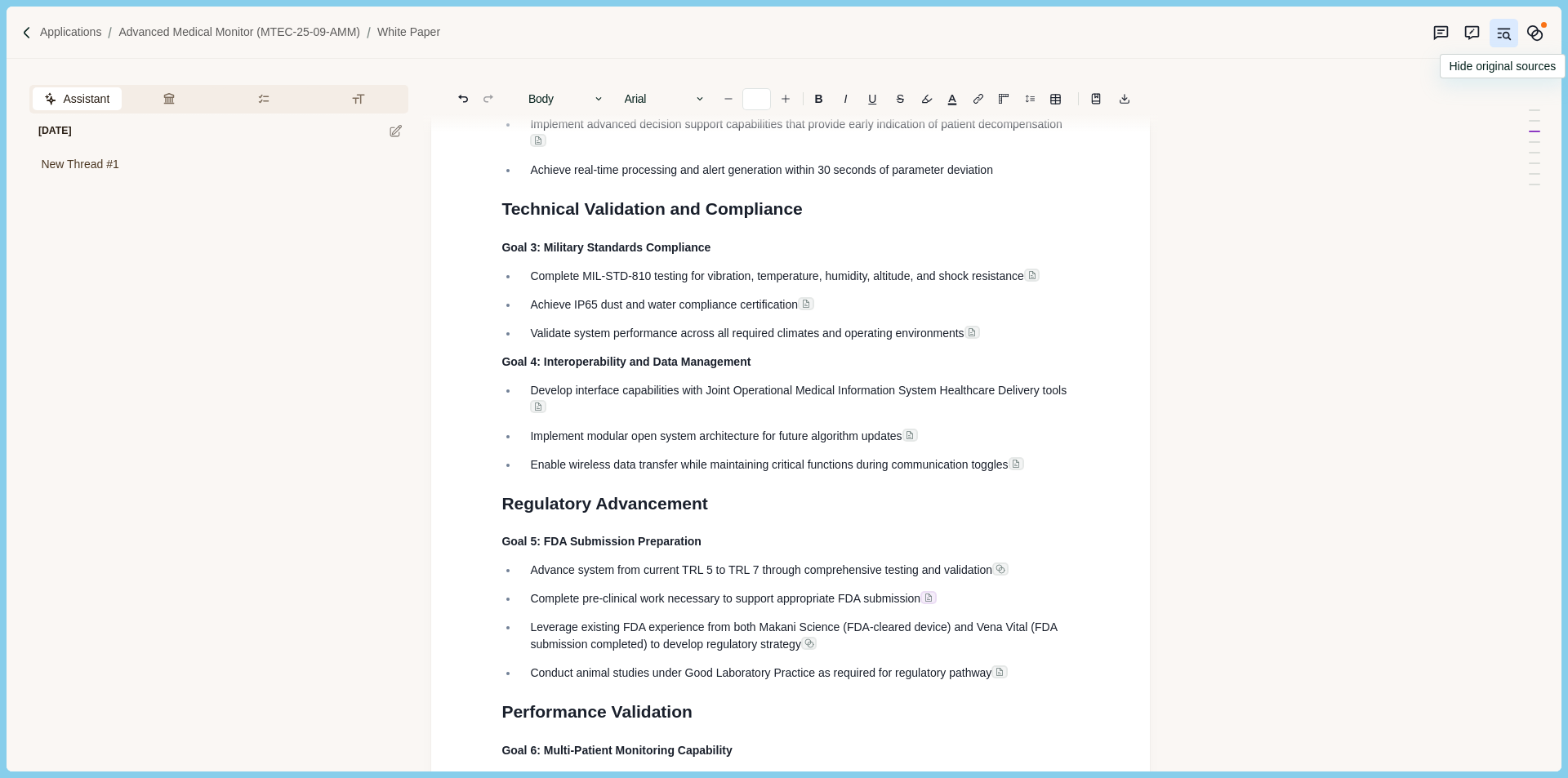
scroll to position [2113, 0]
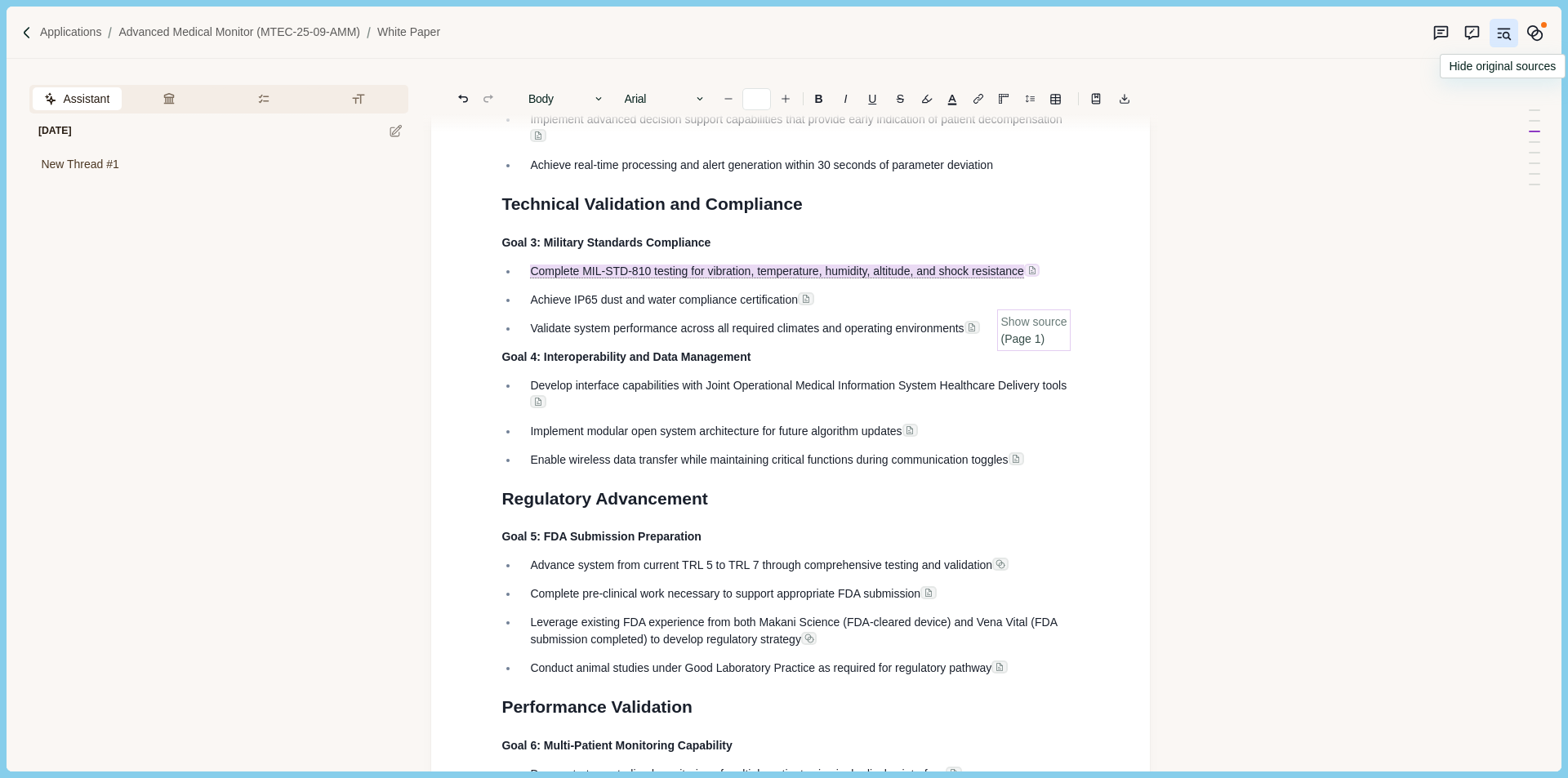
click at [1033, 275] on img at bounding box center [1032, 271] width 10 height 10
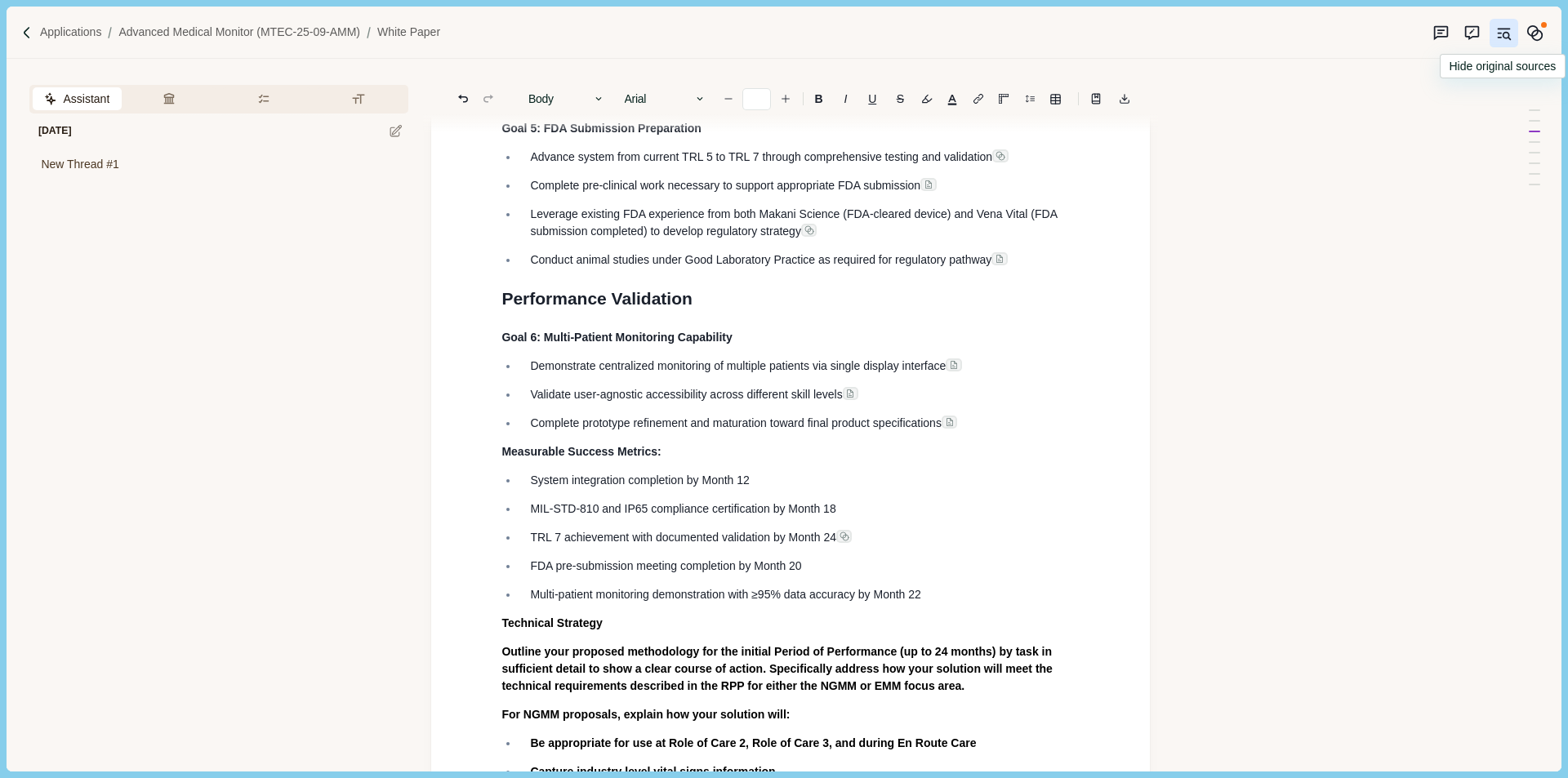
scroll to position [2930, 0]
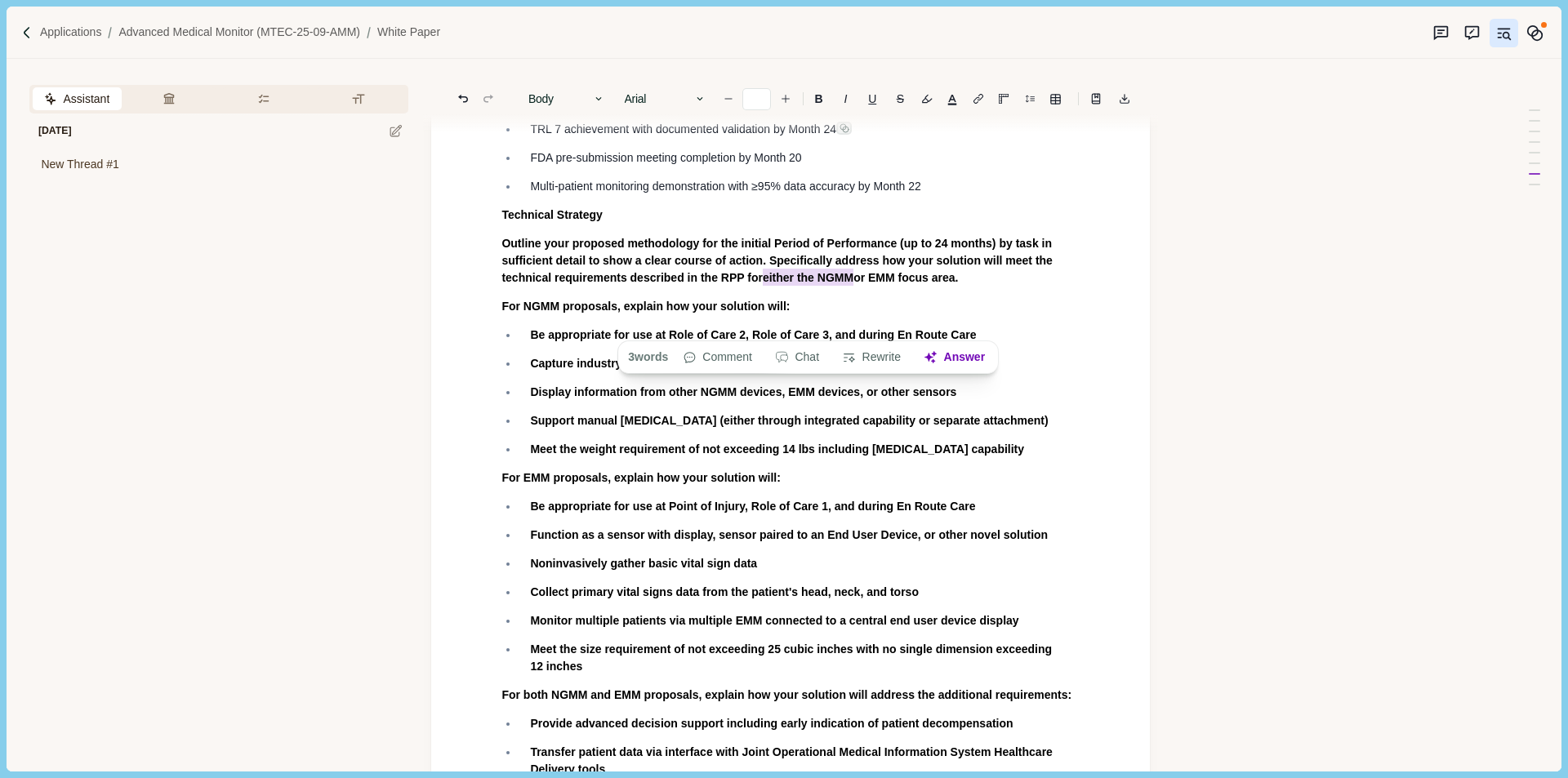
drag, startPoint x: 761, startPoint y: 327, endPoint x: 853, endPoint y: 326, distance: 92.0
click at [853, 287] on span "Outline your proposed methodology for the initial Period of Performance (up to …" at bounding box center [778, 262] width 554 height 50
click at [793, 286] on span "either the NGMM" at bounding box center [808, 277] width 91 height 17
drag, startPoint x: 761, startPoint y: 323, endPoint x: 792, endPoint y: 325, distance: 31.1
click at [792, 287] on span "Outline your proposed methodology for the initial Period of Performance (up to …" at bounding box center [778, 262] width 554 height 50
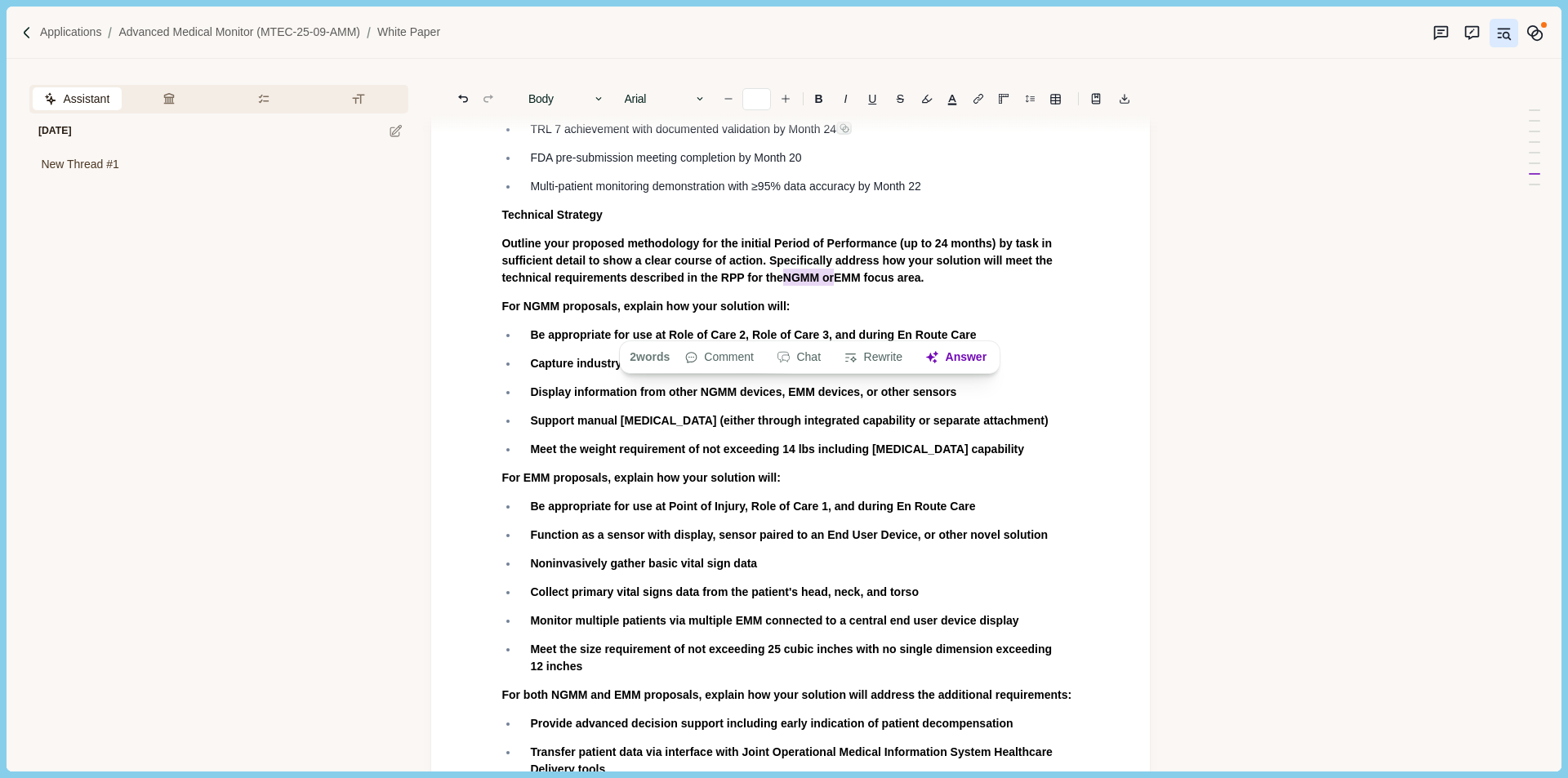
drag, startPoint x: 839, startPoint y: 328, endPoint x: 783, endPoint y: 322, distance: 56.3
click at [783, 287] on span "Outline your proposed methodology for the initial Period of Performance (up to …" at bounding box center [778, 262] width 554 height 50
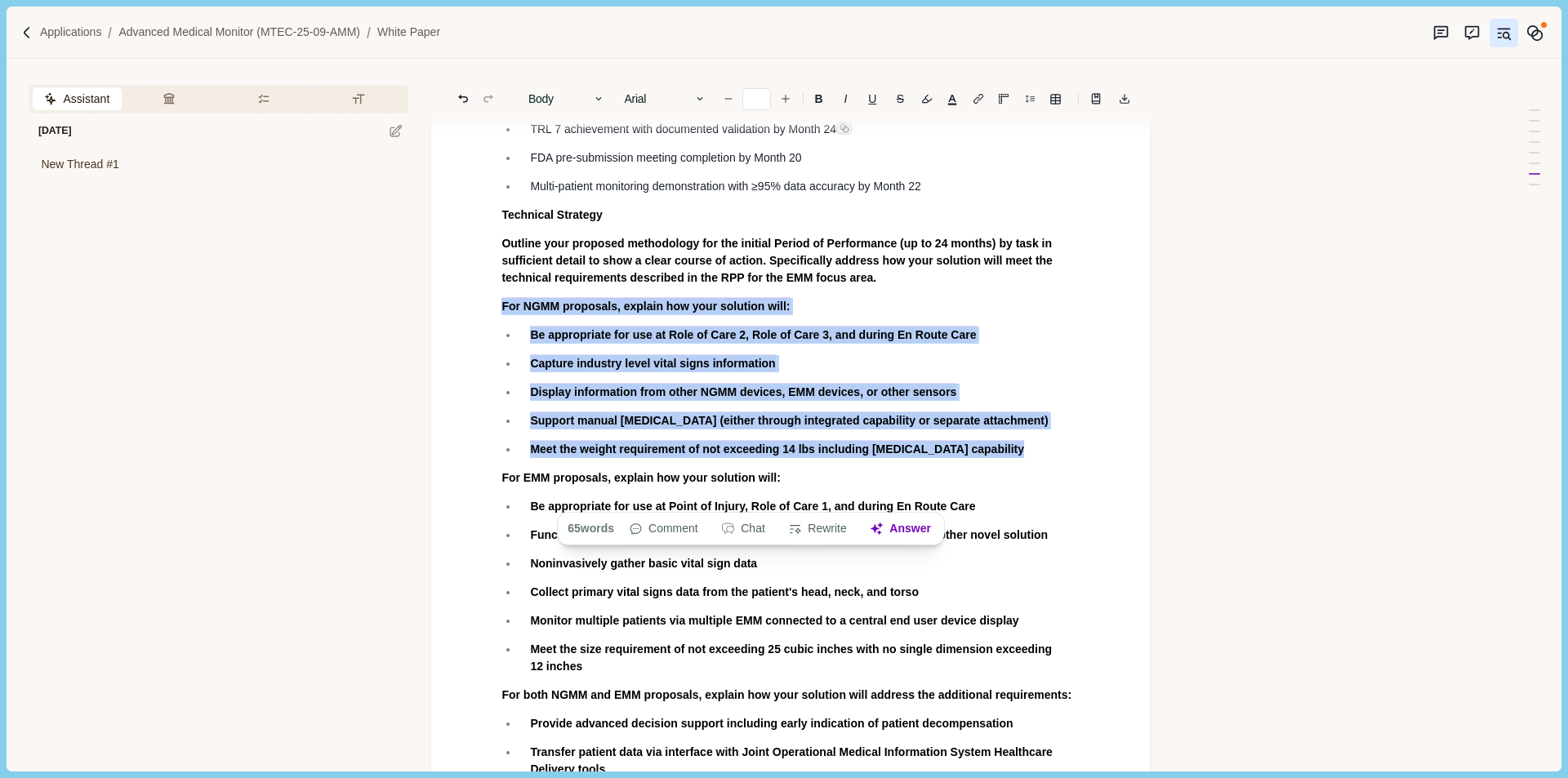
drag, startPoint x: 1021, startPoint y: 499, endPoint x: 445, endPoint y: 342, distance: 597.0
click at [445, 342] on div "White Paper Cover Page Include all of the following on your cover page (1 page)…" at bounding box center [791, 303] width 719 height 6212
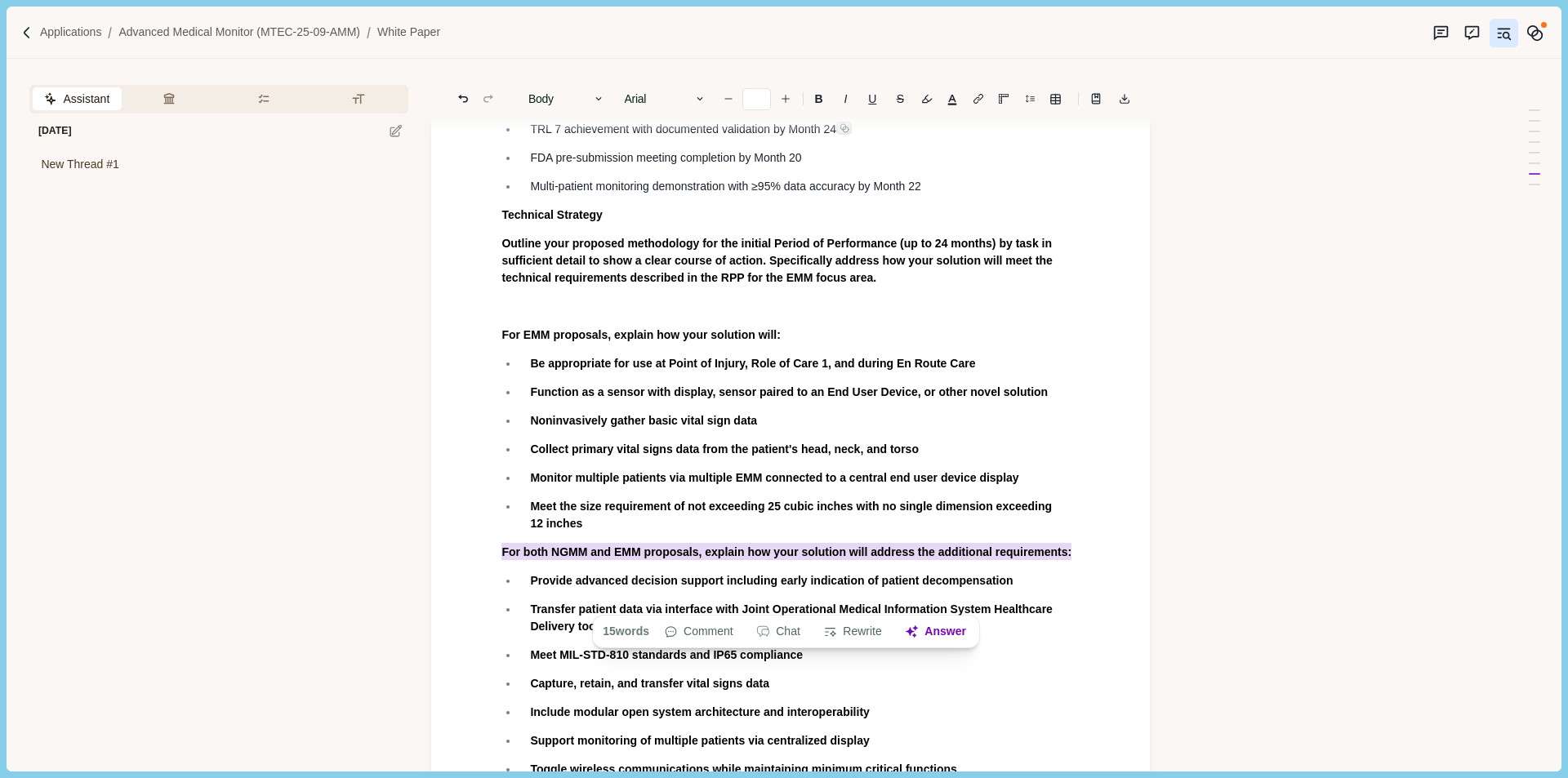
drag, startPoint x: 1089, startPoint y: 601, endPoint x: 477, endPoint y: 586, distance: 612.2
click at [477, 586] on div "White Paper Cover Page Include all of the following on your cover page (1 page)…" at bounding box center [791, 232] width 719 height 6069
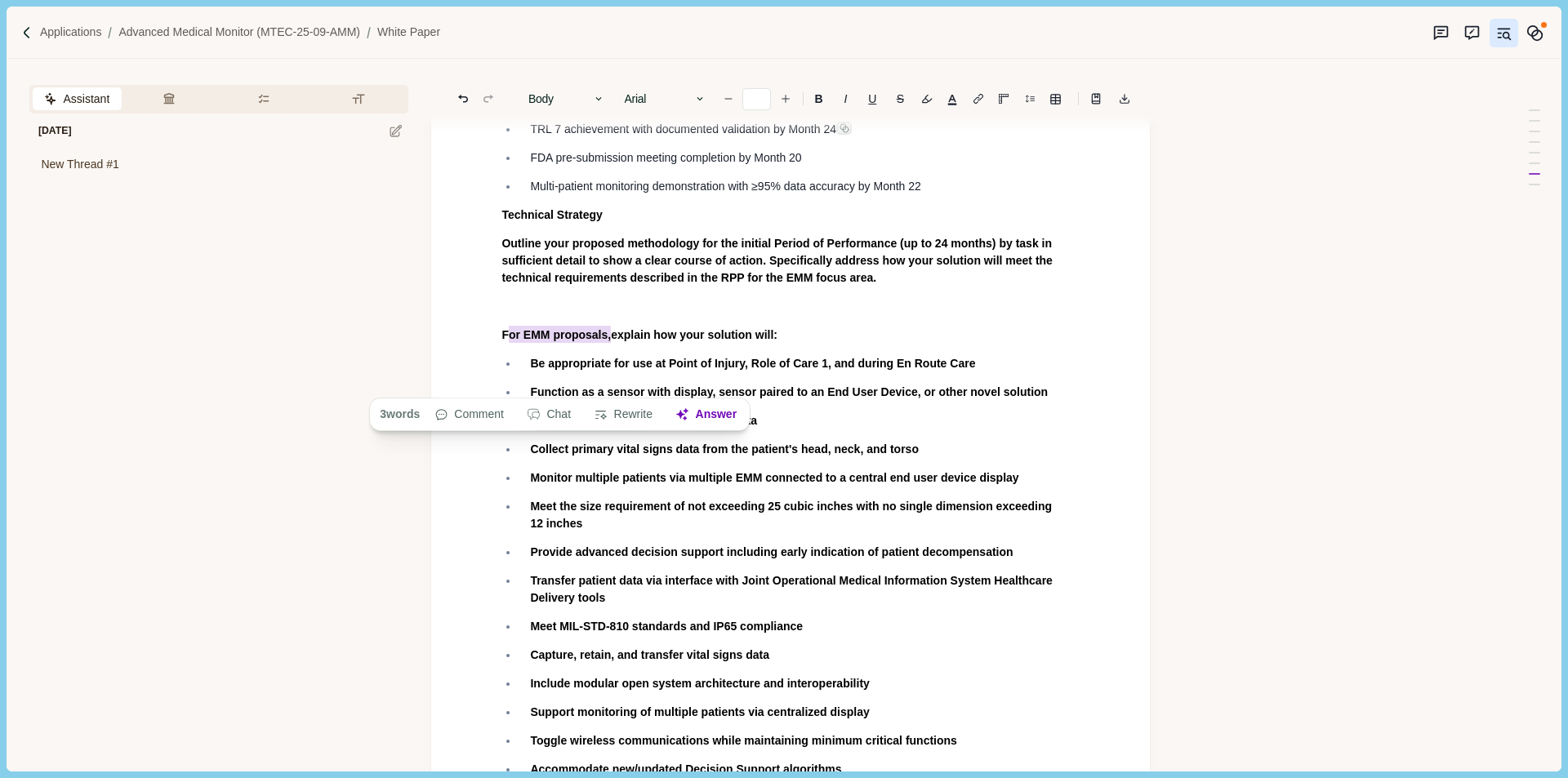
drag, startPoint x: 612, startPoint y: 384, endPoint x: 508, endPoint y: 390, distance: 104.2
click at [508, 343] on span "F or EMM proposals, explain how your solution will:" at bounding box center [639, 334] width 276 height 17
click at [891, 484] on span "Monitor multiple patients via multiple EMM connected to a central end user devi…" at bounding box center [774, 478] width 488 height 13
click at [648, 315] on p at bounding box center [791, 307] width 578 height 17
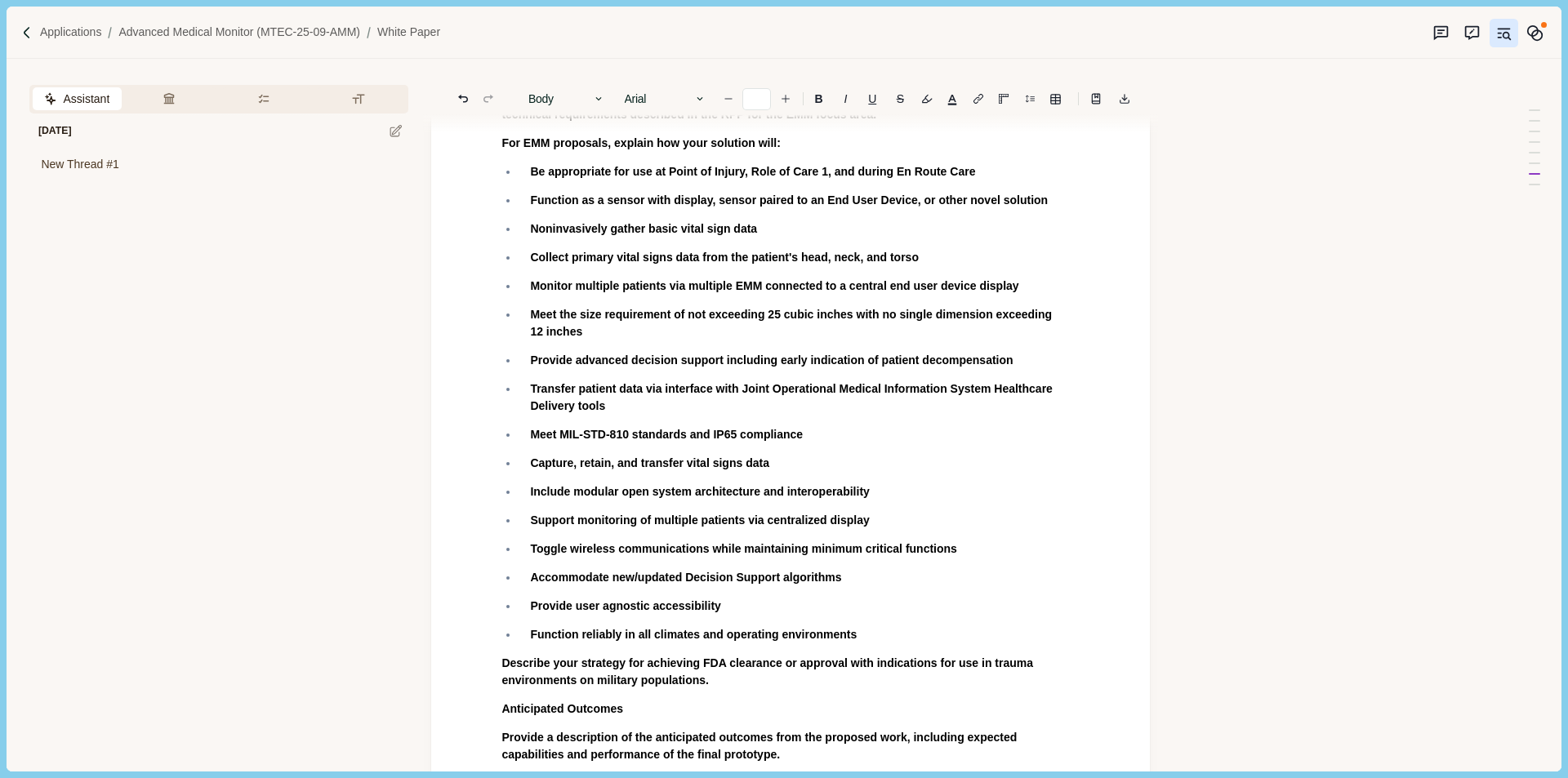
scroll to position [3012, 0]
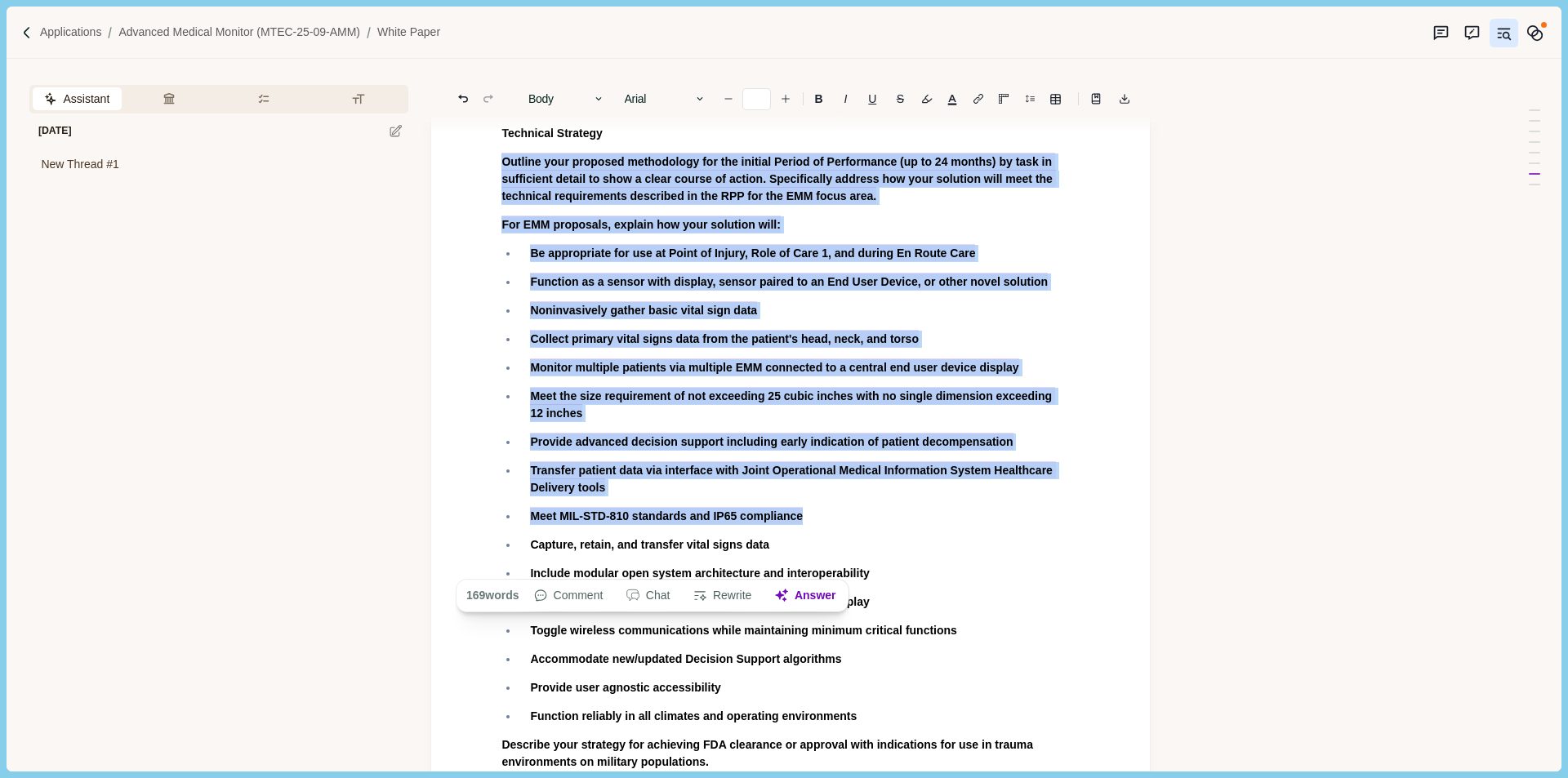
drag, startPoint x: 504, startPoint y: 207, endPoint x: 819, endPoint y: 569, distance: 479.9
click at [819, 569] on article "White Paper Cover Page Include all of the following on your cover page (1 page)…" at bounding box center [791, 121] width 719 height 6012
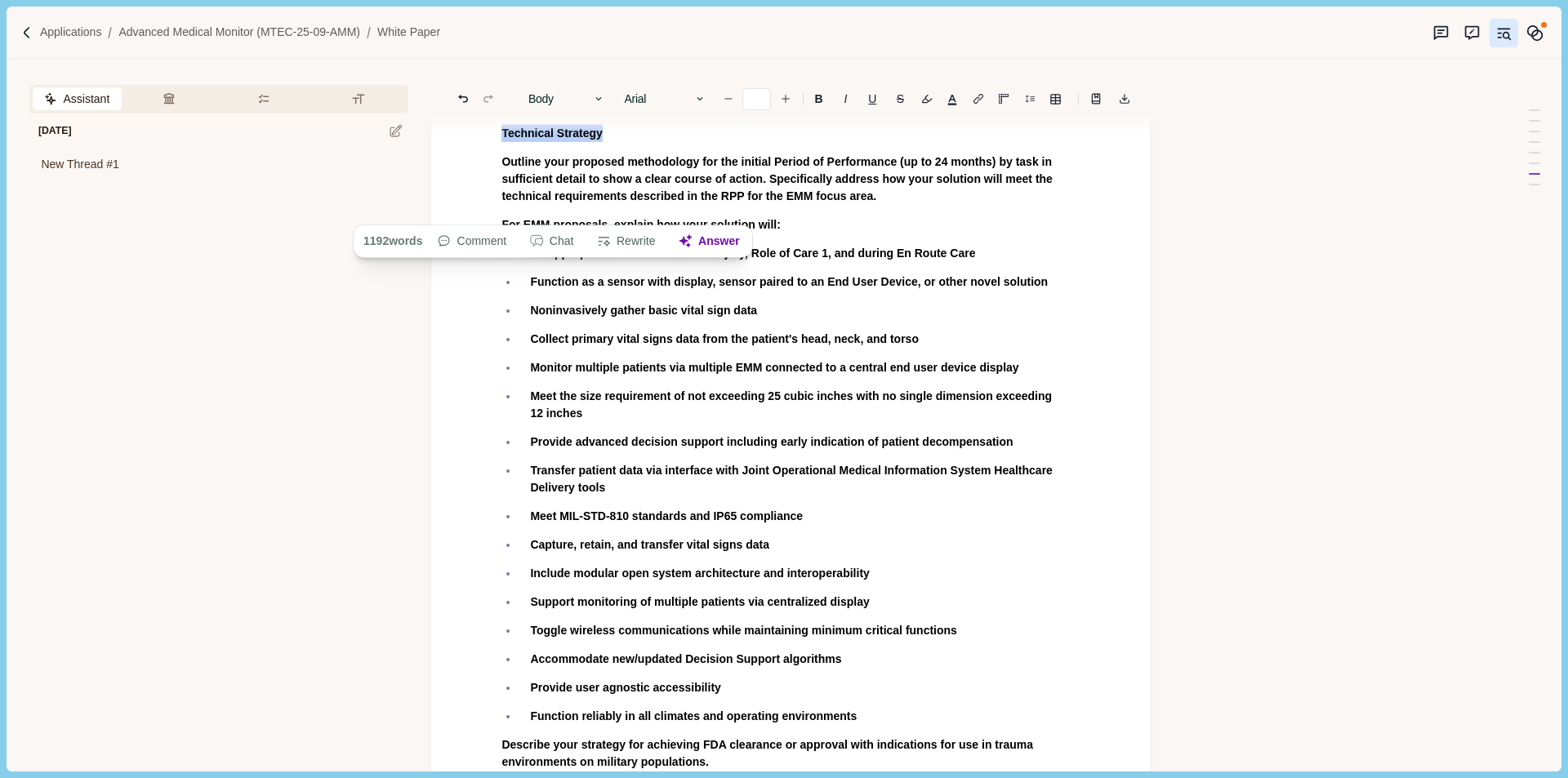
click at [603, 312] on ul "Be appropriate for use at Point of Injury, Role of Care 1, and during En Route …" at bounding box center [785, 485] width 590 height 480
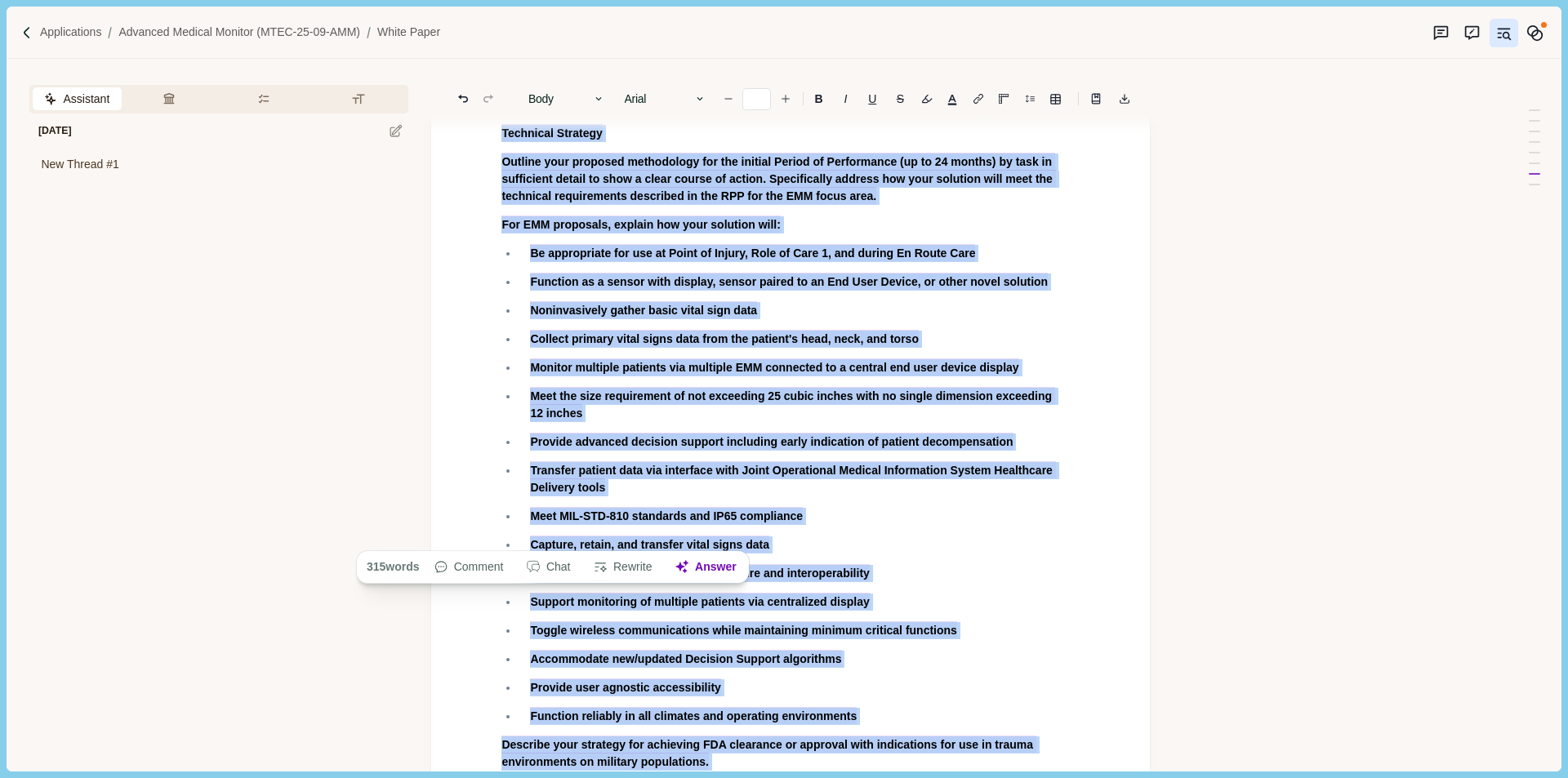
scroll to position [3266, 0]
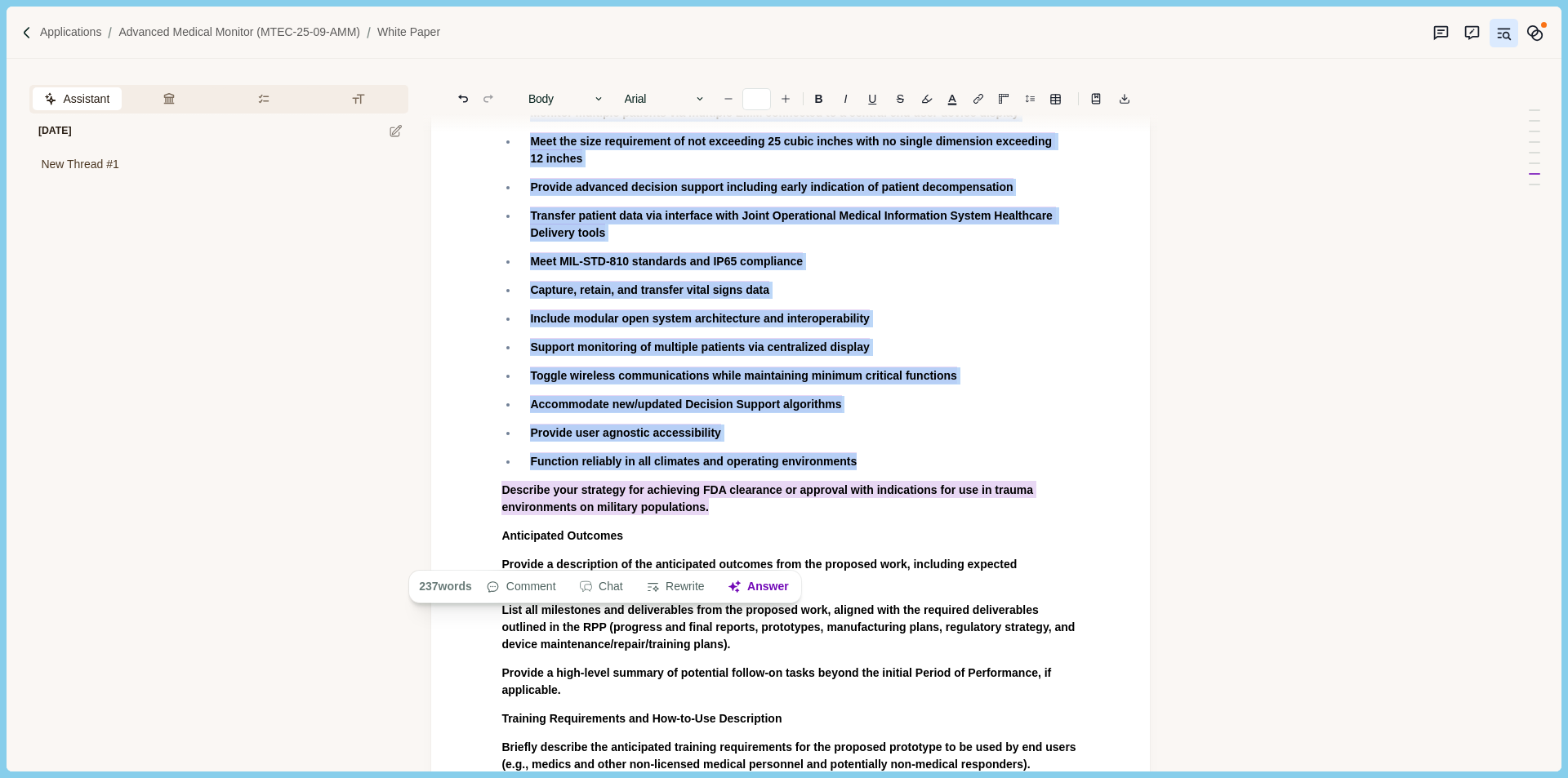
drag, startPoint x: 503, startPoint y: 181, endPoint x: 810, endPoint y: 557, distance: 485.4
click at [763, 593] on button "Answer" at bounding box center [758, 586] width 78 height 22
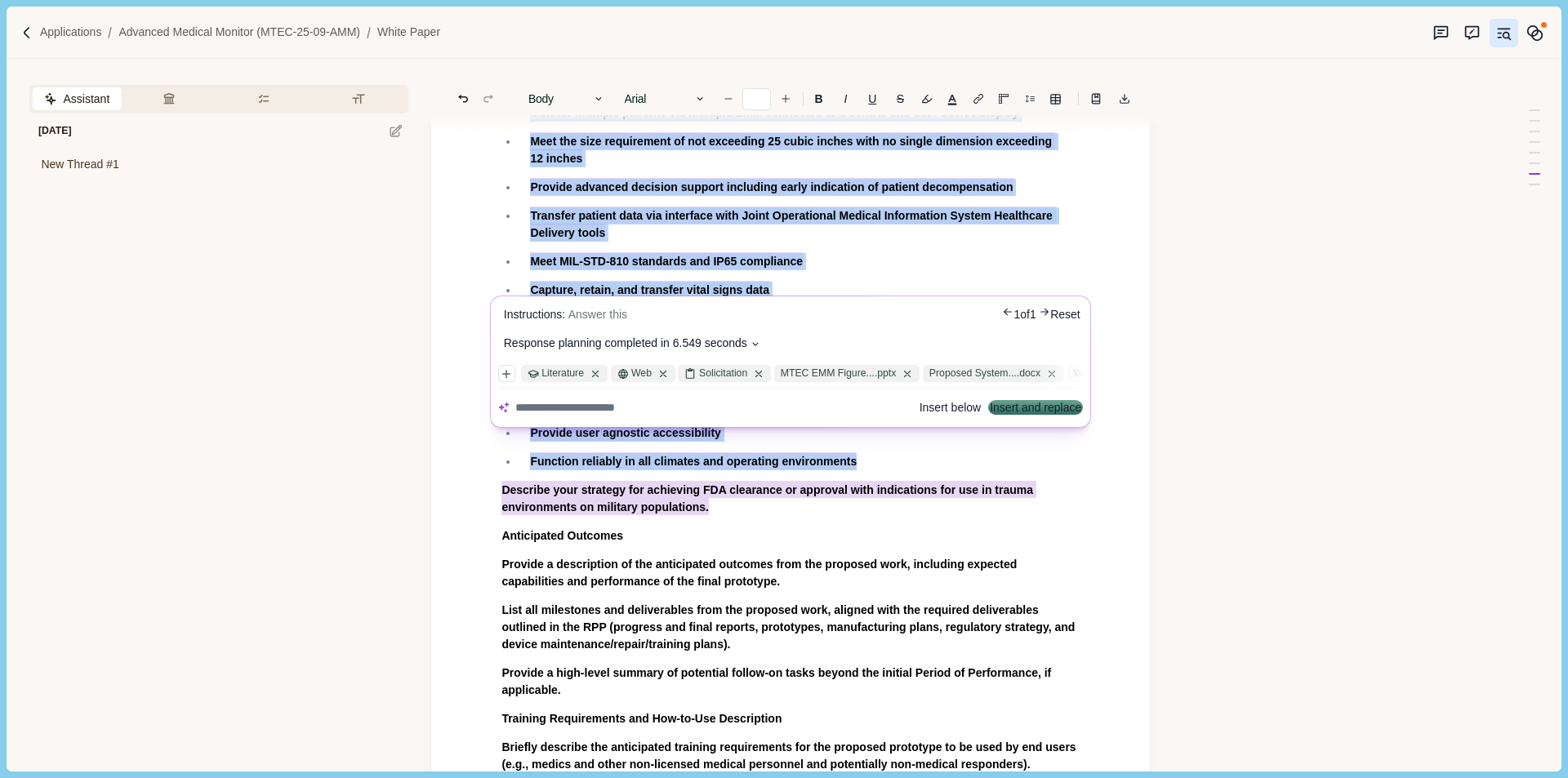
click at [760, 343] on icon at bounding box center [757, 344] width 12 height 12
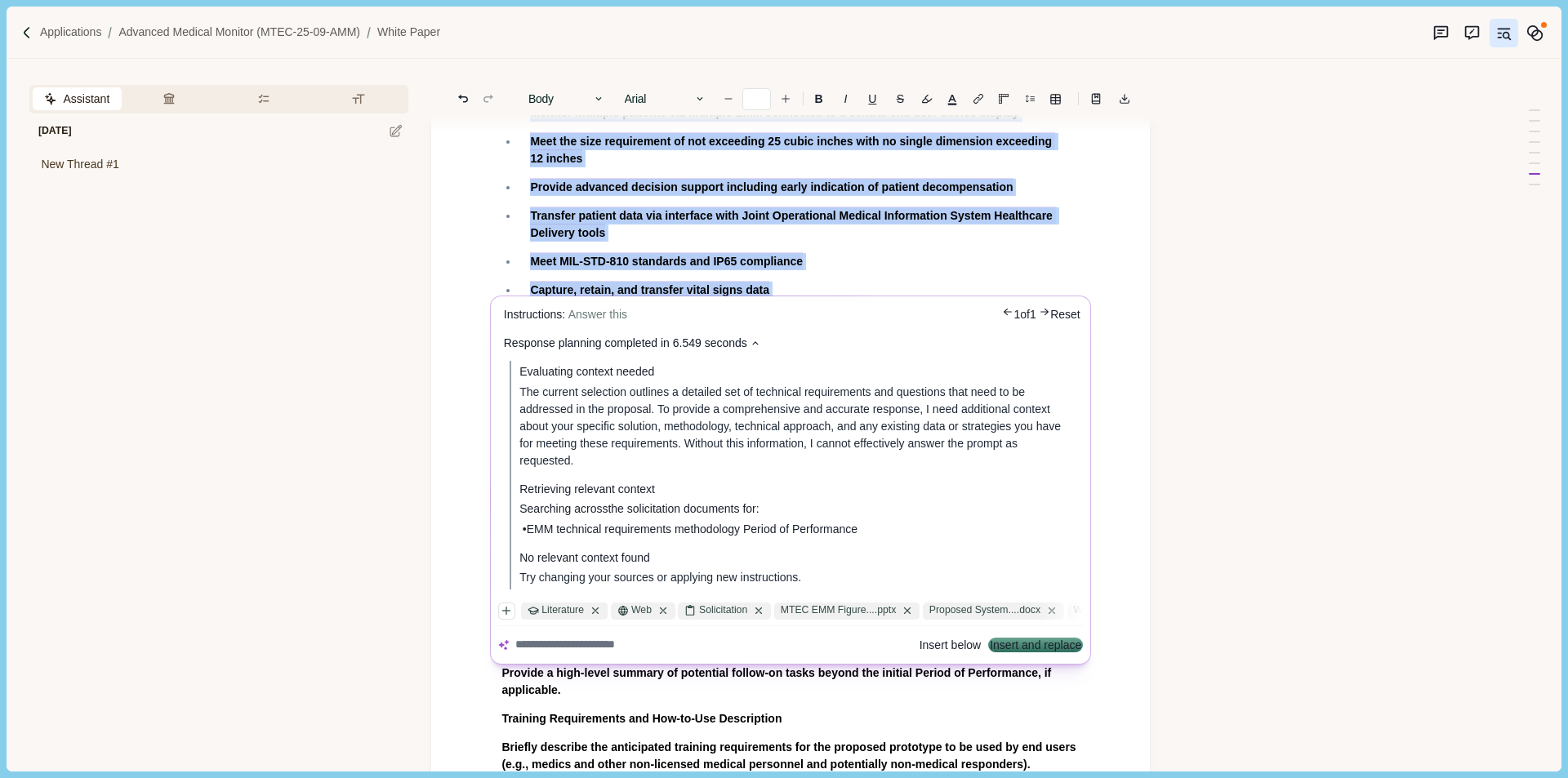
click at [1208, 366] on body "Applications Advanced Medical Monitor (MTEC-25-09-AMM) White Paper Assistant Re…" at bounding box center [784, 389] width 1568 height 778
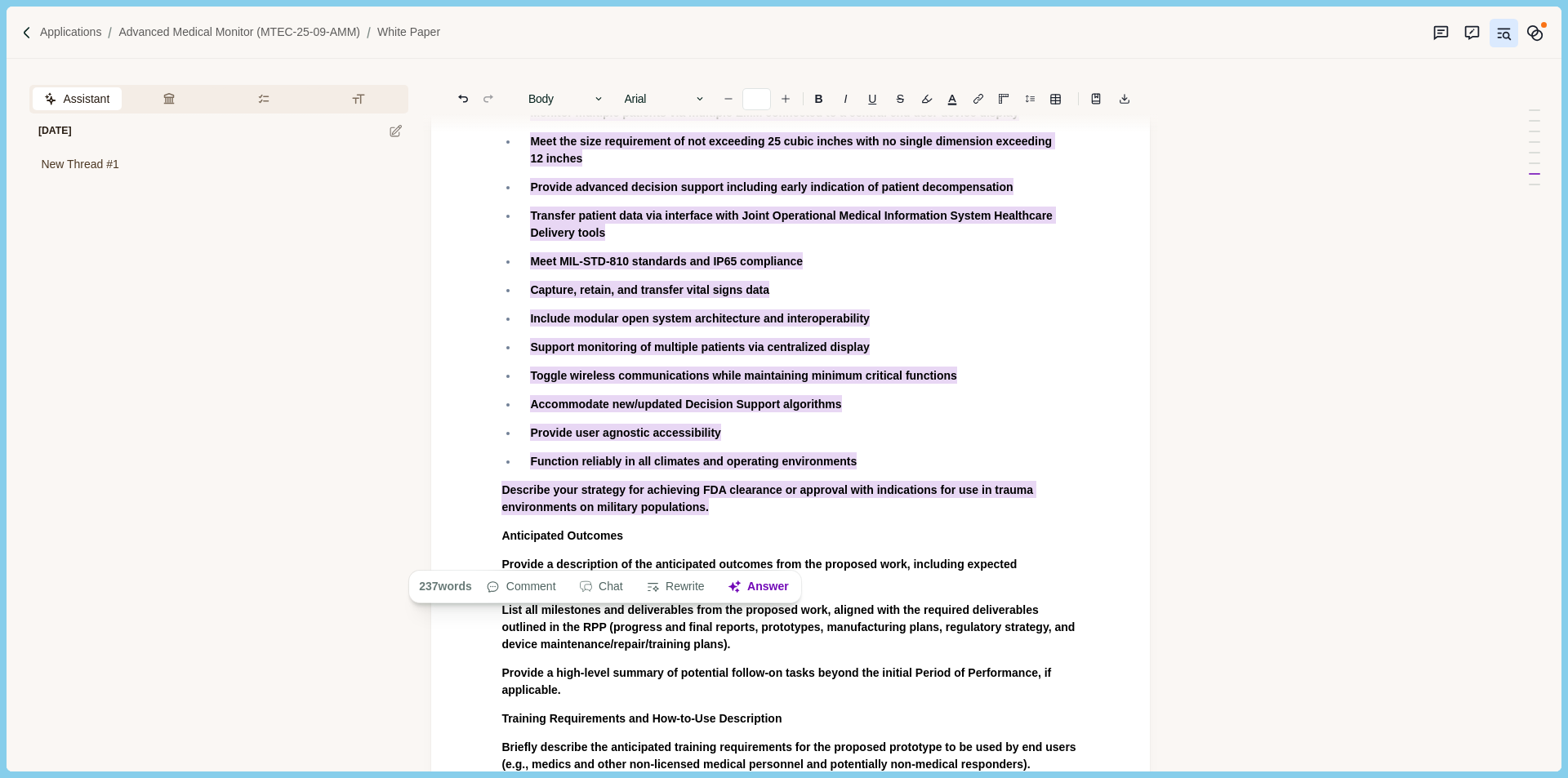
scroll to position [2858, 0]
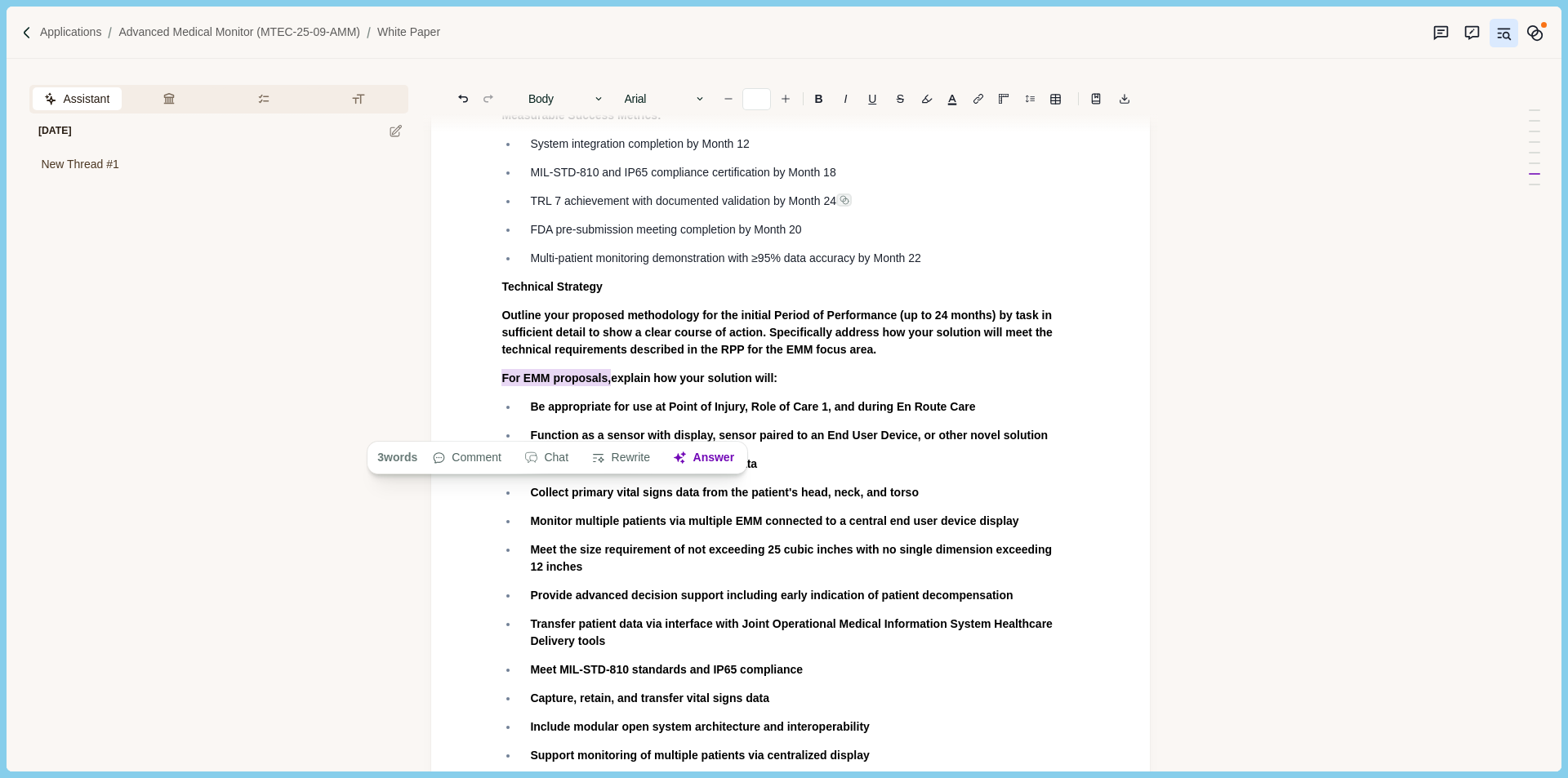
drag, startPoint x: 613, startPoint y: 426, endPoint x: 452, endPoint y: 425, distance: 161.0
click at [452, 425] on div "White Paper Cover Page Include all of the following on your cover page (1 page)…" at bounding box center [791, 275] width 719 height 6012
drag, startPoint x: 612, startPoint y: 426, endPoint x: 470, endPoint y: 431, distance: 142.1
click at [474, 431] on div "White Paper Cover Page Include all of the following on your cover page (1 page)…" at bounding box center [791, 275] width 719 height 6012
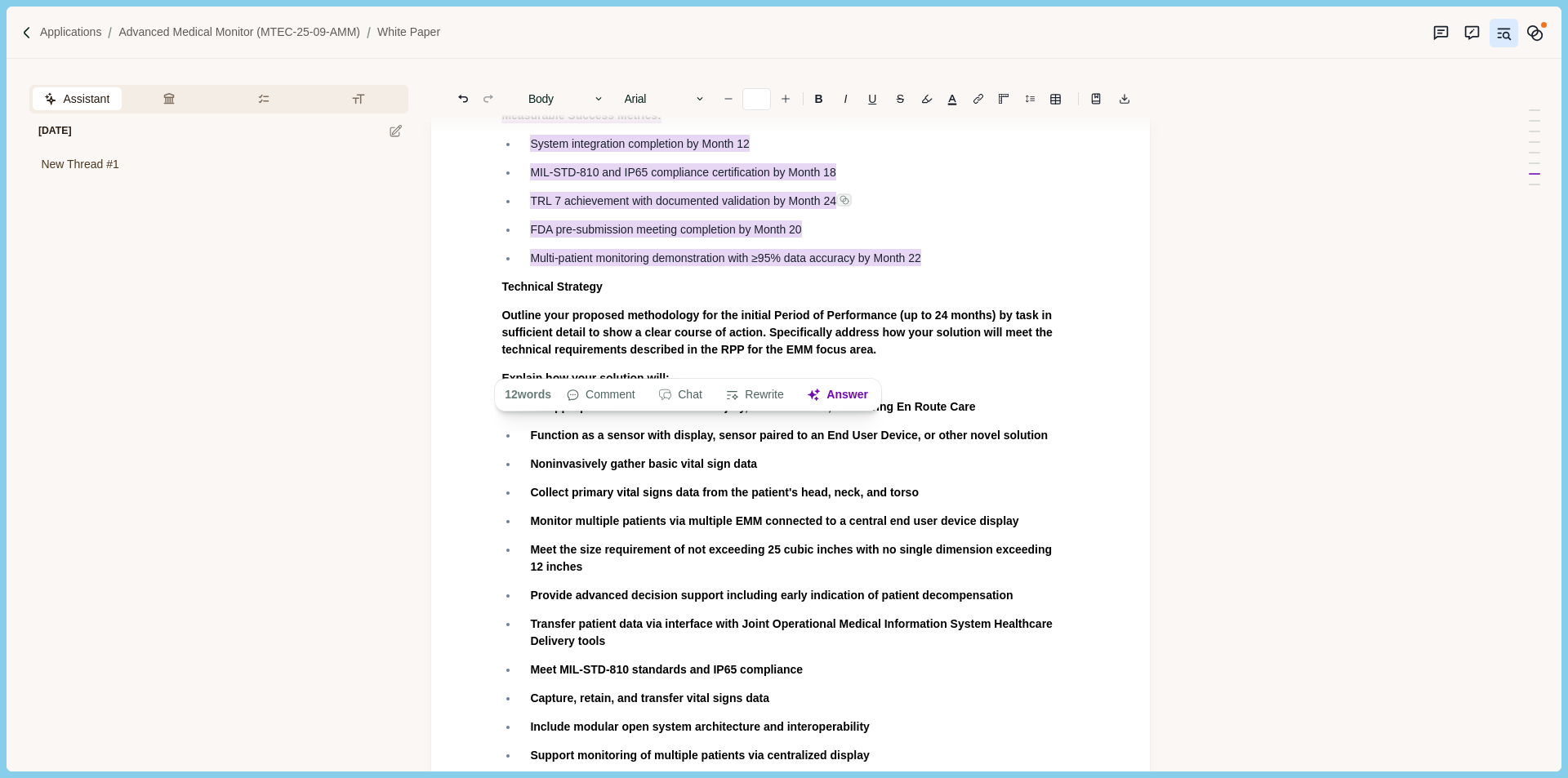
scroll to position [3184, 0]
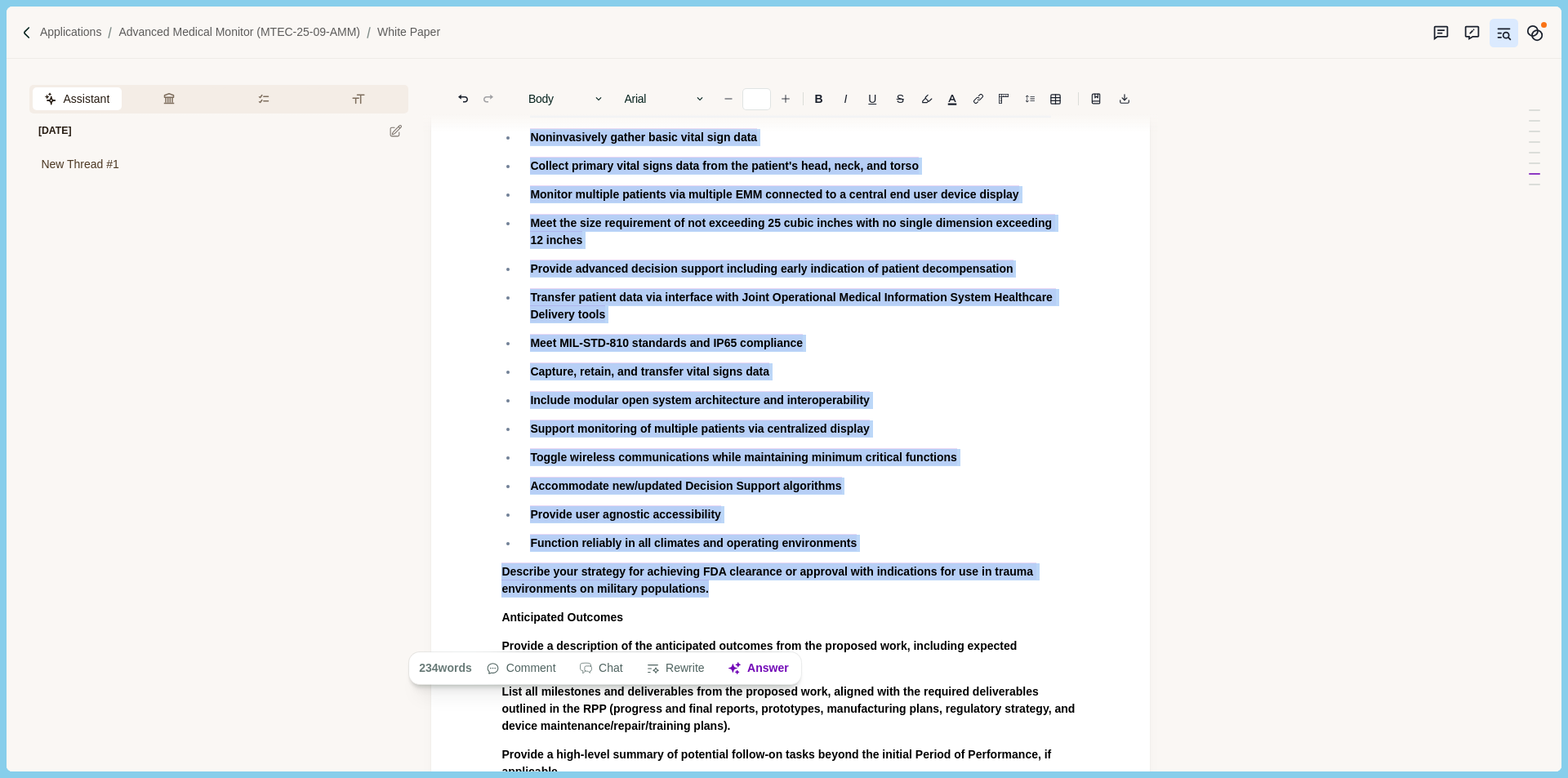
drag, startPoint x: 495, startPoint y: 336, endPoint x: 776, endPoint y: 631, distance: 407.4
click at [761, 671] on button "Answer" at bounding box center [758, 668] width 78 height 22
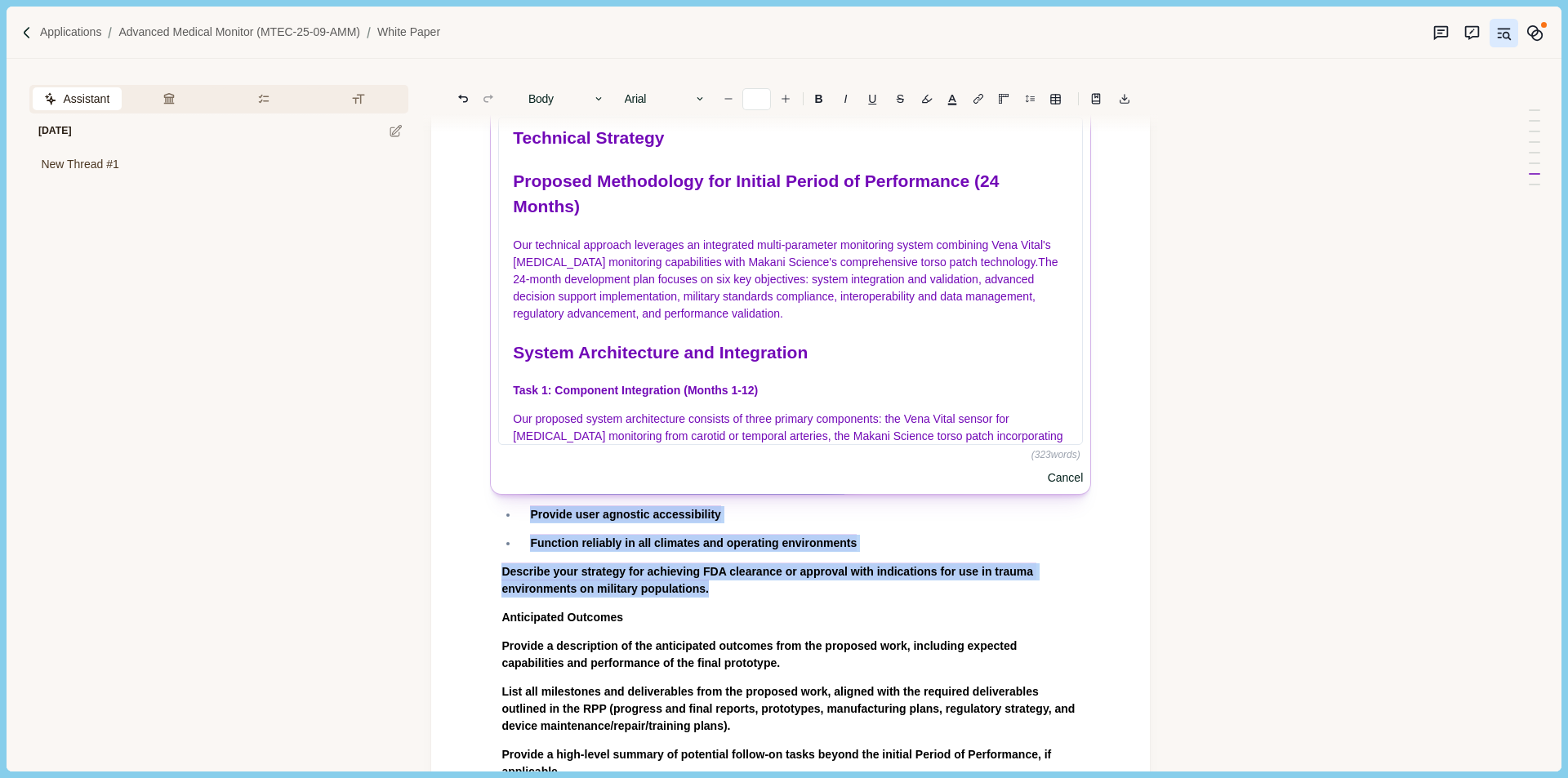
scroll to position [245, 0]
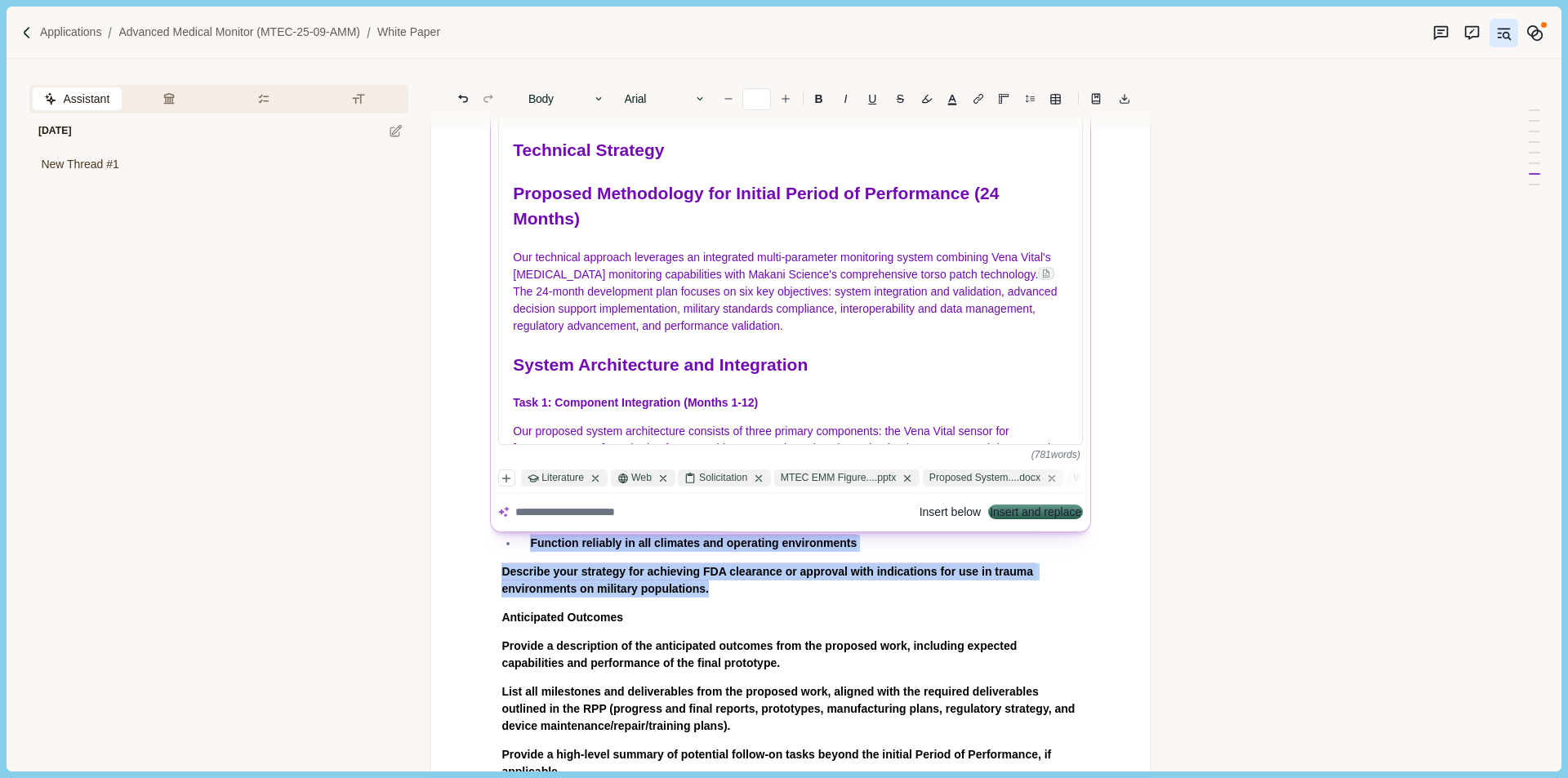
click at [1015, 519] on button "Insert and replace" at bounding box center [1036, 513] width 92 height 12
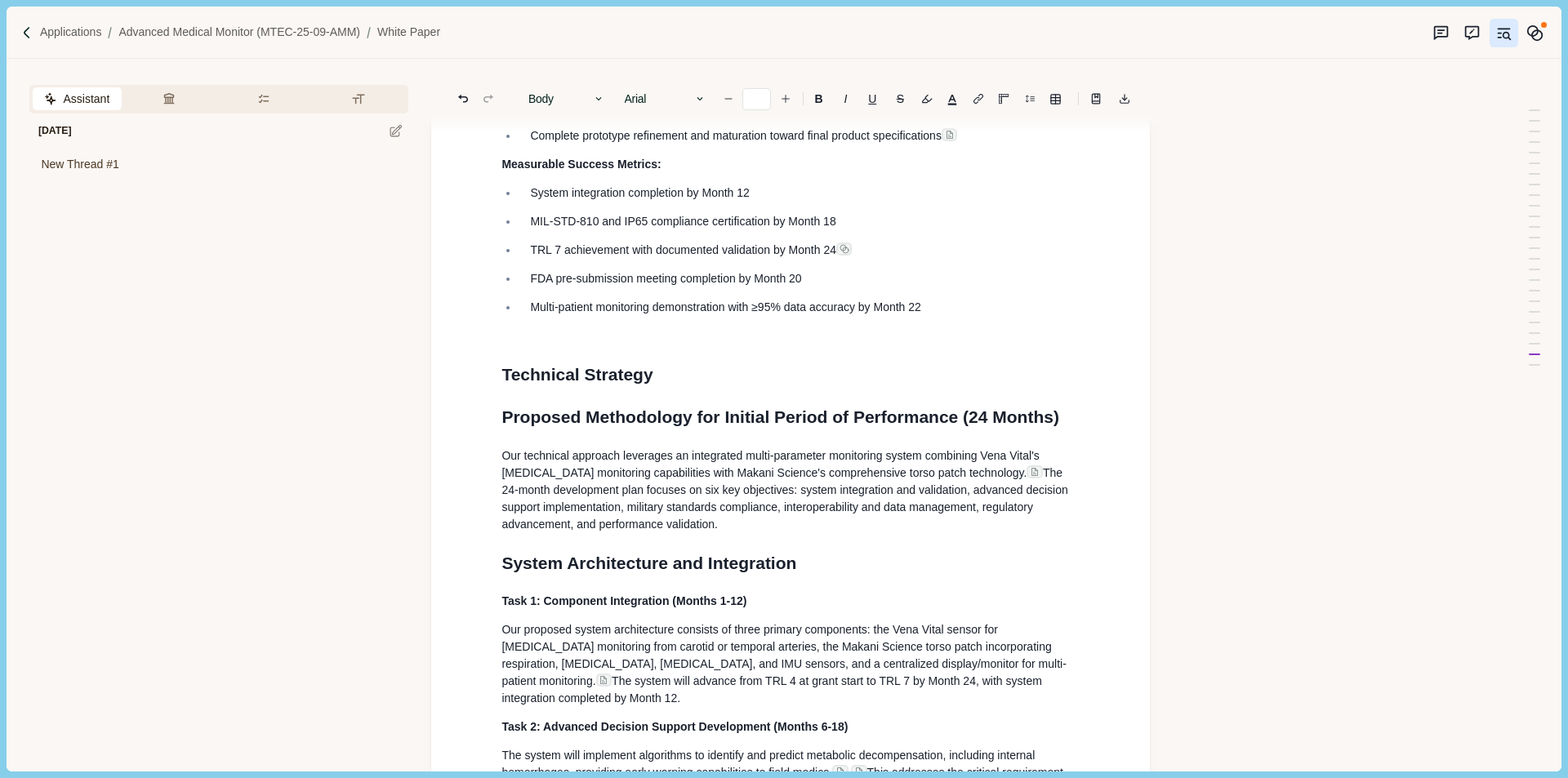
scroll to position [2805, 0]
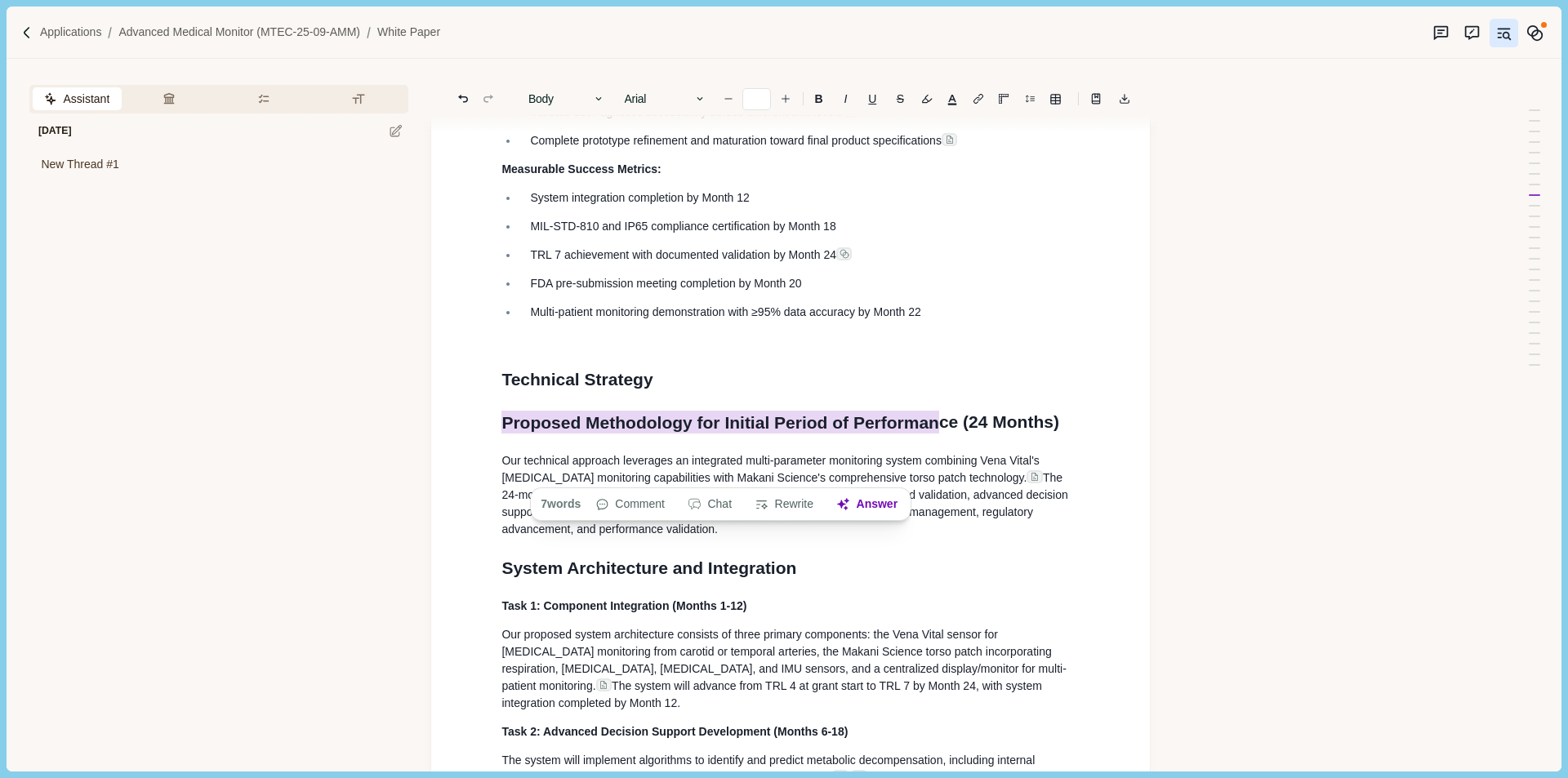
drag, startPoint x: 1094, startPoint y: 471, endPoint x: 492, endPoint y: 471, distance: 602.0
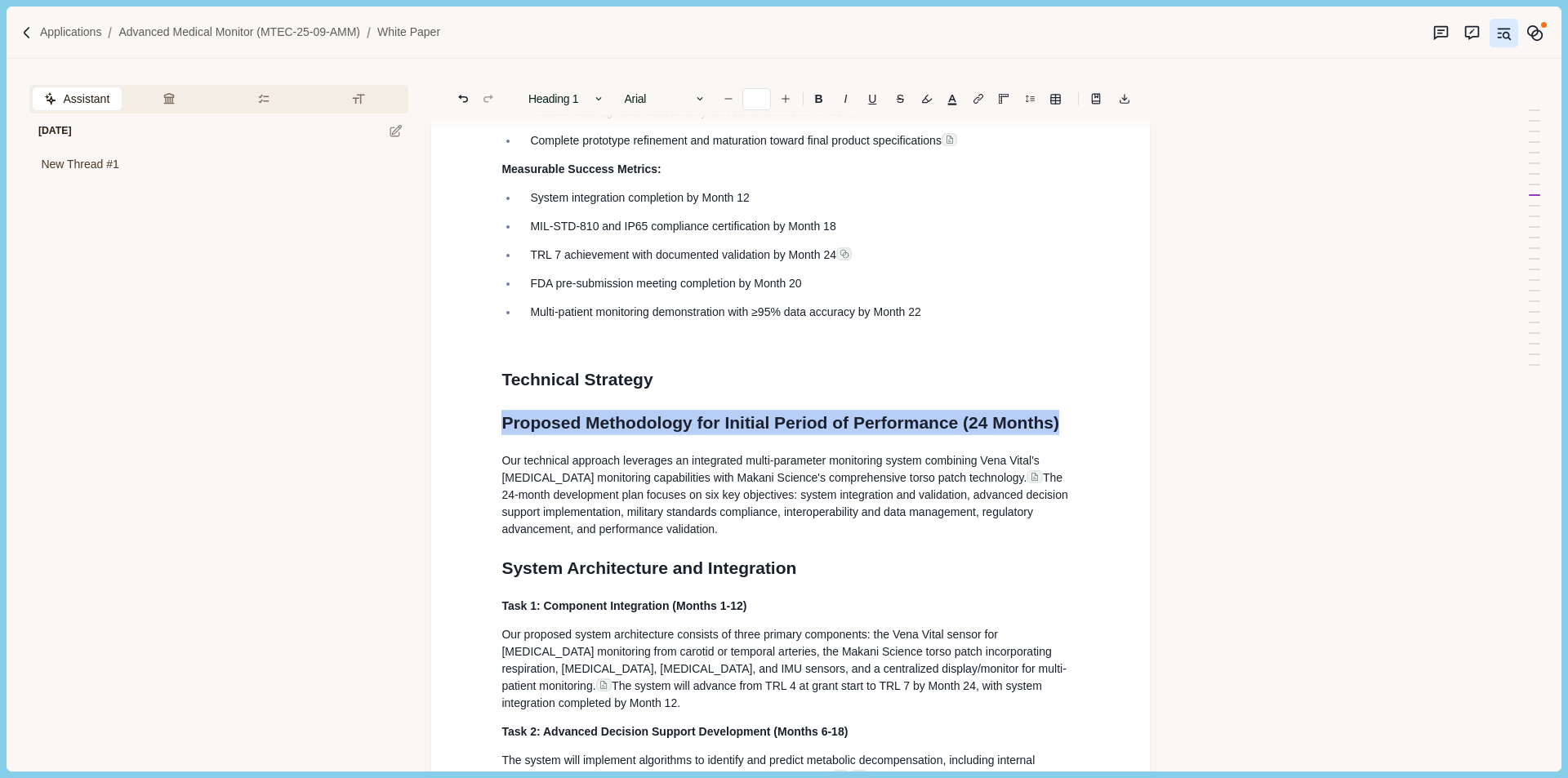
drag, startPoint x: 1066, startPoint y: 473, endPoint x: 478, endPoint y: 478, distance: 588.0
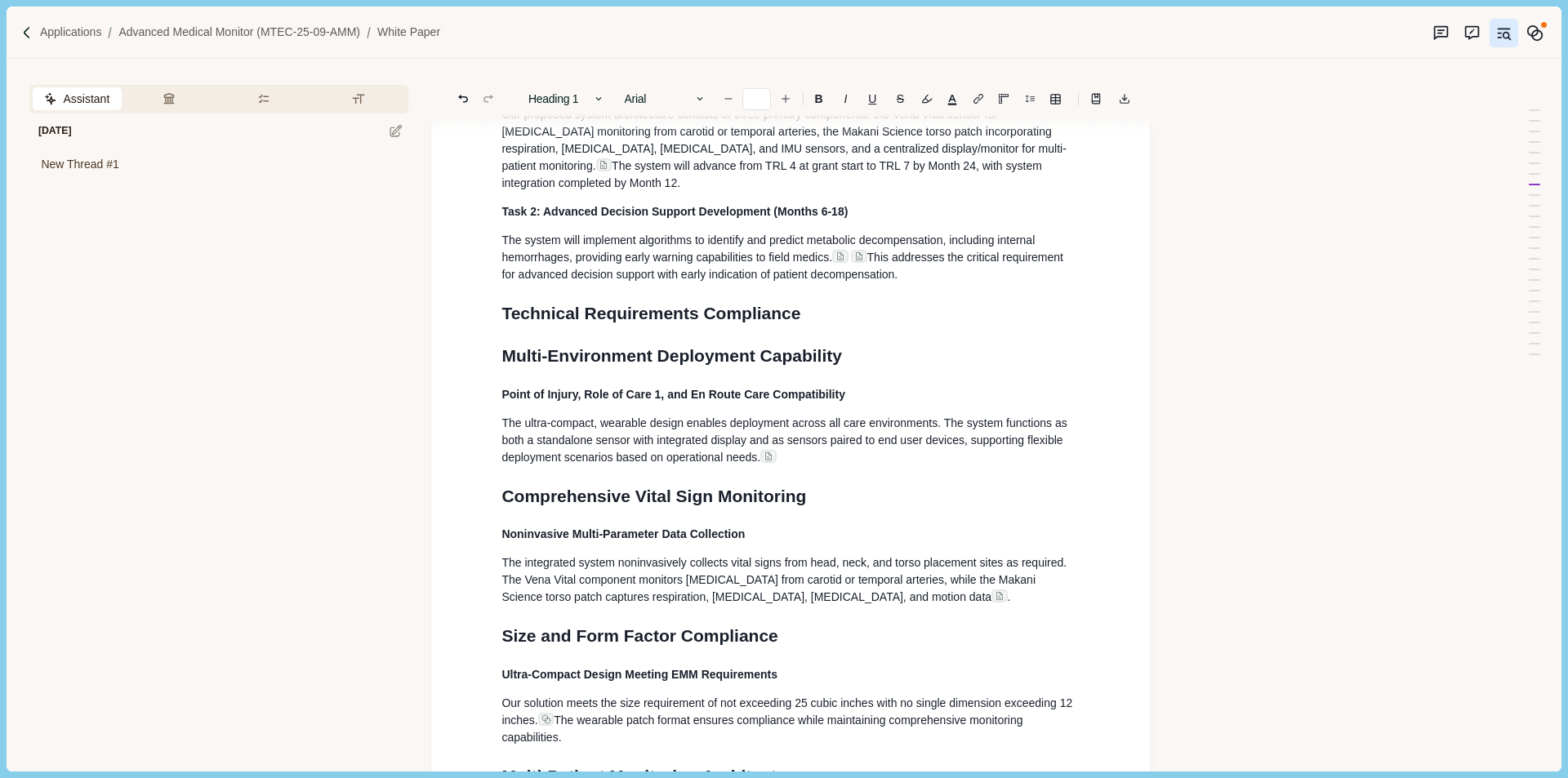
scroll to position [3294, 0]
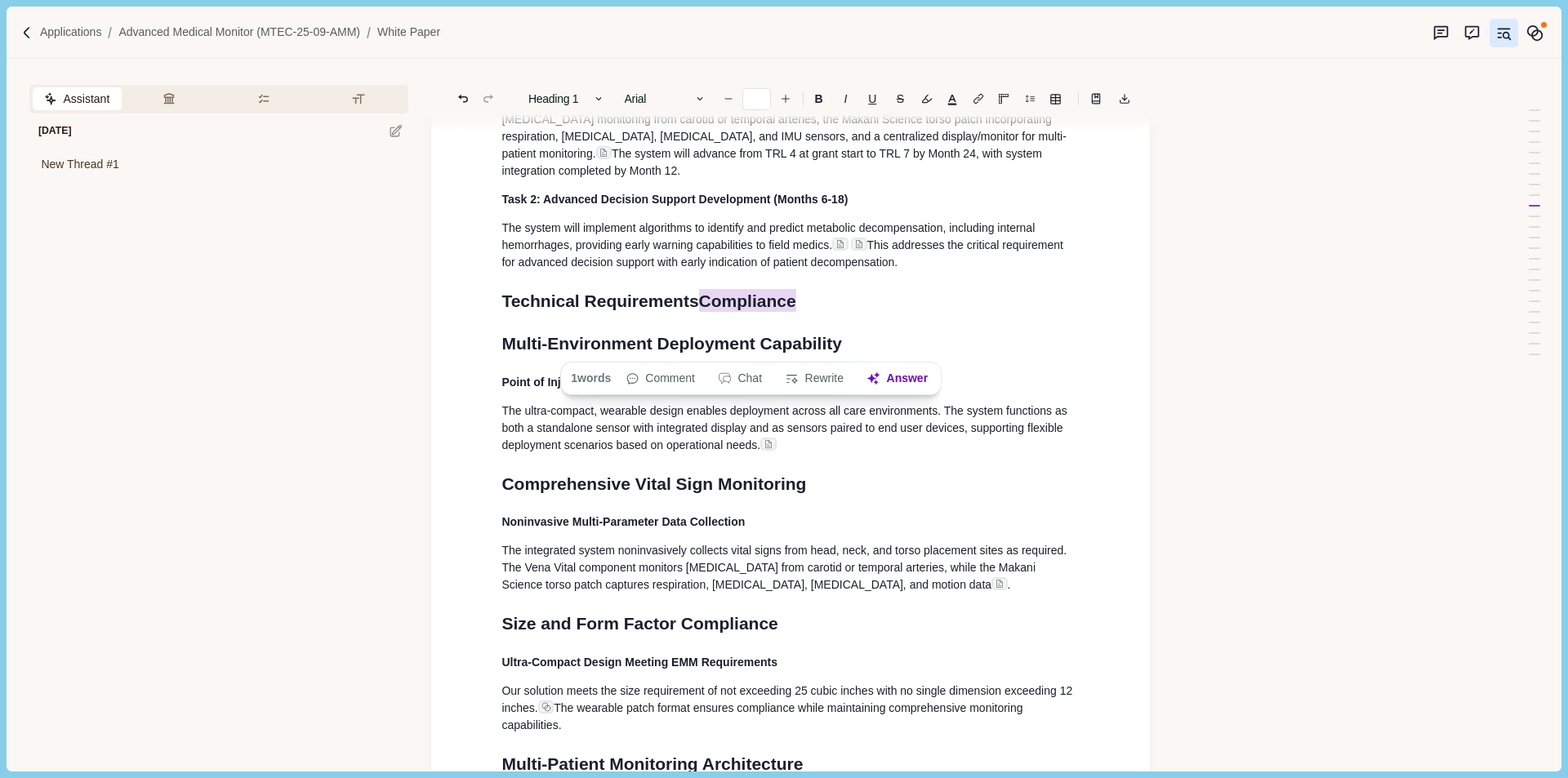
drag, startPoint x: 869, startPoint y: 347, endPoint x: 697, endPoint y: 339, distance: 172.2
click at [697, 314] on h1 "Technical Requirements Compliance" at bounding box center [791, 301] width 578 height 26
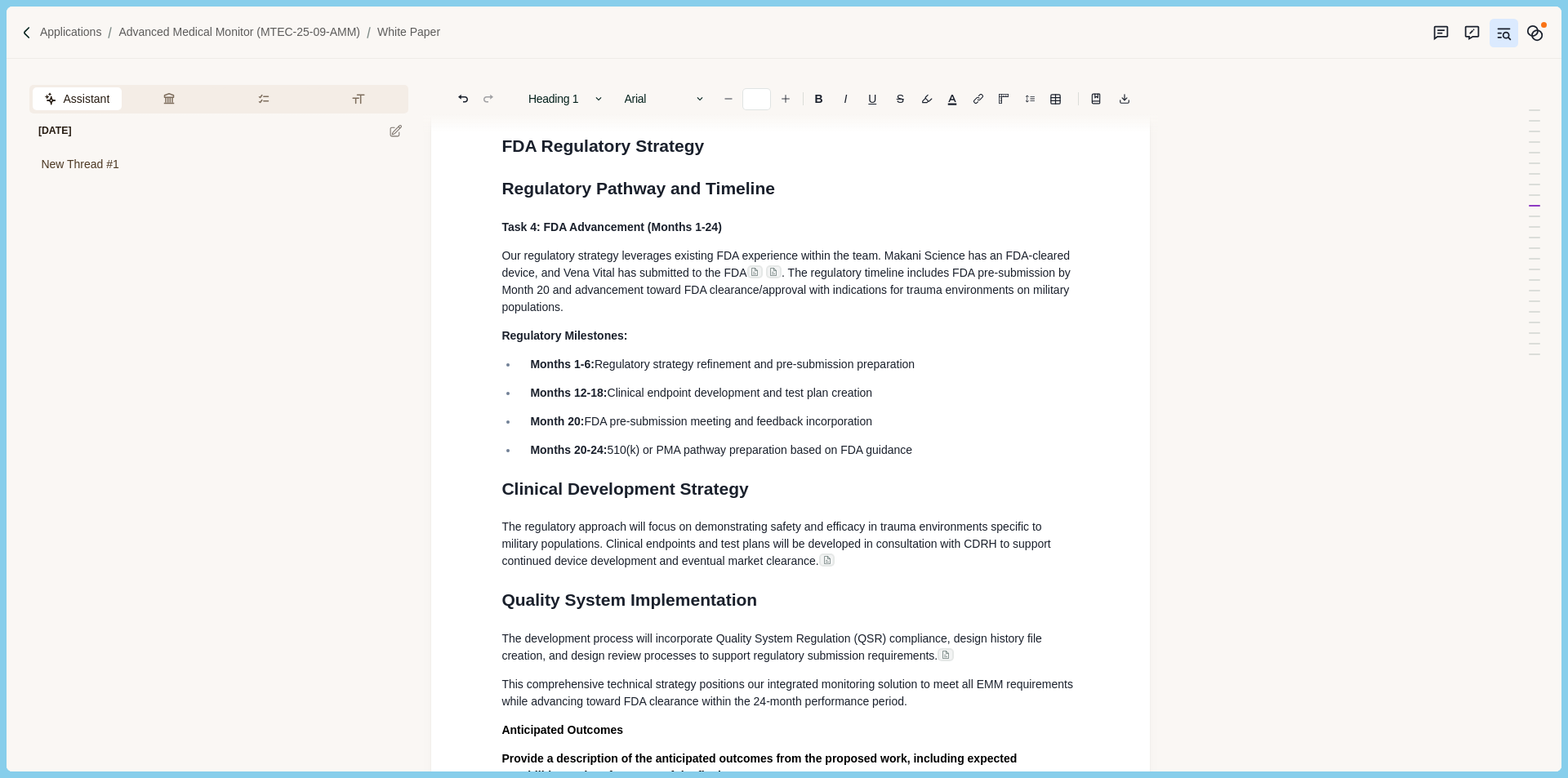
scroll to position [5173, 0]
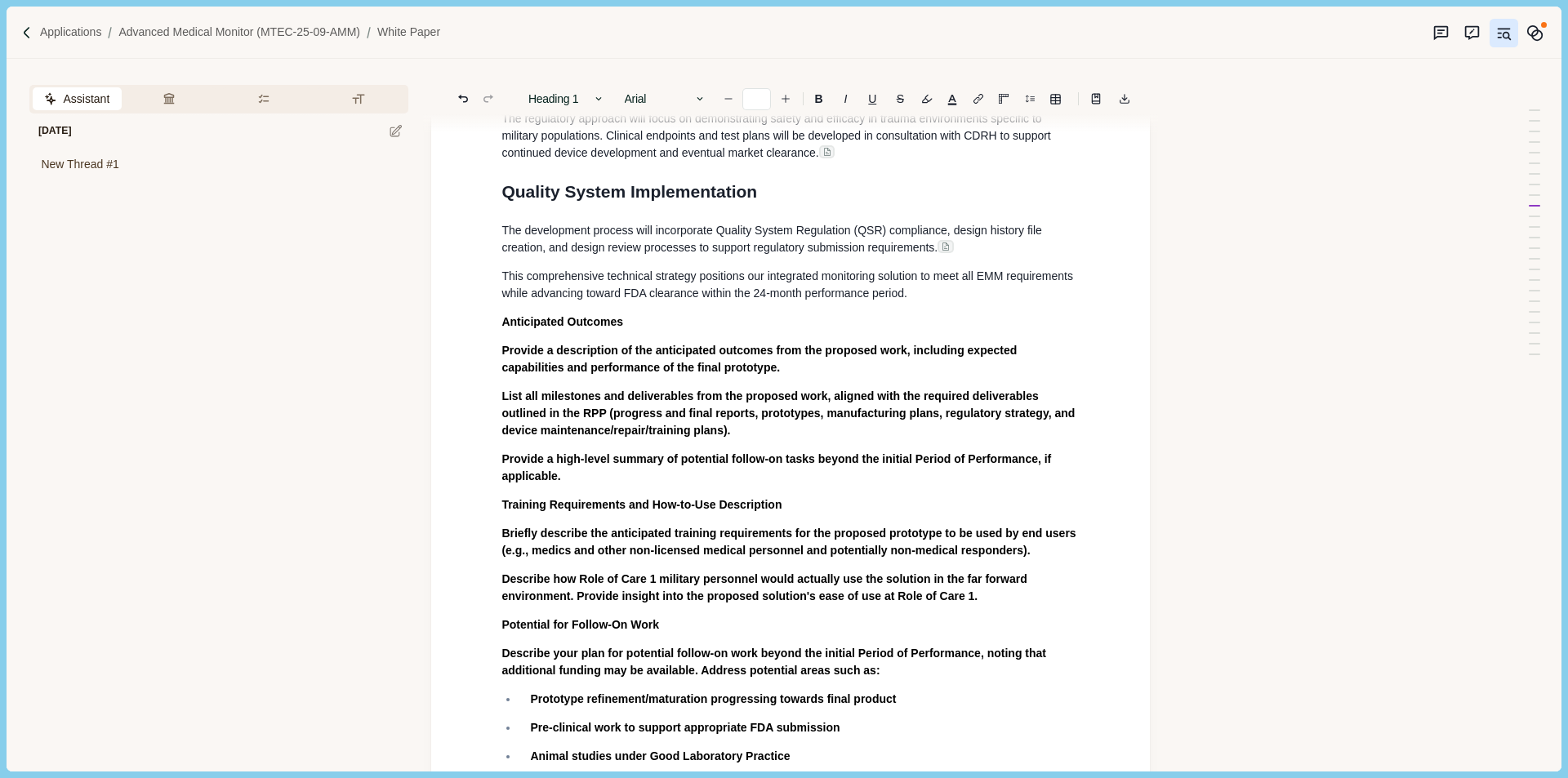
click at [951, 302] on p "This comprehensive technical strategy positions our integrated monitoring solut…" at bounding box center [791, 285] width 578 height 34
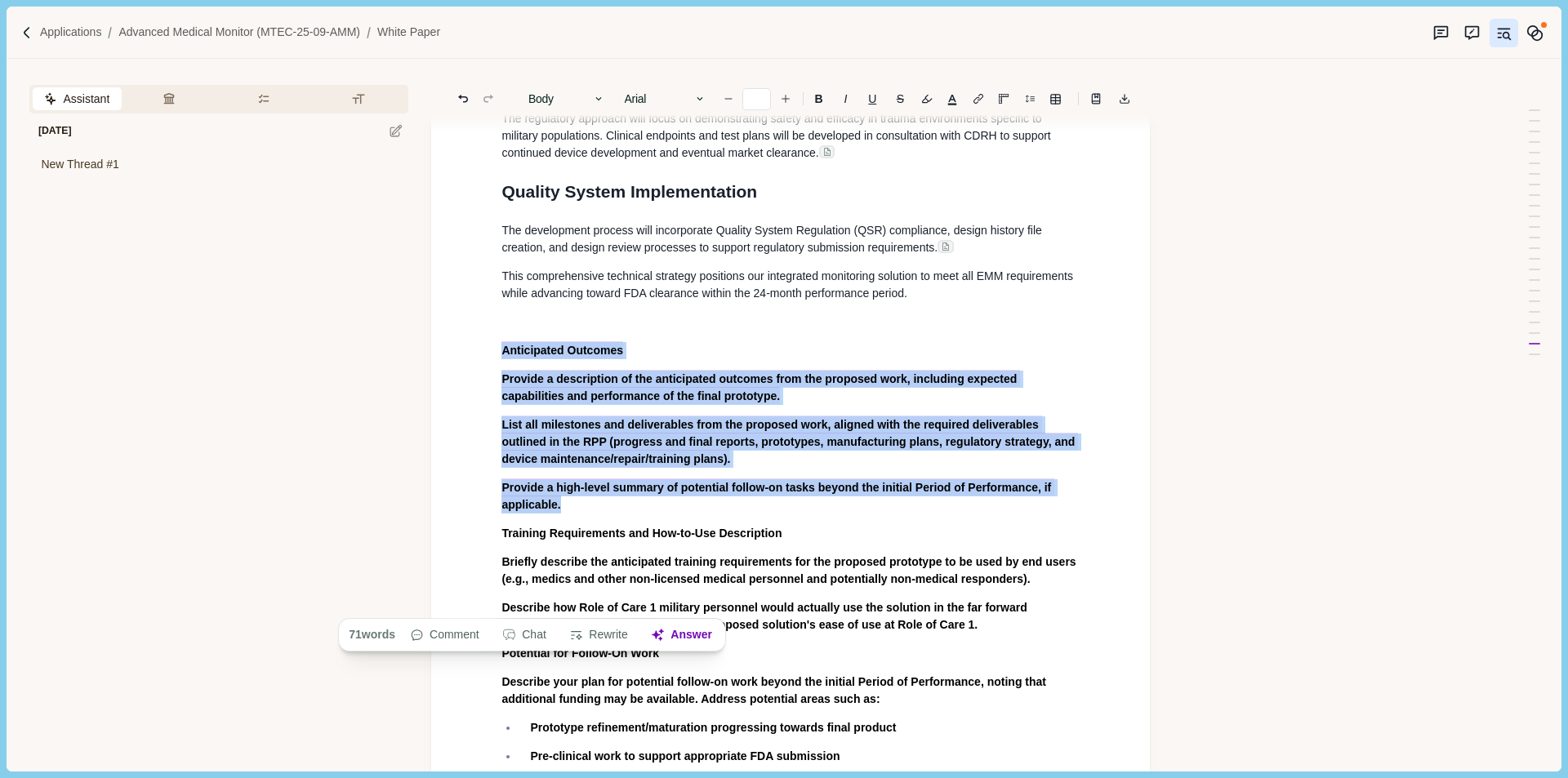
drag, startPoint x: 505, startPoint y: 449, endPoint x: 586, endPoint y: 603, distance: 174.0
click at [683, 631] on button "Answer" at bounding box center [682, 635] width 78 height 22
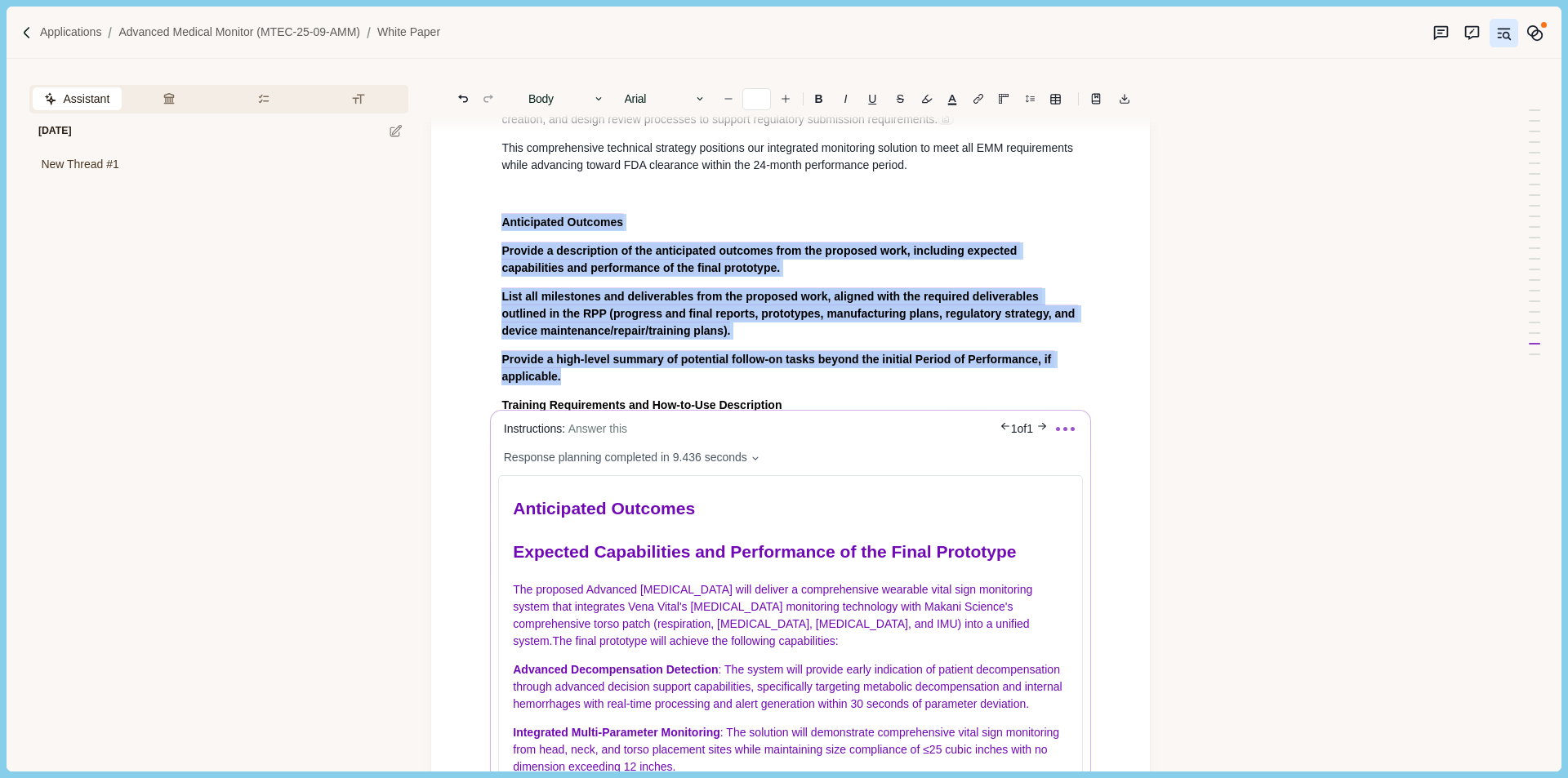
scroll to position [5499, 0]
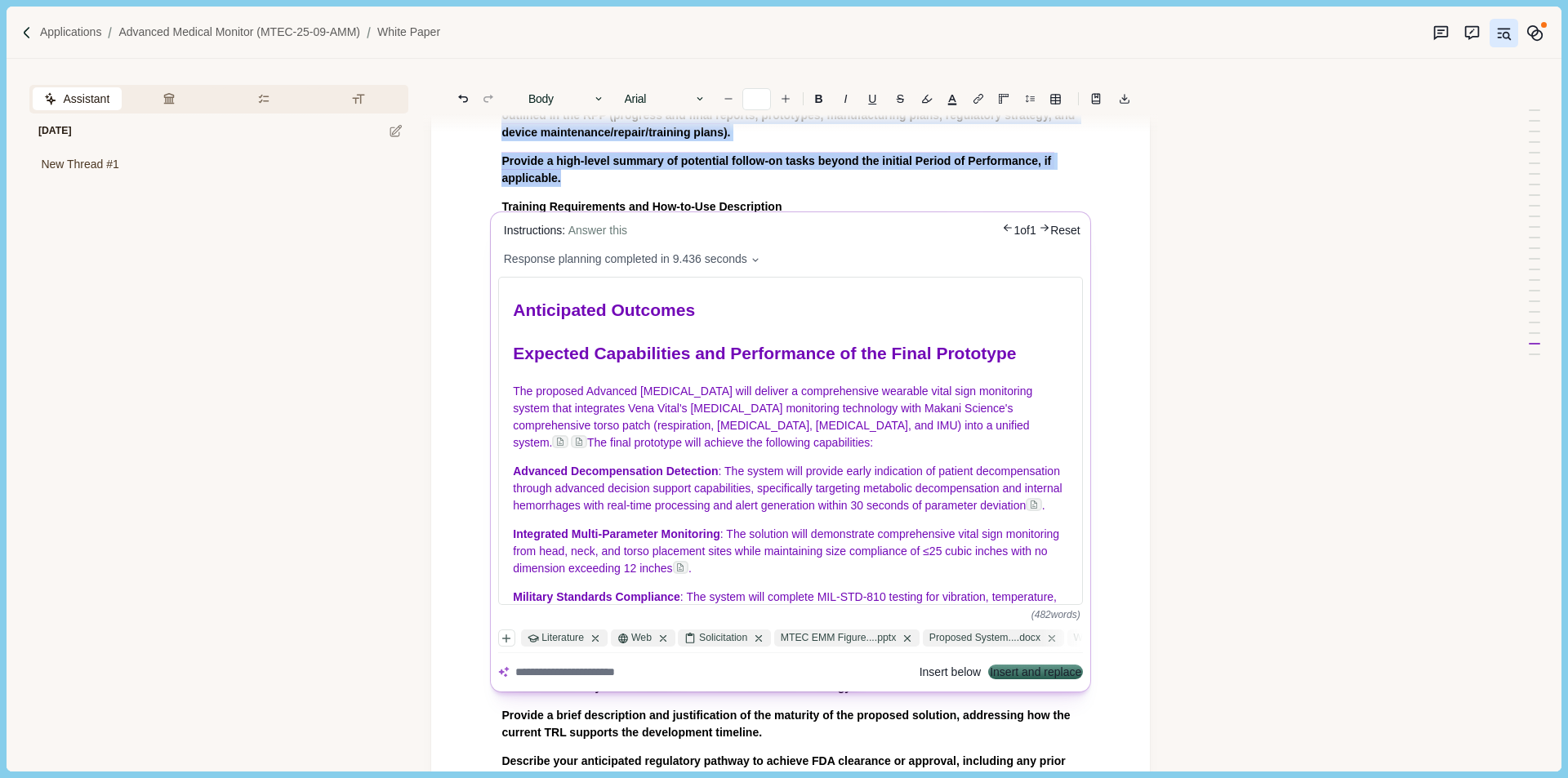
click at [1023, 673] on button "Insert and replace" at bounding box center [1036, 673] width 92 height 12
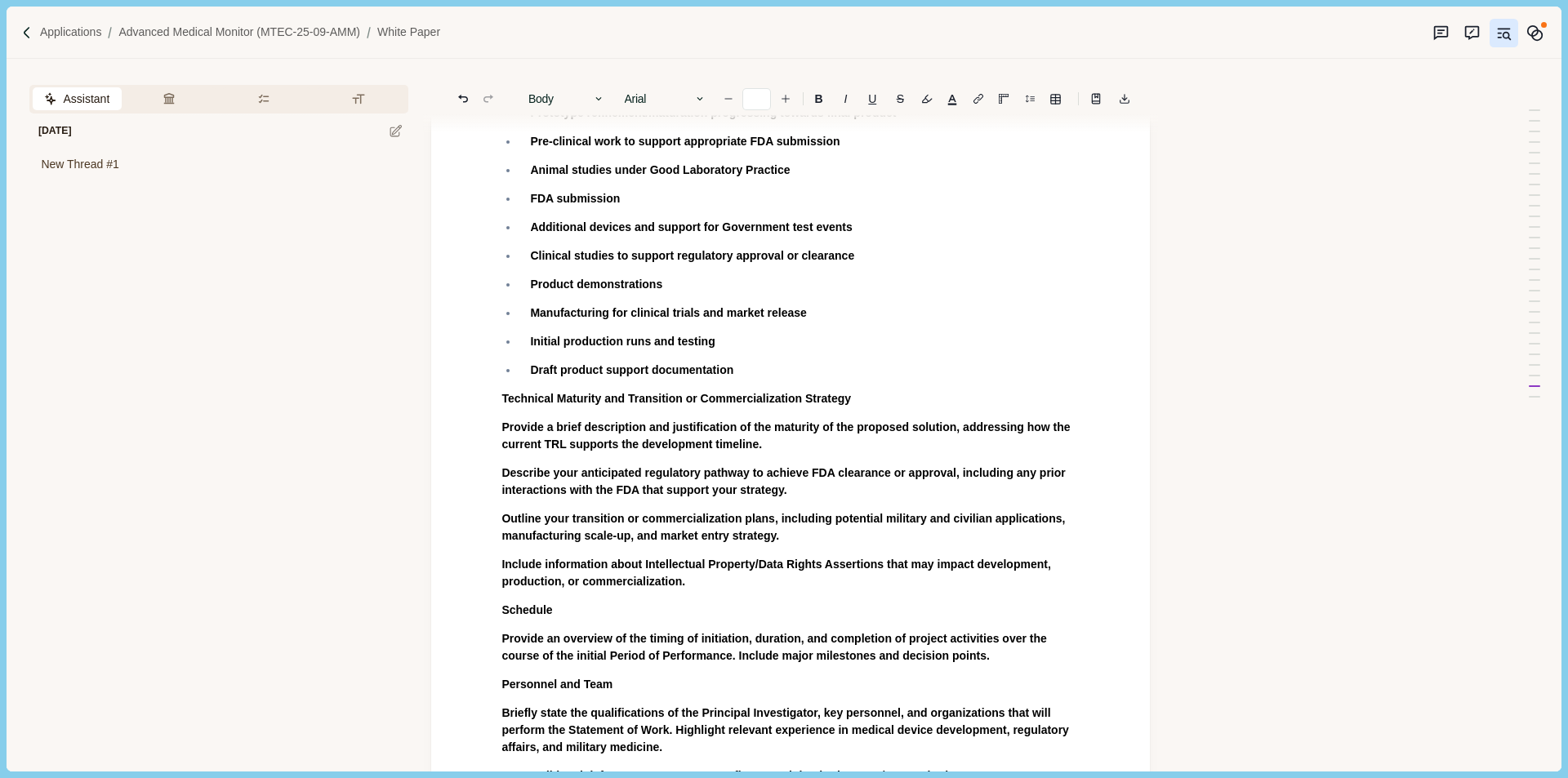
scroll to position [6547, 0]
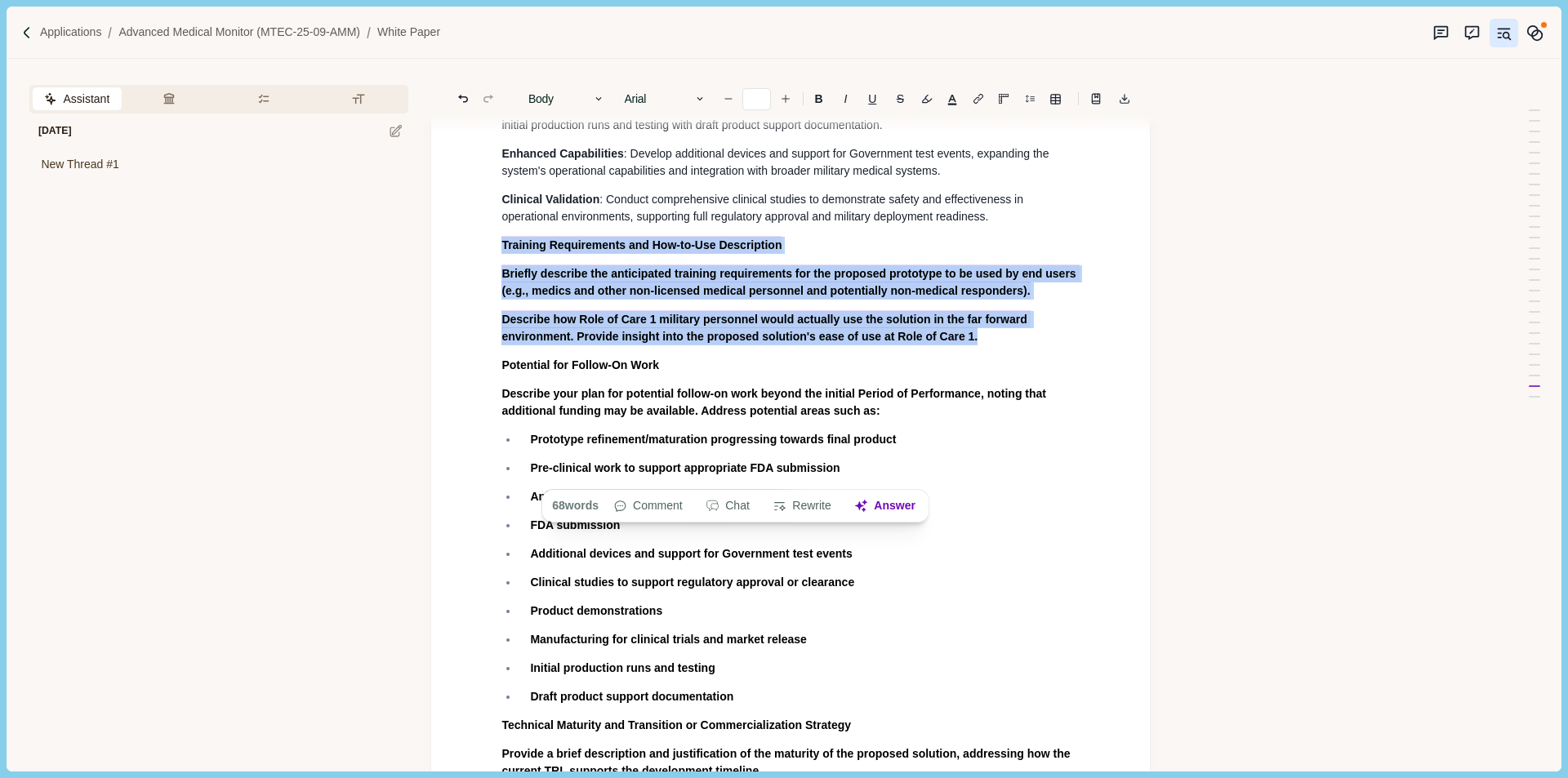
drag, startPoint x: 503, startPoint y: 382, endPoint x: 987, endPoint y: 478, distance: 493.4
click at [879, 506] on button "Answer" at bounding box center [886, 506] width 78 height 22
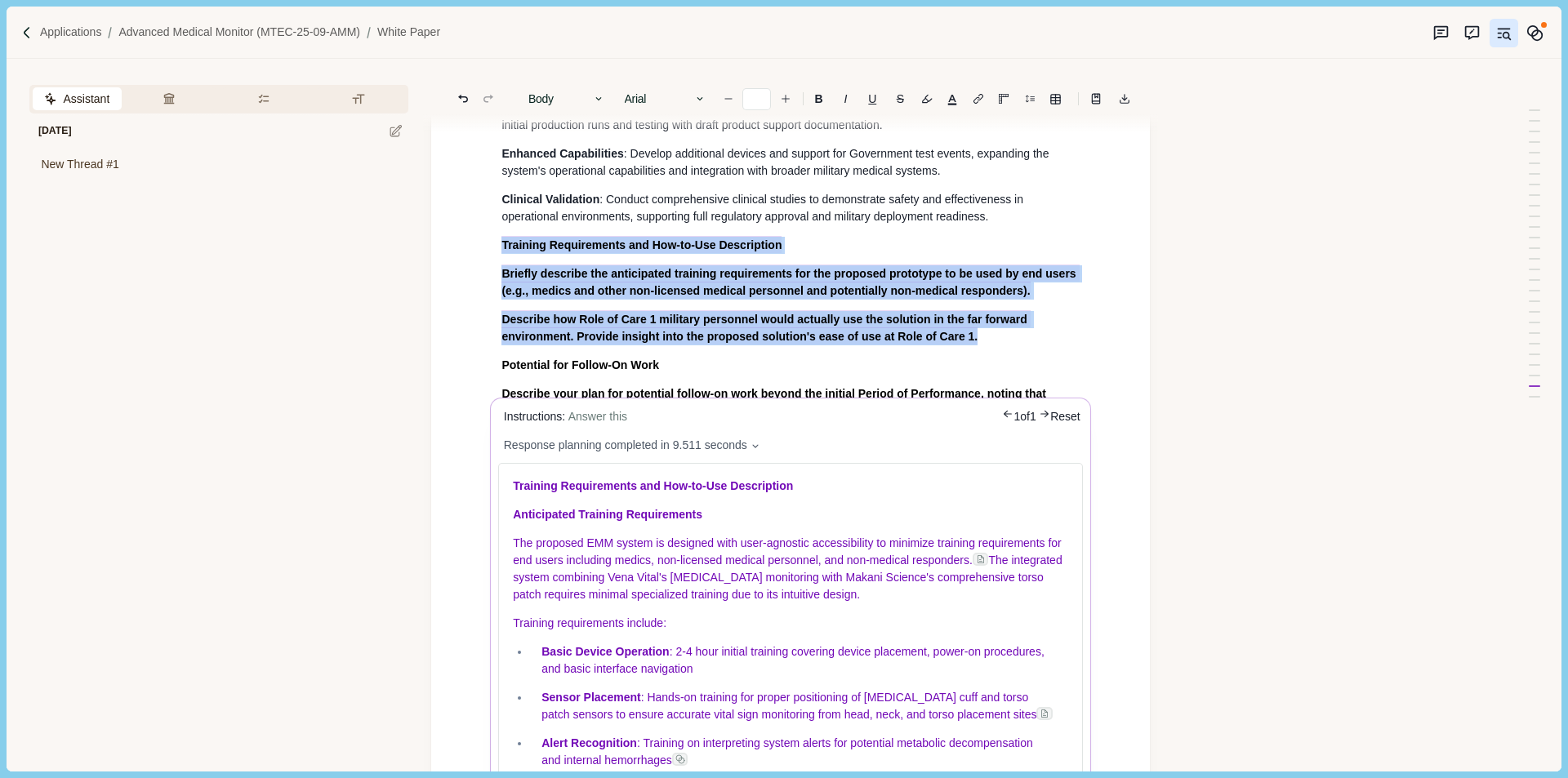
scroll to position [6874, 0]
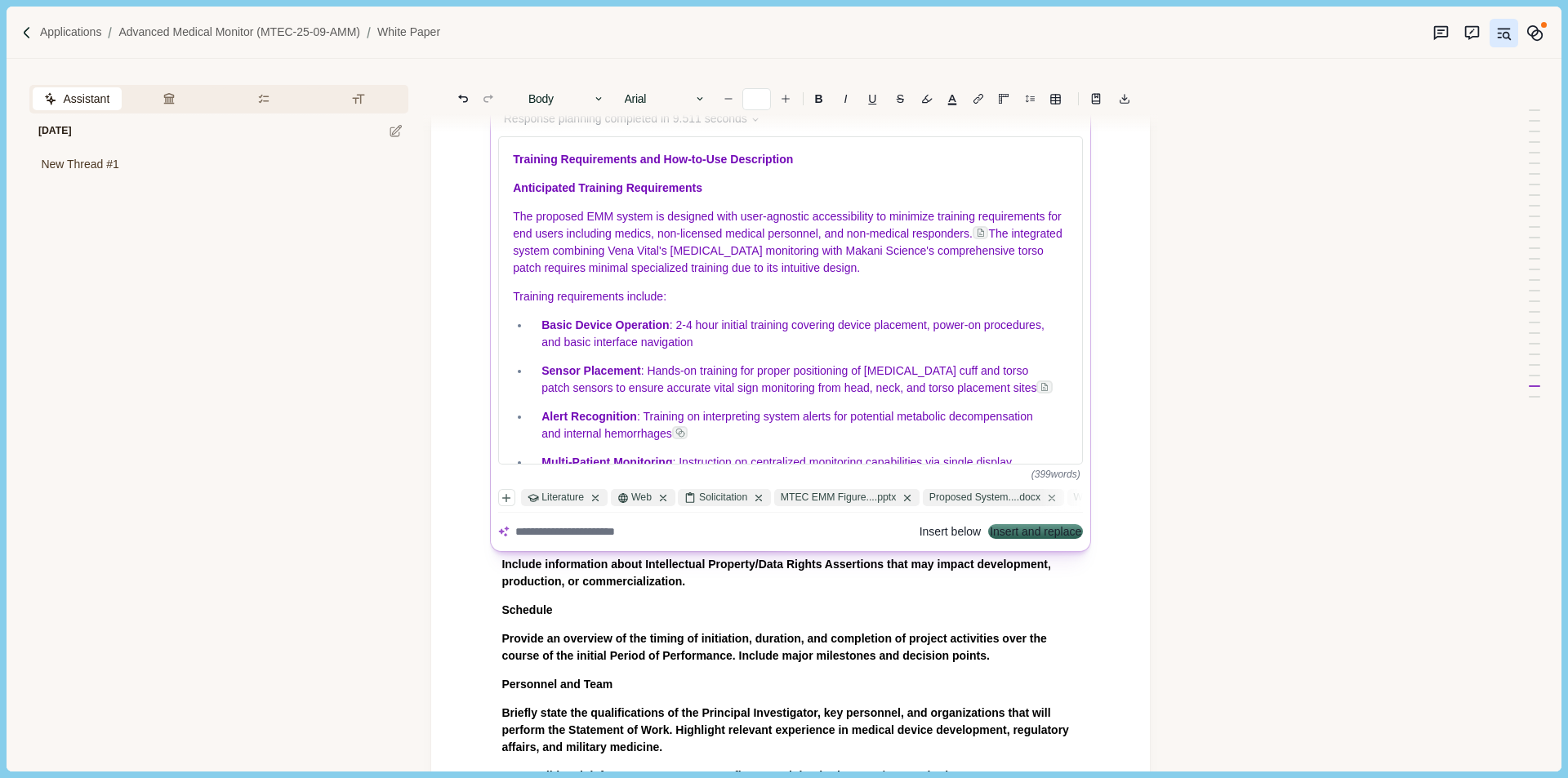
click at [1030, 537] on button "Insert and replace" at bounding box center [1036, 532] width 92 height 12
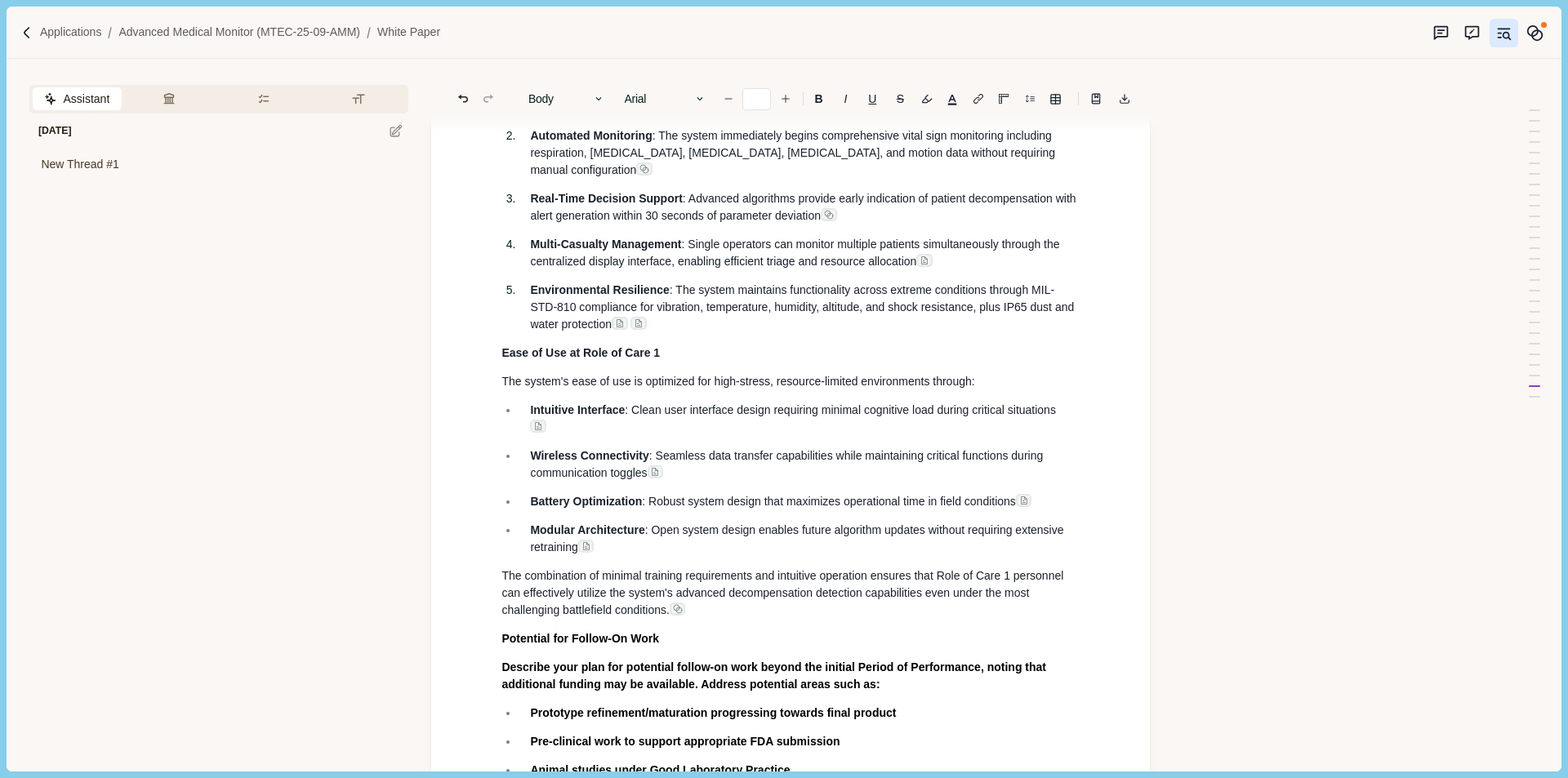
scroll to position [7655, 0]
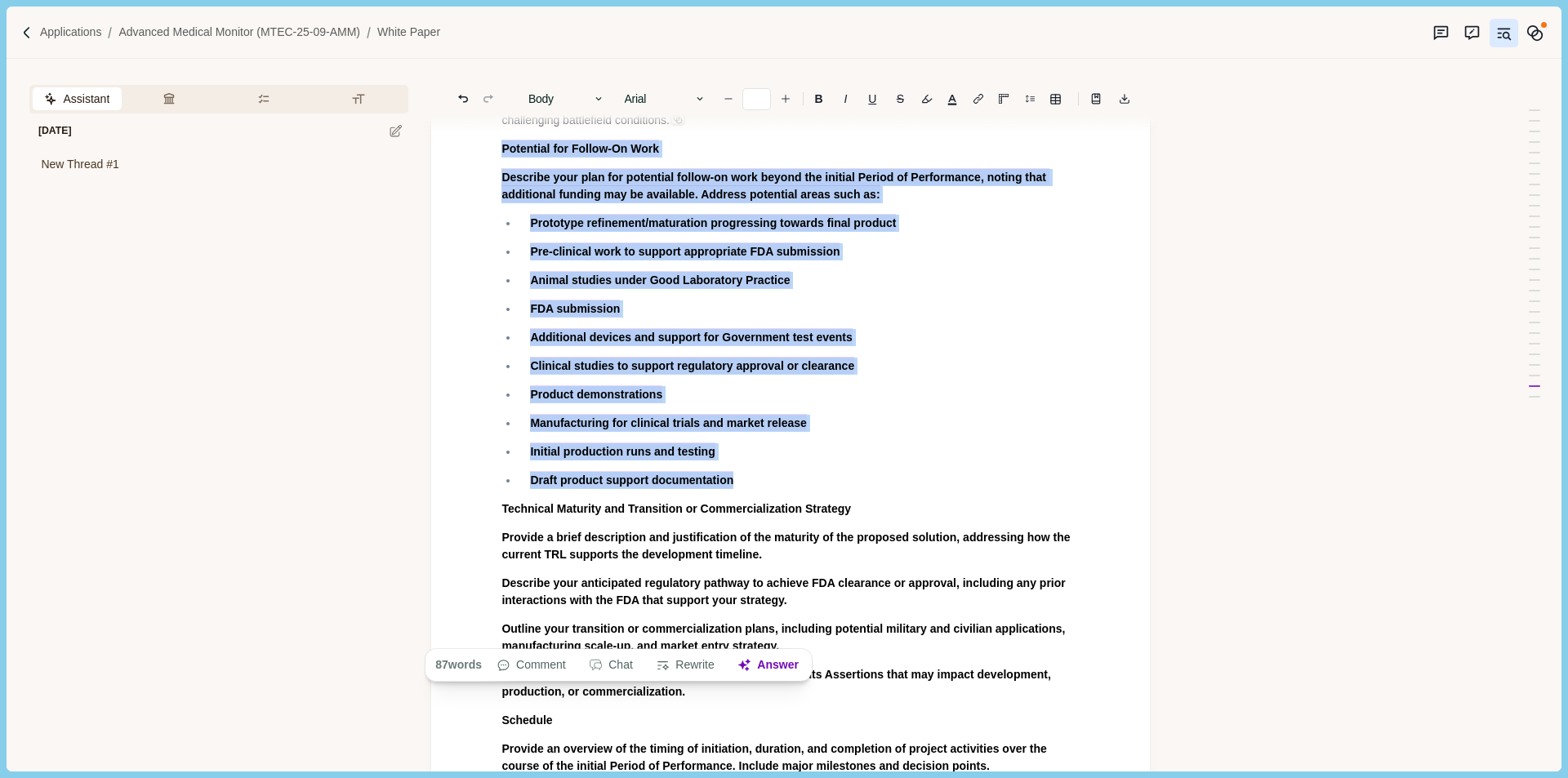
drag, startPoint x: 501, startPoint y: 295, endPoint x: 770, endPoint y: 632, distance: 431.2
click at [778, 671] on button "Answer" at bounding box center [768, 665] width 78 height 22
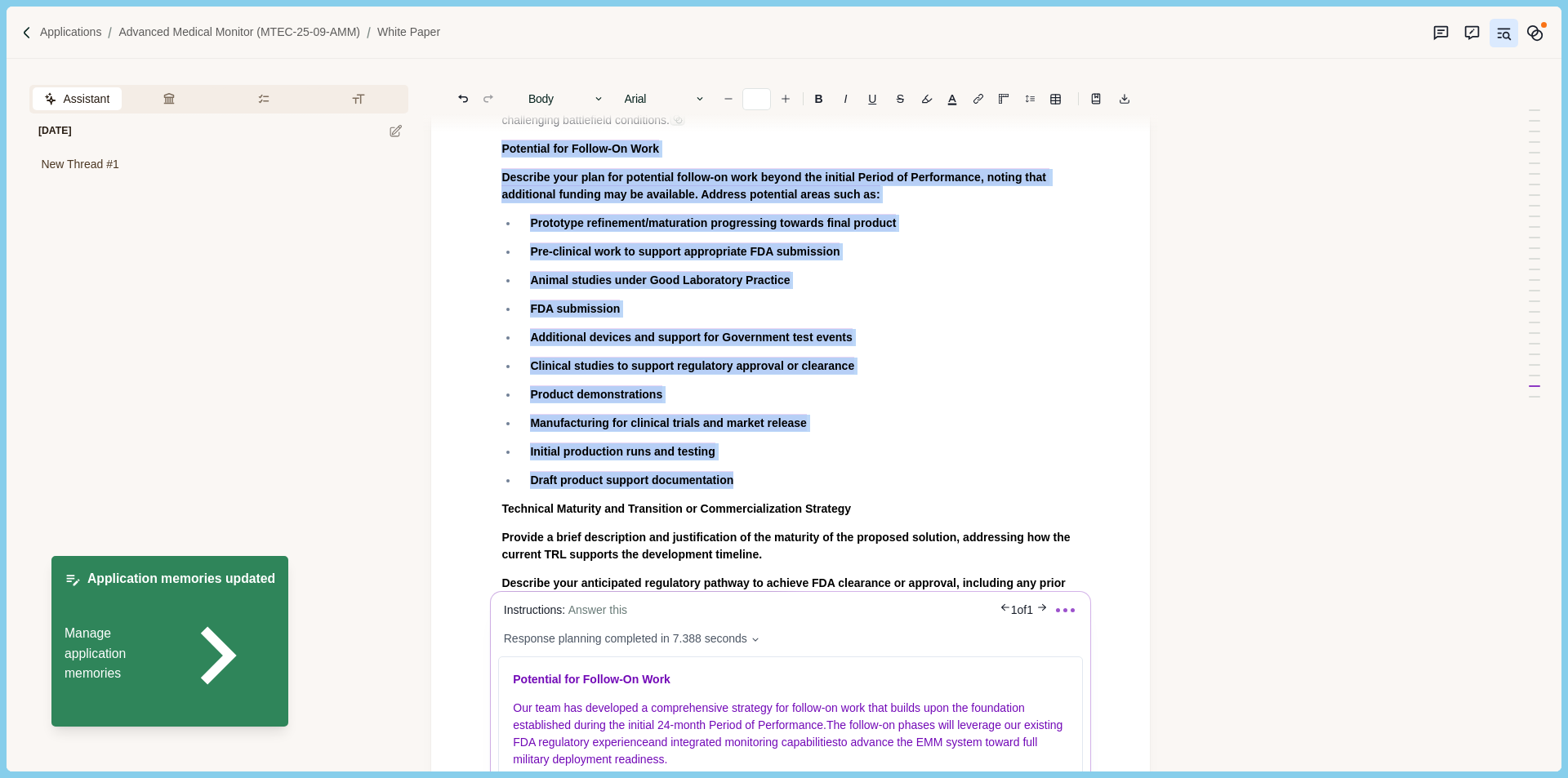
scroll to position [8063, 0]
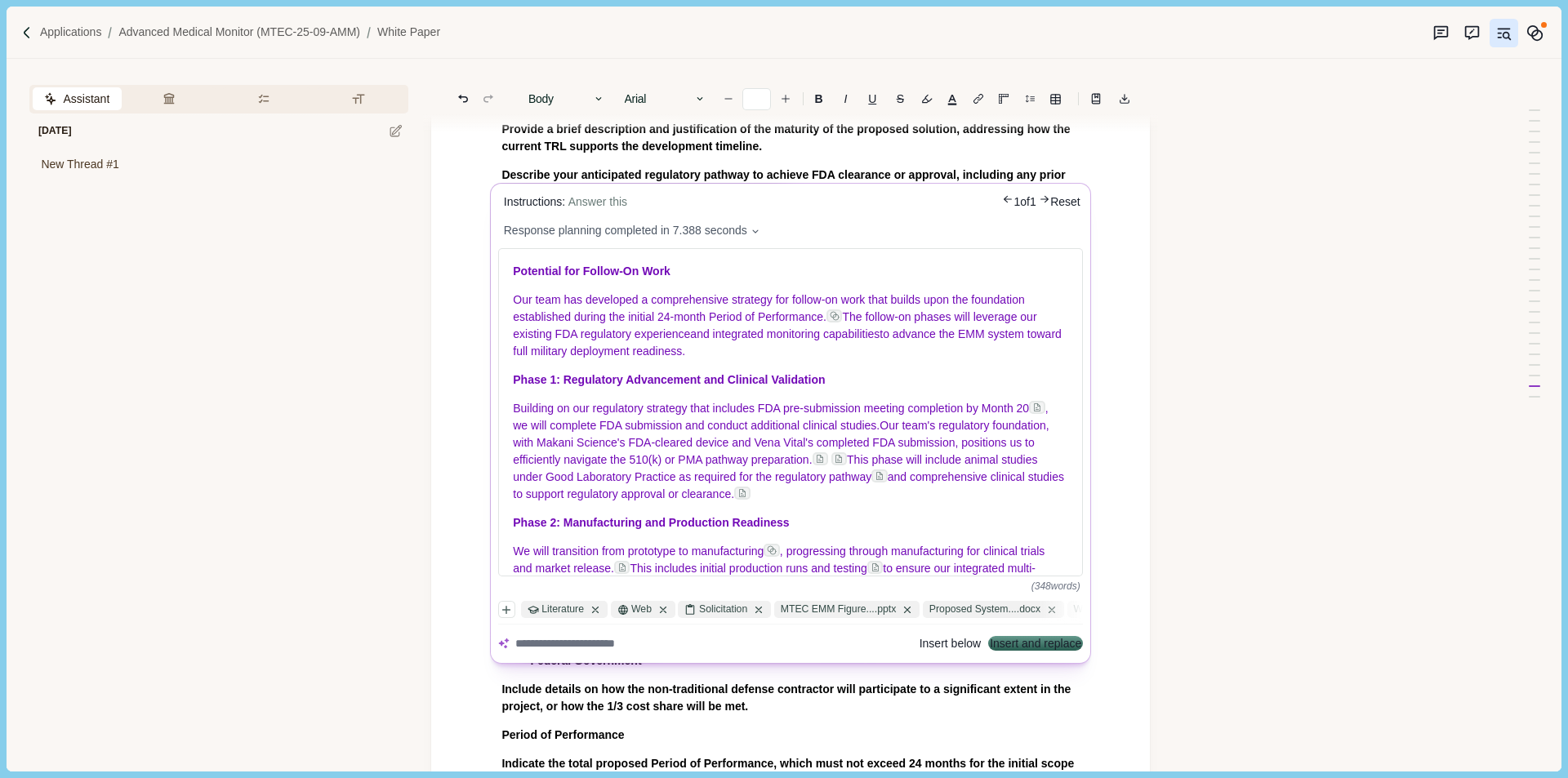
click at [1019, 643] on button "Insert and replace" at bounding box center [1036, 645] width 92 height 12
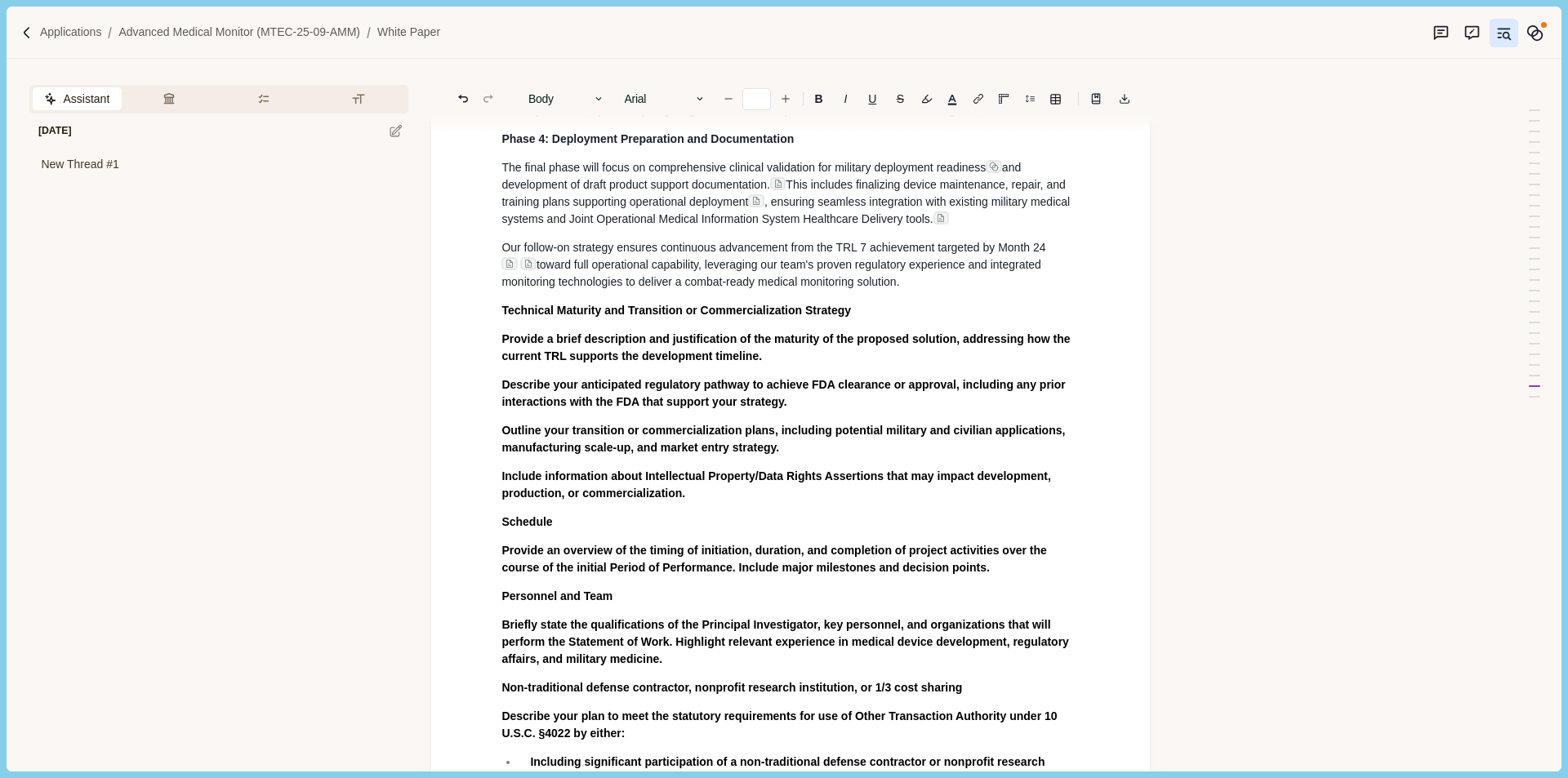
scroll to position [8226, 0]
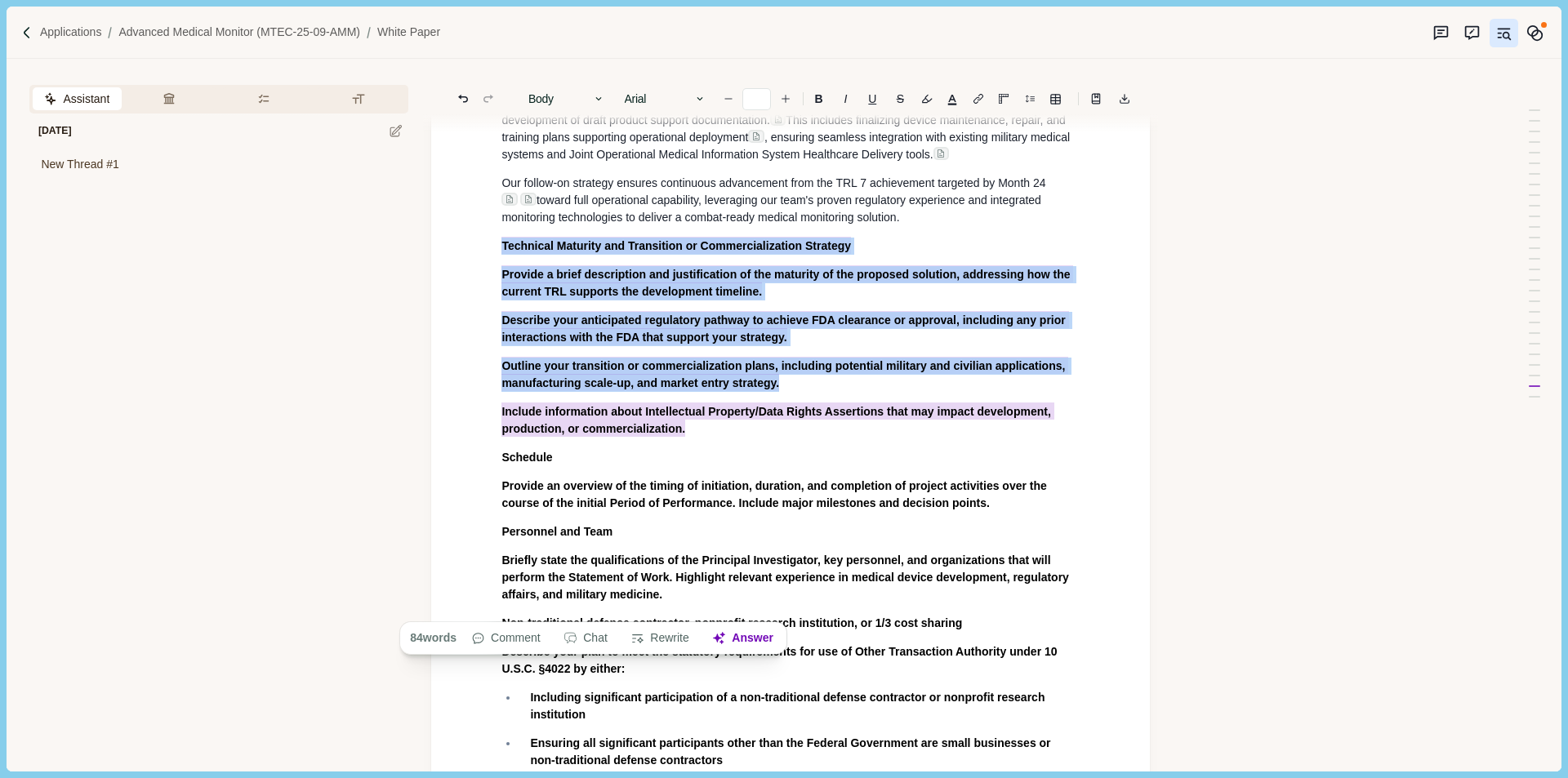
drag, startPoint x: 501, startPoint y: 420, endPoint x: 693, endPoint y: 607, distance: 268.0
click at [754, 636] on button "Answer" at bounding box center [743, 638] width 78 height 22
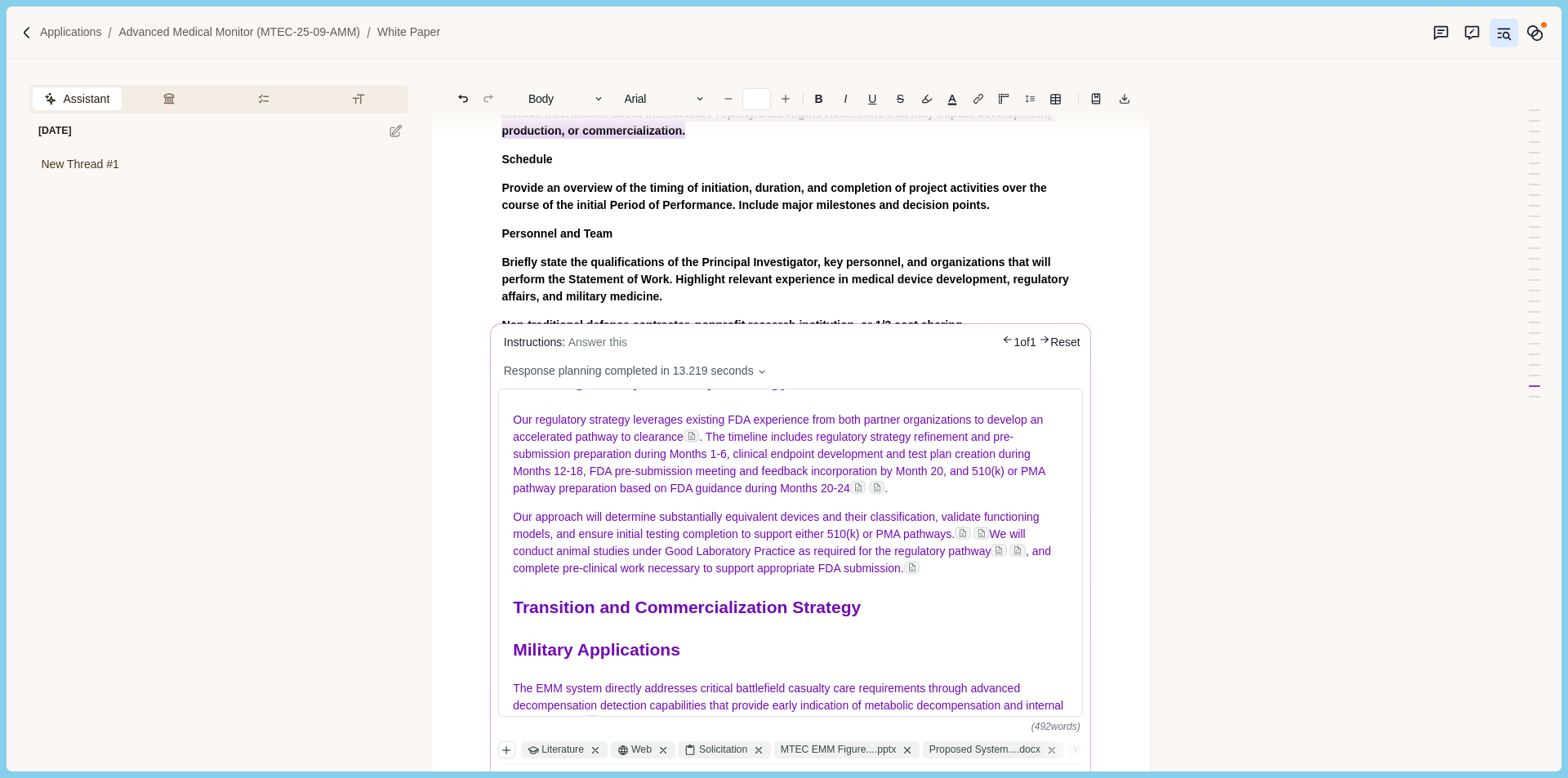
scroll to position [8553, 0]
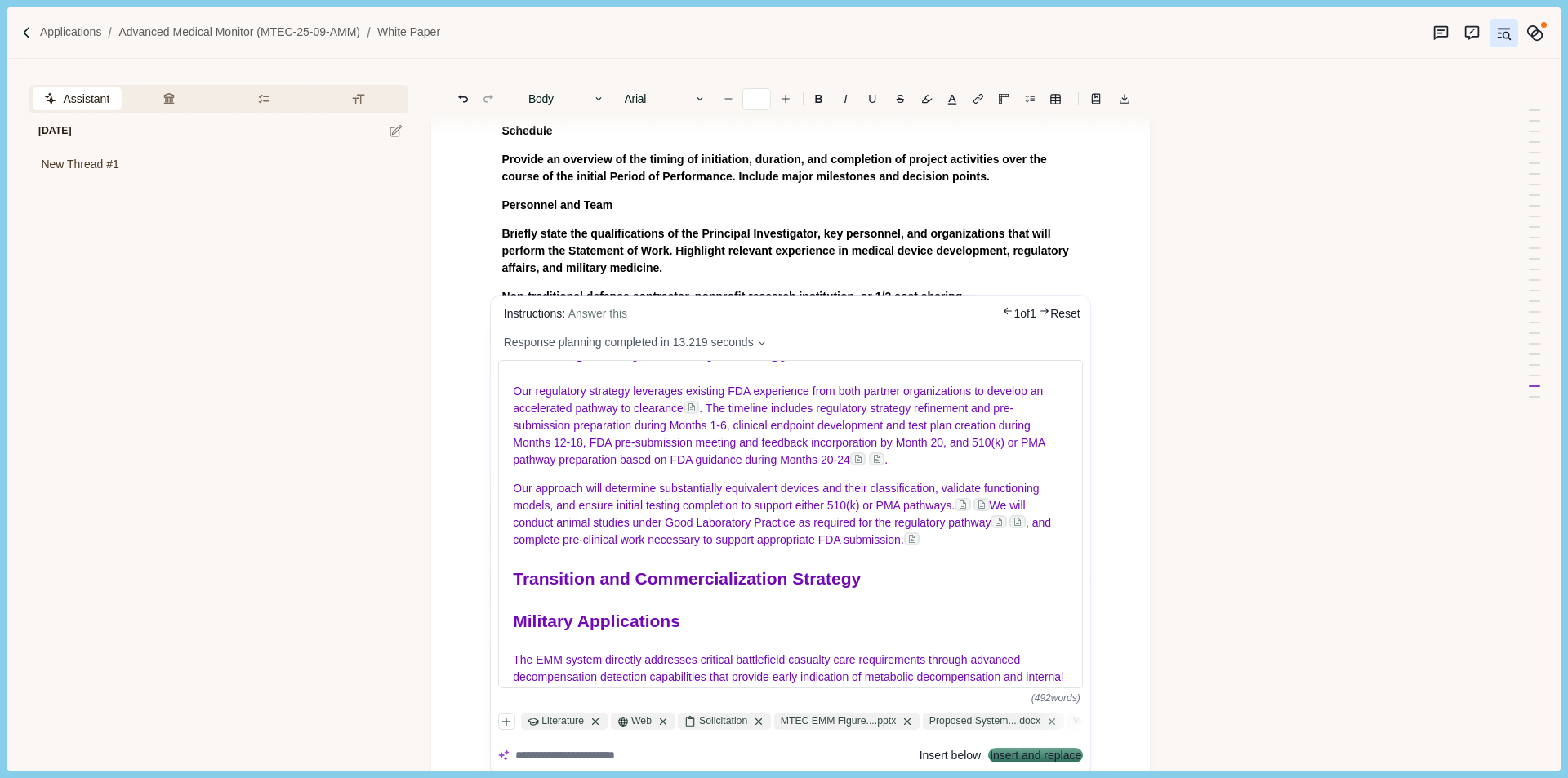
drag, startPoint x: 1034, startPoint y: 757, endPoint x: 577, endPoint y: 21, distance: 866.3
click at [1034, 757] on button "Insert and replace" at bounding box center [1036, 756] width 92 height 12
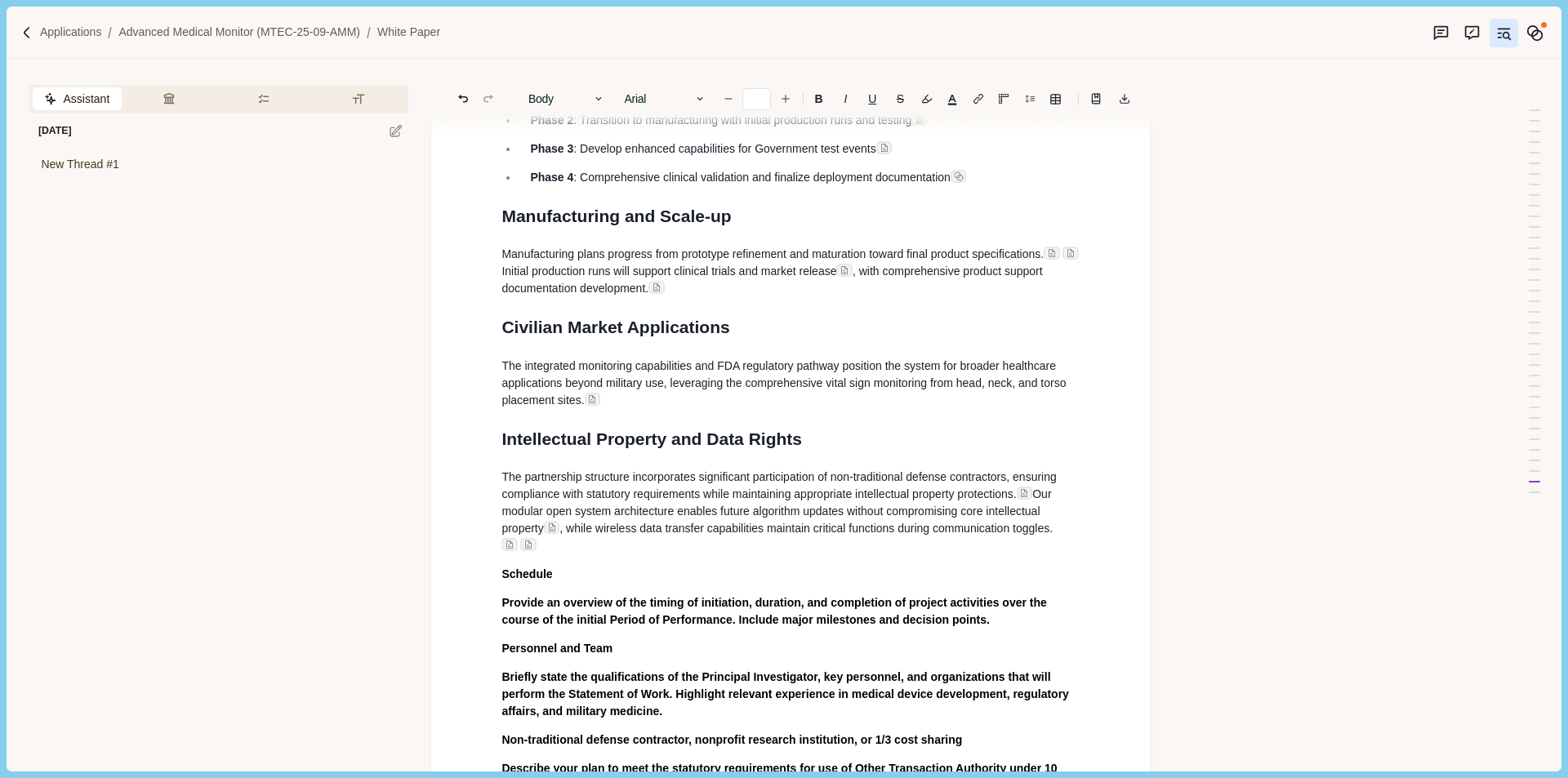
scroll to position [9578, 0]
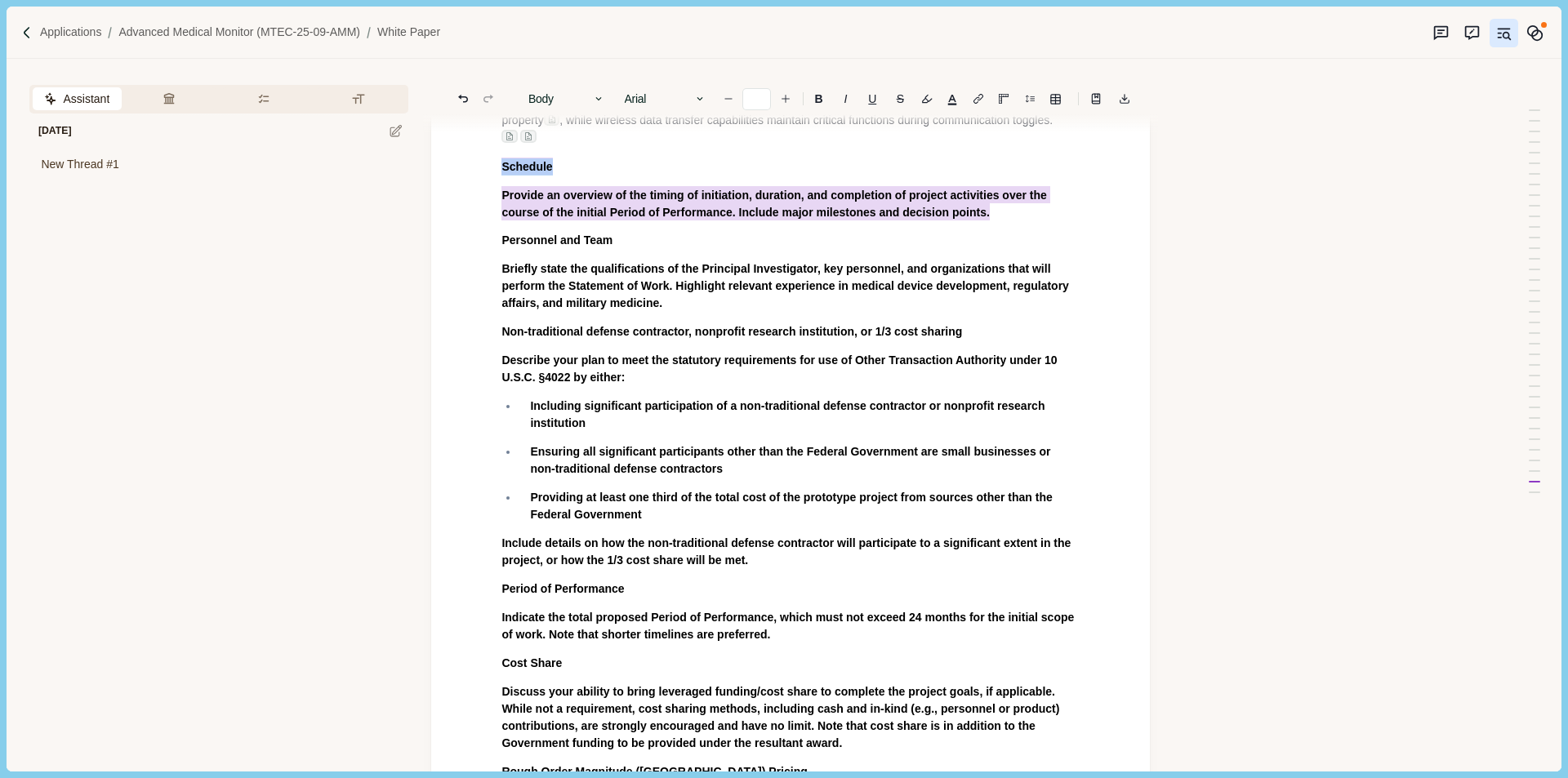
drag, startPoint x: 834, startPoint y: 404, endPoint x: 1004, endPoint y: 430, distance: 172.0
click at [900, 463] on button "Answer" at bounding box center [892, 459] width 78 height 22
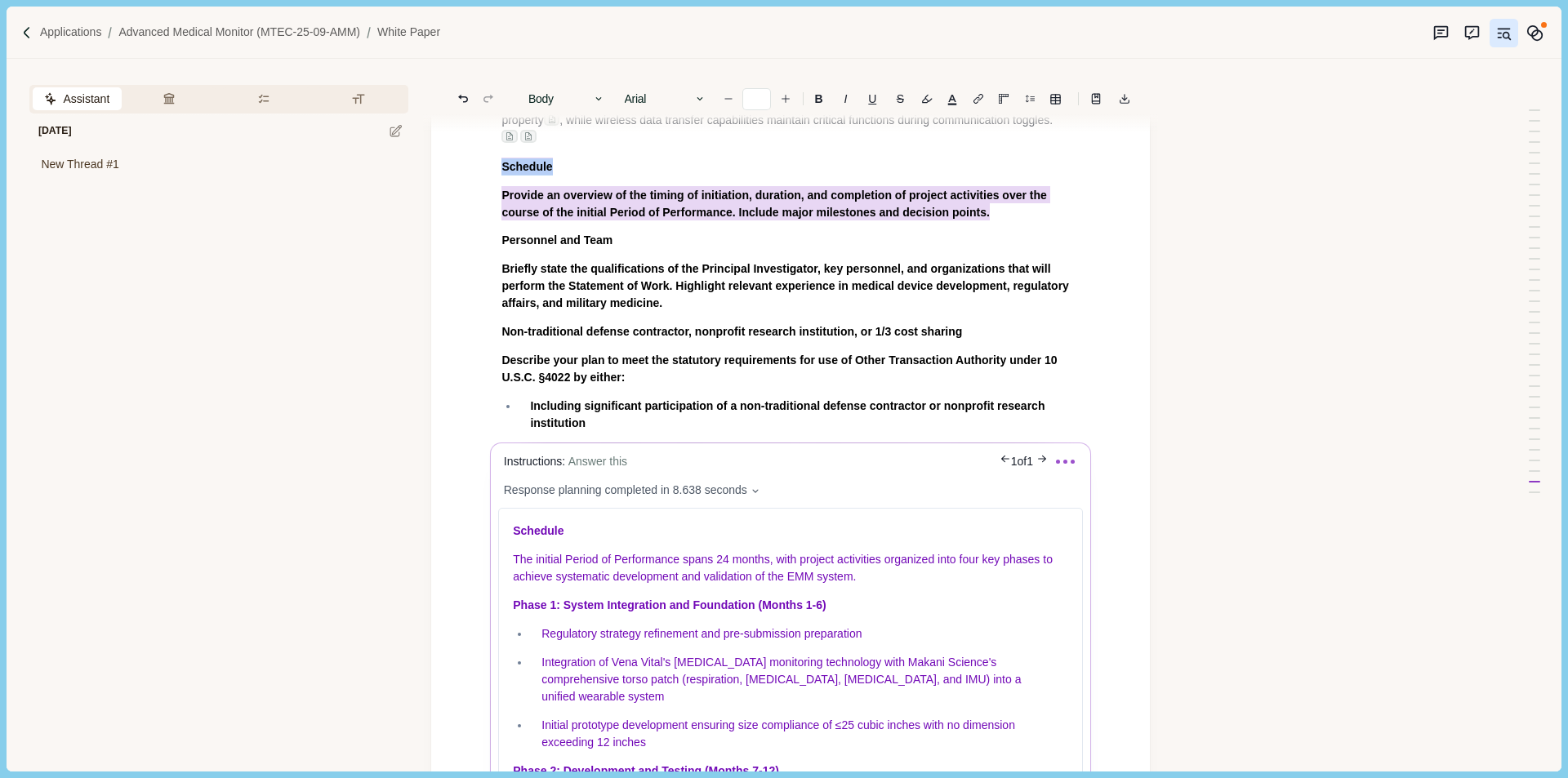
scroll to position [9905, 0]
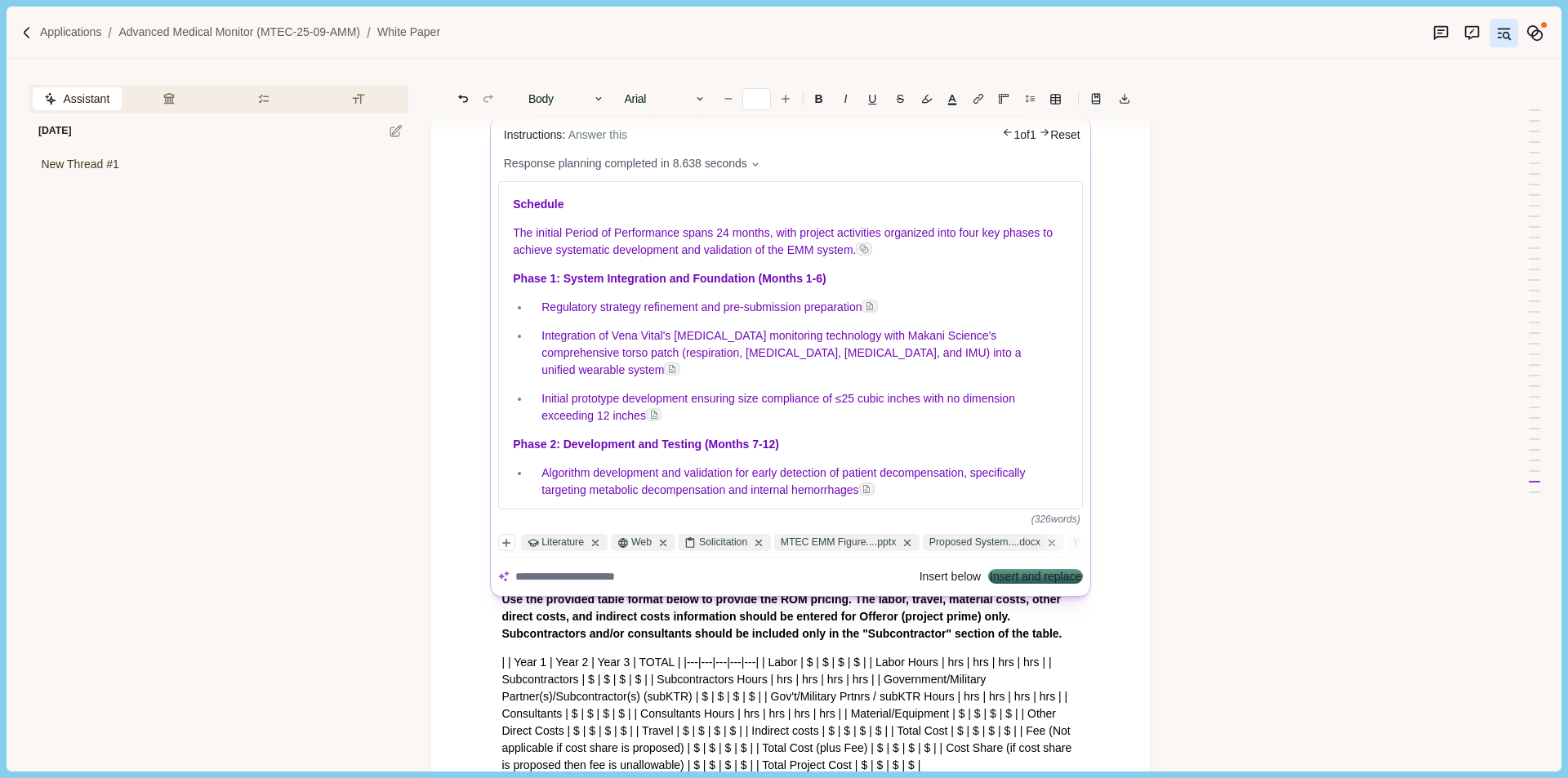
click at [1044, 571] on button "Insert and replace" at bounding box center [1036, 577] width 92 height 12
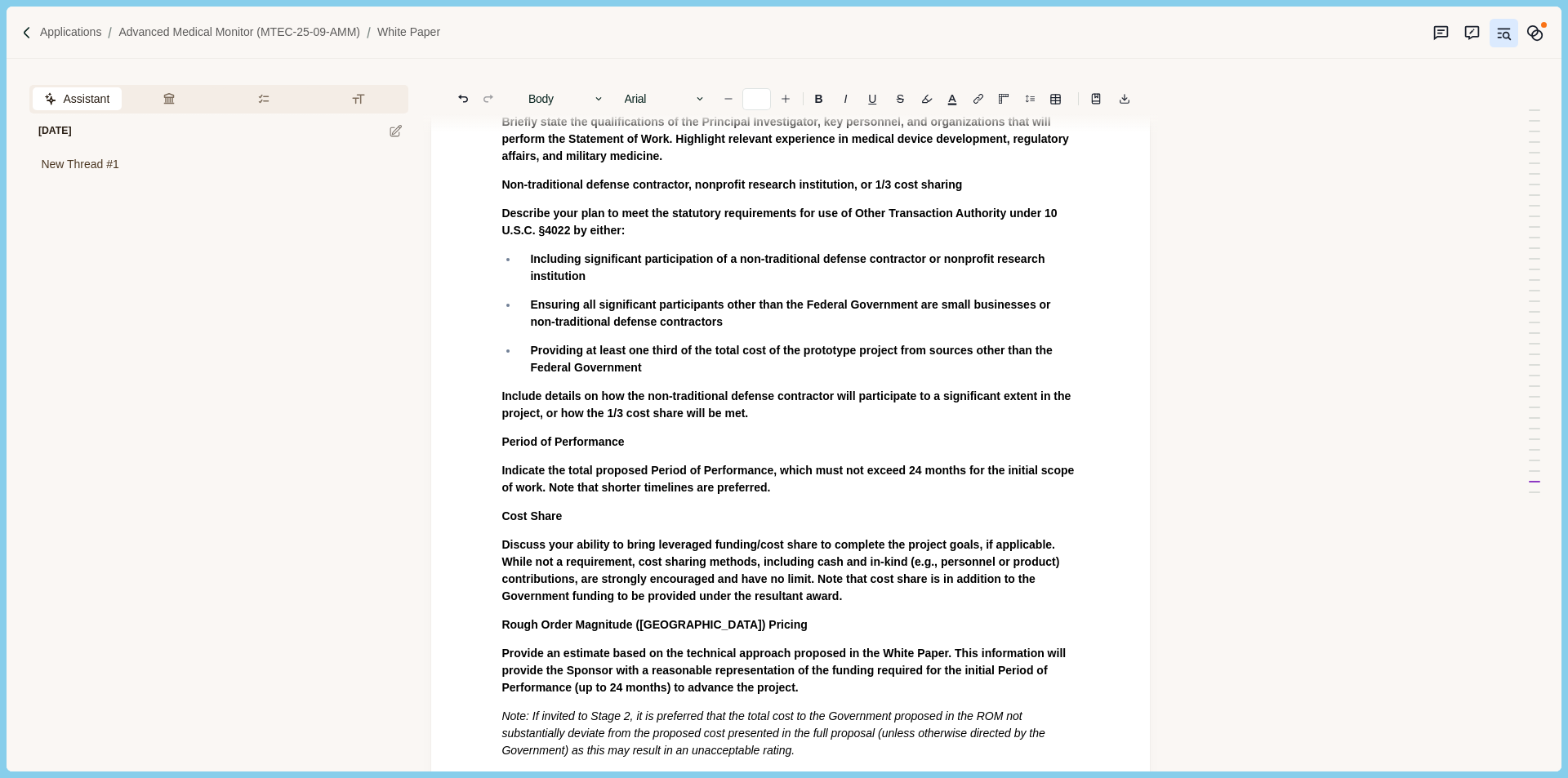
scroll to position [10608, 0]
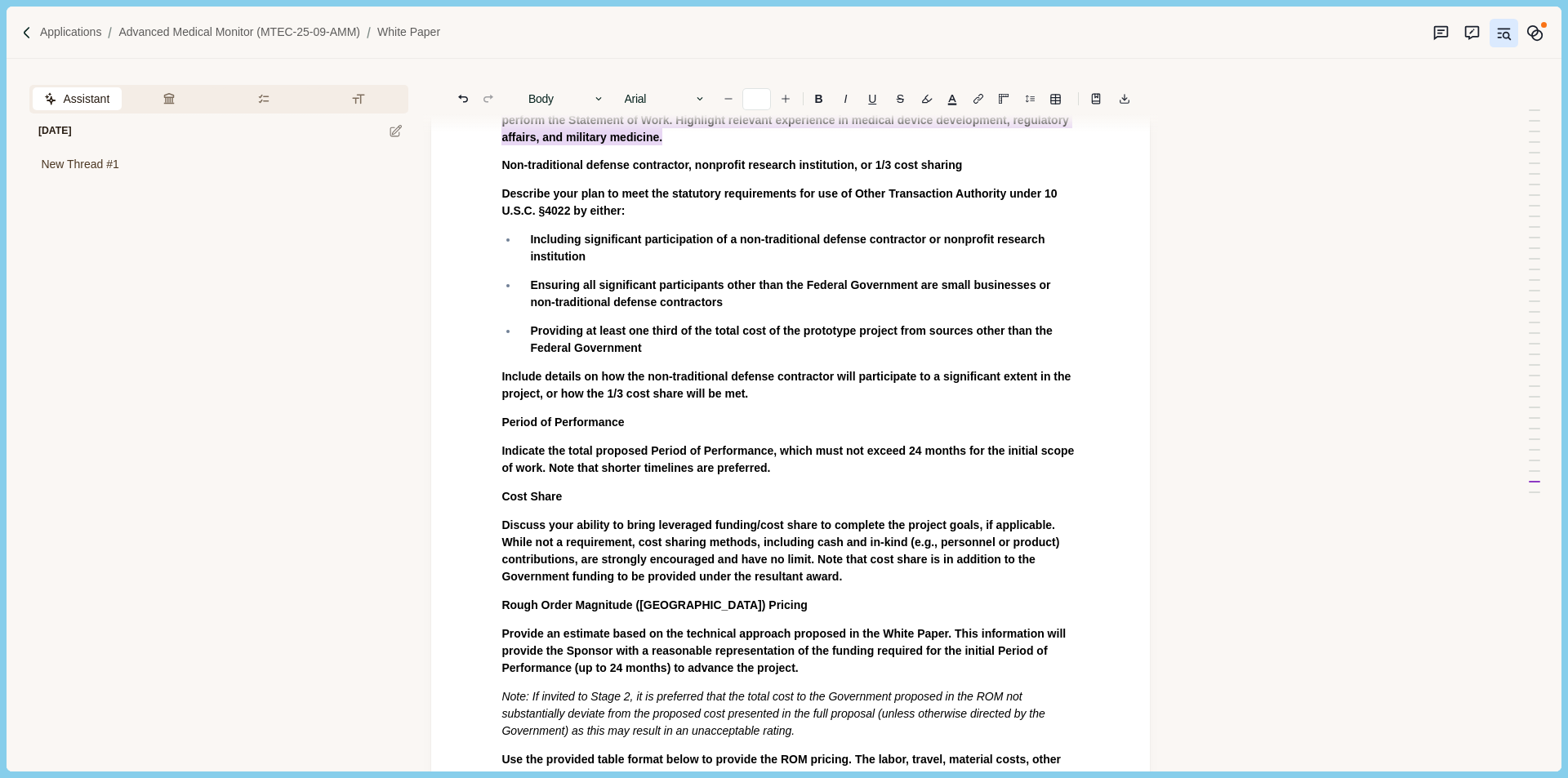
drag, startPoint x: 503, startPoint y: 303, endPoint x: 676, endPoint y: 359, distance: 181.8
click at [728, 391] on button "Answer" at bounding box center [732, 395] width 78 height 22
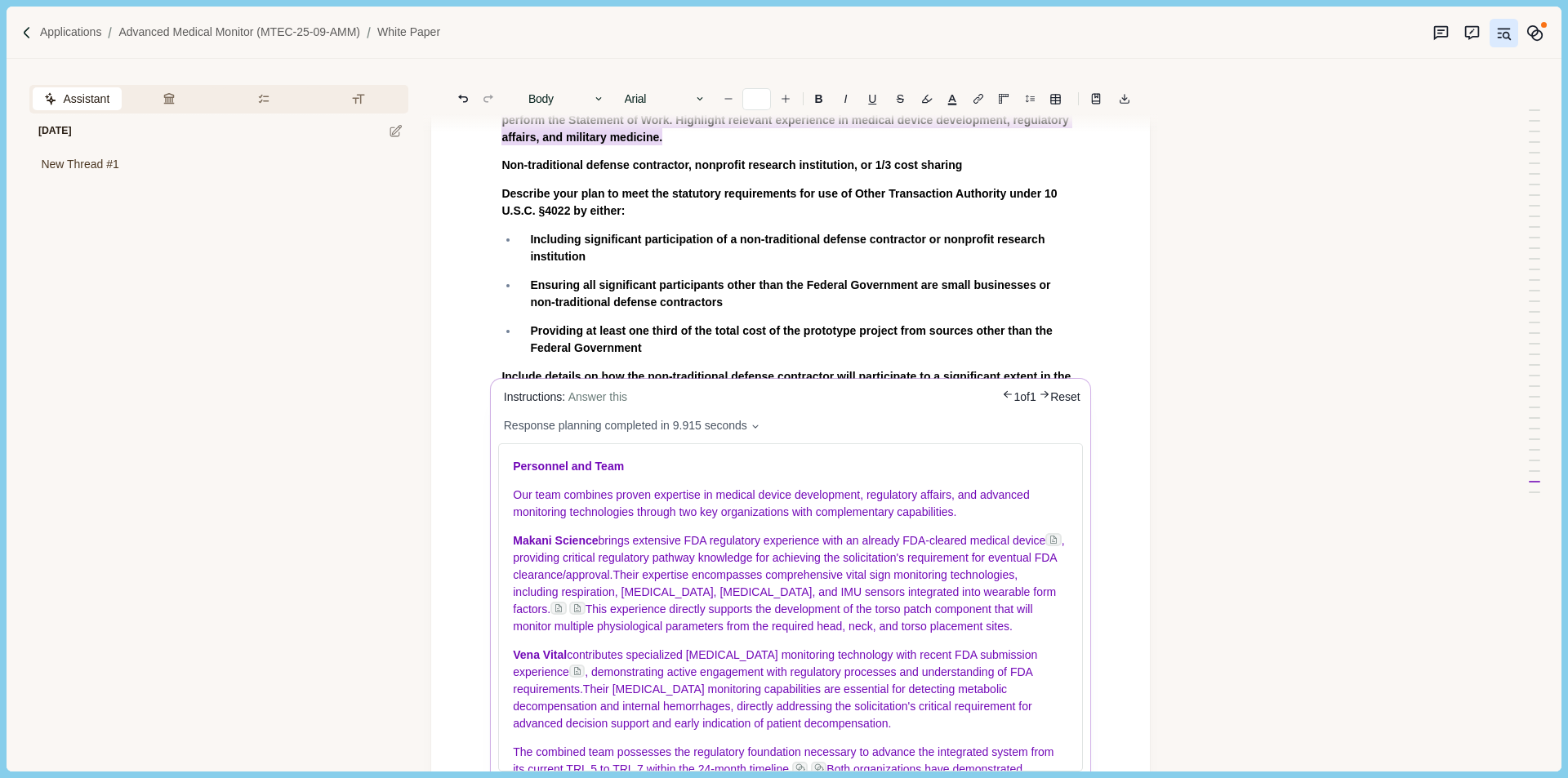
scroll to position [11016, 0]
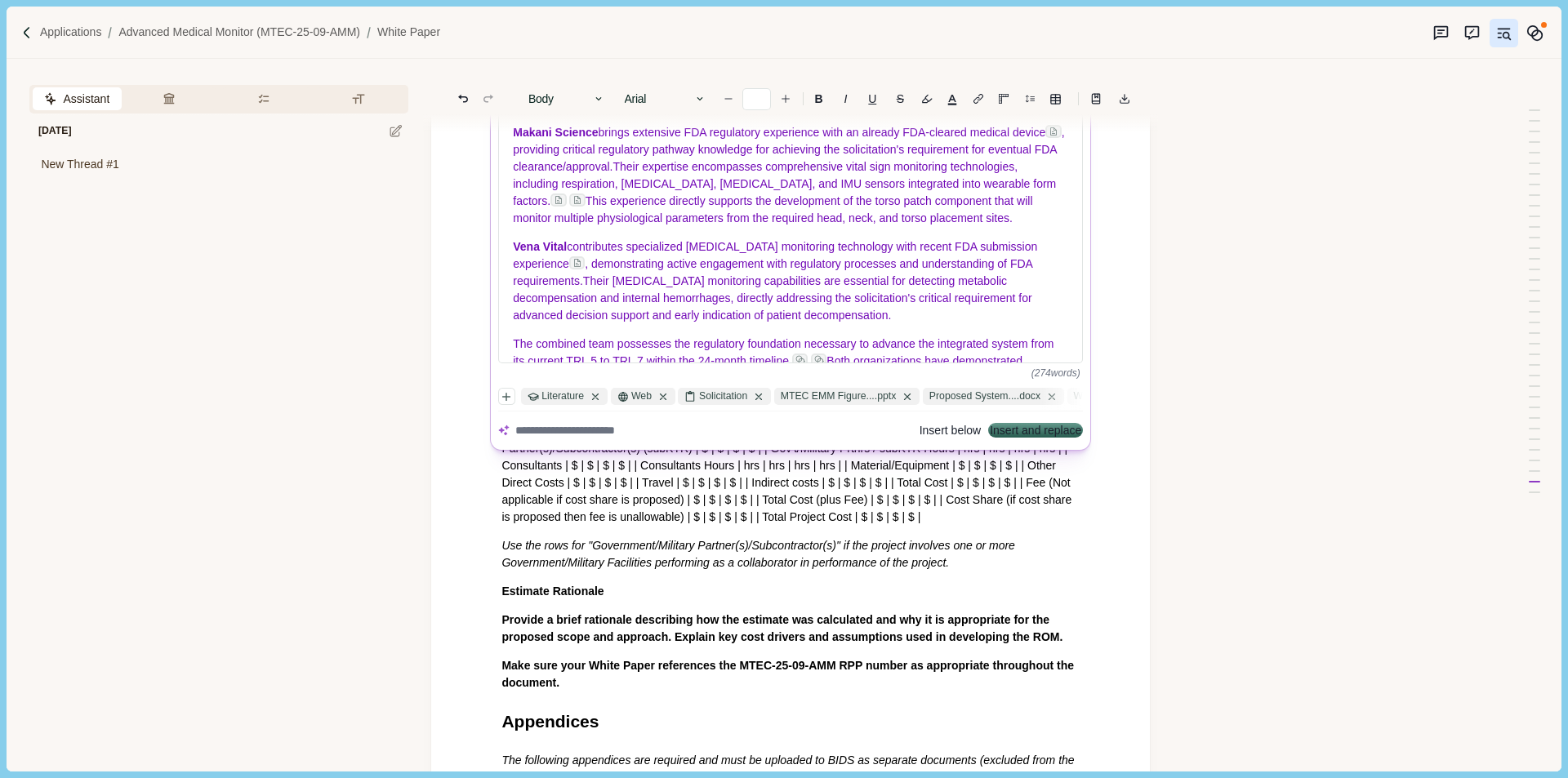
click at [1044, 436] on button "Insert and replace" at bounding box center [1036, 431] width 92 height 12
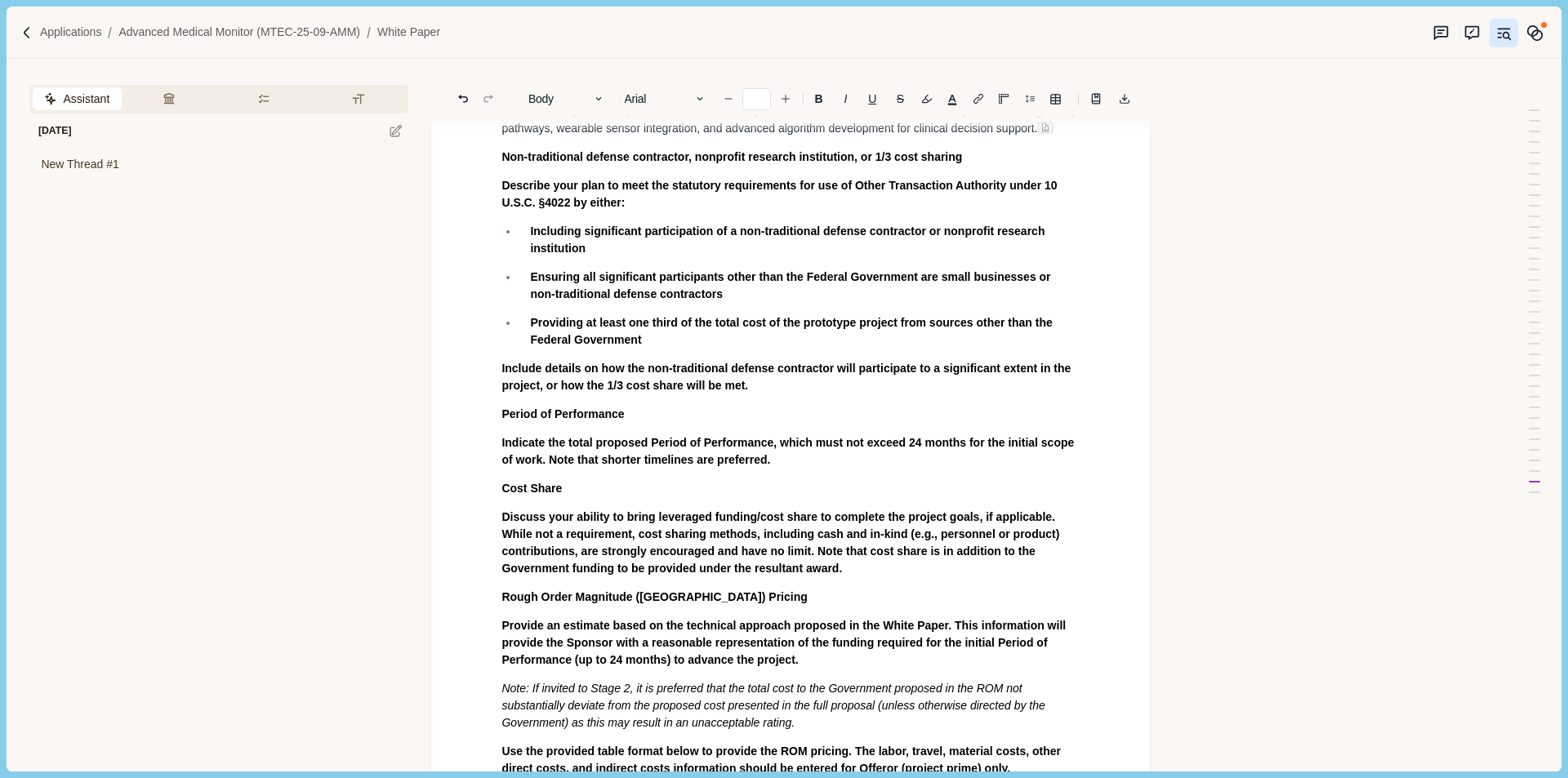
click at [495, 349] on ul "Including significant participation of a non-traditional defense contractor or …" at bounding box center [785, 286] width 590 height 126
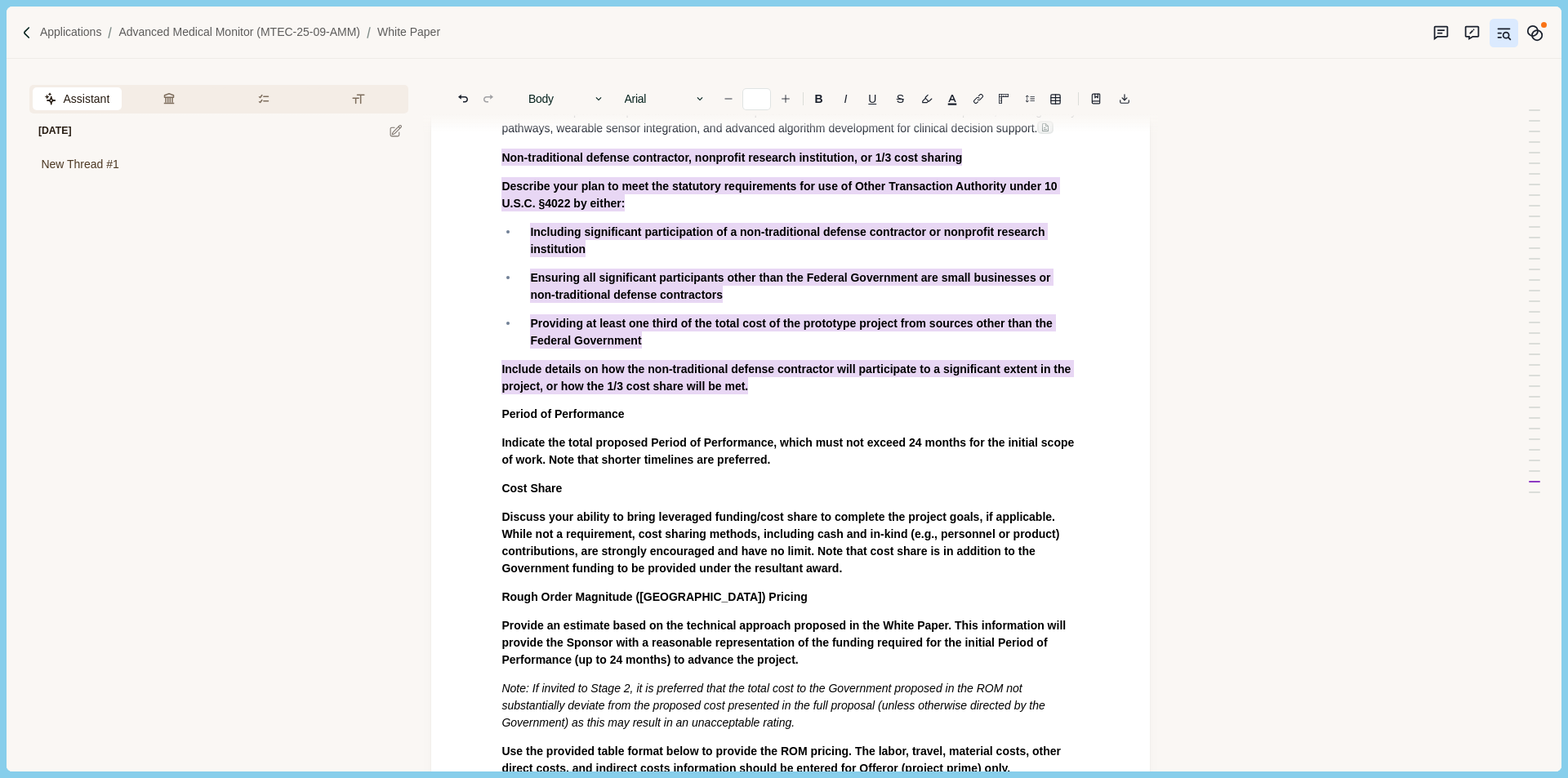
drag, startPoint x: 564, startPoint y: 443, endPoint x: 755, endPoint y: 634, distance: 270.1
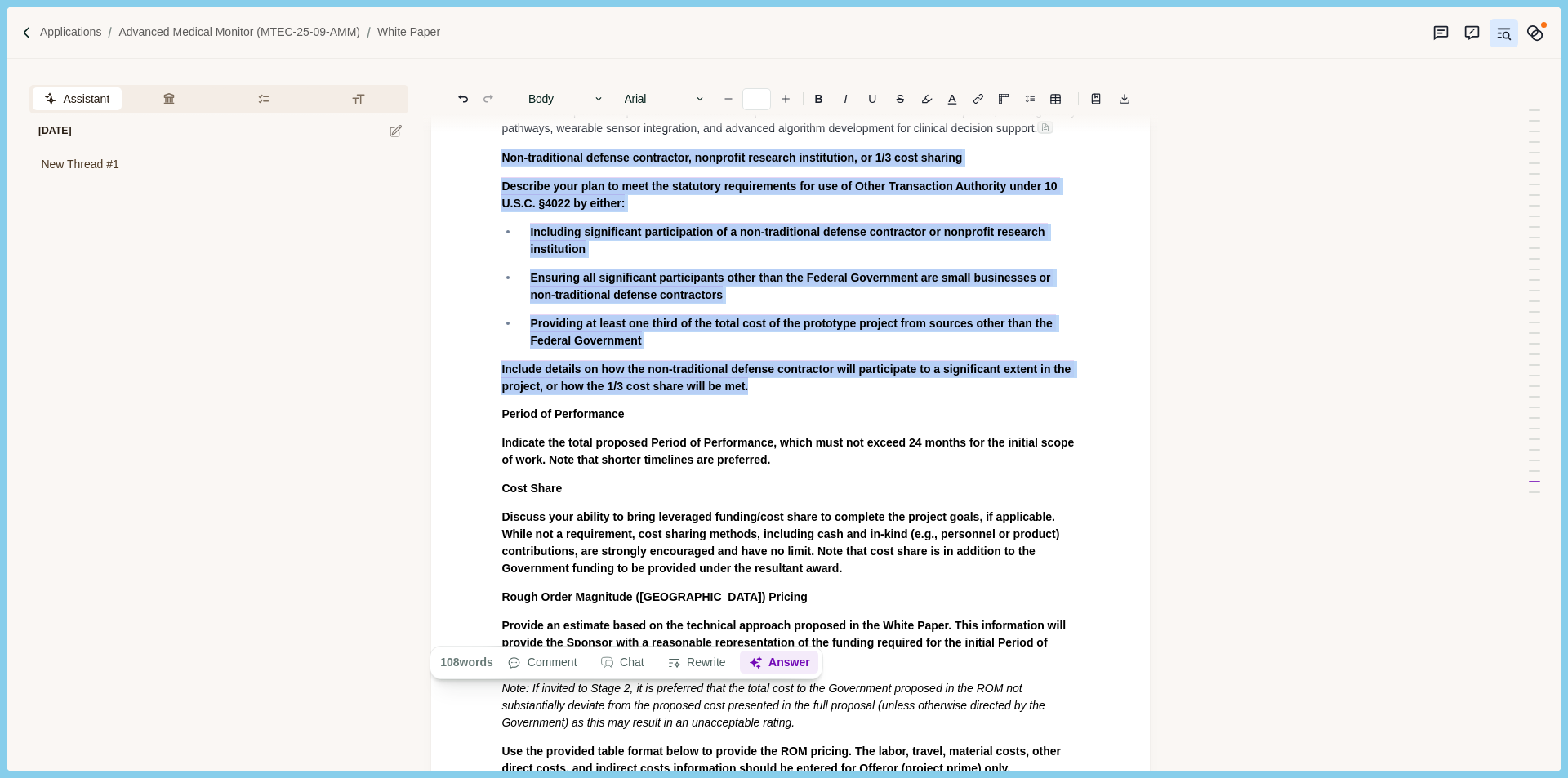
click at [772, 666] on button "Answer" at bounding box center [779, 662] width 78 height 22
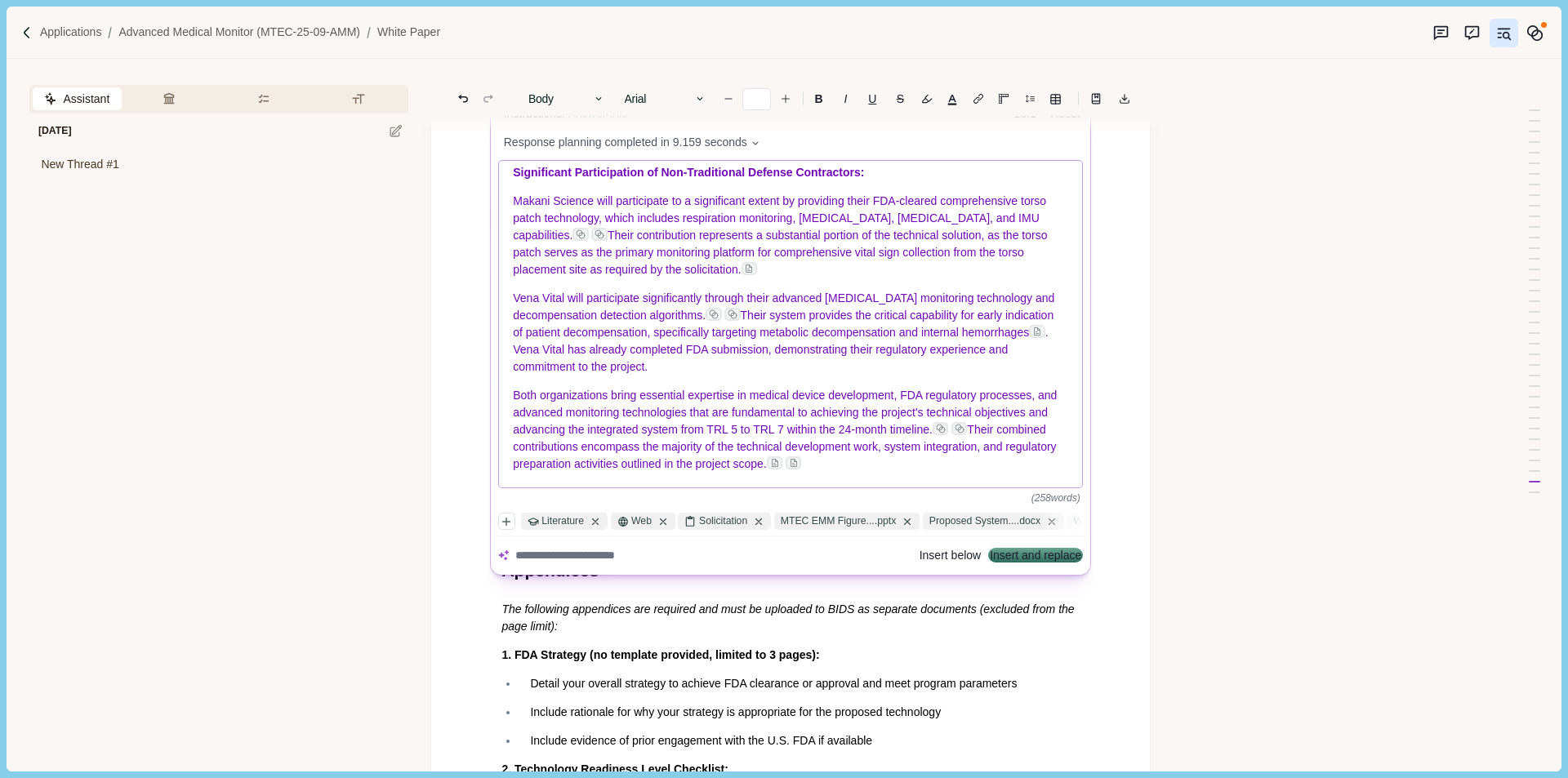
scroll to position [11812, 0]
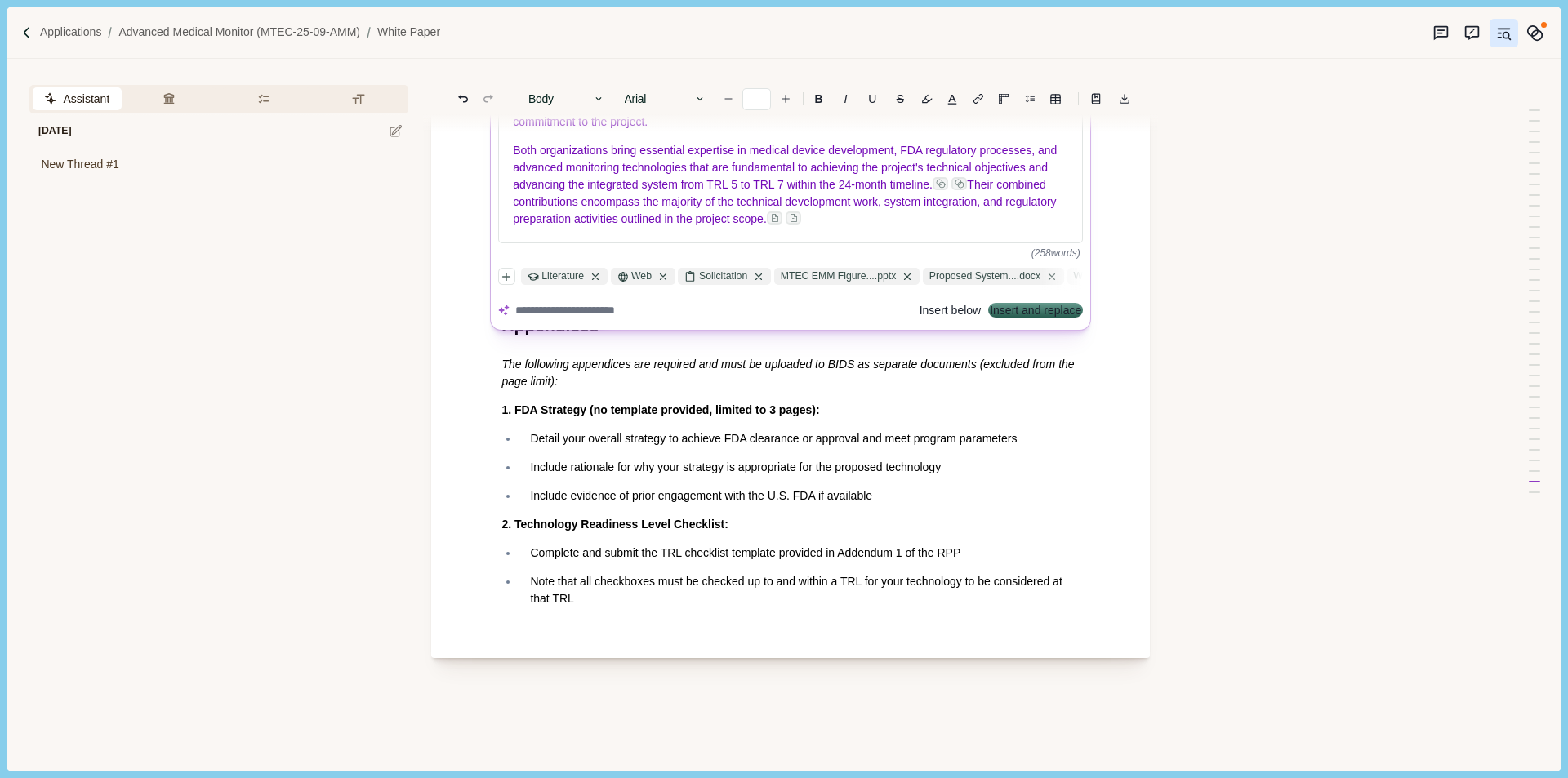
click at [1034, 317] on button "Insert and replace" at bounding box center [1036, 312] width 92 height 12
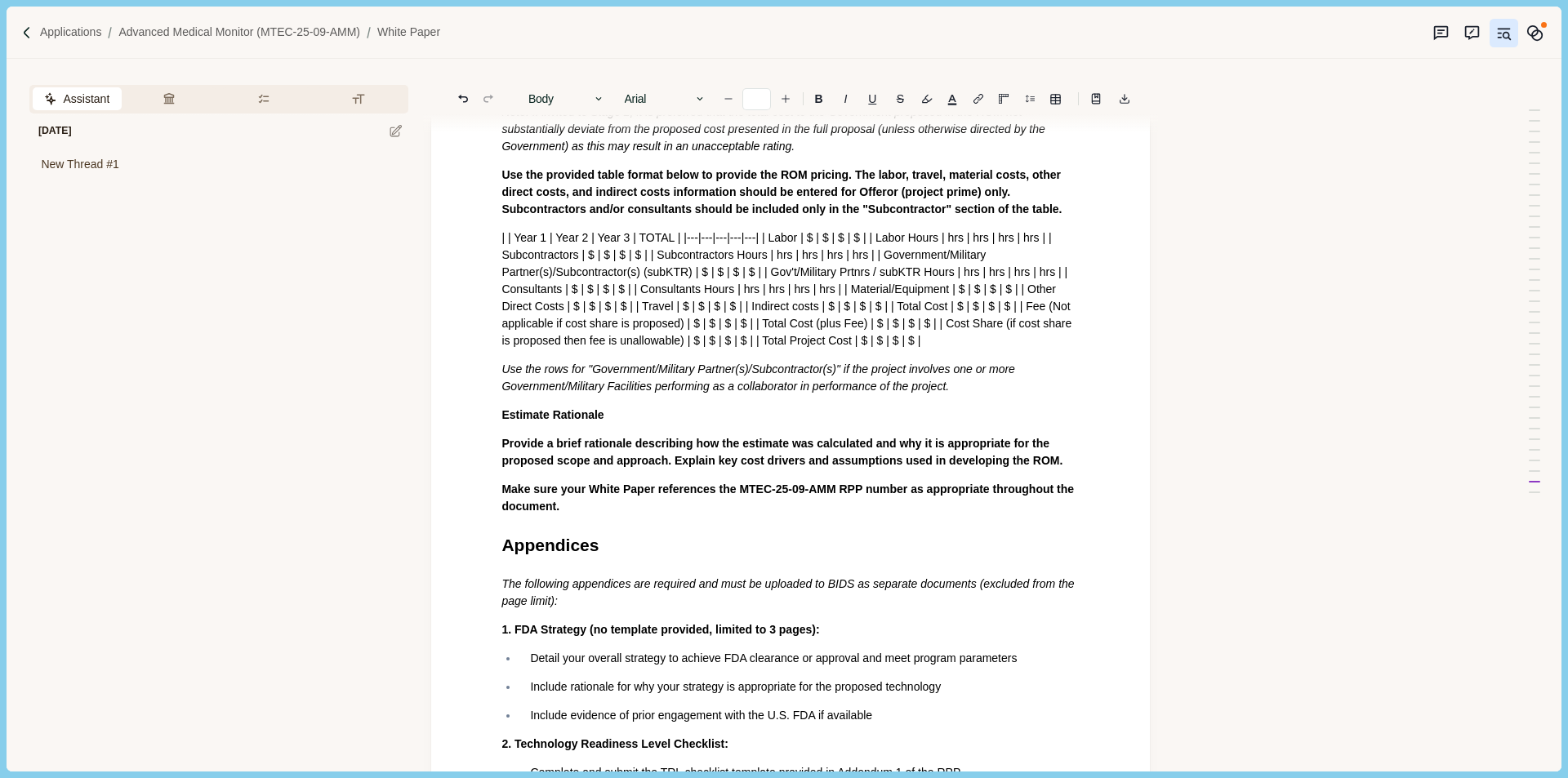
scroll to position [11548, 0]
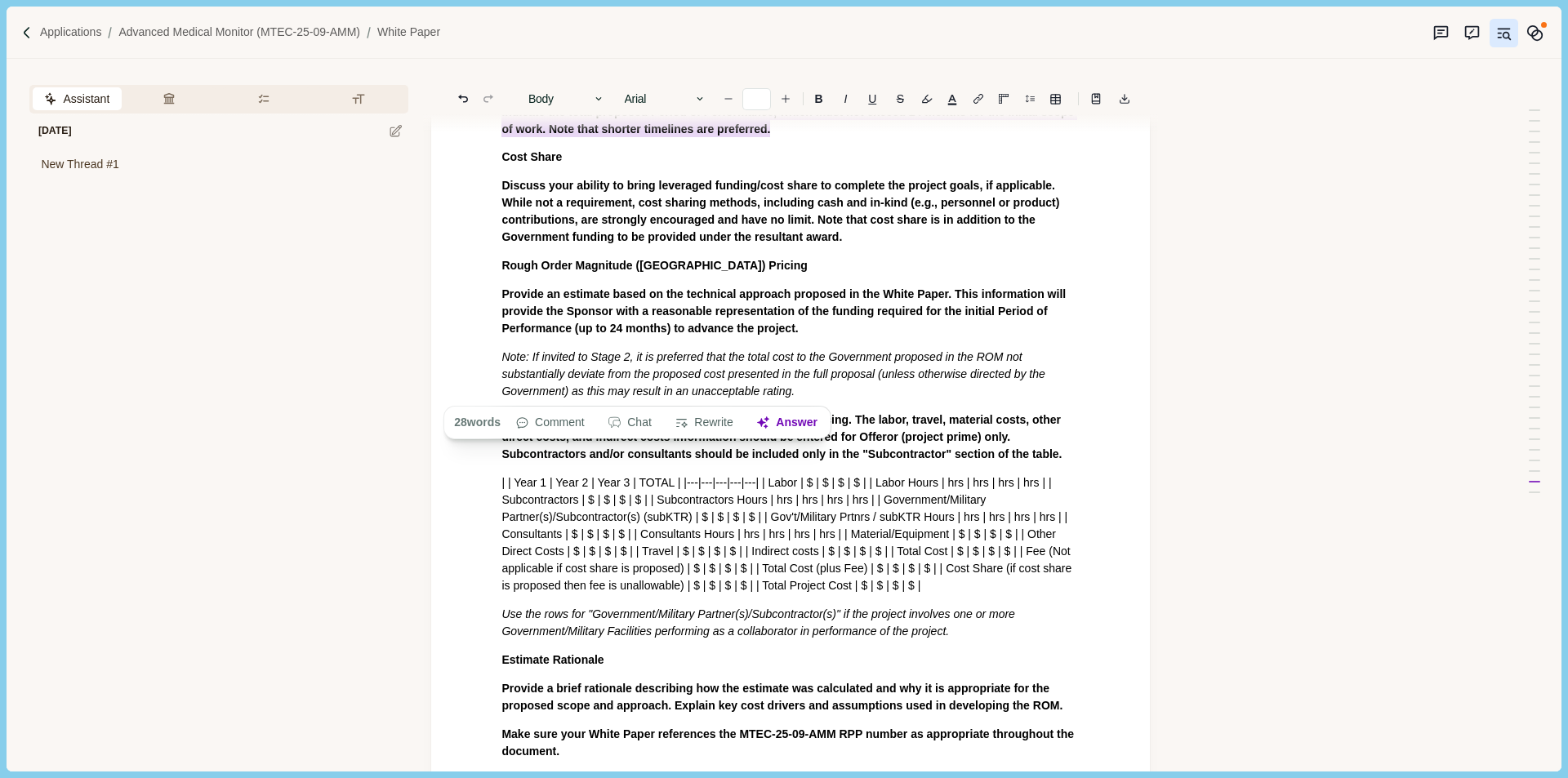
drag, startPoint x: 504, startPoint y: 344, endPoint x: 786, endPoint y: 387, distance: 285.3
click at [793, 426] on button "Answer" at bounding box center [787, 422] width 78 height 22
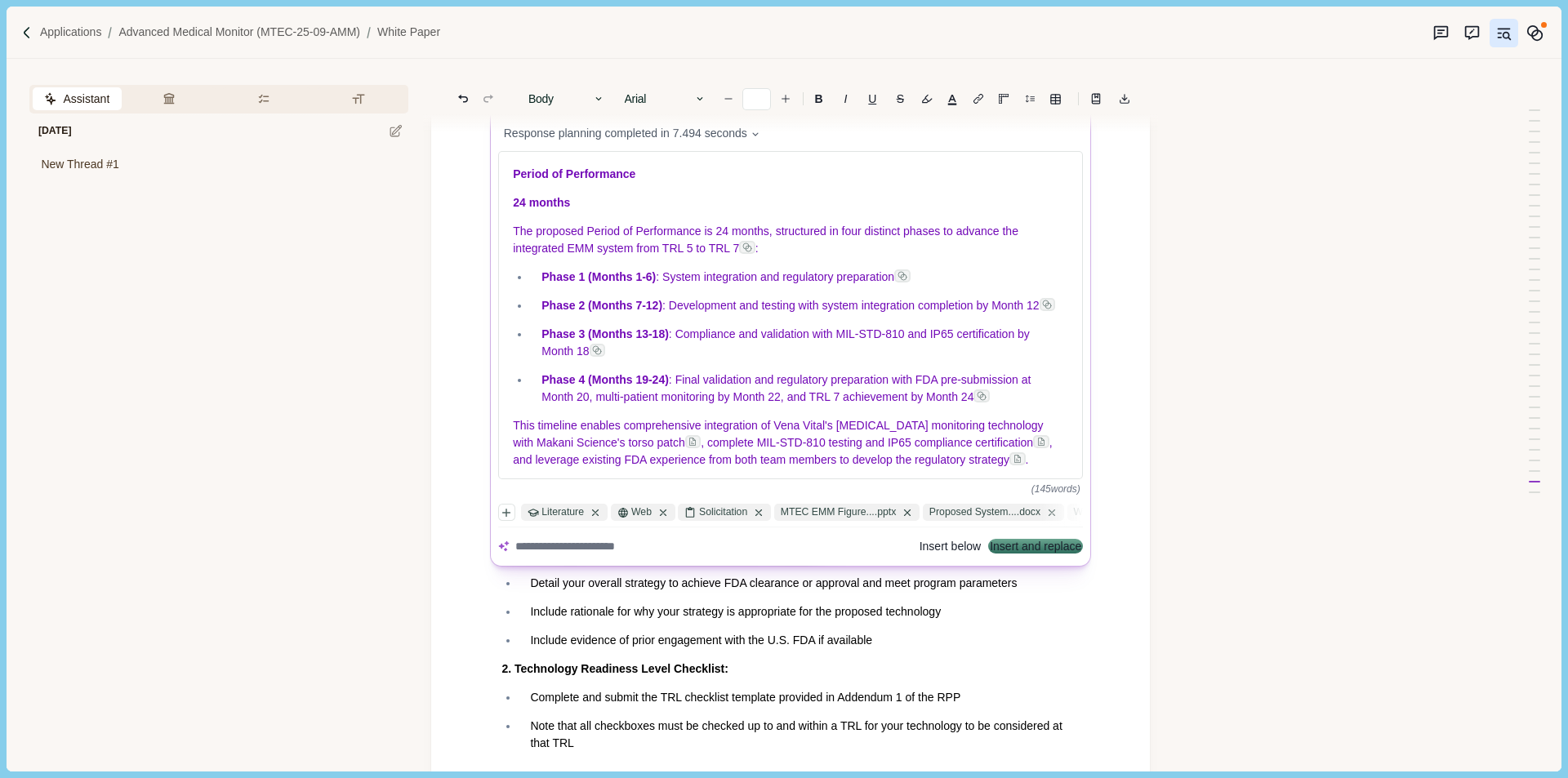
scroll to position [11874, 0]
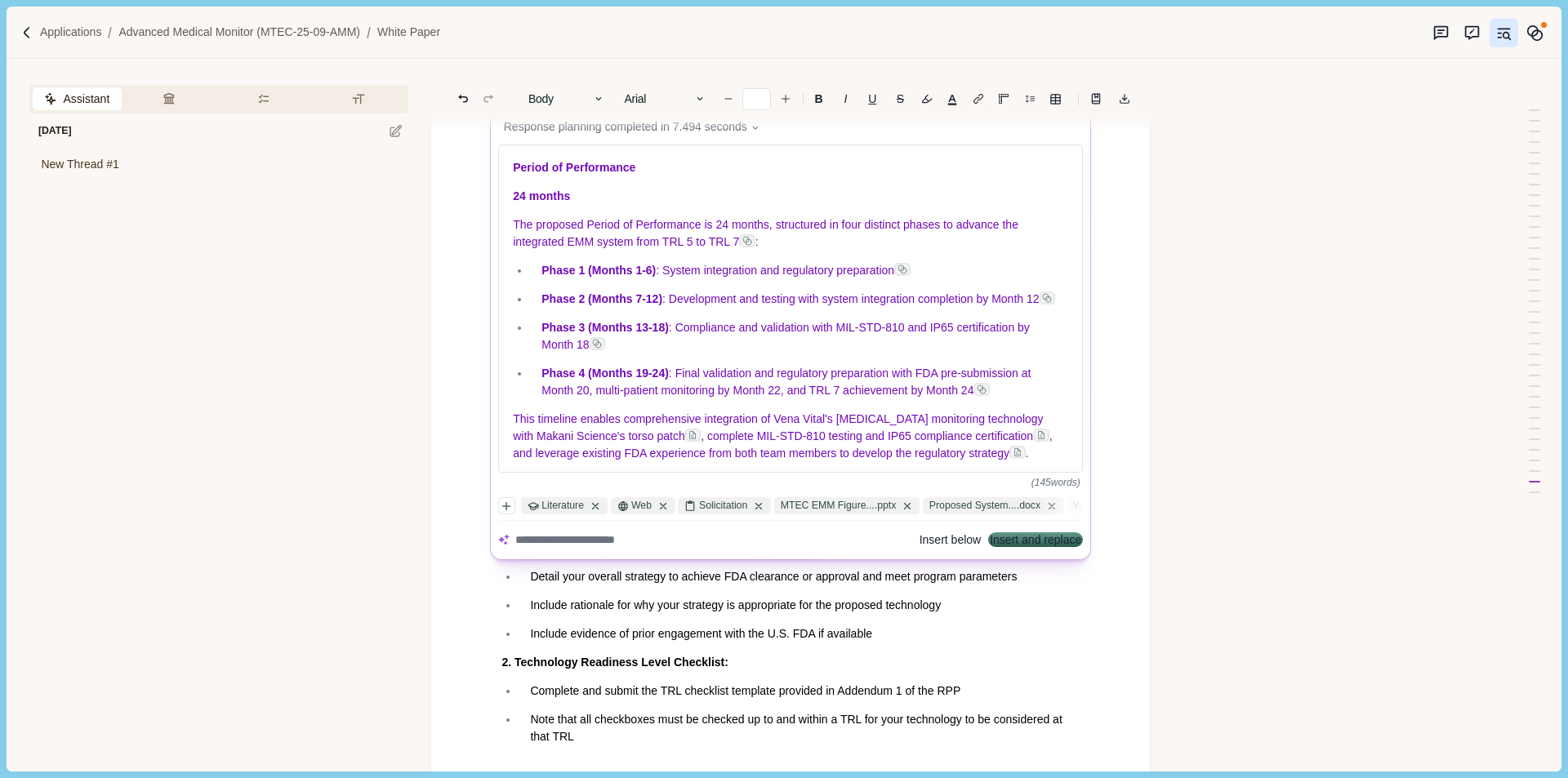
click at [1045, 545] on button "Insert and replace" at bounding box center [1036, 541] width 92 height 12
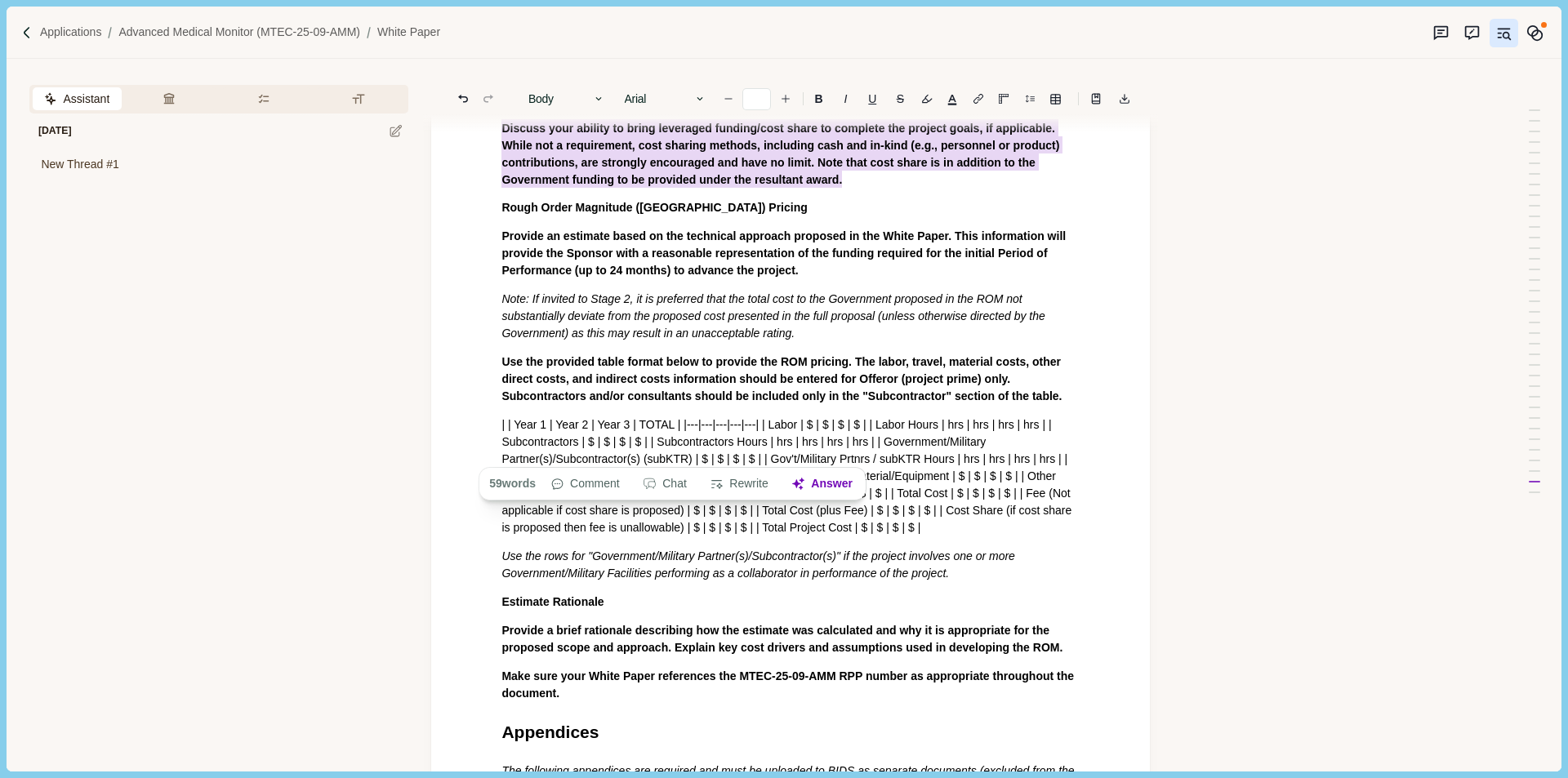
drag, startPoint x: 499, startPoint y: 374, endPoint x: 860, endPoint y: 450, distance: 368.9
click at [846, 479] on button "Answer" at bounding box center [822, 484] width 78 height 22
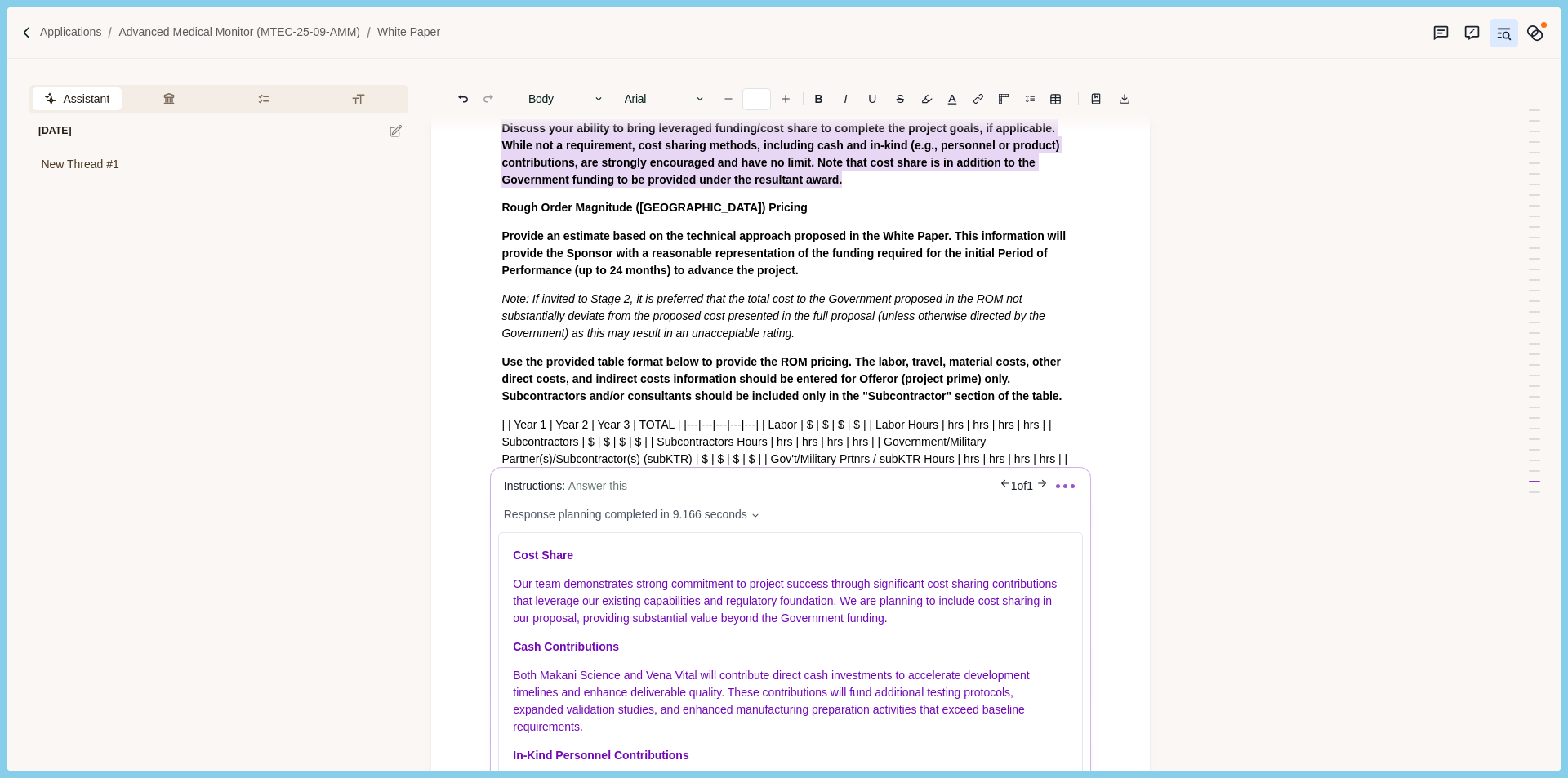
scroll to position [12201, 0]
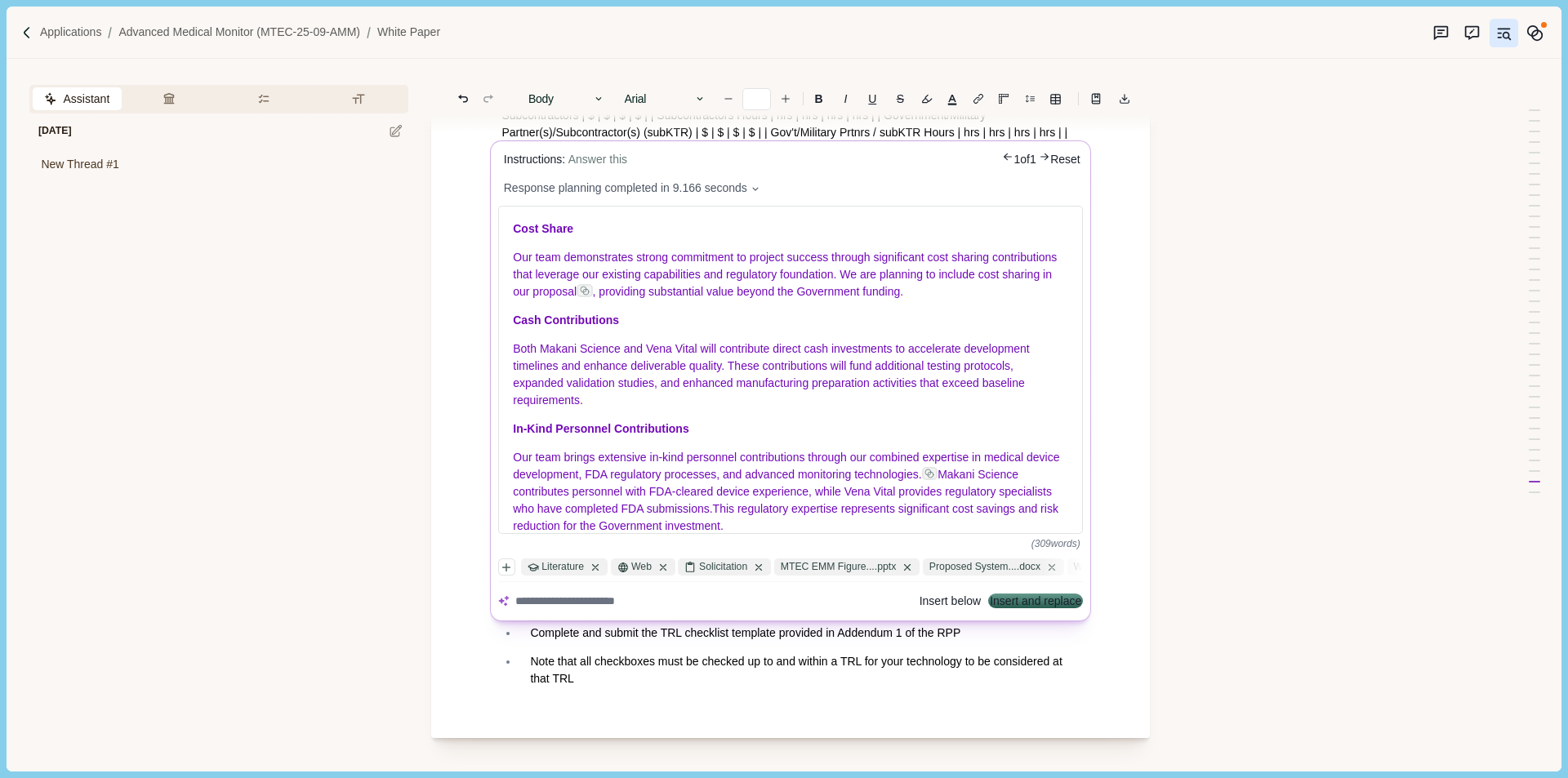
click at [1028, 604] on button "Insert and replace" at bounding box center [1036, 602] width 92 height 12
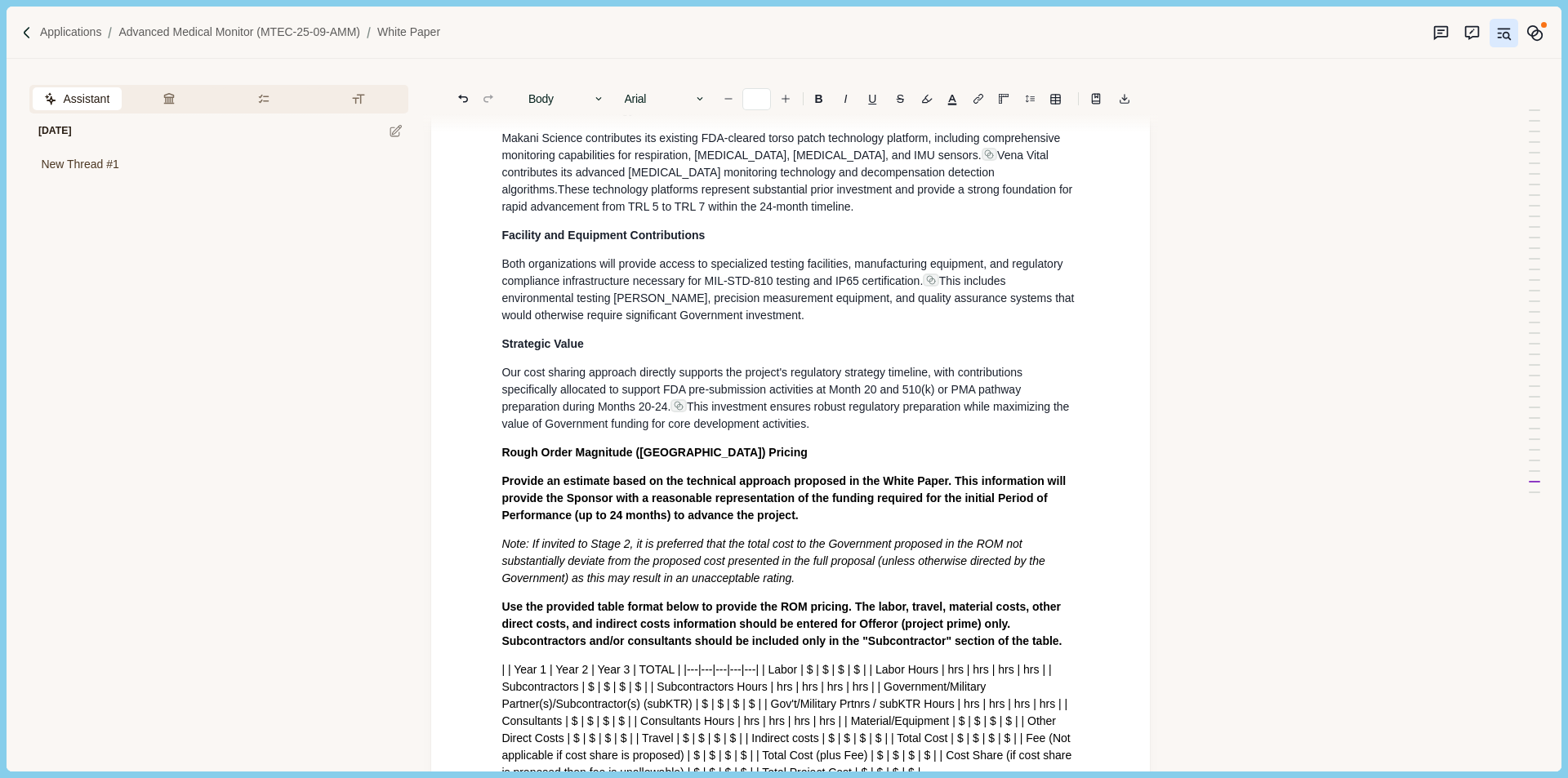
scroll to position [12446, 0]
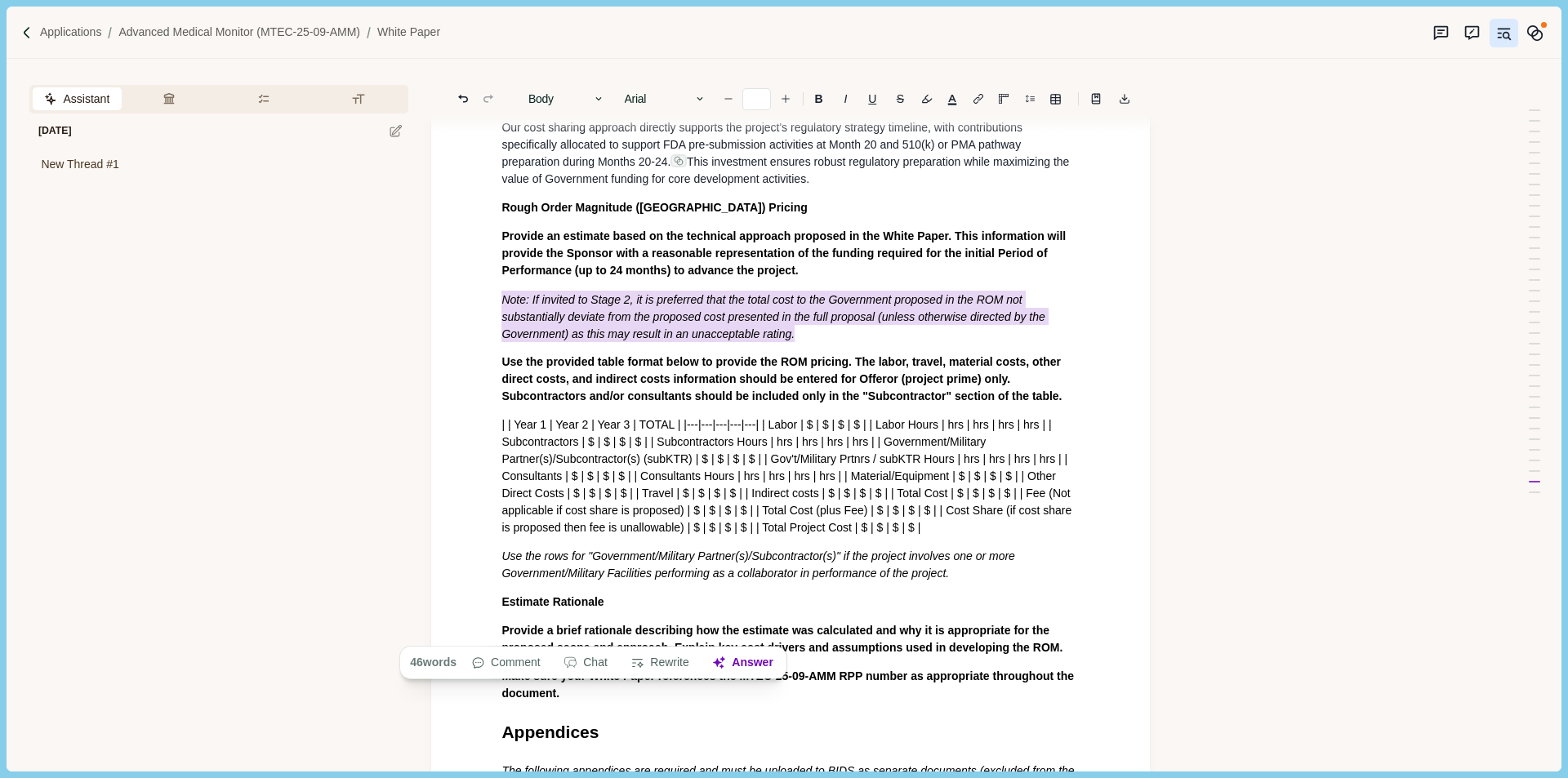
drag, startPoint x: 736, startPoint y: 636, endPoint x: 465, endPoint y: 581, distance: 276.5
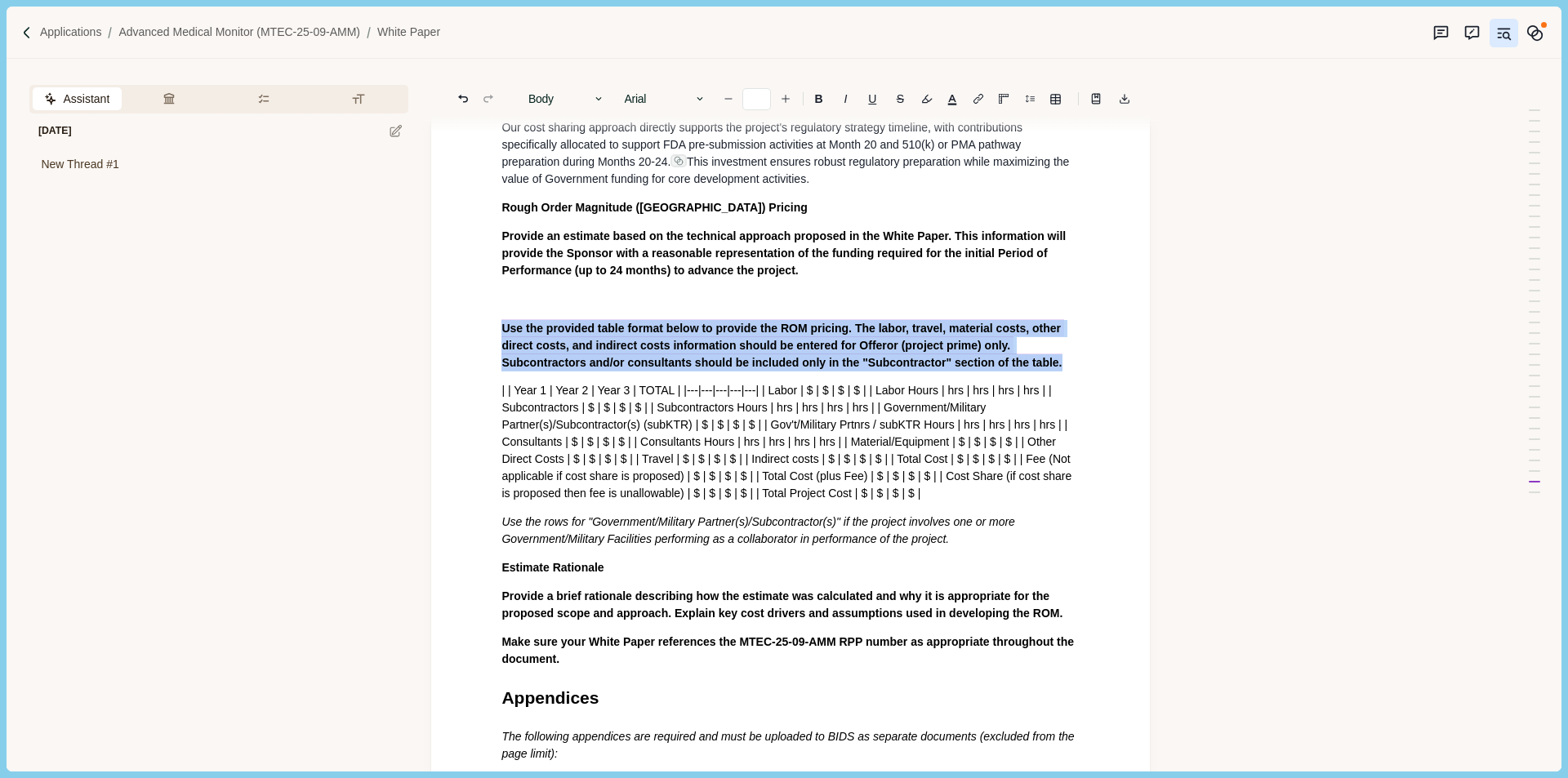
drag, startPoint x: 1062, startPoint y: 661, endPoint x: 474, endPoint y: 622, distance: 589.3
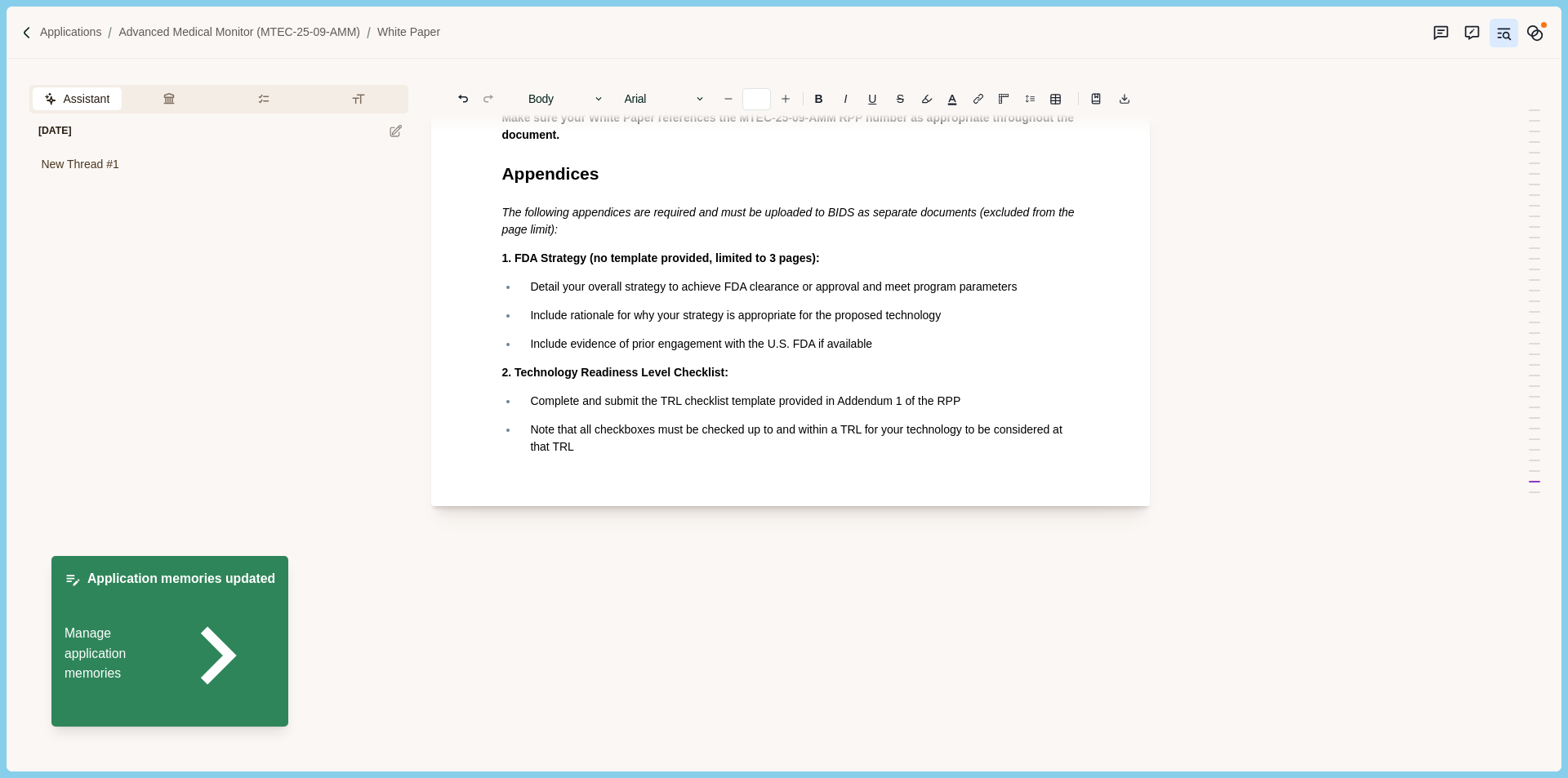
scroll to position [12528, 0]
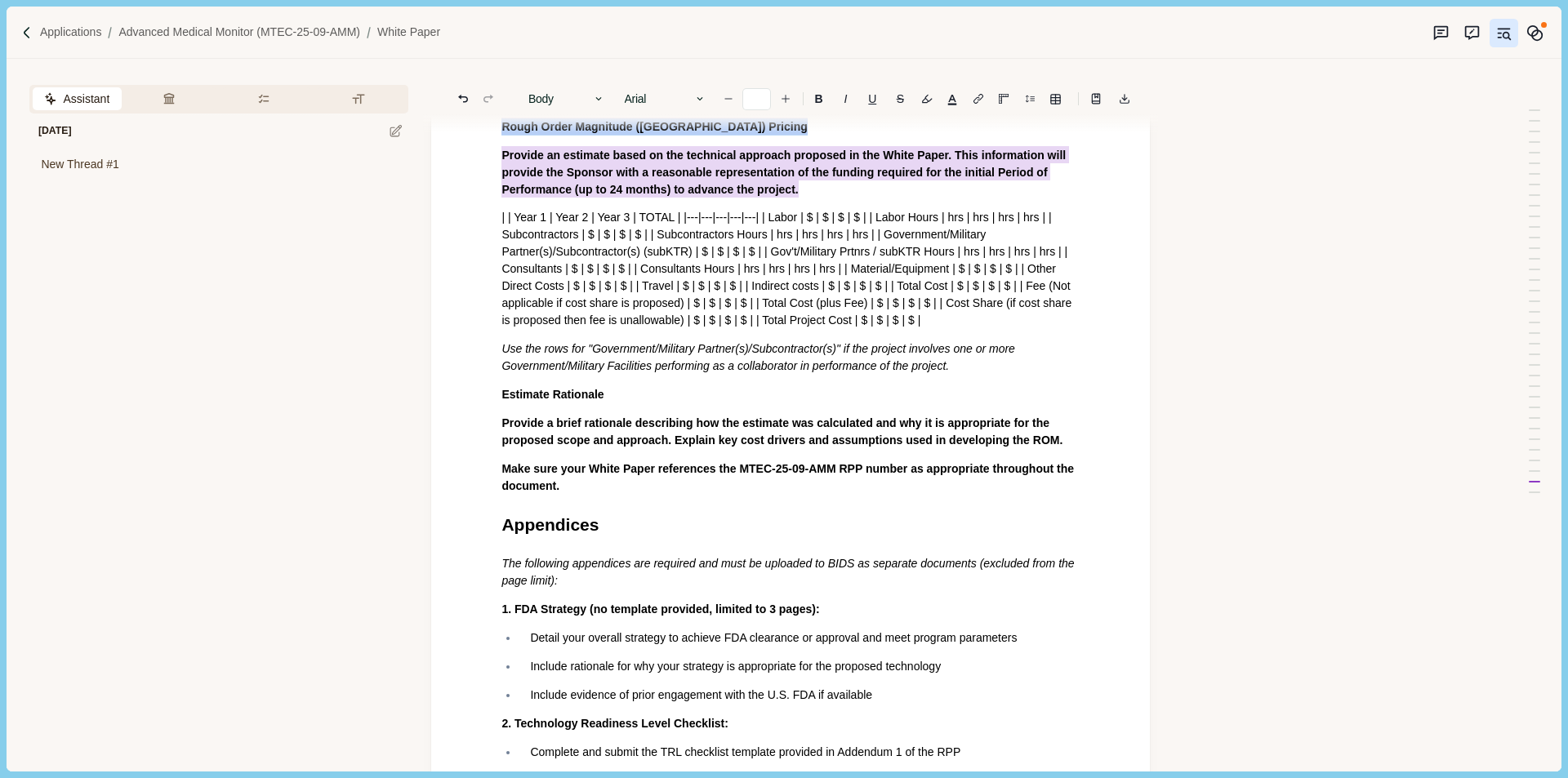
drag, startPoint x: 639, startPoint y: 452, endPoint x: 811, endPoint y: 486, distance: 175.3
click at [811, 521] on button "Answer" at bounding box center [800, 518] width 78 height 22
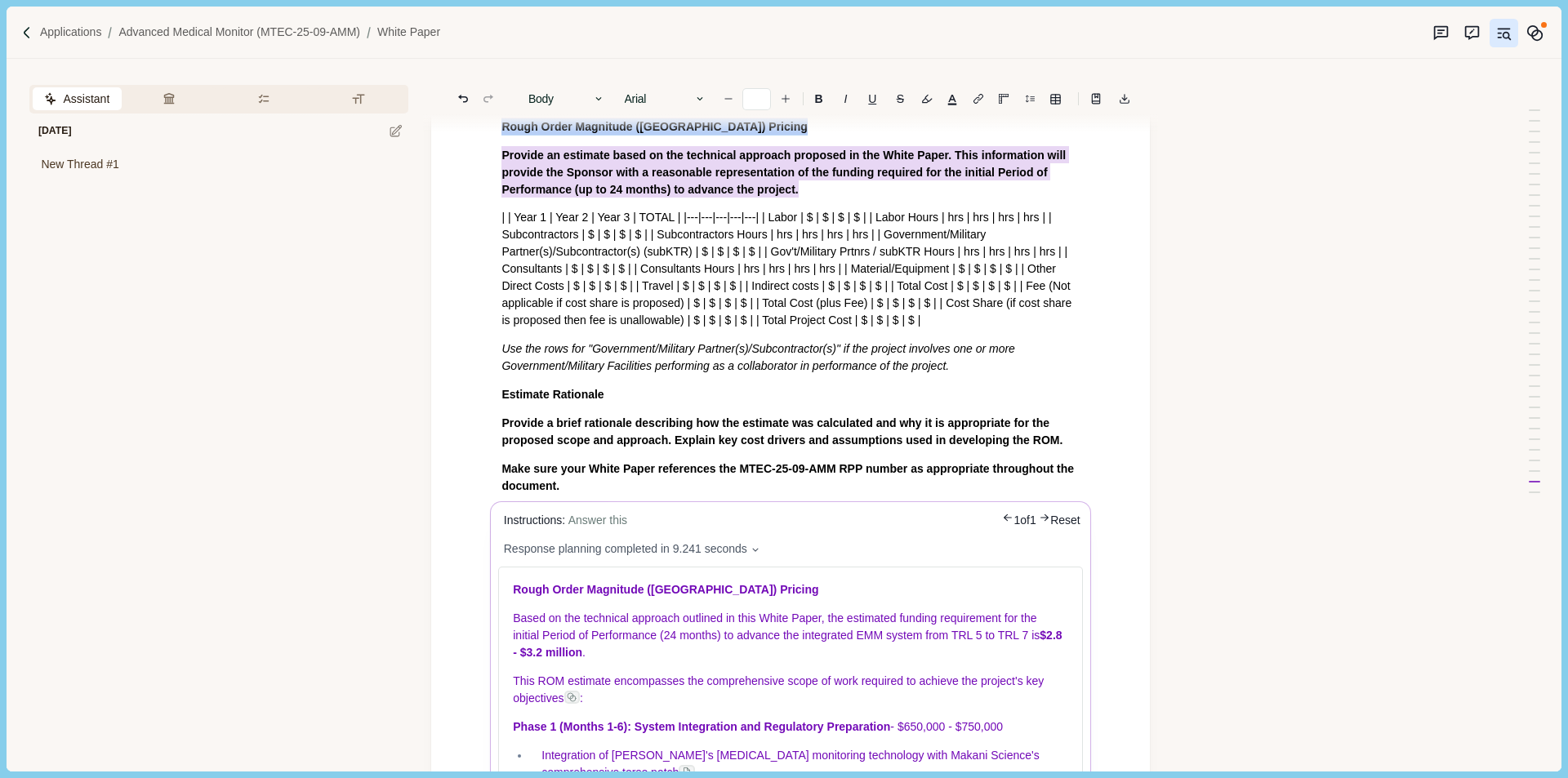
scroll to position [13018, 0]
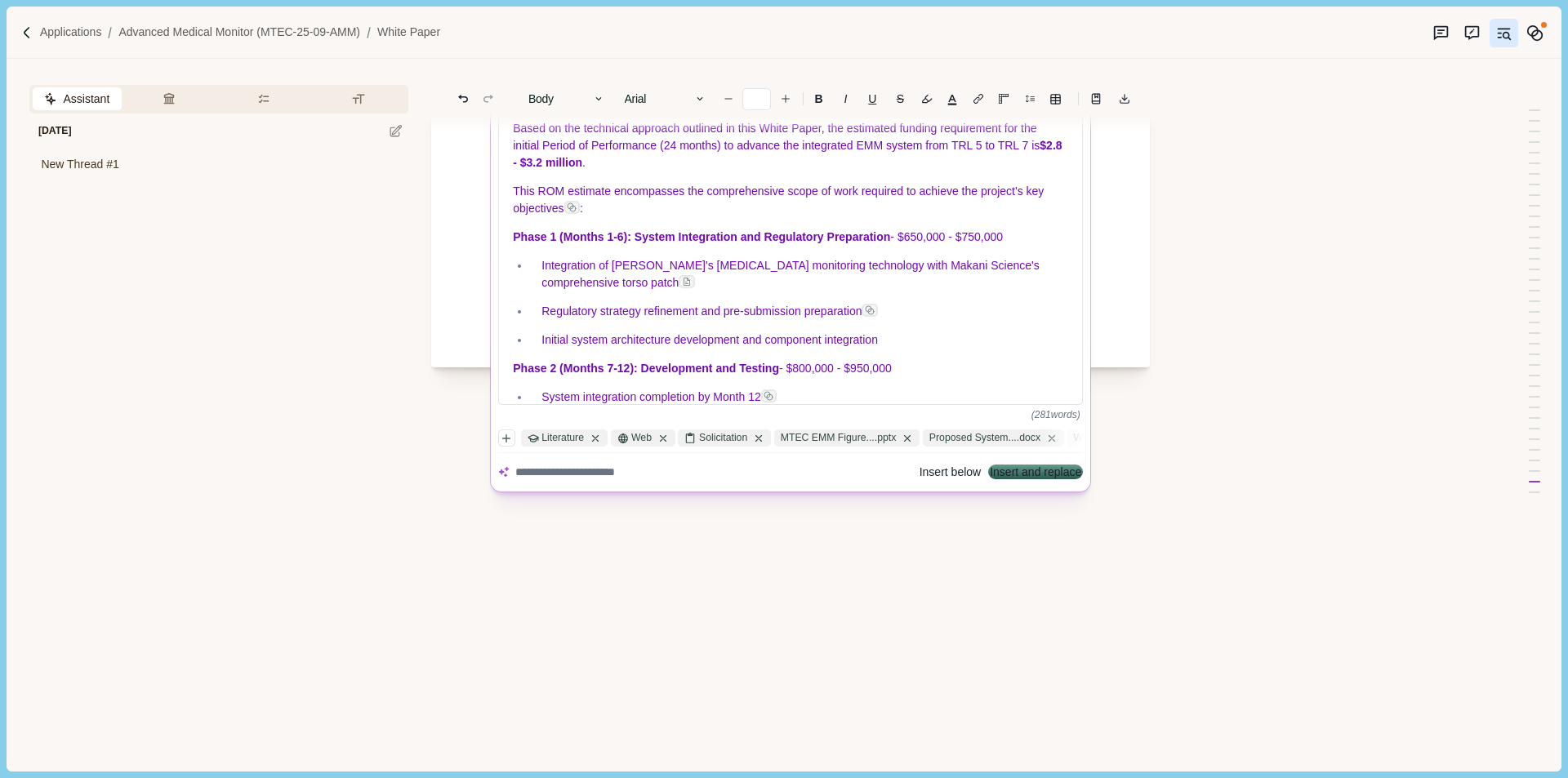
click at [1011, 473] on button "Insert and replace" at bounding box center [1036, 473] width 92 height 12
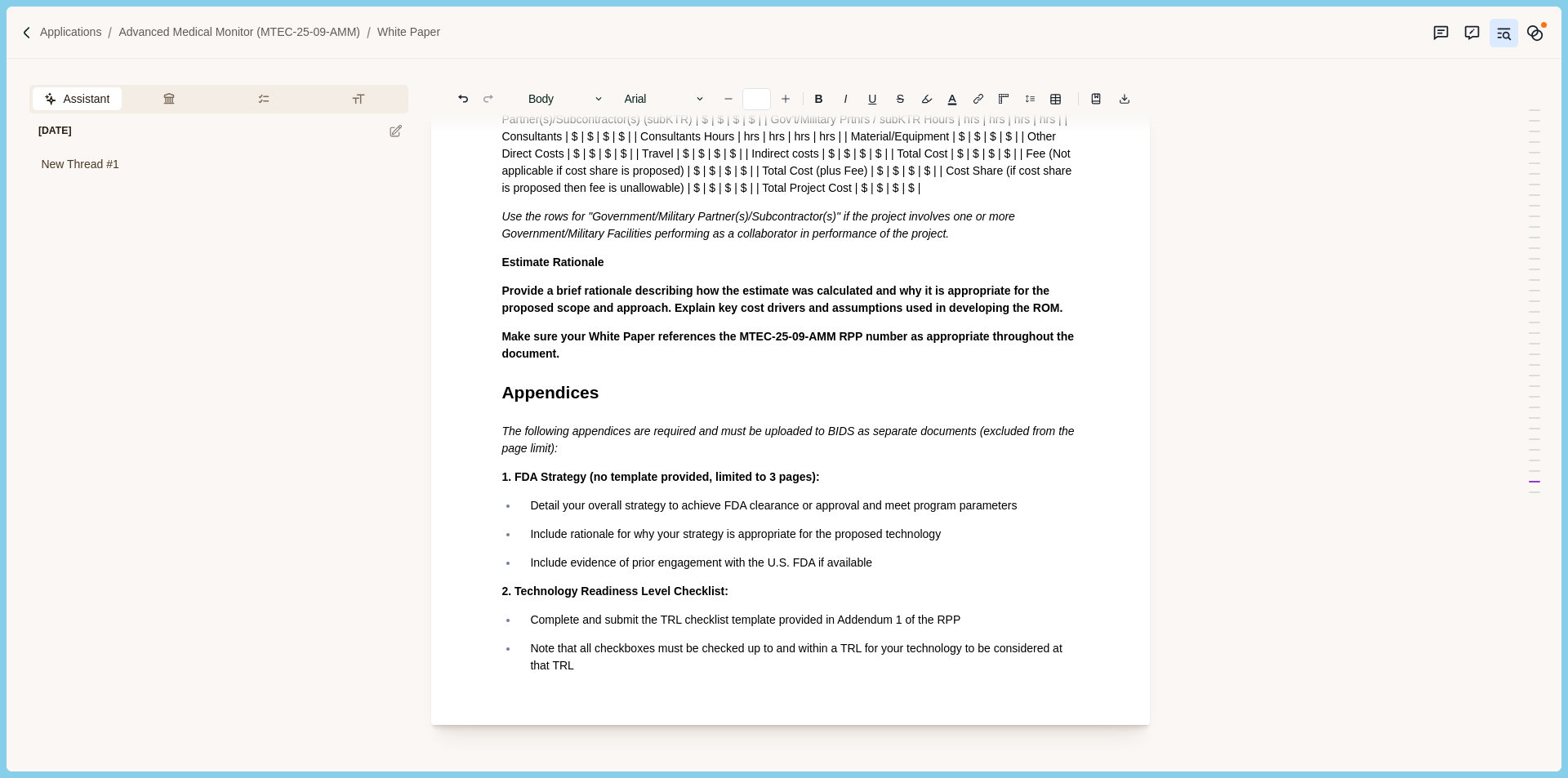
scroll to position [13344, 0]
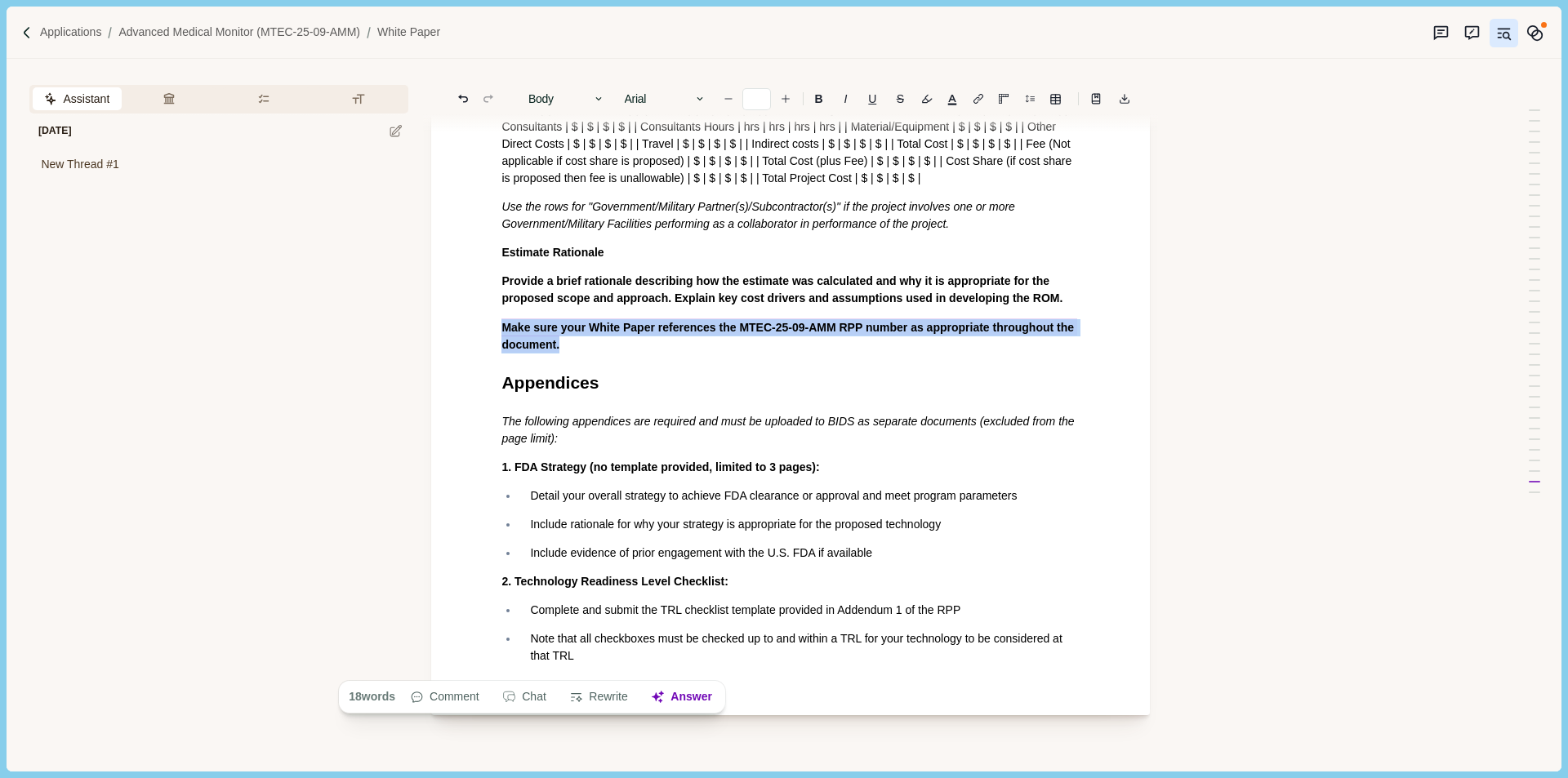
drag, startPoint x: 583, startPoint y: 666, endPoint x: 470, endPoint y: 644, distance: 115.1
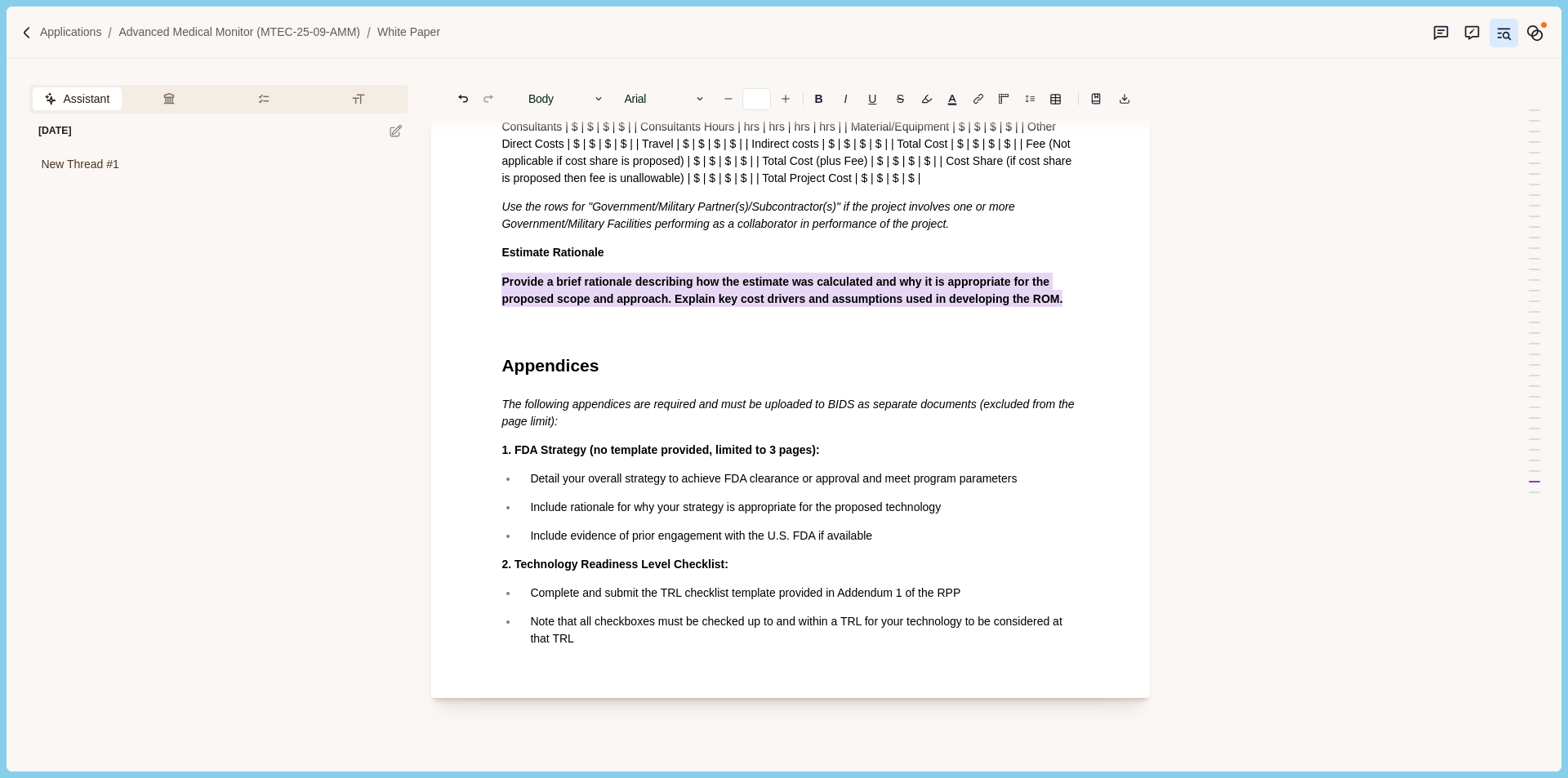
drag, startPoint x: 486, startPoint y: 603, endPoint x: 482, endPoint y: 591, distance: 12.6
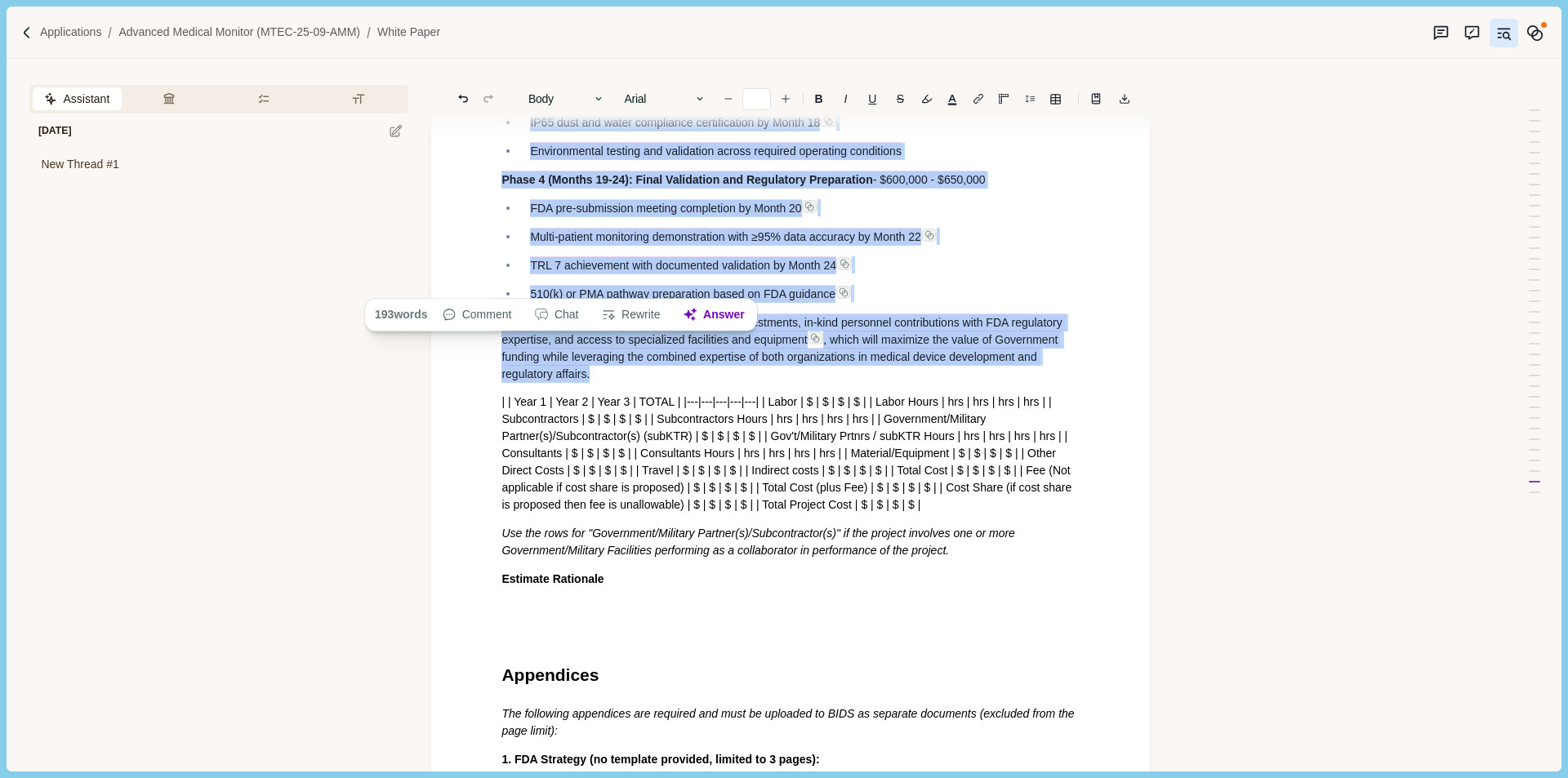
scroll to position [12773, 0]
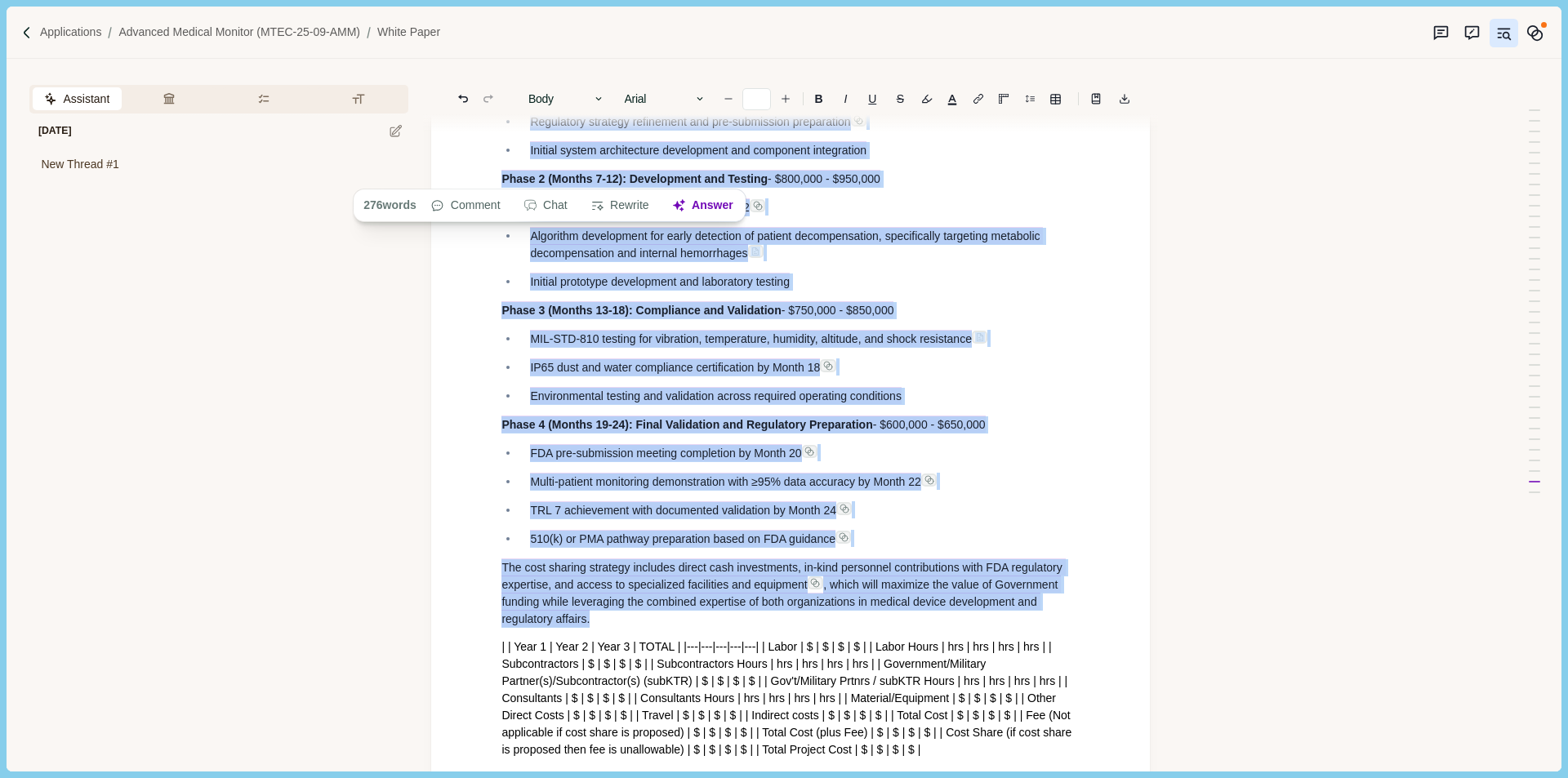
drag, startPoint x: 641, startPoint y: 371, endPoint x: 506, endPoint y: 232, distance: 193.8
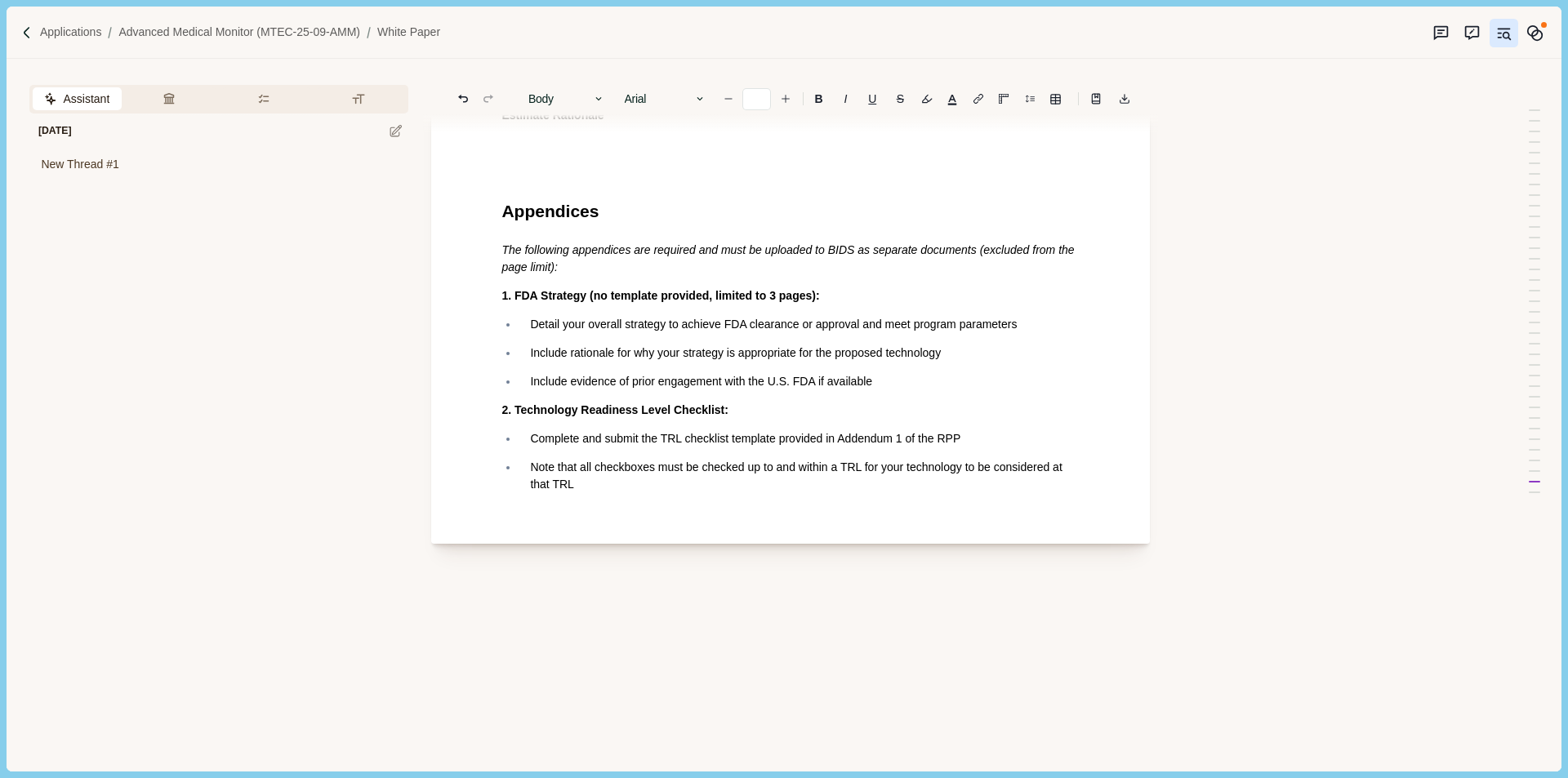
click at [570, 152] on p at bounding box center [791, 144] width 578 height 17
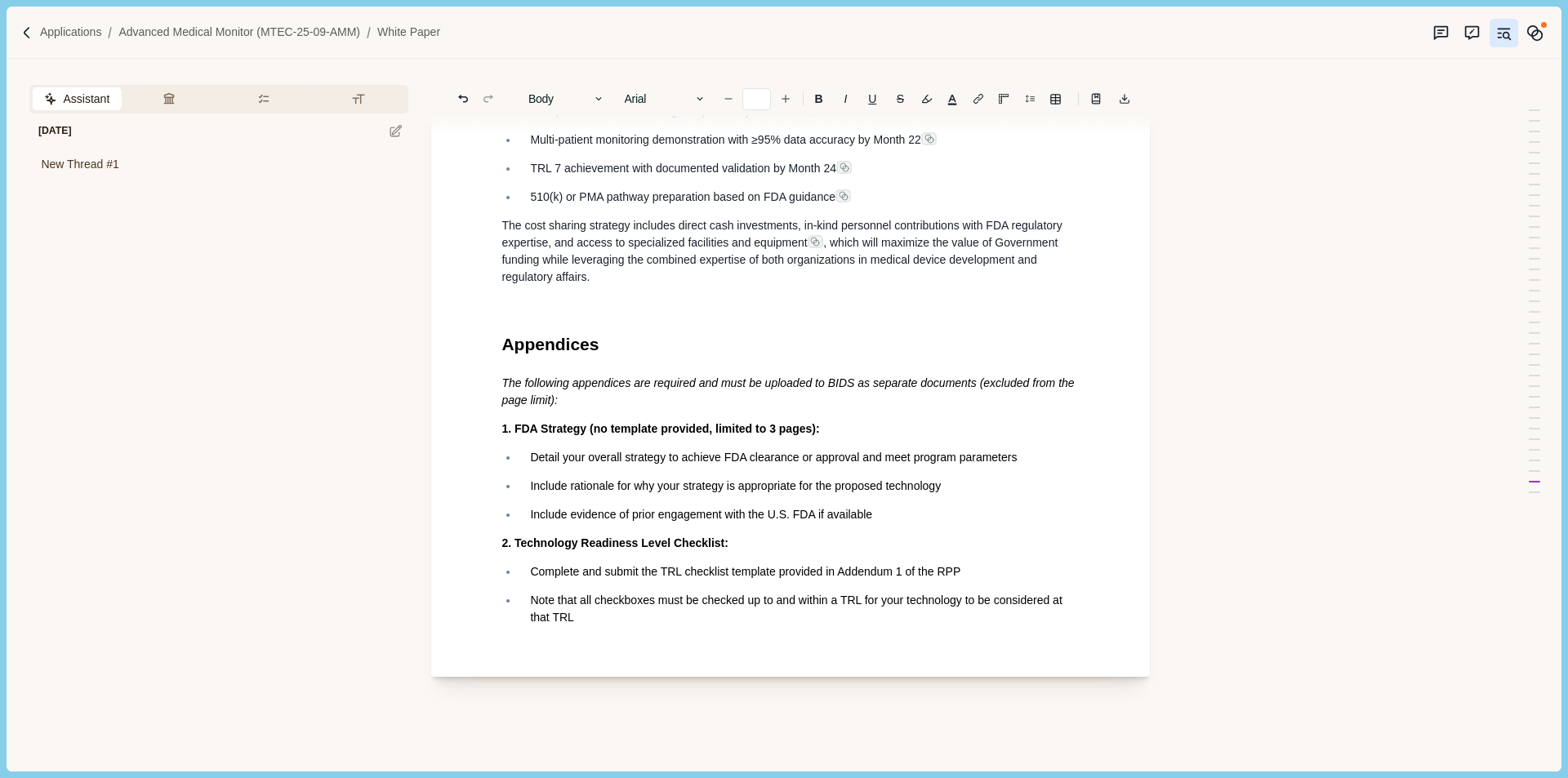
scroll to position [13565, 0]
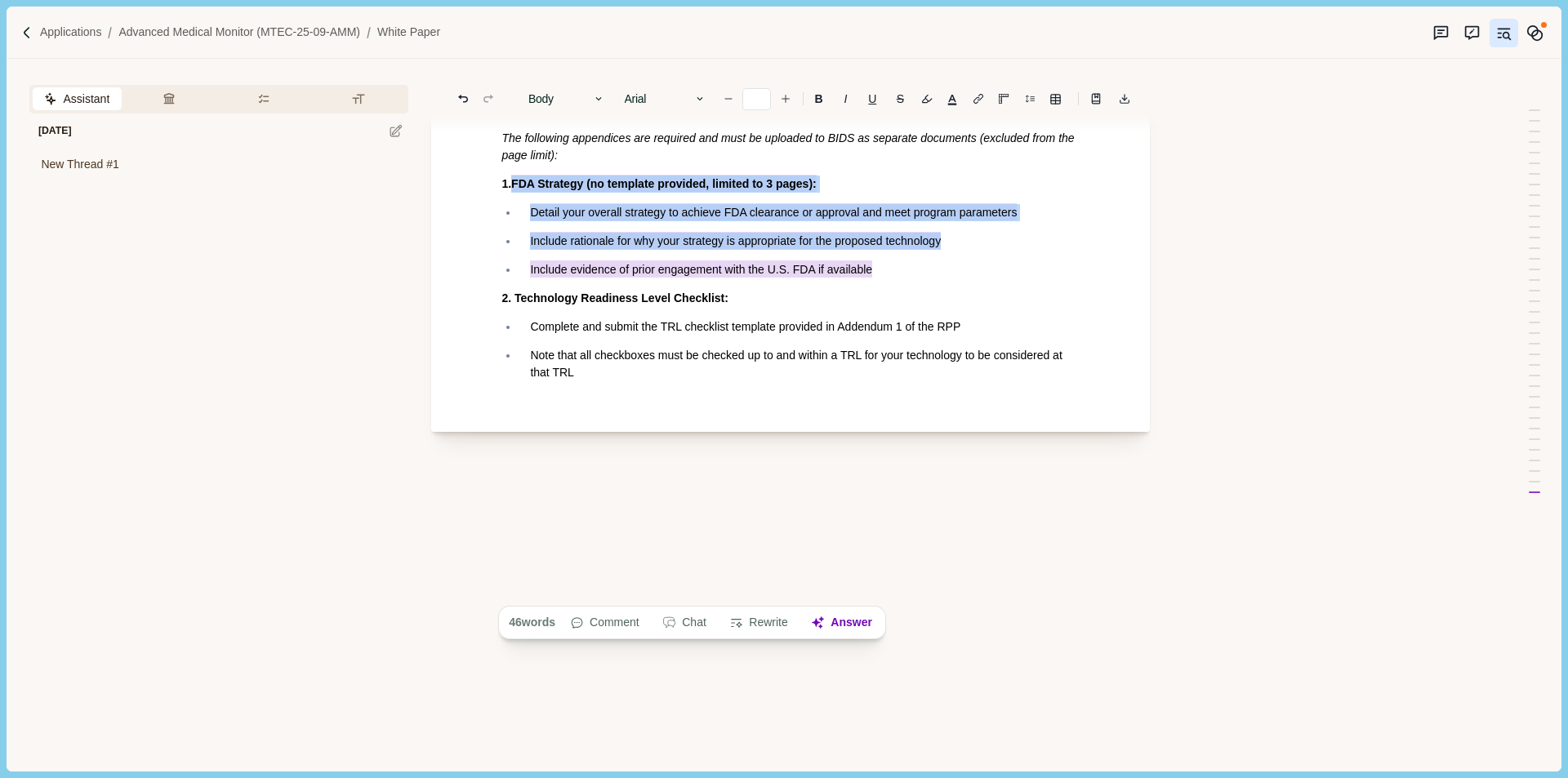
drag, startPoint x: 517, startPoint y: 505, endPoint x: 908, endPoint y: 590, distance: 400.1
click at [842, 112] on h1 "Appendices" at bounding box center [791, 99] width 578 height 26
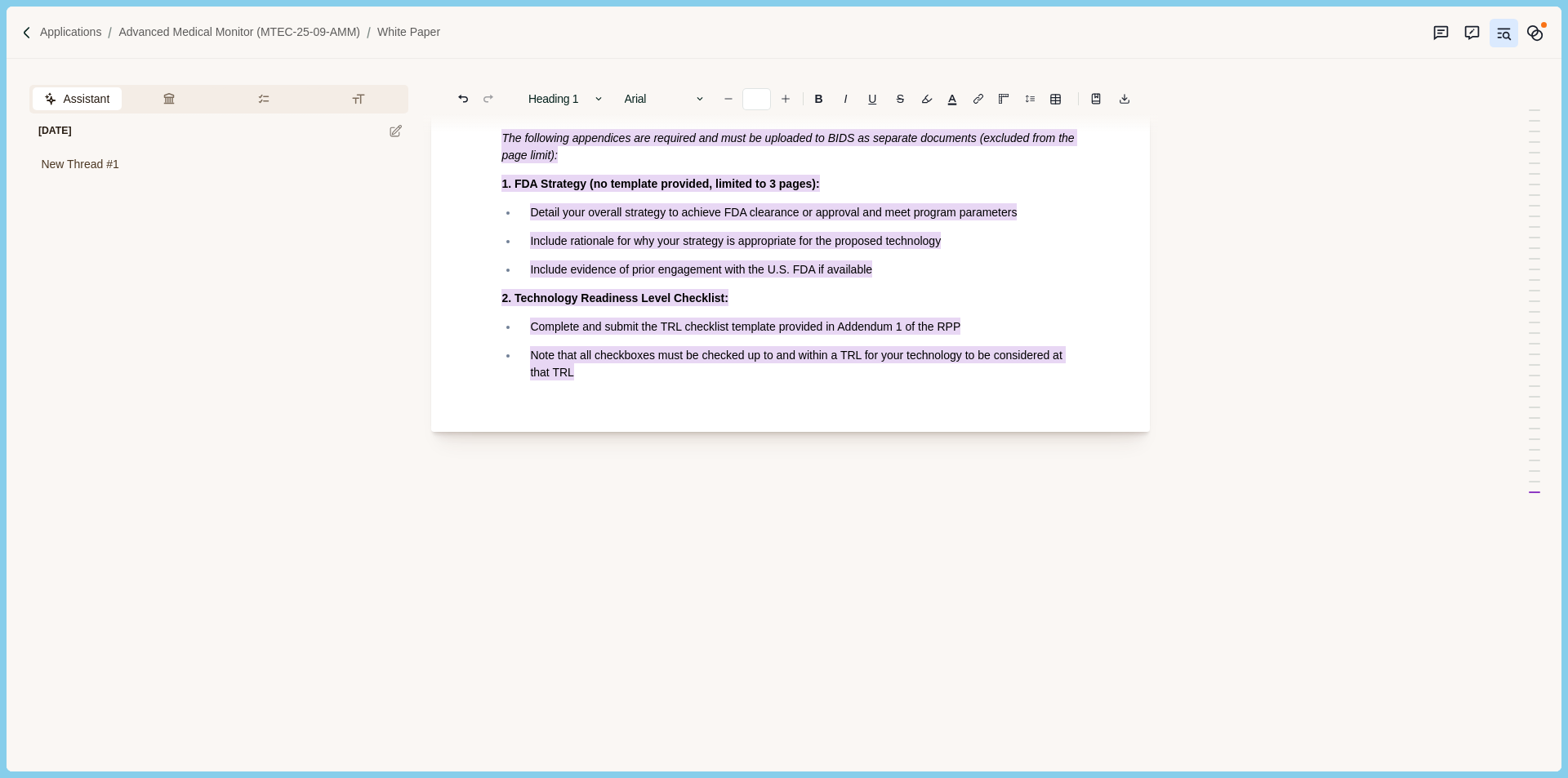
drag, startPoint x: 497, startPoint y: 380, endPoint x: 841, endPoint y: 736, distance: 495.0
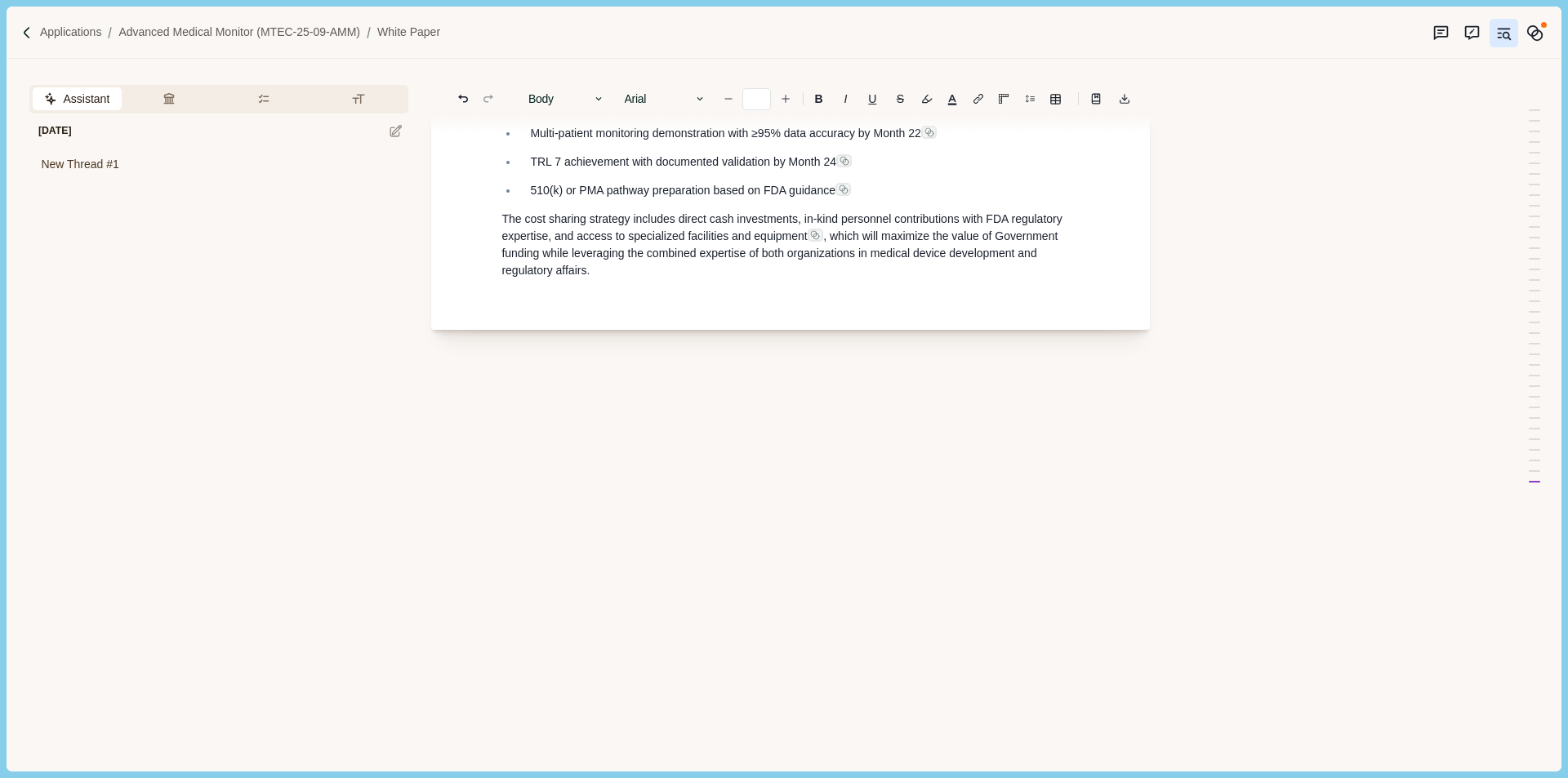
click at [1019, 199] on p "510(k) or PMA pathway preparation based on FDA guidance" at bounding box center [799, 191] width 538 height 17
click at [1016, 277] on span ", which will maximize the value of Government funding while leveraging the comb…" at bounding box center [782, 252] width 560 height 47
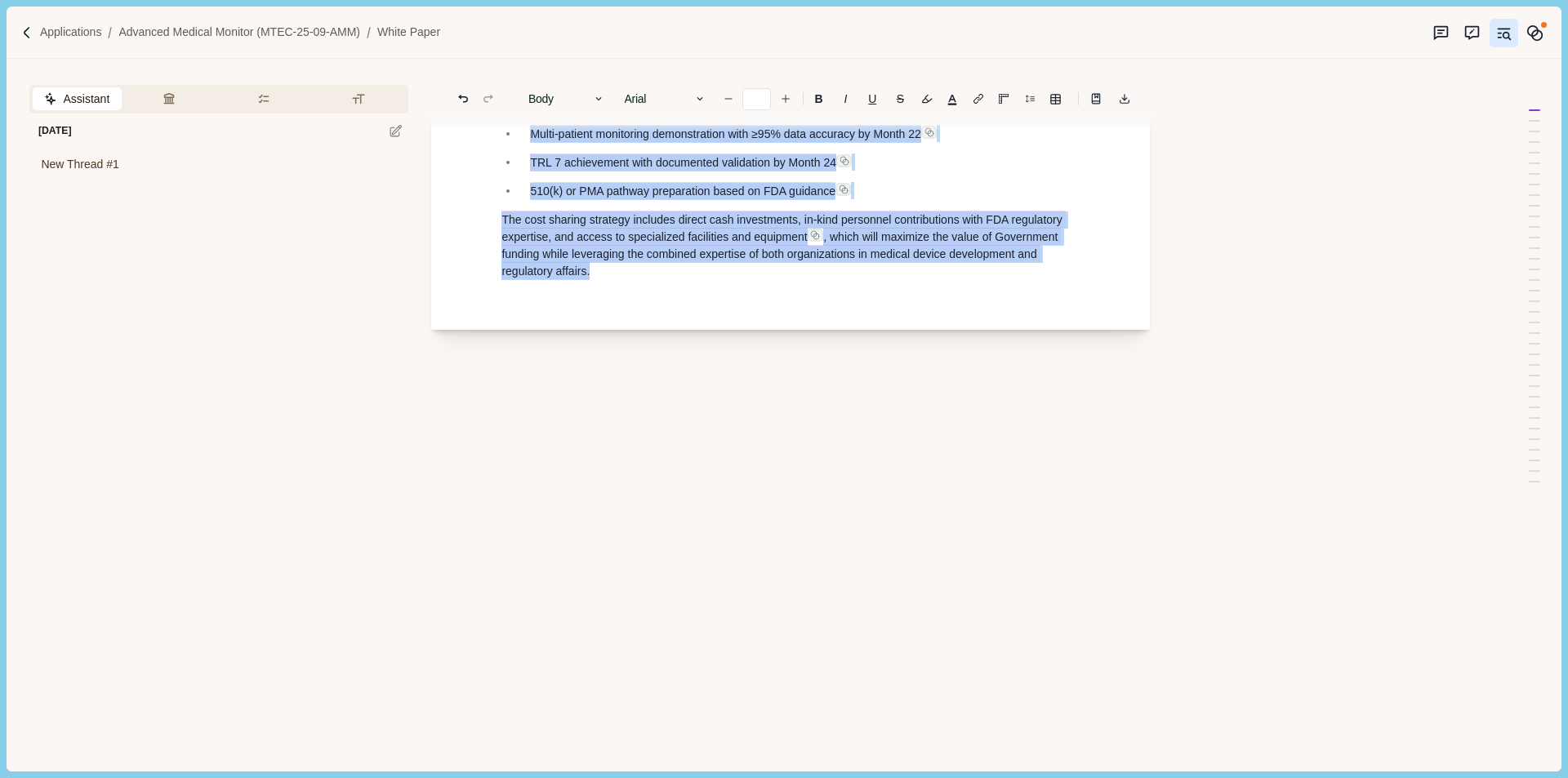
click at [1251, 401] on div "Assistant Review Criteria Requirements Formatting Today New Thread #1 1. Techni…" at bounding box center [757, 415] width 1501 height 712
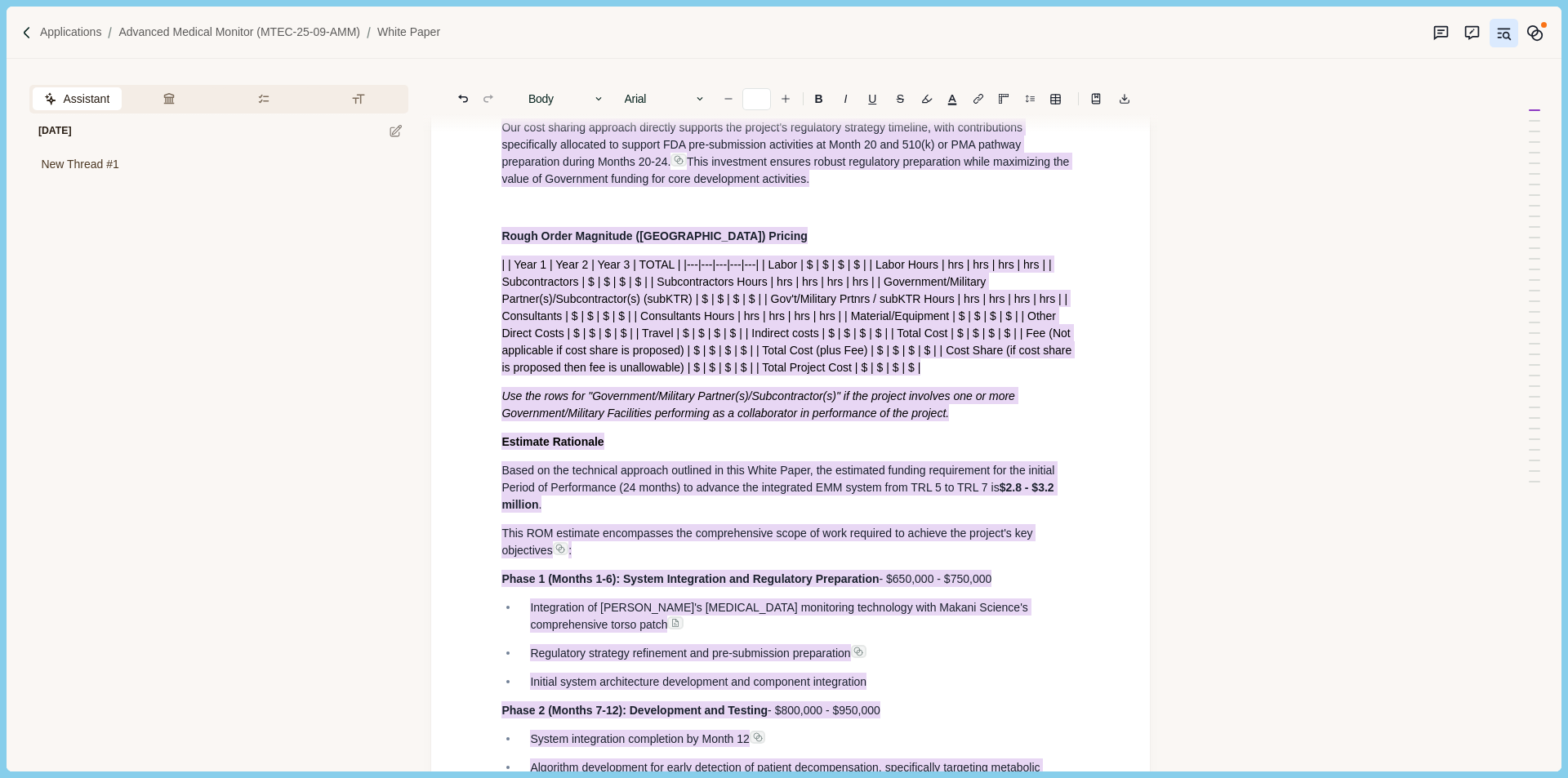
scroll to position [11360, 0]
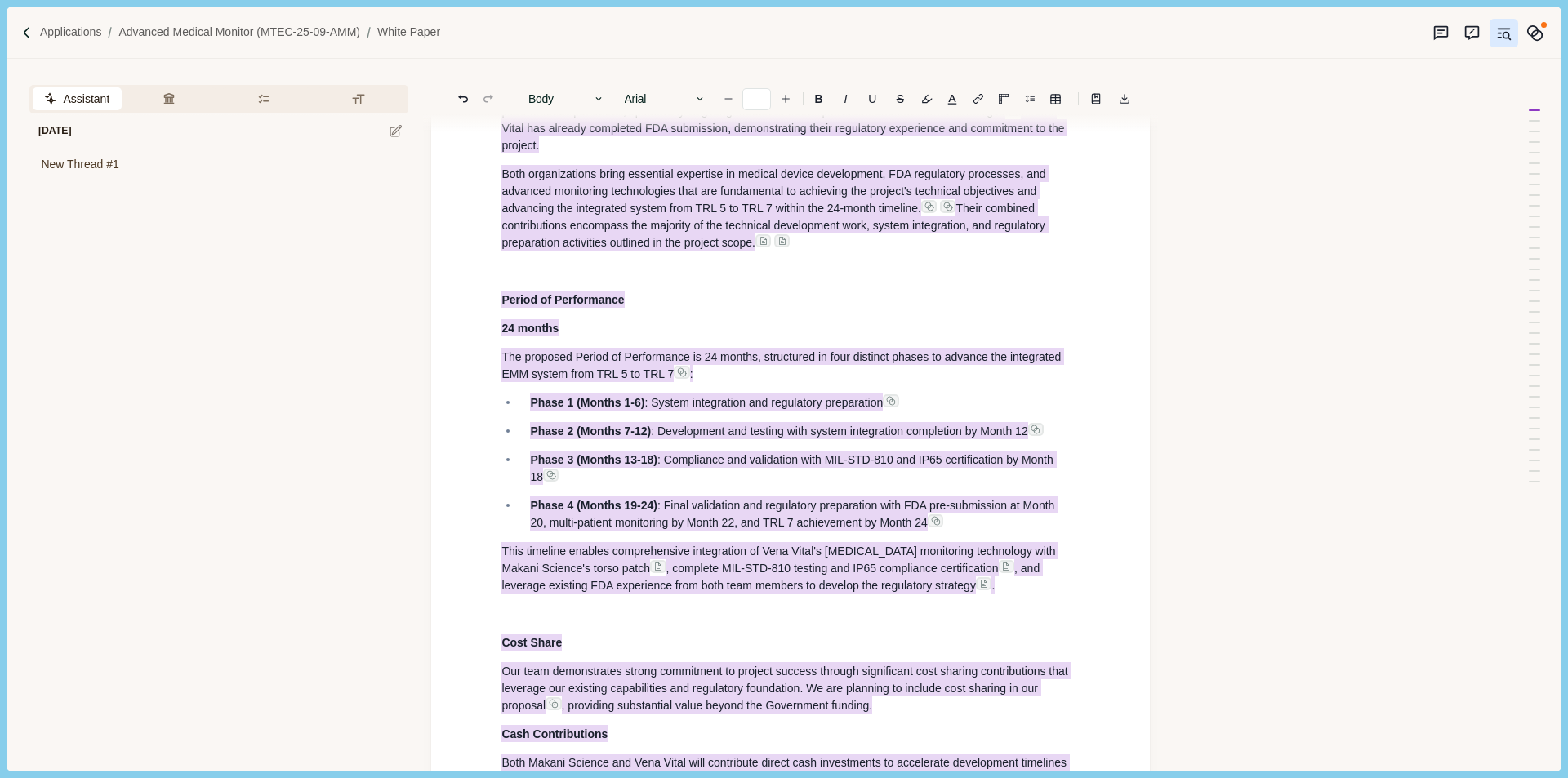
click at [1076, 153] on p "Vena Vital will participate significantly through their advanced blood pressure…" at bounding box center [791, 110] width 578 height 86
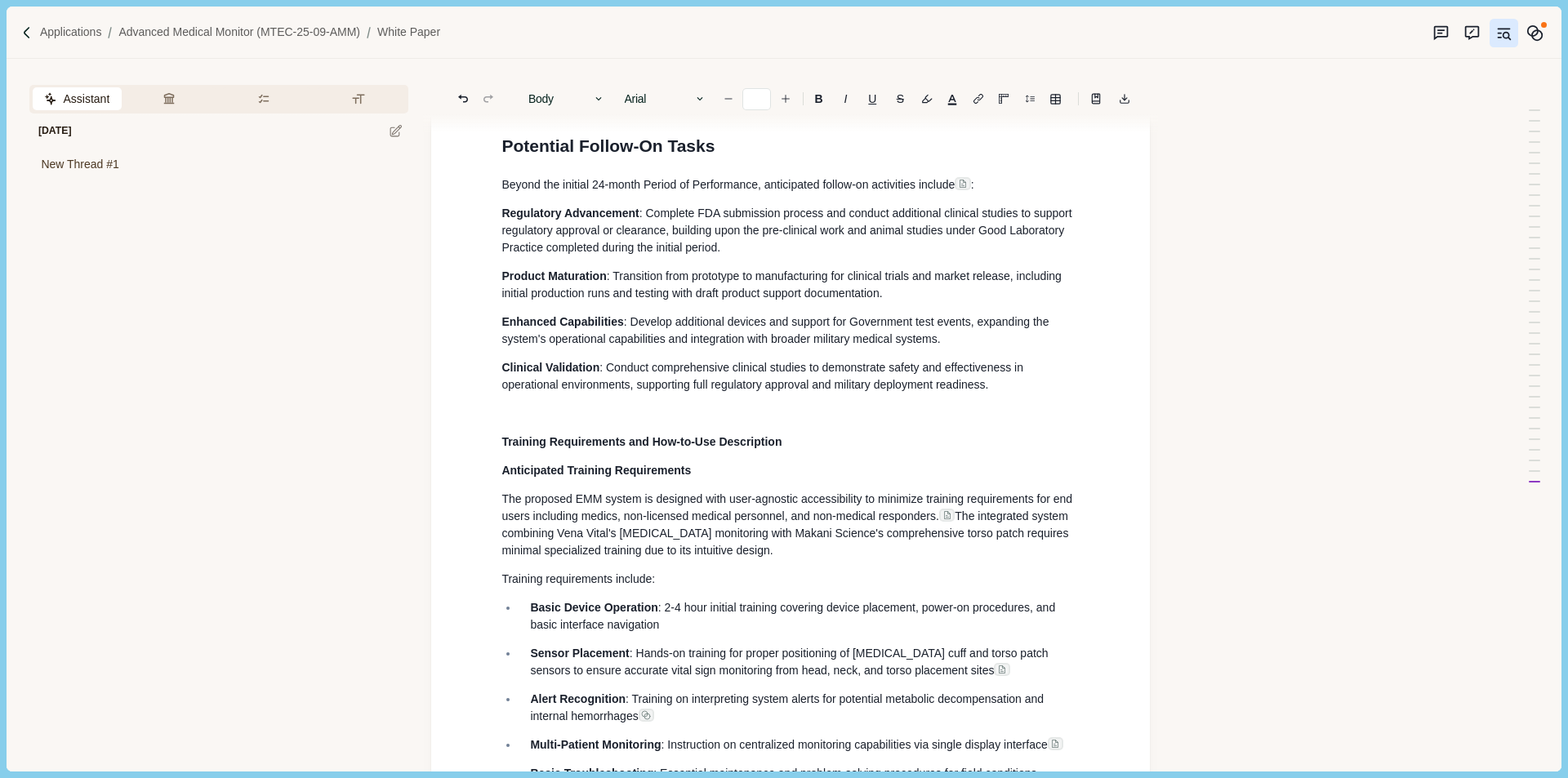
scroll to position [0, 0]
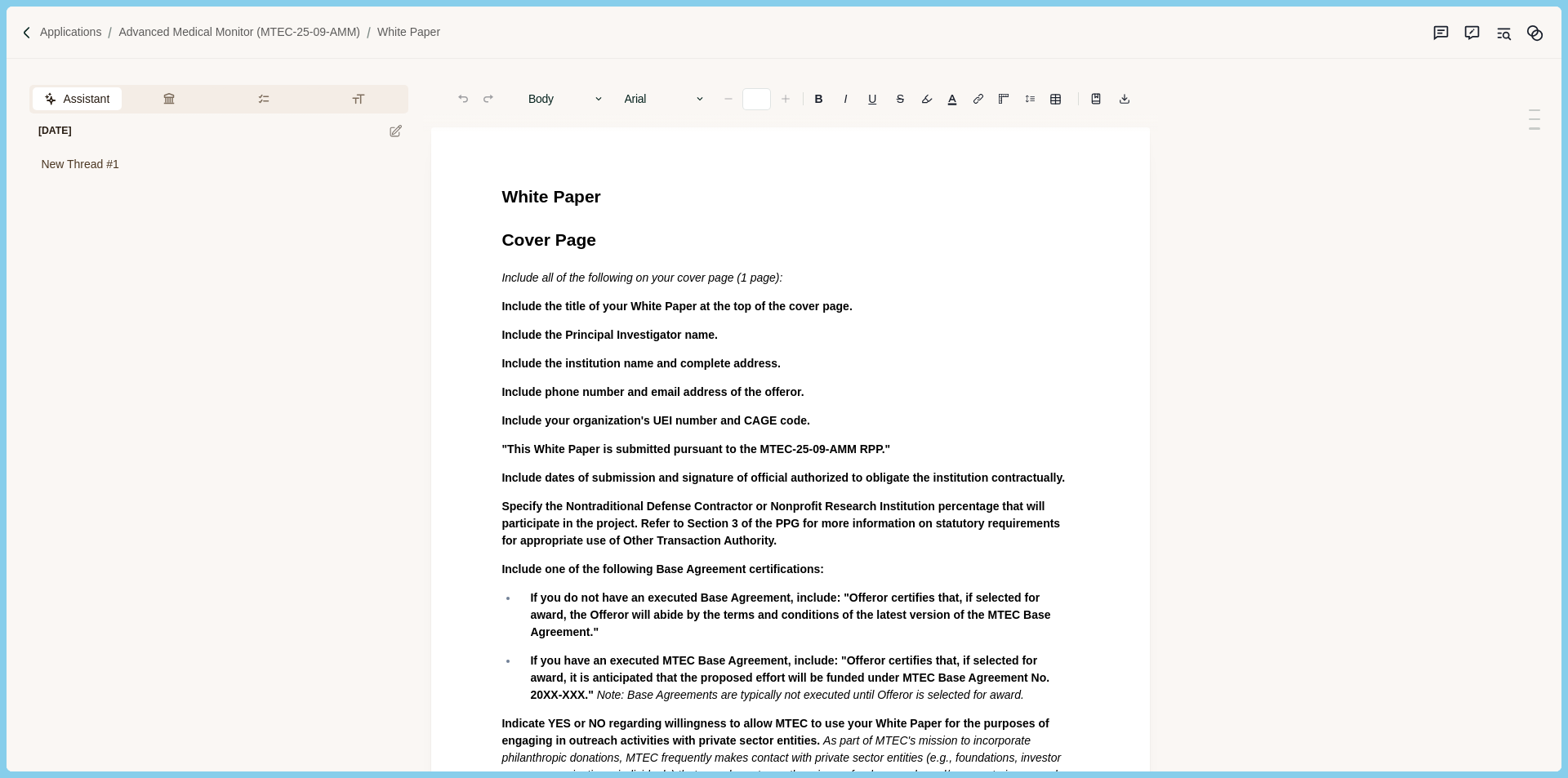
type input "**"
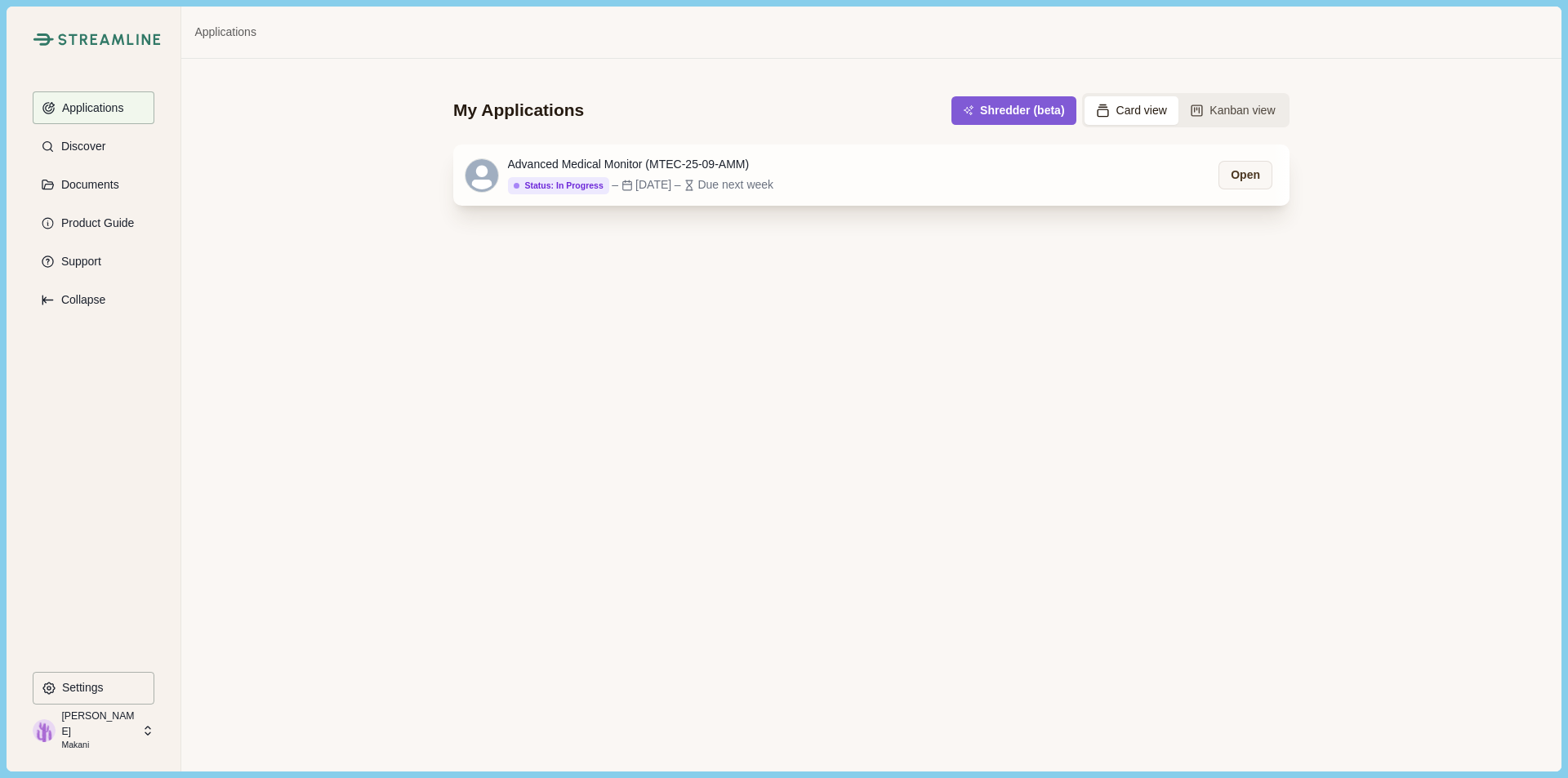
click at [914, 177] on div "Advanced Medical Monitor (MTEC-25-09-AMM) Status: In Progress – [DATE] – Due ne…" at bounding box center [871, 175] width 836 height 61
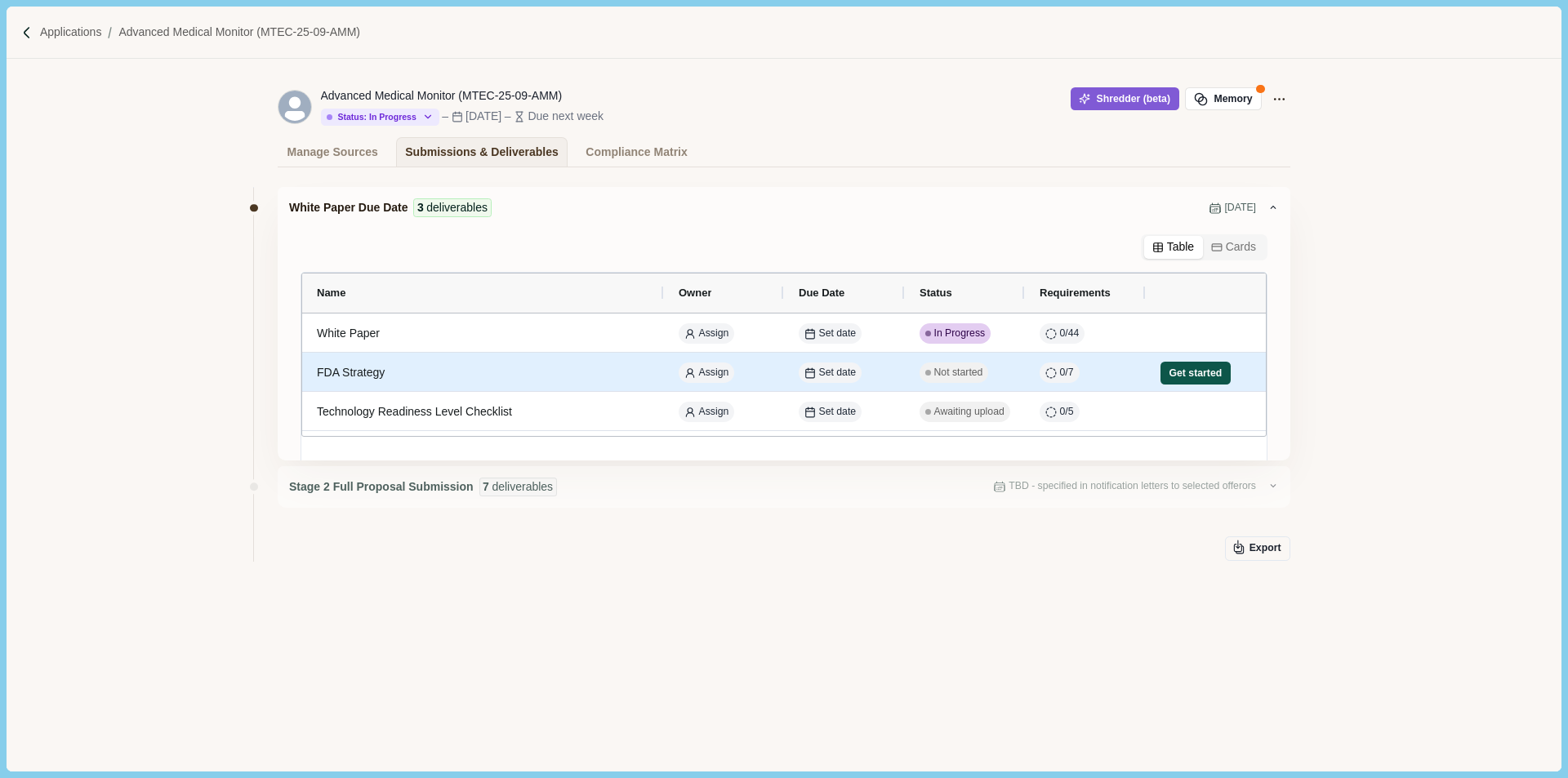
click at [1181, 379] on button "Get started" at bounding box center [1196, 372] width 70 height 22
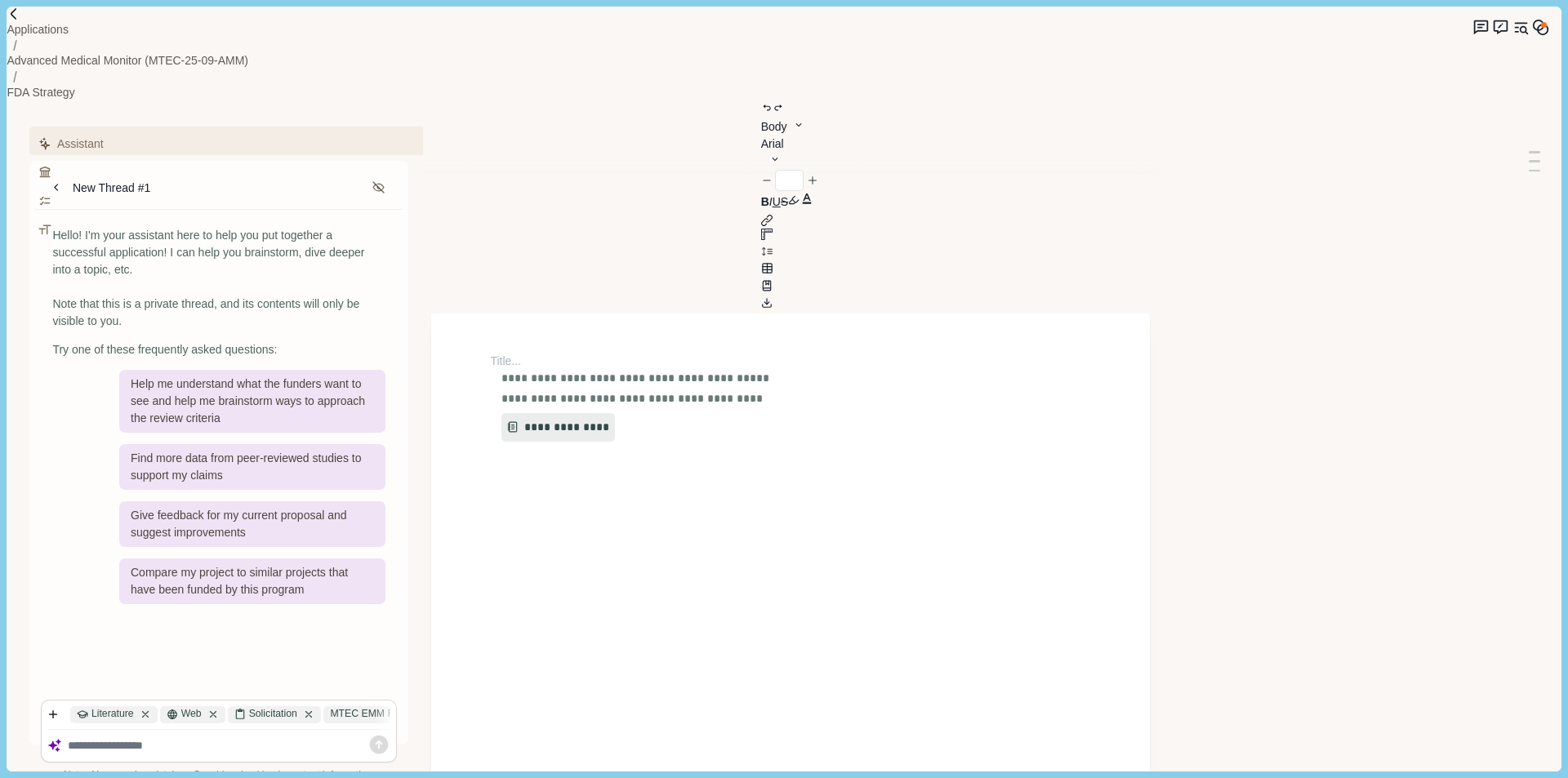
type input "**"
click at [565, 413] on button "**********" at bounding box center [552, 427] width 104 height 29
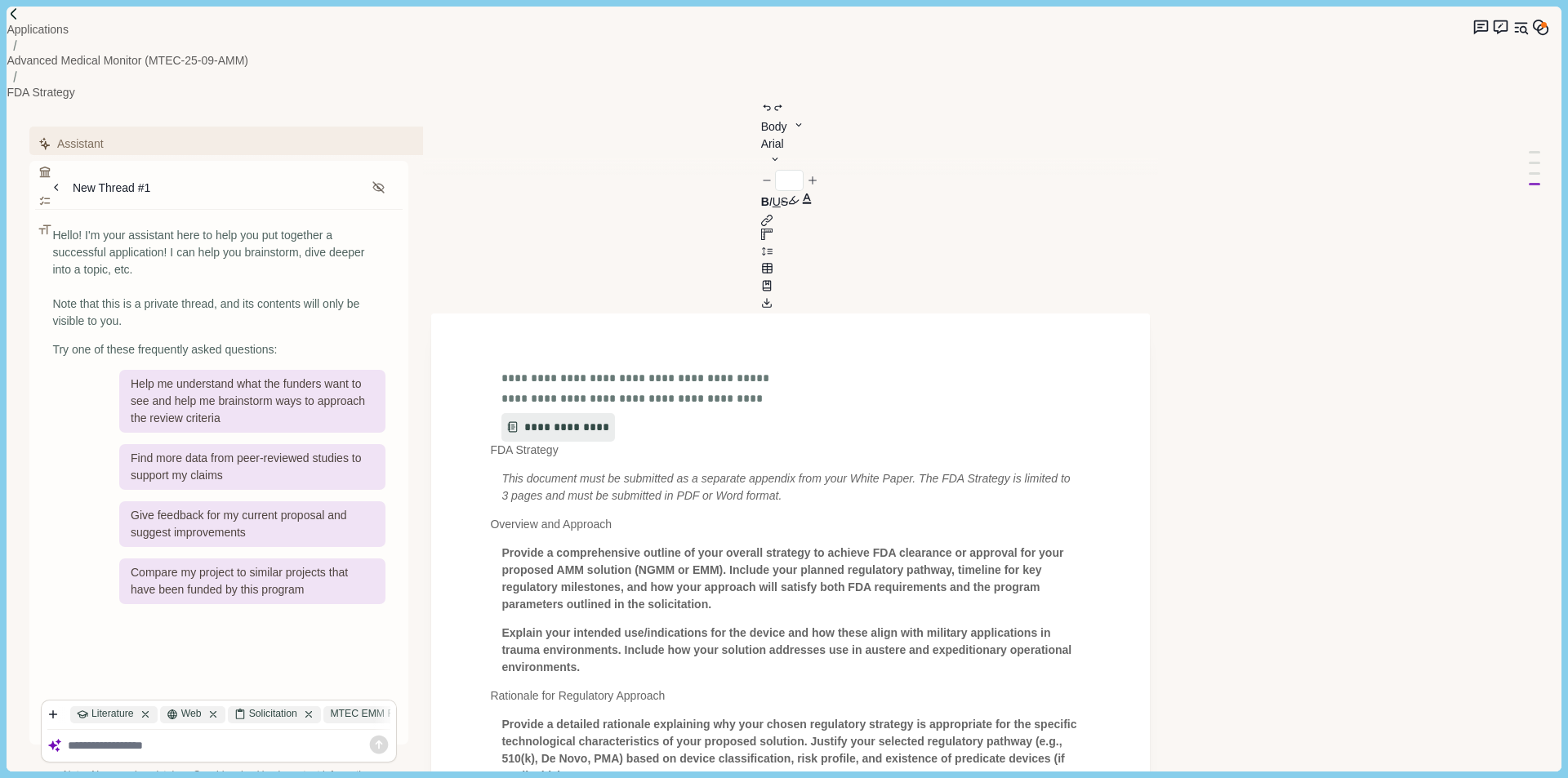
type input "**"
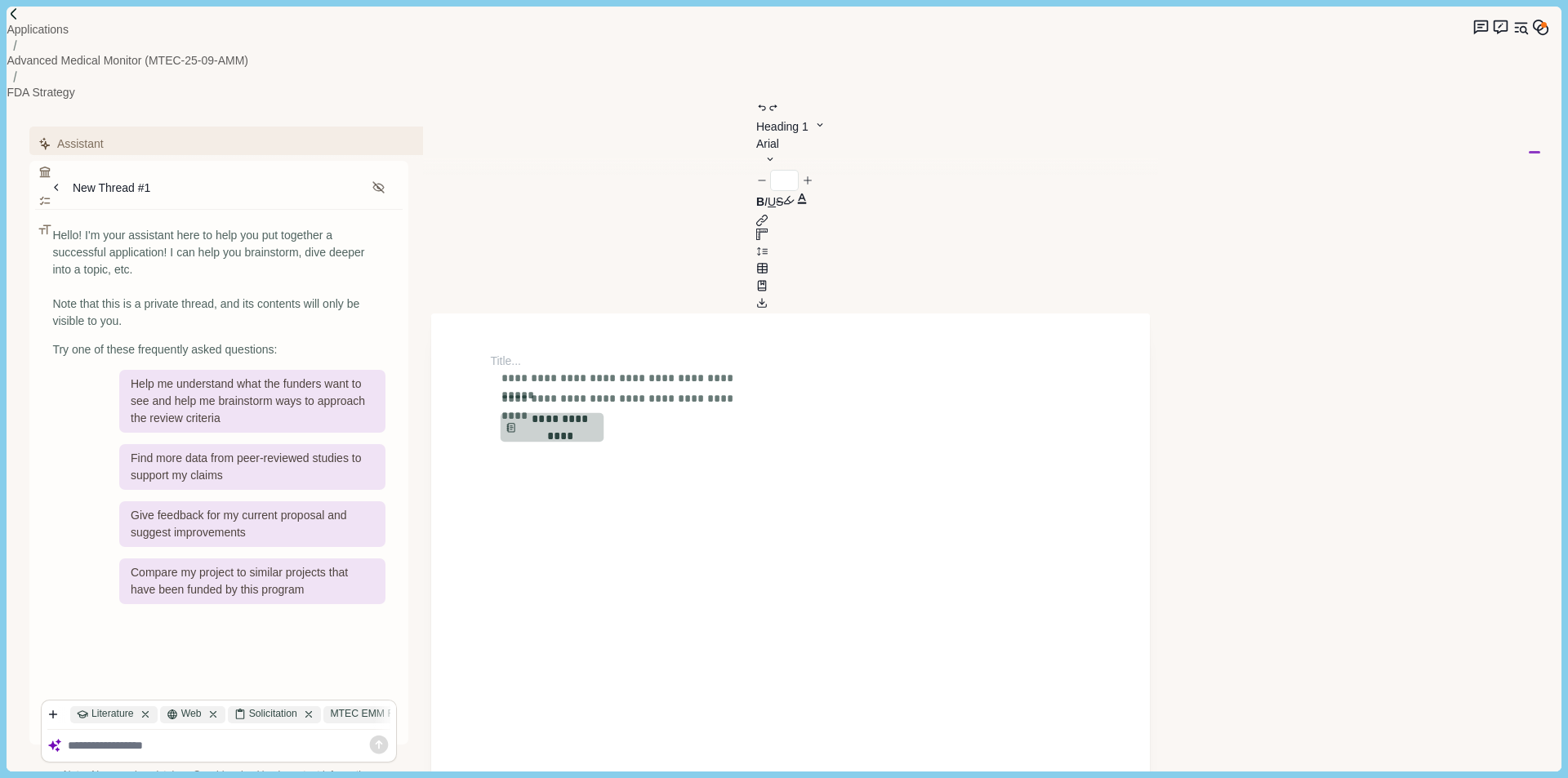
click at [567, 413] on button "**********" at bounding box center [552, 427] width 104 height 29
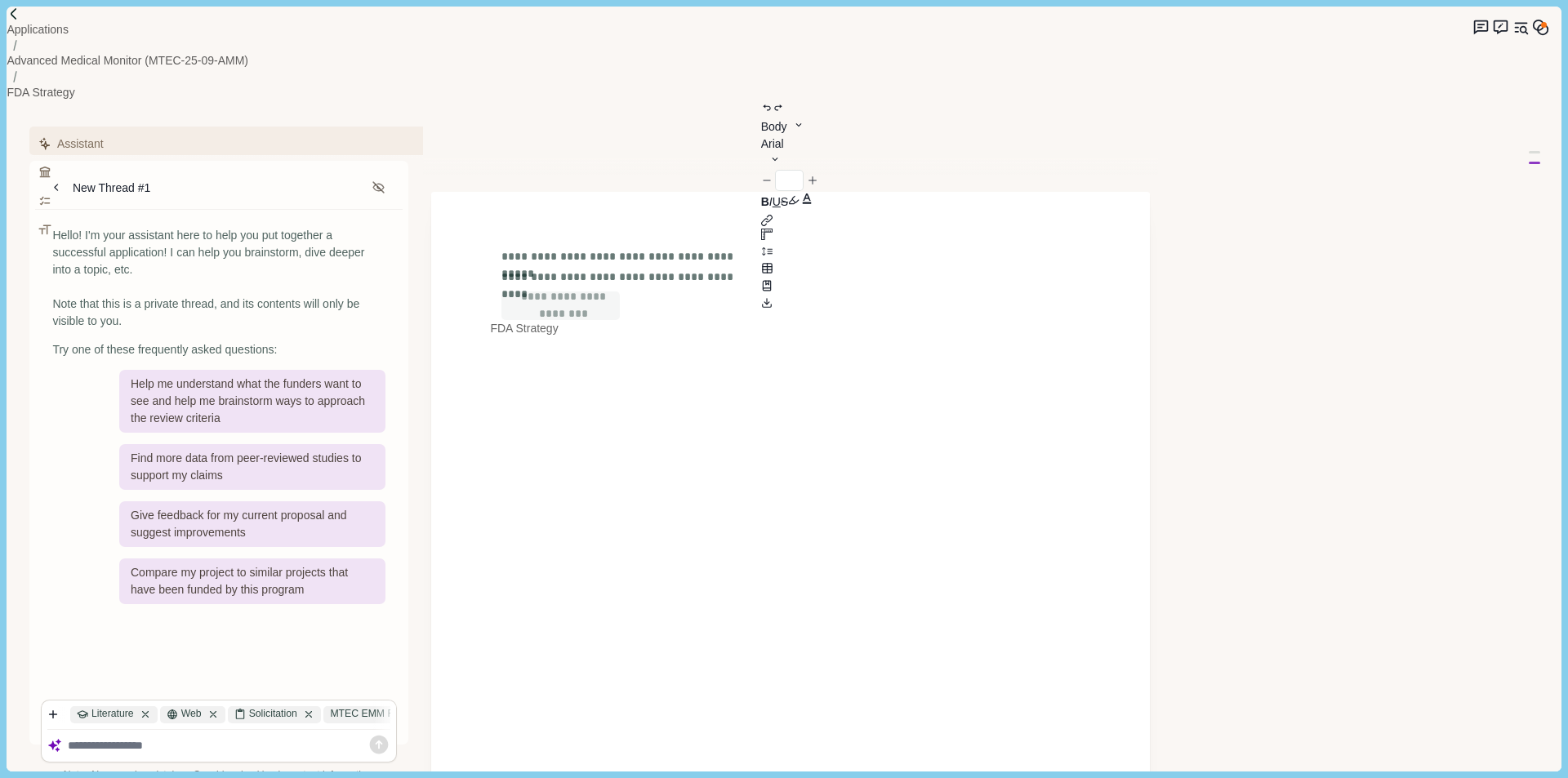
scroll to position [167, 0]
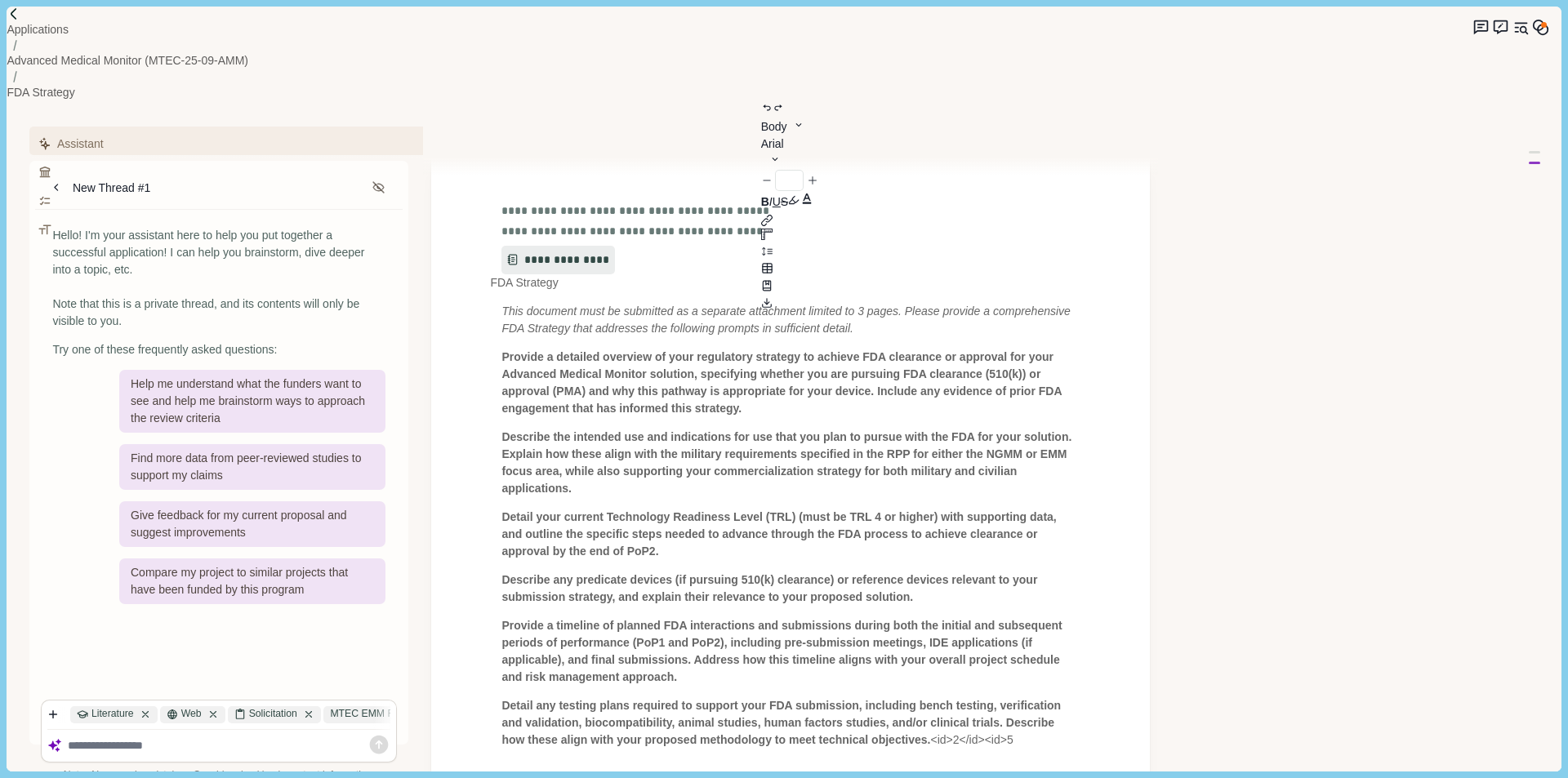
type input "**"
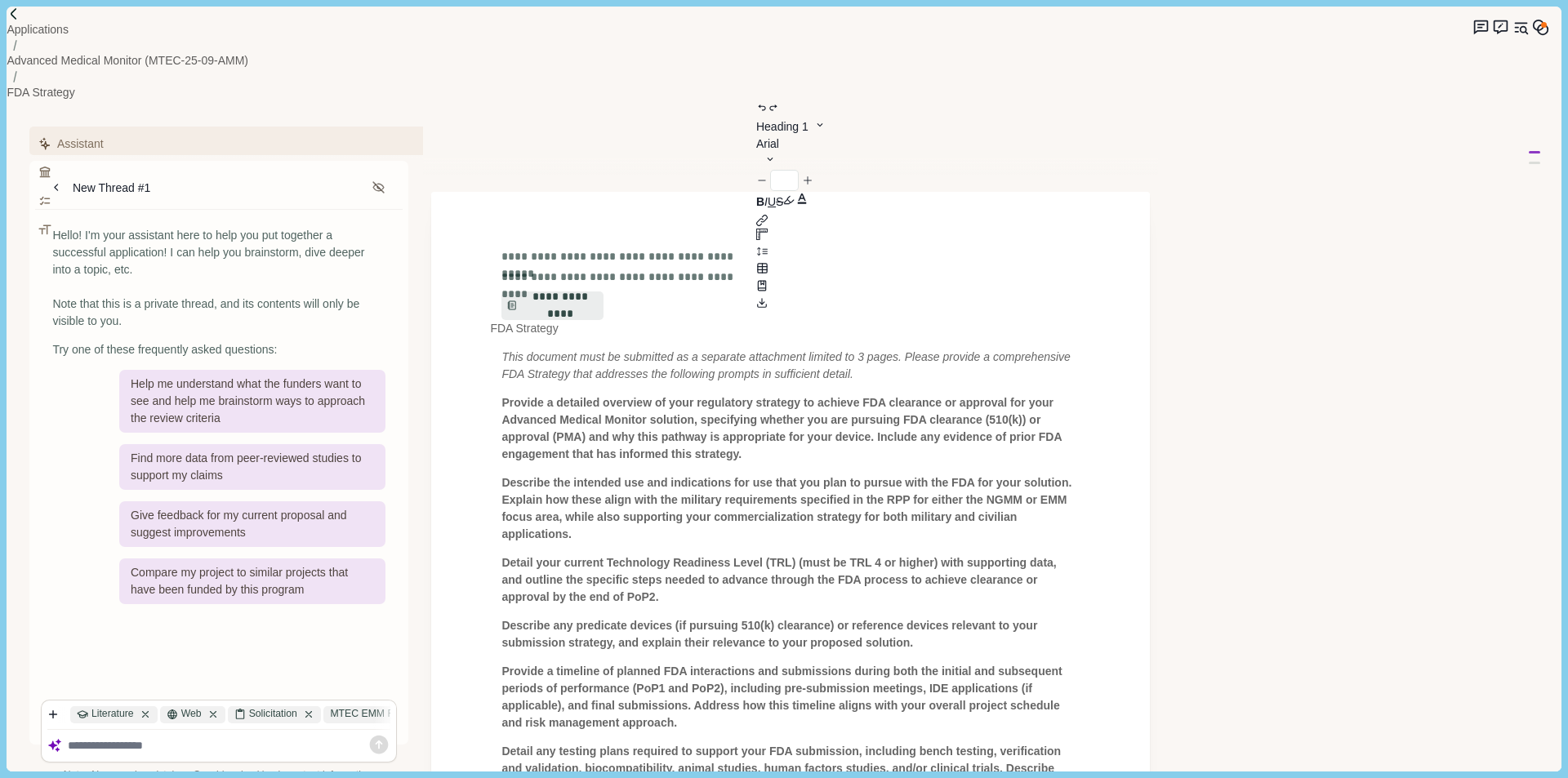
click at [1011, 686] on div "**********" at bounding box center [791, 581] width 719 height 778
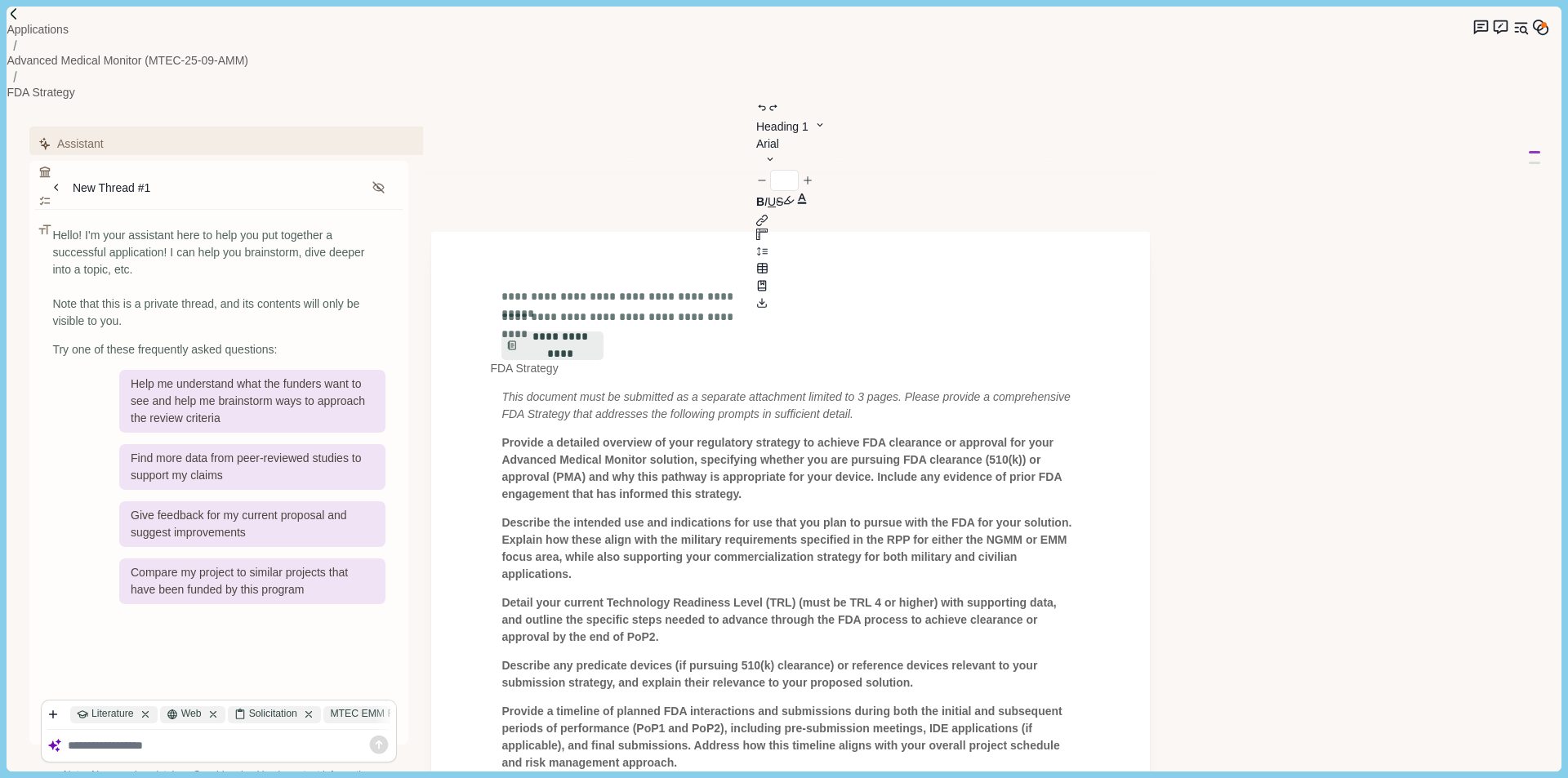
scroll to position [0, 0]
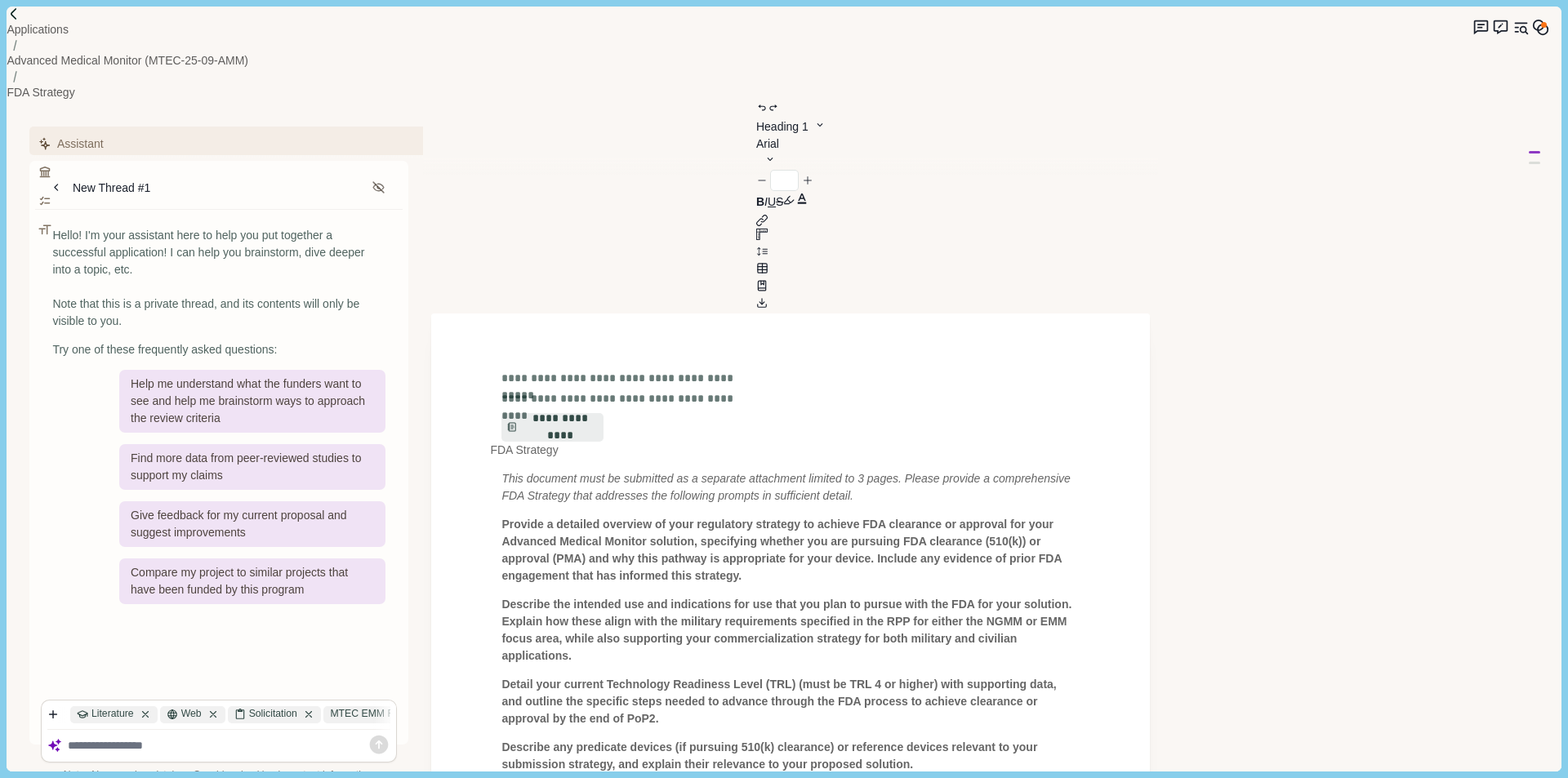
click at [946, 676] on p "Detail your current Technology Readiness Level (TRL) (must be TRL 4 or higher) …" at bounding box center [791, 702] width 578 height 52
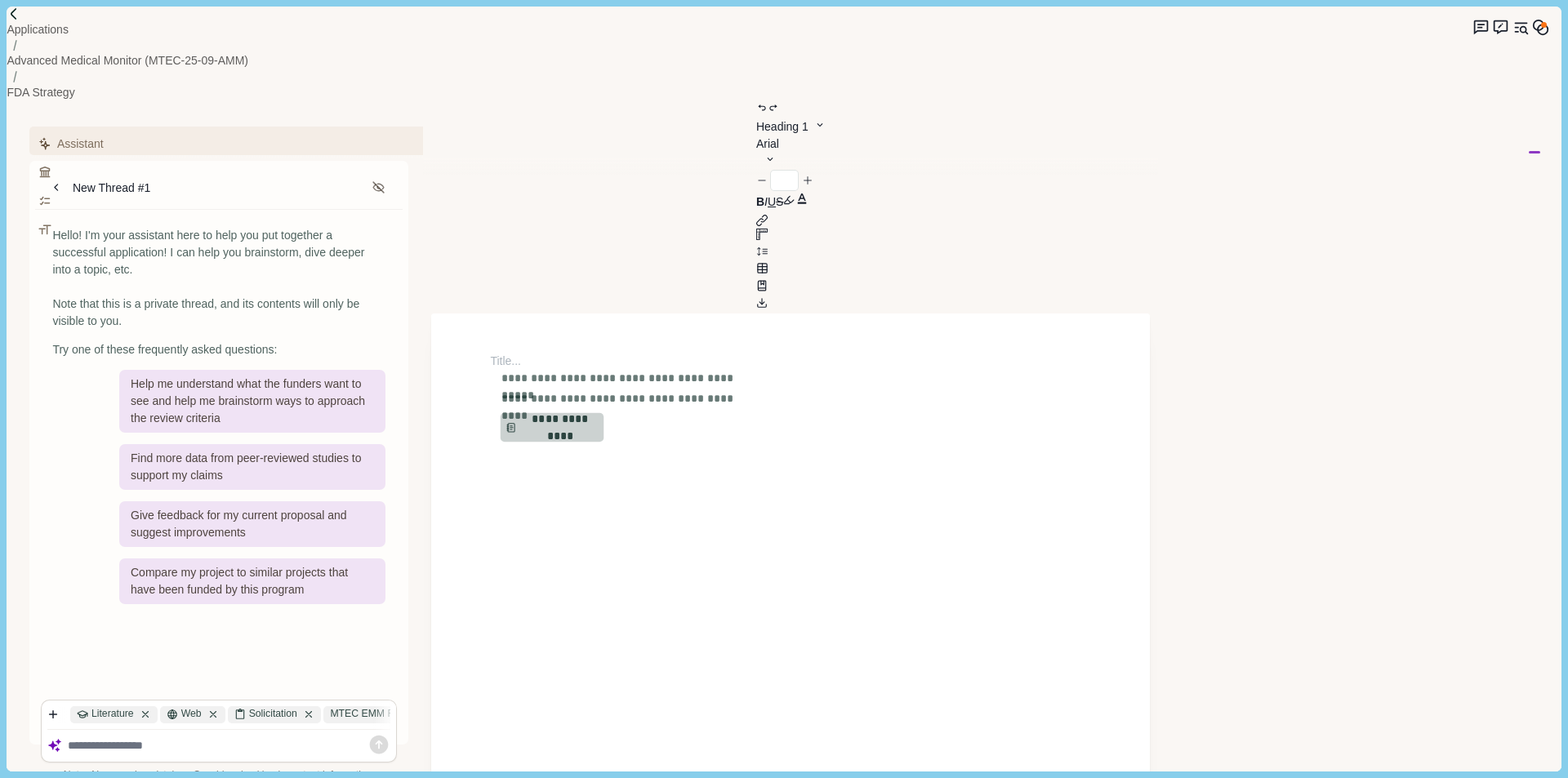
click at [568, 413] on button "**********" at bounding box center [552, 427] width 104 height 29
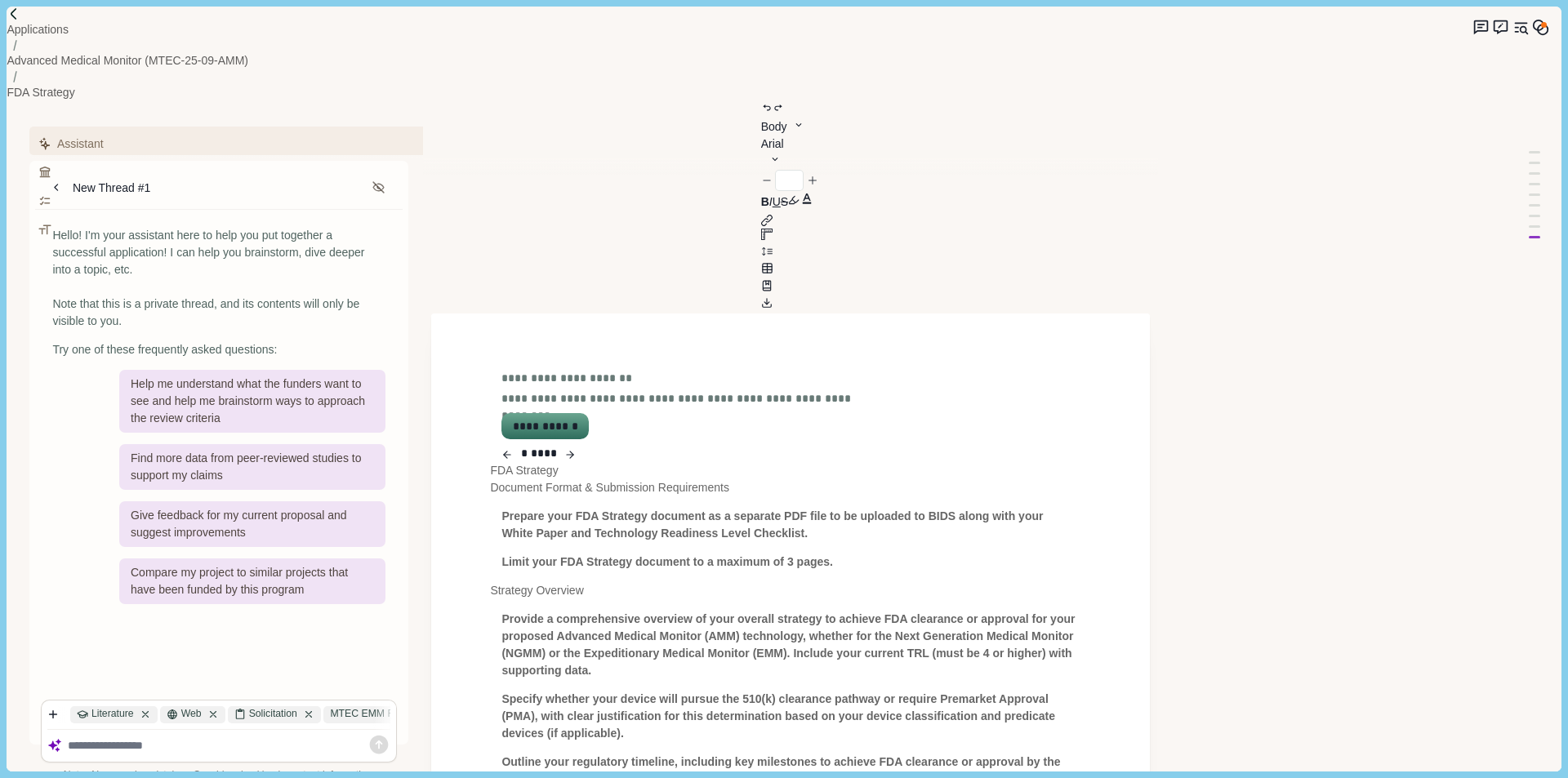
click at [513, 445] on button "button" at bounding box center [507, 453] width 12 height 17
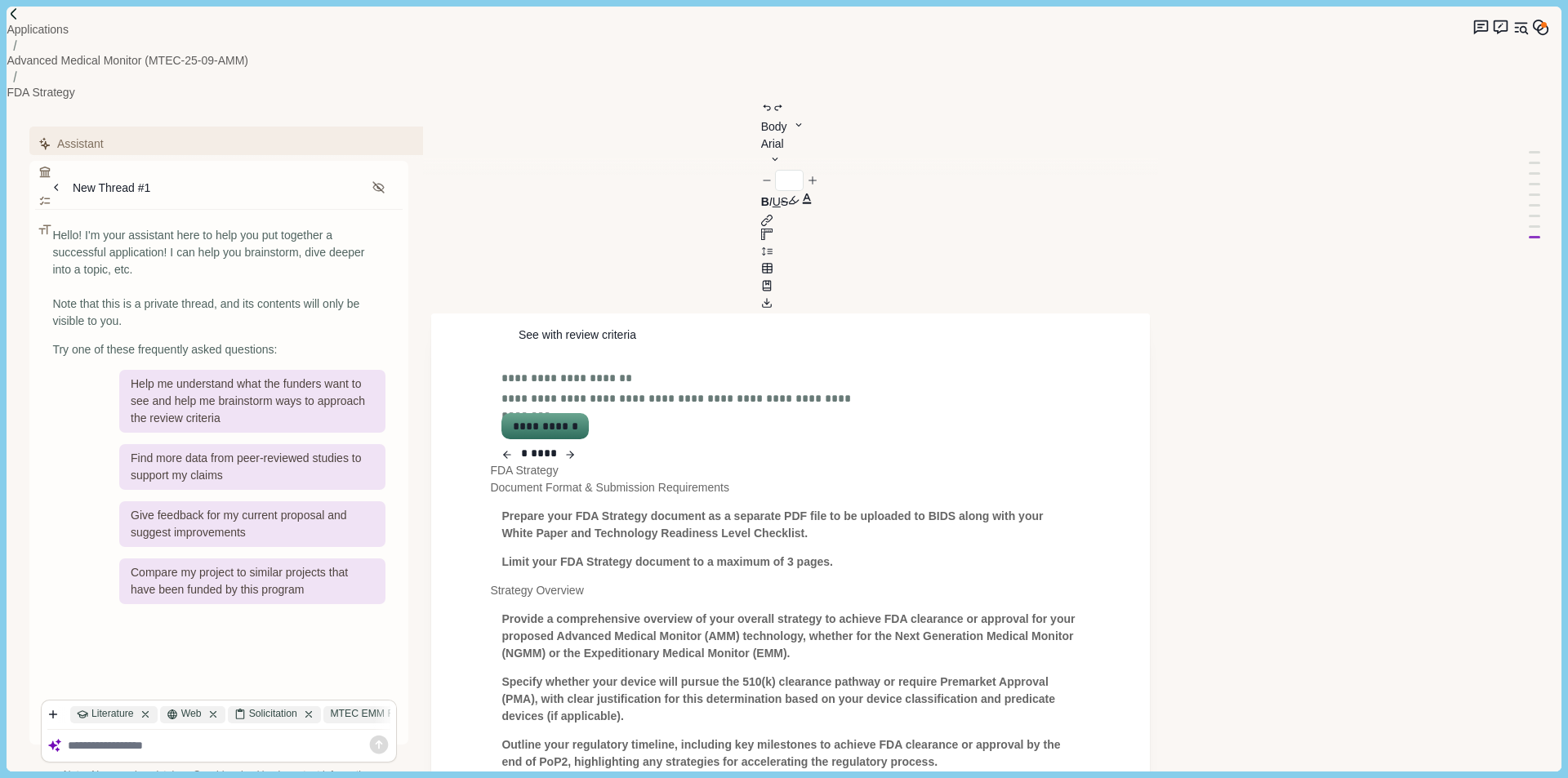
click at [576, 445] on icon "button" at bounding box center [570, 455] width 12 height 20
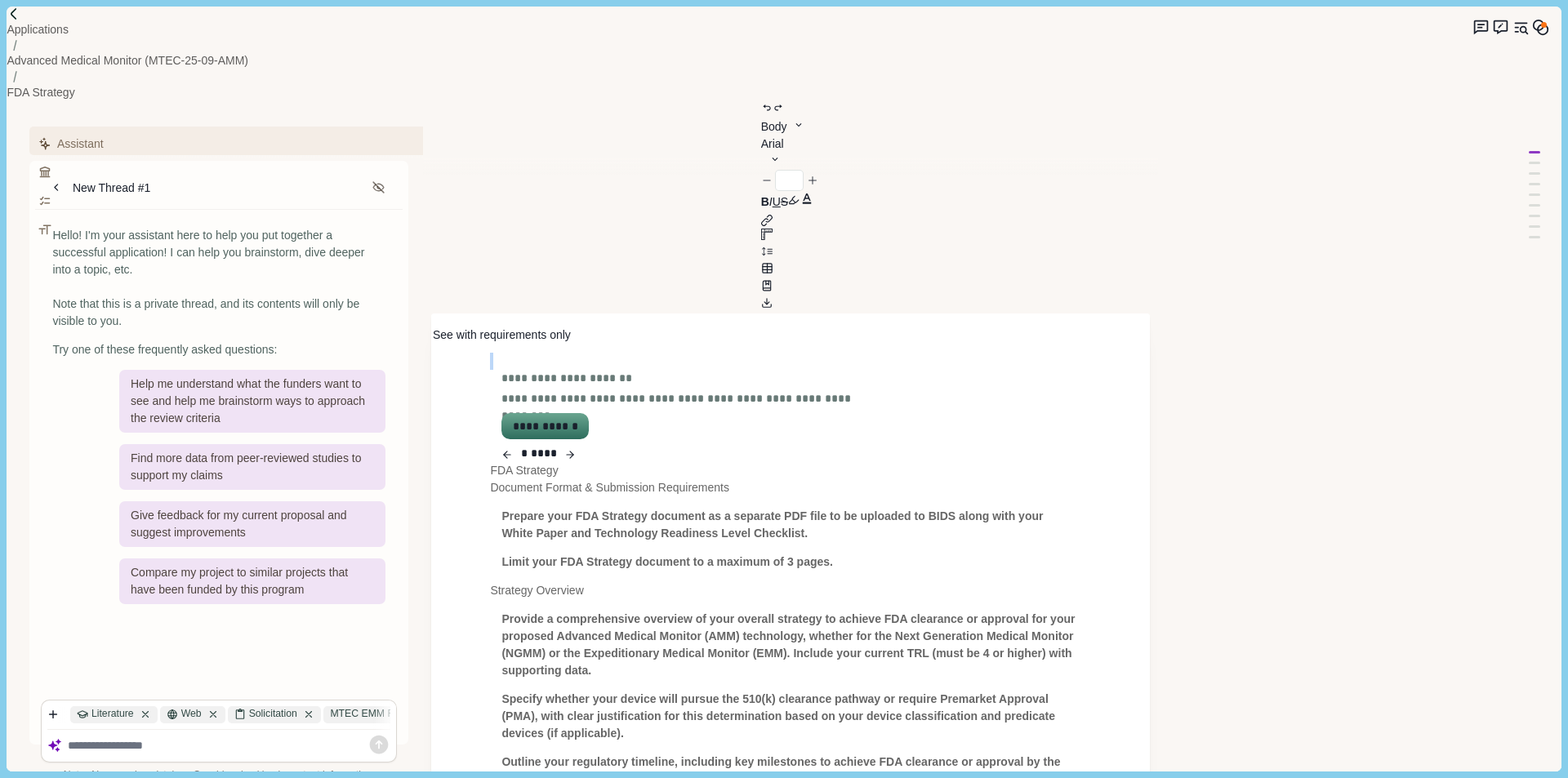
click at [511, 445] on icon "button" at bounding box center [507, 455] width 12 height 20
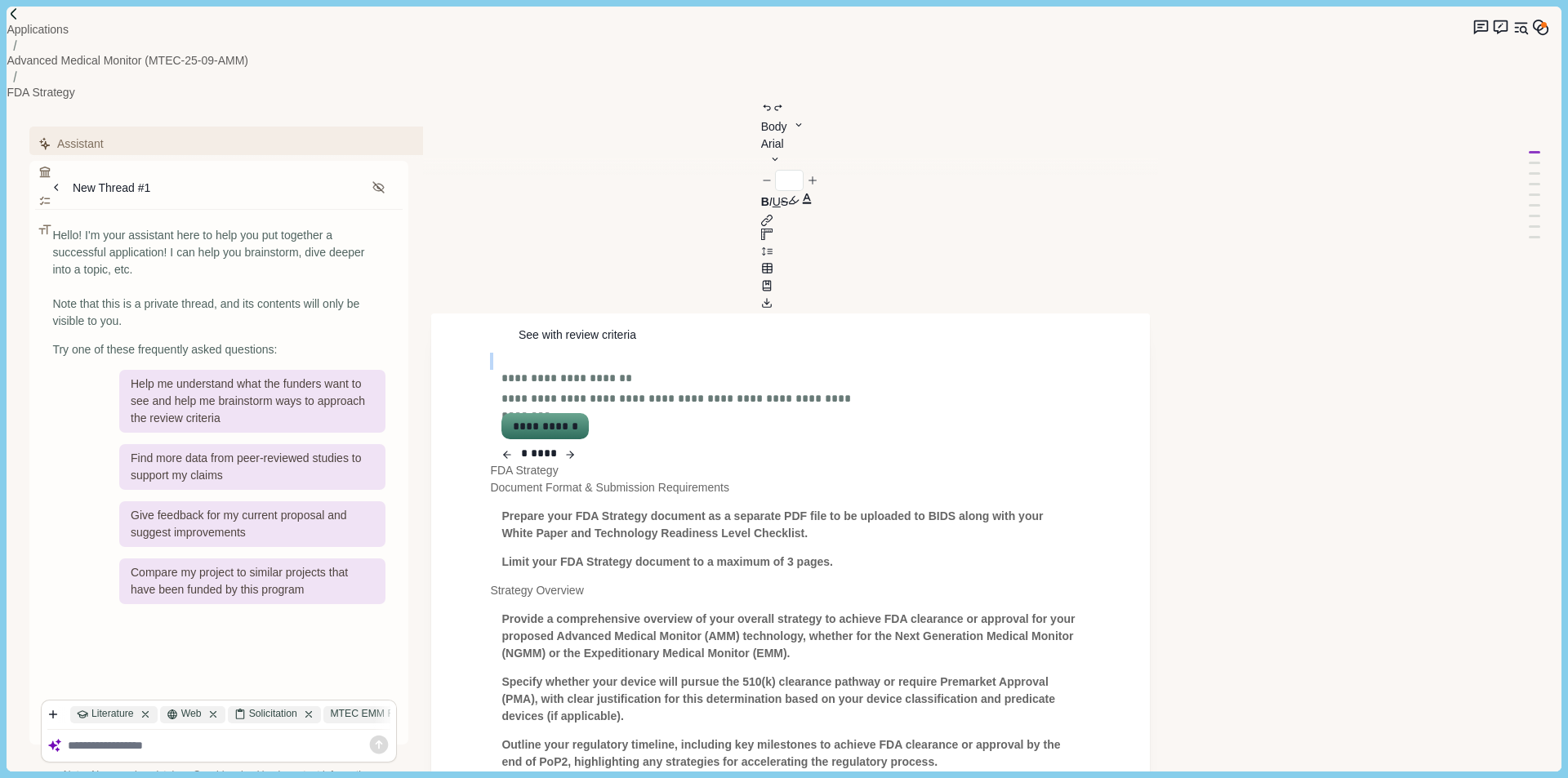
click at [576, 445] on icon "button" at bounding box center [570, 455] width 12 height 20
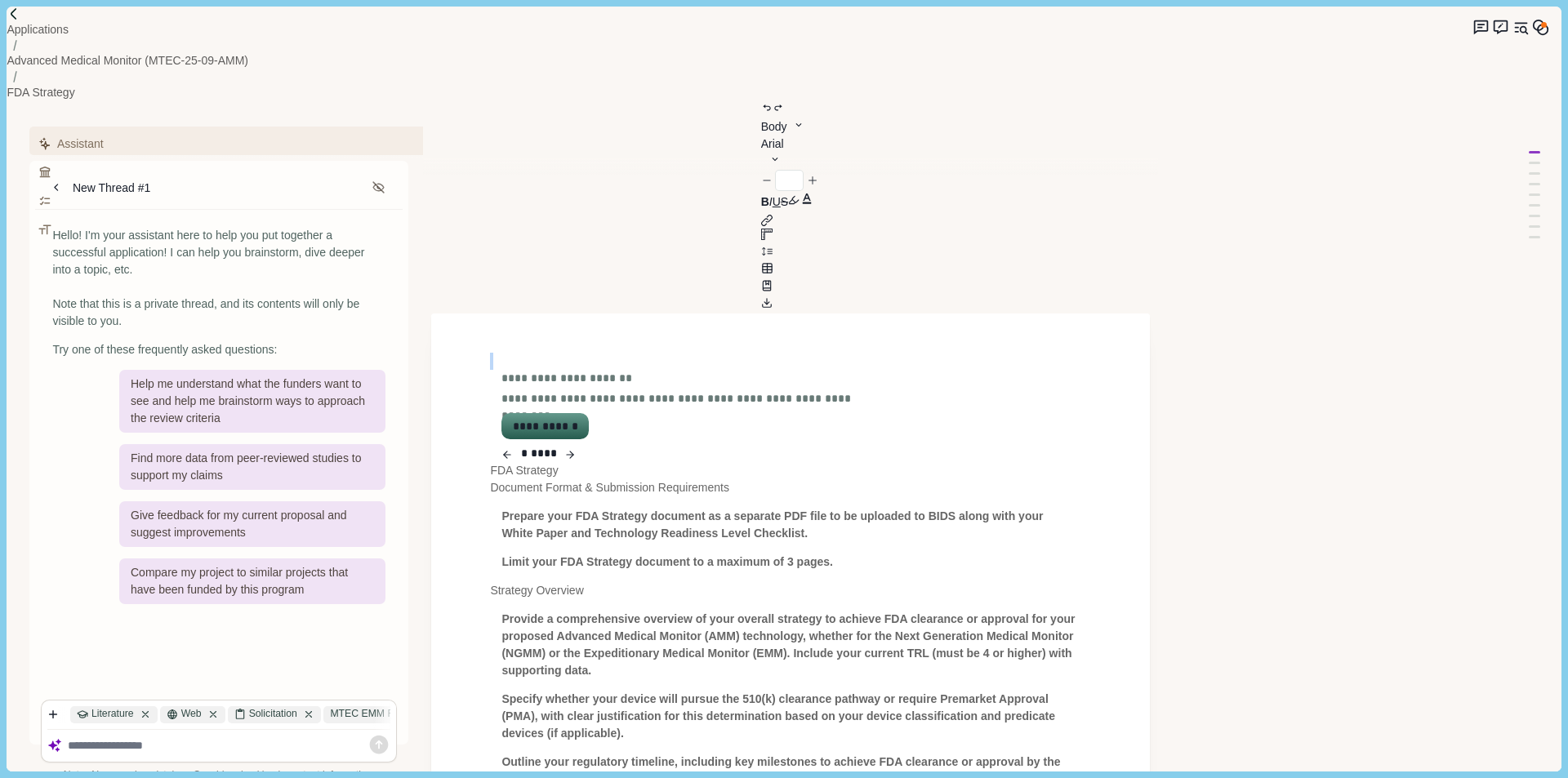
click at [557, 415] on button "**********" at bounding box center [545, 426] width 83 height 22
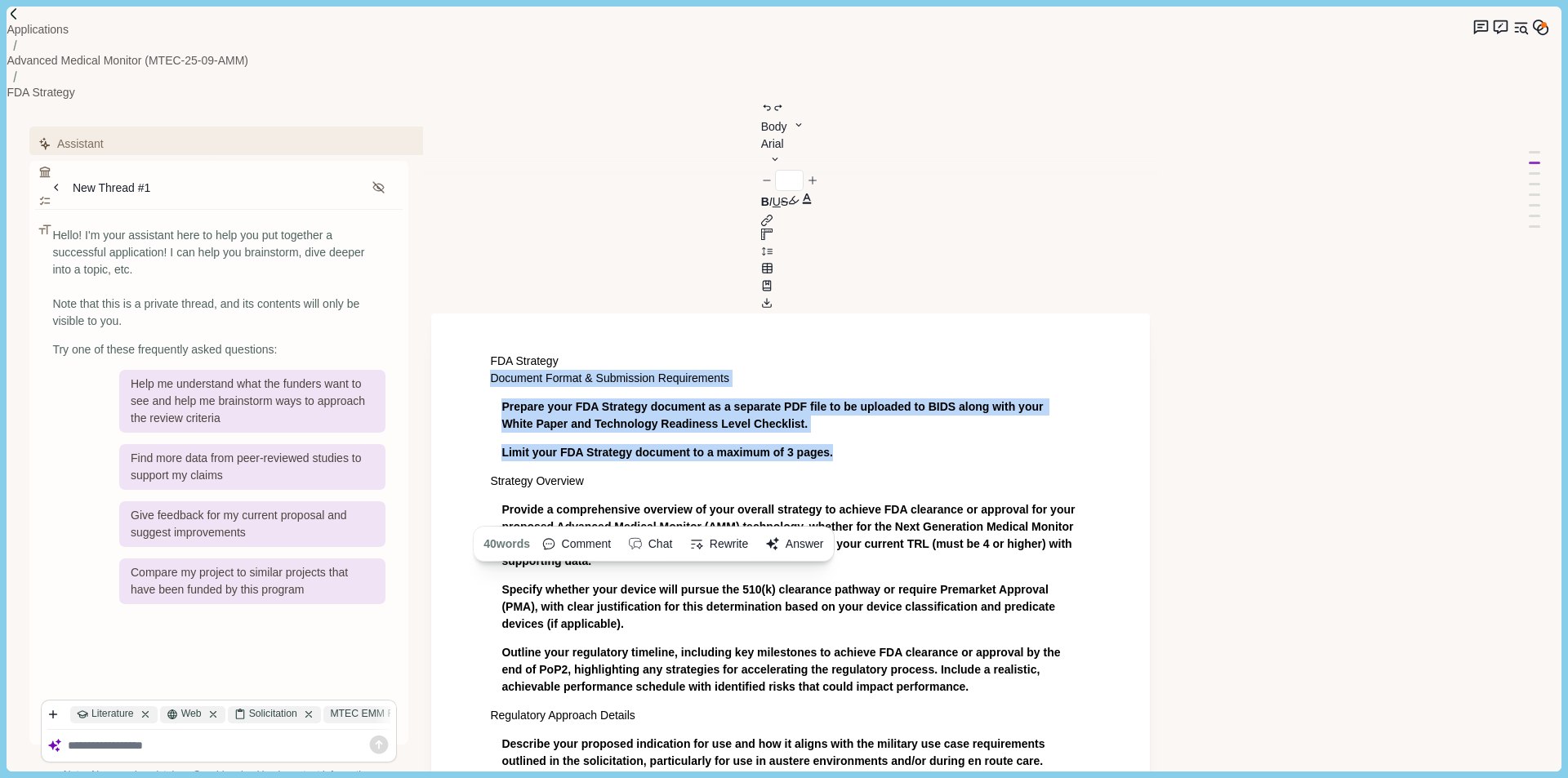
drag, startPoint x: 862, startPoint y: 323, endPoint x: 487, endPoint y: 225, distance: 387.6
